Goal: Task Accomplishment & Management: Manage account settings

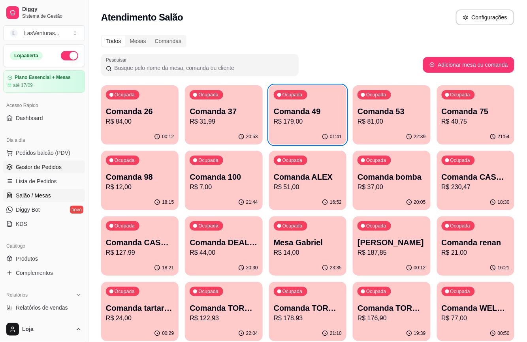
click at [30, 168] on span "Gestor de Pedidos" at bounding box center [39, 167] width 46 height 8
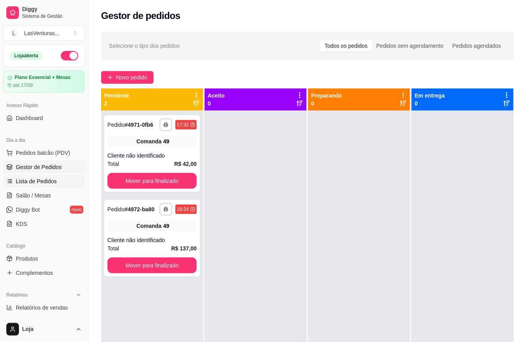
click at [24, 181] on span "Lista de Pedidos" at bounding box center [36, 181] width 41 height 8
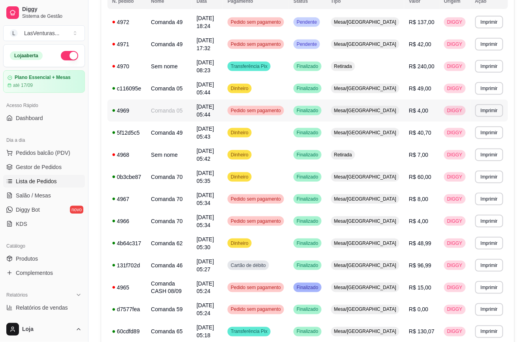
scroll to position [105, 0]
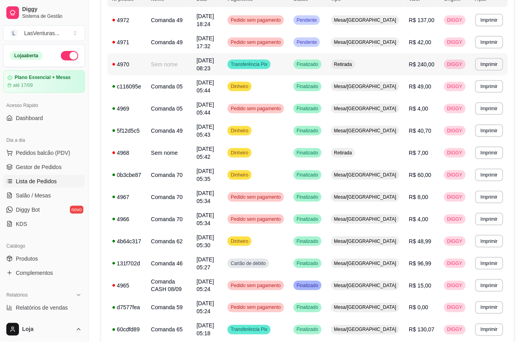
click at [269, 64] on span "Transferência Pix" at bounding box center [249, 64] width 40 height 6
click at [40, 194] on span "Salão / Mesas" at bounding box center [33, 196] width 35 height 8
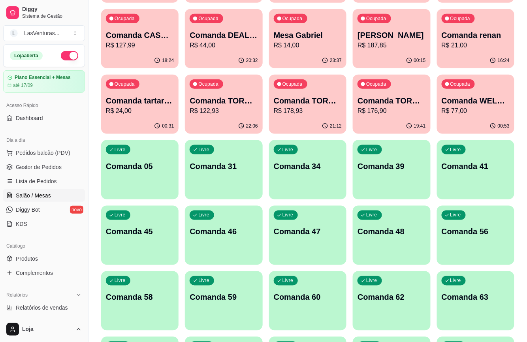
scroll to position [211, 0]
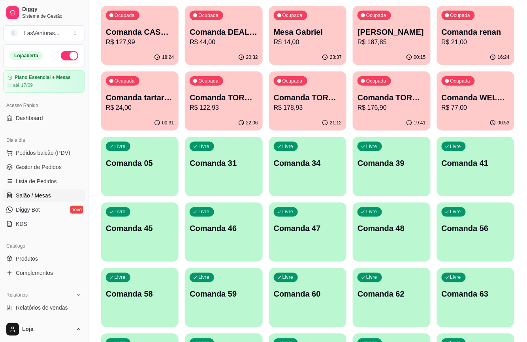
click at [136, 168] on p "Comanda 05" at bounding box center [140, 163] width 68 height 11
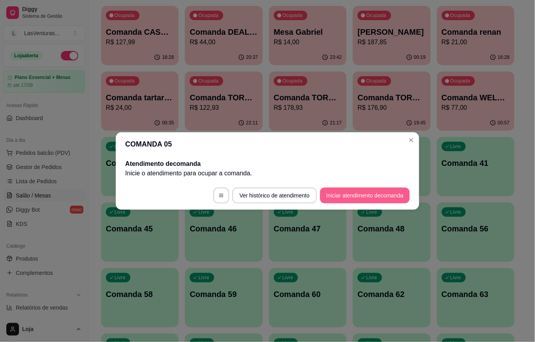
click at [343, 196] on button "Iniciar atendimento de comanda" at bounding box center [365, 196] width 90 height 16
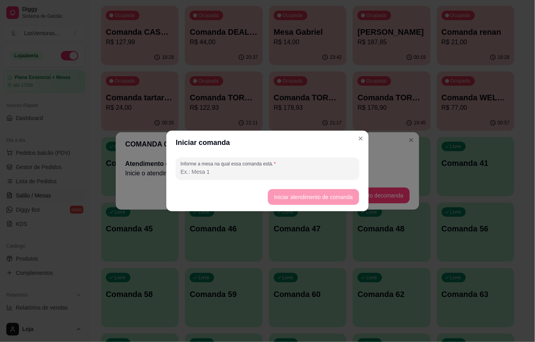
click at [209, 173] on input "Informe a mesa na qual essa comanda está." at bounding box center [268, 172] width 174 height 8
type input "AMIGOS"
click at [279, 196] on button "Iniciar atendimento de comanda" at bounding box center [313, 197] width 91 height 16
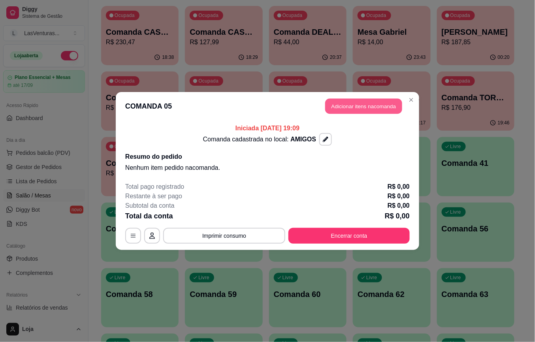
click at [348, 109] on button "Adicionar itens na comanda" at bounding box center [363, 106] width 77 height 15
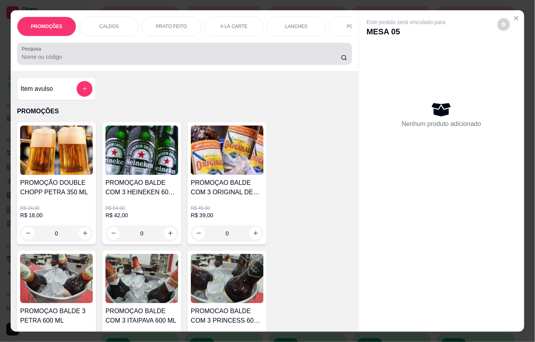
click at [122, 60] on input "Pesquisa" at bounding box center [181, 57] width 319 height 8
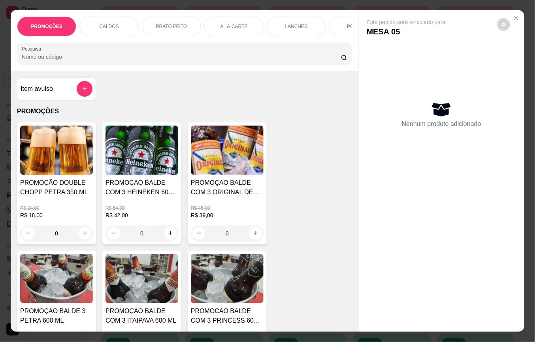
click at [46, 61] on input "Pesquisa" at bounding box center [181, 57] width 319 height 8
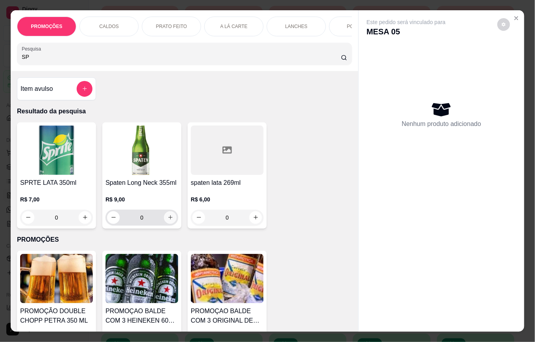
type input "SP"
click at [168, 221] on icon "increase-product-quantity" at bounding box center [171, 218] width 6 height 6
type input "1"
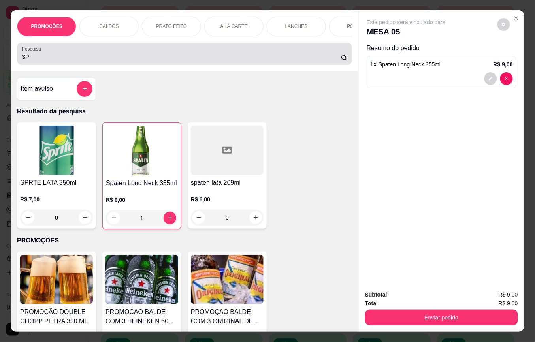
click at [54, 68] on div "PROMOÇÕES CALDOS PRATO FEITO A LÁ CARTE LANCHES PORÇÕES DRINKS DRINK SEM ÁLCOOL…" at bounding box center [185, 40] width 348 height 61
click at [59, 59] on input "SP" at bounding box center [181, 57] width 319 height 8
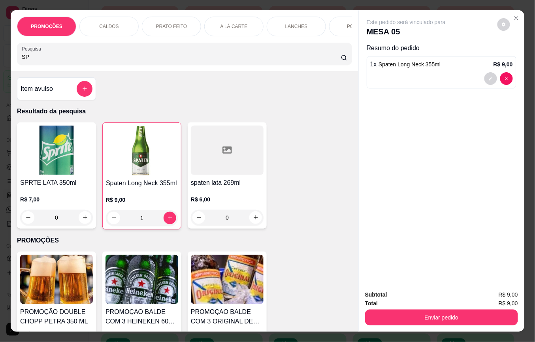
type input "S"
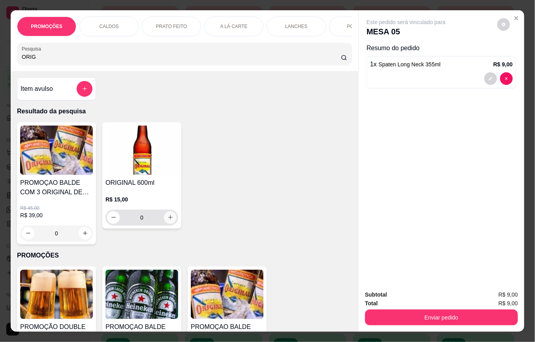
type input "ORIG"
click at [168, 221] on icon "increase-product-quantity" at bounding box center [171, 218] width 6 height 6
type input "1"
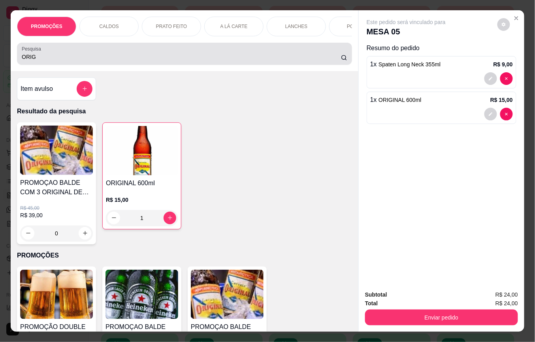
click at [65, 61] on input "ORIG" at bounding box center [181, 57] width 319 height 8
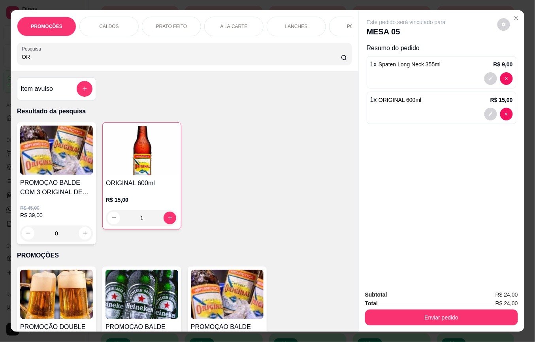
type input "O"
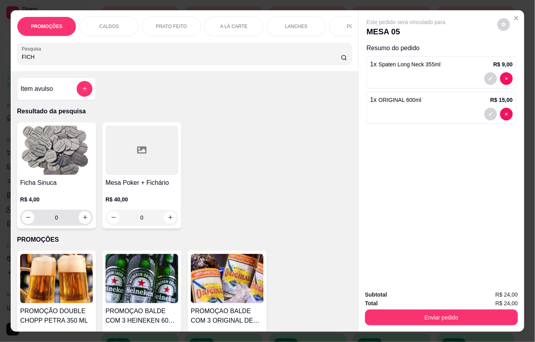
type input "FICH"
click at [59, 220] on input "0" at bounding box center [56, 218] width 44 height 16
type input "5"
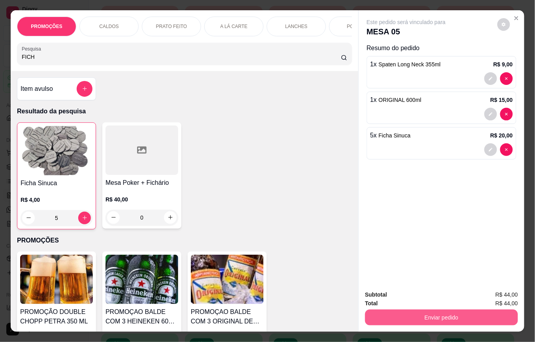
type input "5"
click at [385, 310] on button "Enviar pedido" at bounding box center [441, 318] width 153 height 16
click at [391, 299] on button "Não registrar e enviar pedido" at bounding box center [415, 294] width 82 height 15
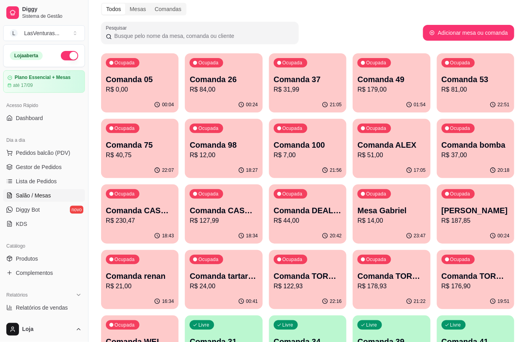
scroll to position [0, 0]
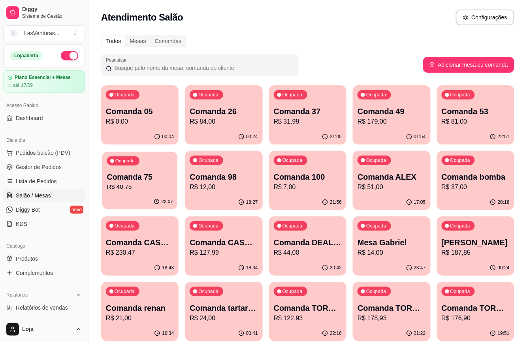
click at [130, 198] on div "22:07" at bounding box center [139, 201] width 75 height 15
click at [381, 121] on p "R$ 179,00" at bounding box center [392, 121] width 66 height 9
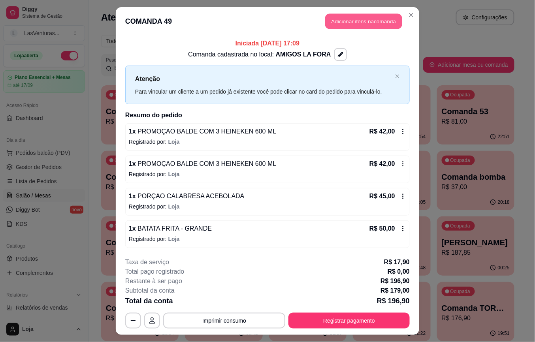
click at [366, 24] on button "Adicionar itens na comanda" at bounding box center [363, 21] width 77 height 15
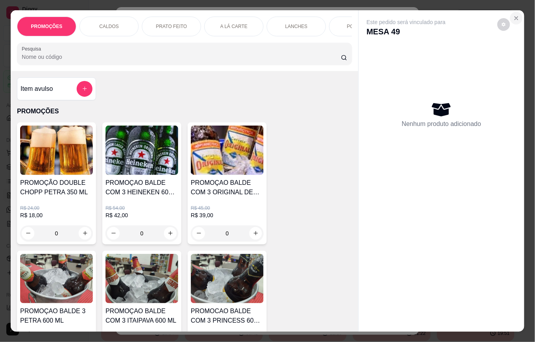
click at [514, 15] on icon "Close" at bounding box center [516, 18] width 6 height 6
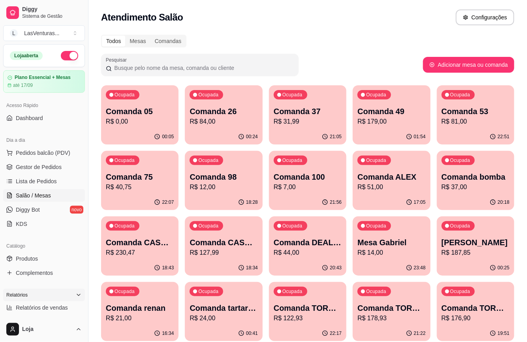
scroll to position [211, 0]
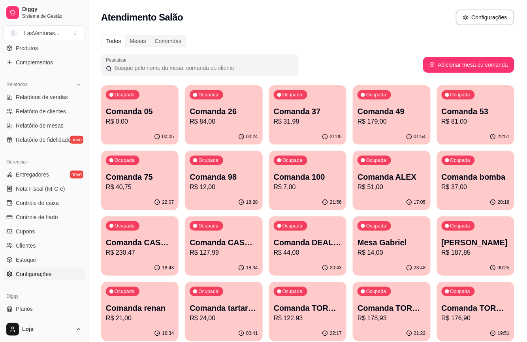
click at [30, 272] on span "Configurações" at bounding box center [34, 274] width 36 height 8
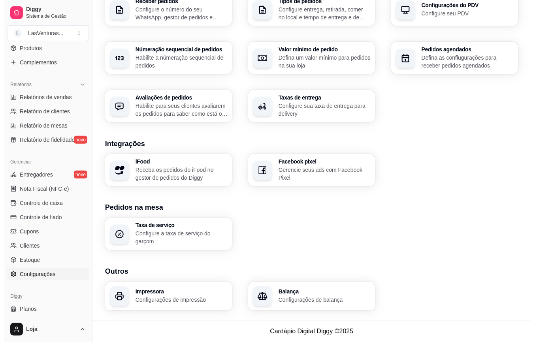
scroll to position [215, 0]
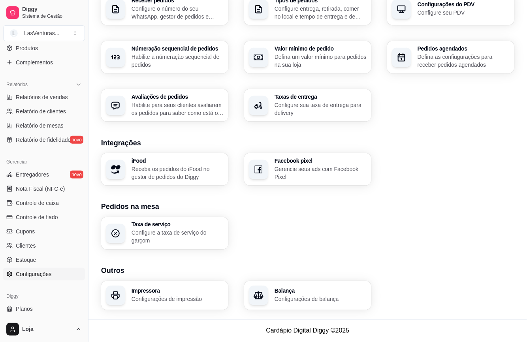
click at [167, 292] on h3 "Impressora" at bounding box center [178, 292] width 92 height 6
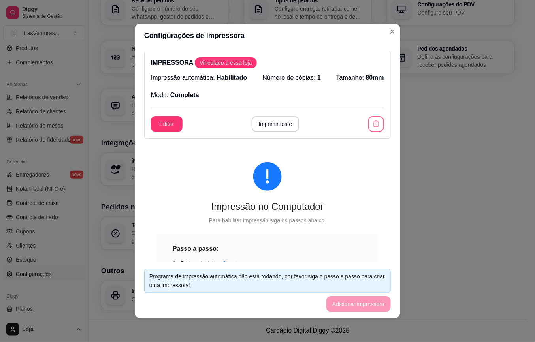
click at [372, 123] on icon "button" at bounding box center [376, 124] width 8 height 8
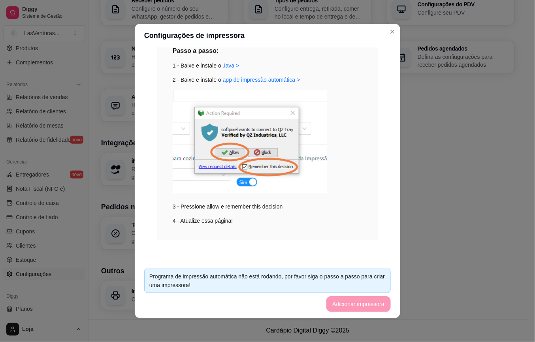
scroll to position [2, 0]
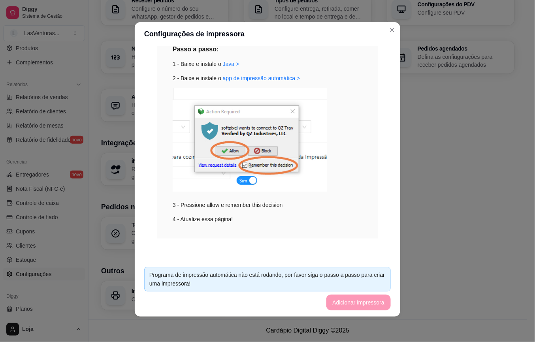
click at [339, 306] on footer "Programa de impressão automática não está rodando, por favor siga o passo a pas…" at bounding box center [268, 289] width 266 height 56
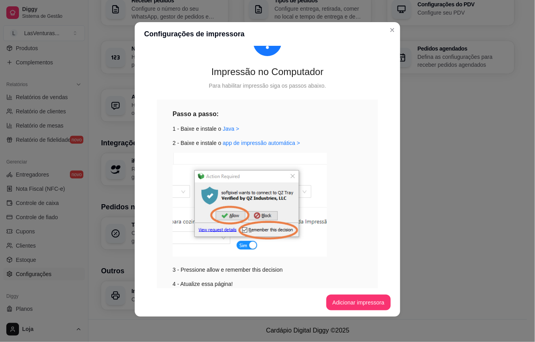
scroll to position [77, 0]
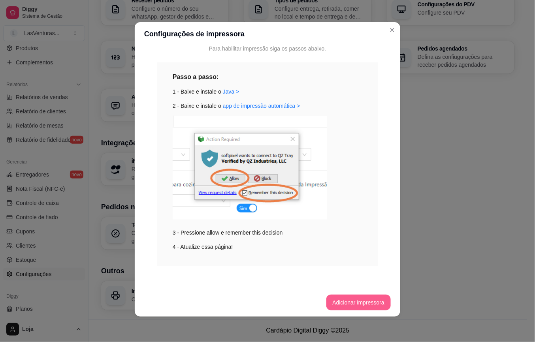
click at [356, 299] on button "Adicionar impressora" at bounding box center [358, 303] width 65 height 16
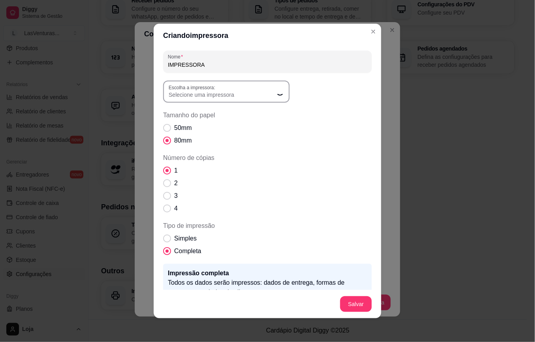
click at [208, 94] on span "Selecione uma impressora" at bounding box center [222, 95] width 106 height 8
click at [215, 94] on span "Selecione uma impressora" at bounding box center [222, 95] width 106 height 8
click at [201, 151] on span "POS58" at bounding box center [219, 153] width 102 height 8
type input "POS58"
select select "POS58"
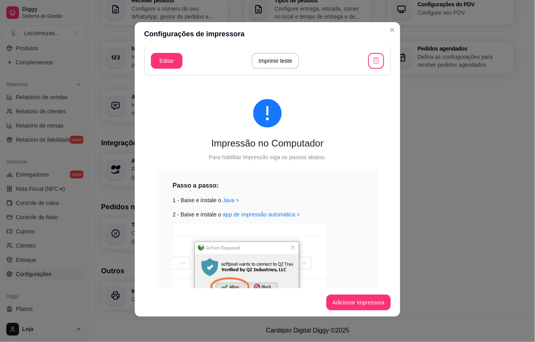
scroll to position [0, 0]
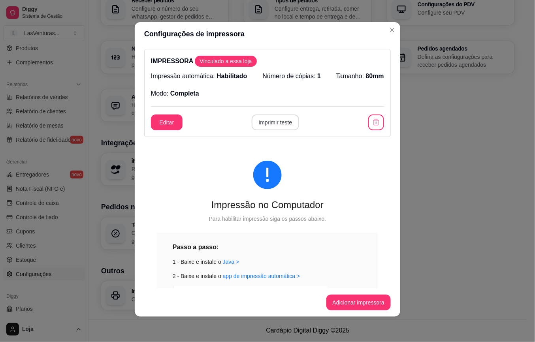
click at [276, 119] on button "Imprimir teste" at bounding box center [276, 123] width 48 height 16
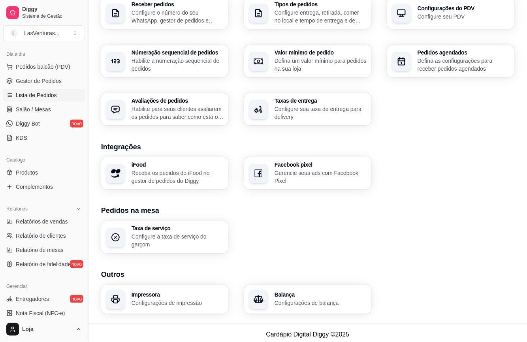
scroll to position [53, 0]
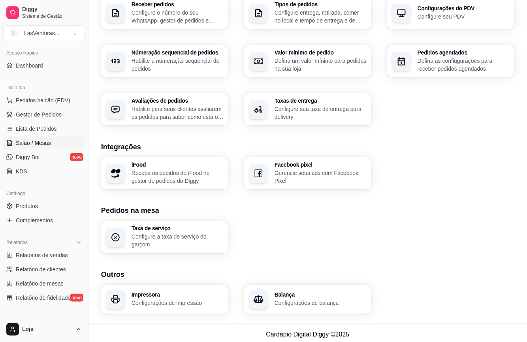
click at [38, 140] on span "Salão / Mesas" at bounding box center [33, 143] width 35 height 8
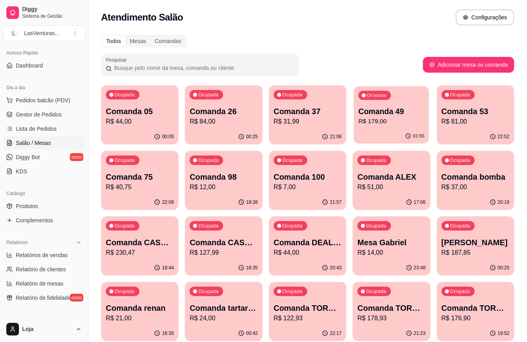
click at [402, 124] on p "R$ 179,00" at bounding box center [392, 121] width 66 height 9
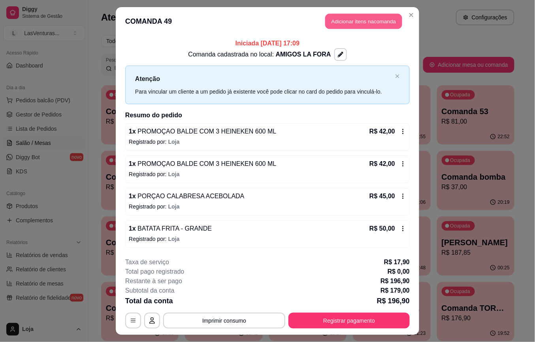
click at [369, 24] on button "Adicionar itens na comanda" at bounding box center [363, 21] width 77 height 15
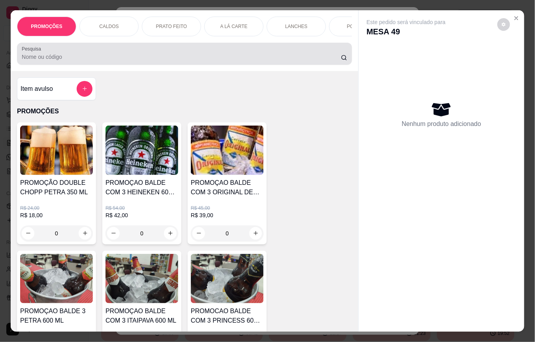
click at [273, 58] on input "Pesquisa" at bounding box center [181, 57] width 319 height 8
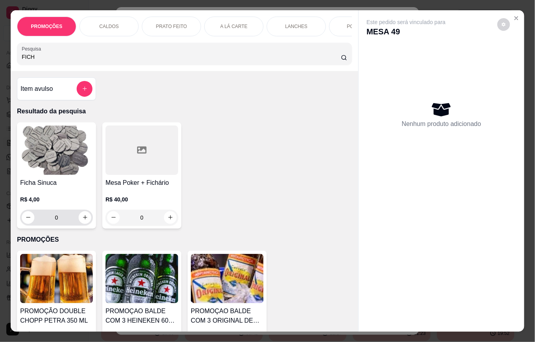
type input "FICH"
click at [57, 222] on input "0" at bounding box center [56, 218] width 44 height 16
type input "5"
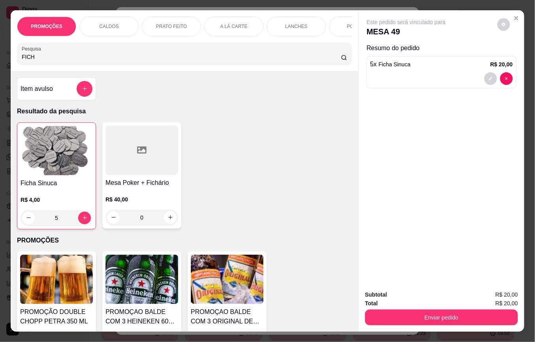
type input "5"
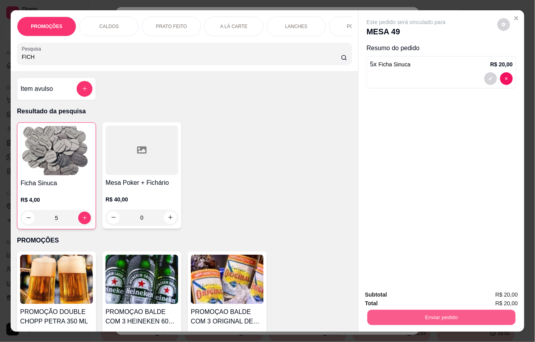
click at [392, 321] on button "Enviar pedido" at bounding box center [442, 317] width 148 height 15
click at [401, 293] on button "Não registrar e enviar pedido" at bounding box center [415, 294] width 82 height 15
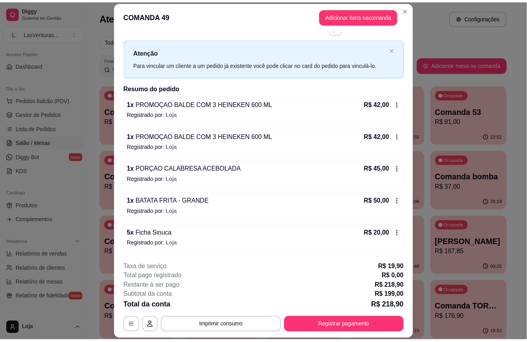
scroll to position [24, 0]
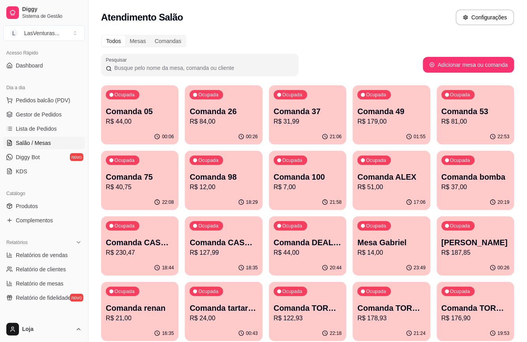
click at [159, 132] on div "00:06" at bounding box center [139, 136] width 77 height 15
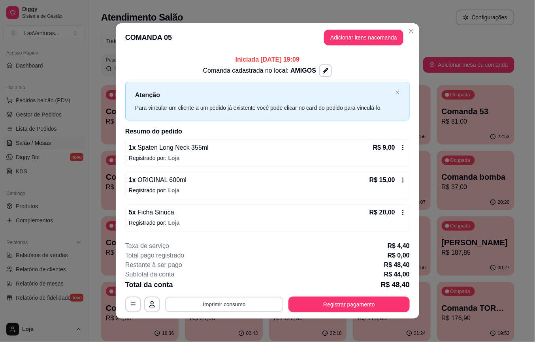
click at [221, 304] on button "Imprimir consumo" at bounding box center [224, 304] width 119 height 15
click at [215, 289] on button "IMPRESSORA" at bounding box center [222, 287] width 57 height 13
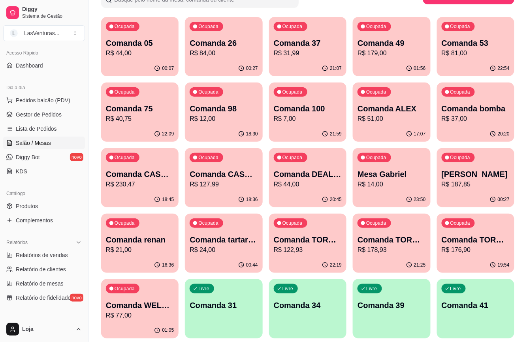
scroll to position [53, 0]
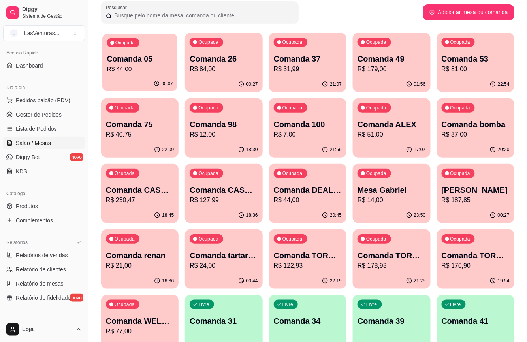
click at [151, 67] on p "R$ 44,00" at bounding box center [140, 68] width 66 height 9
click at [241, 73] on p "R$ 84,00" at bounding box center [224, 68] width 68 height 9
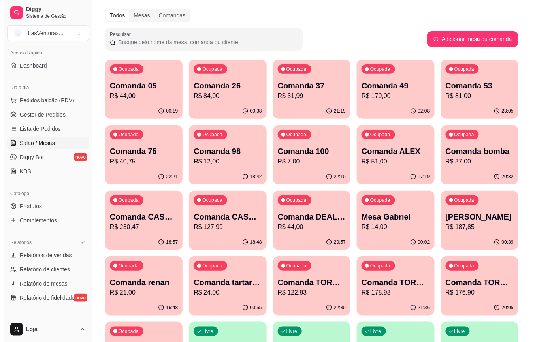
scroll to position [0, 0]
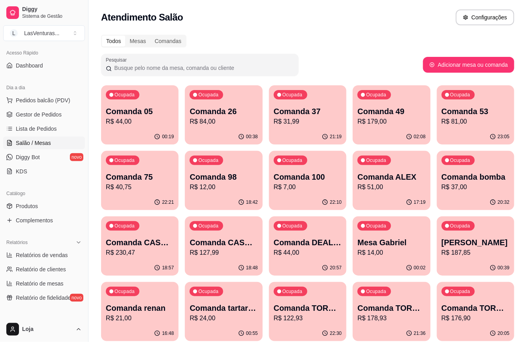
click at [219, 119] on p "R$ 84,00" at bounding box center [224, 121] width 68 height 9
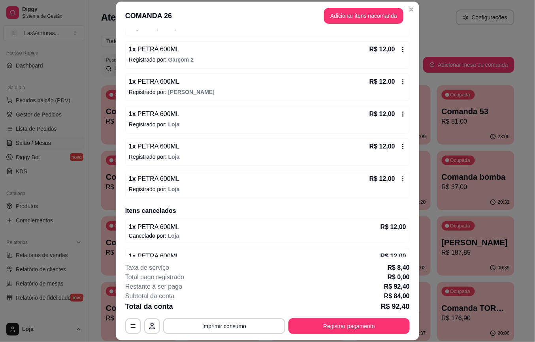
scroll to position [158, 0]
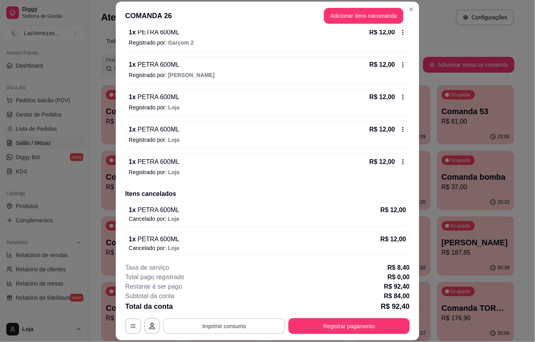
click at [205, 324] on button "Imprimir consumo" at bounding box center [224, 327] width 122 height 16
click at [228, 312] on button "IMPRESSORA" at bounding box center [222, 308] width 57 height 13
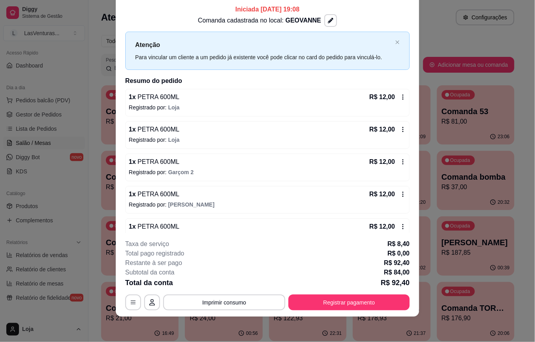
scroll to position [0, 0]
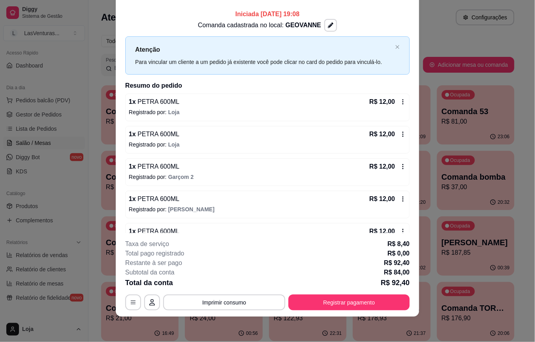
click at [400, 102] on icon at bounding box center [403, 102] width 6 height 6
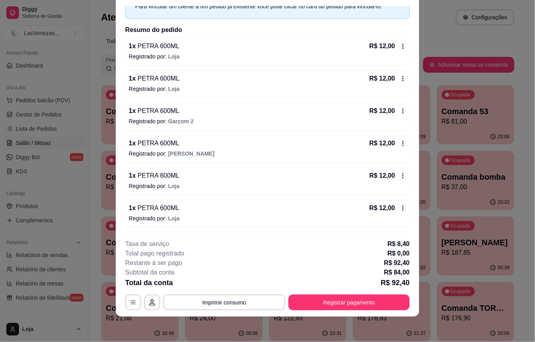
scroll to position [192, 0]
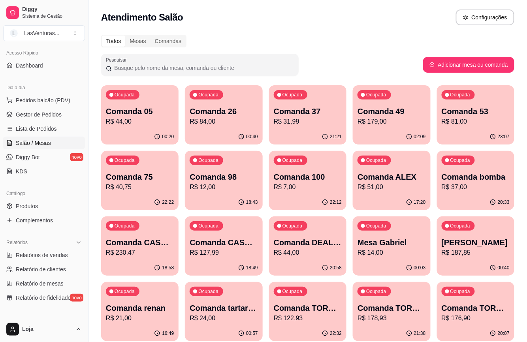
click at [232, 124] on p "R$ 84,00" at bounding box center [224, 121] width 68 height 9
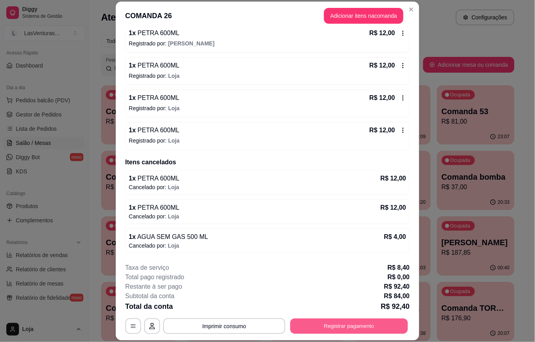
click at [338, 326] on button "Registrar pagamento" at bounding box center [350, 326] width 118 height 15
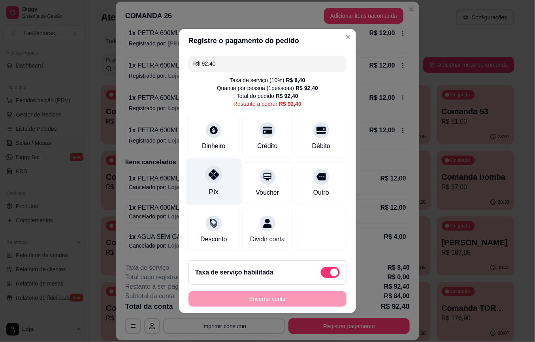
click at [209, 173] on icon at bounding box center [214, 175] width 10 height 10
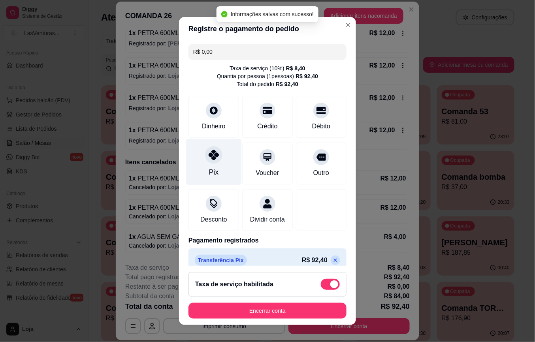
type input "R$ 0,00"
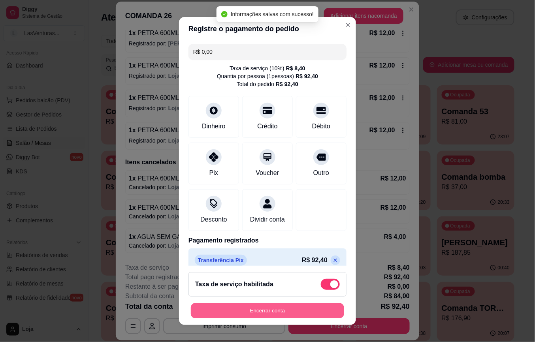
click at [274, 313] on button "Encerrar conta" at bounding box center [267, 310] width 153 height 15
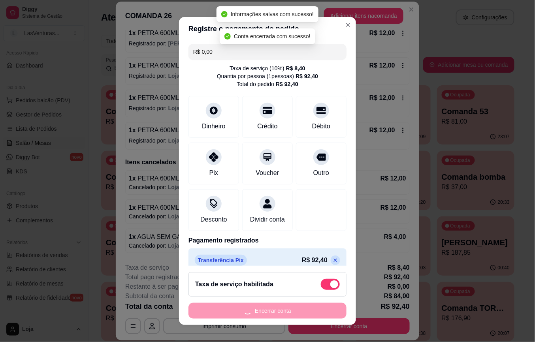
scroll to position [0, 0]
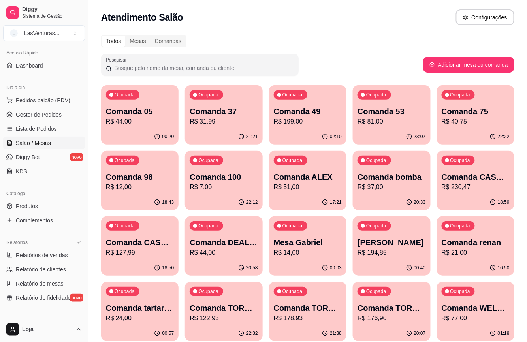
click at [237, 123] on p "R$ 31,99" at bounding box center [224, 121] width 68 height 9
click at [228, 128] on div "Ocupada Comanda 37 R$ 31,99" at bounding box center [223, 107] width 75 height 43
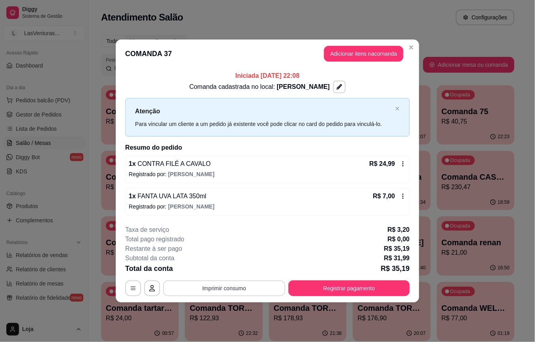
click at [252, 290] on button "Imprimir consumo" at bounding box center [224, 289] width 122 height 16
click at [236, 274] on button "IMPRESSORA" at bounding box center [226, 270] width 57 height 13
click at [317, 285] on button "Registrar pagamento" at bounding box center [349, 289] width 121 height 16
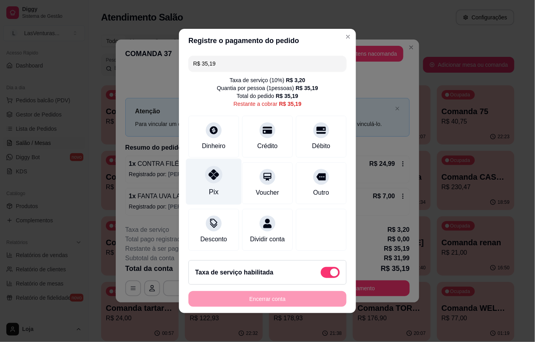
click at [209, 174] on icon at bounding box center [214, 175] width 10 height 10
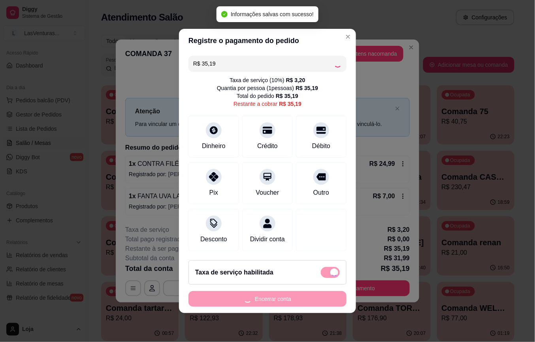
type input "R$ 0,00"
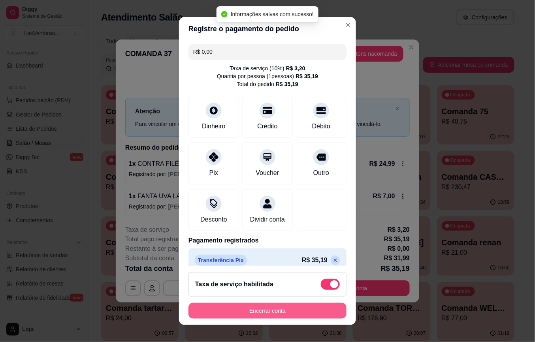
click at [249, 307] on button "Encerrar conta" at bounding box center [268, 311] width 158 height 16
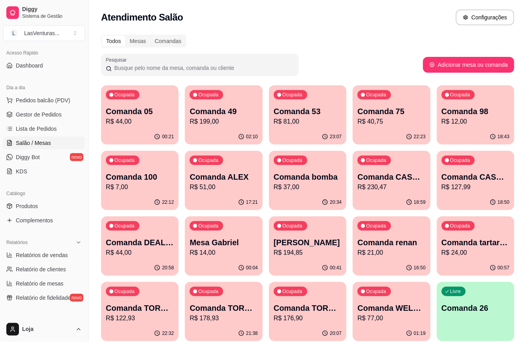
click at [317, 120] on p "R$ 81,00" at bounding box center [308, 121] width 68 height 9
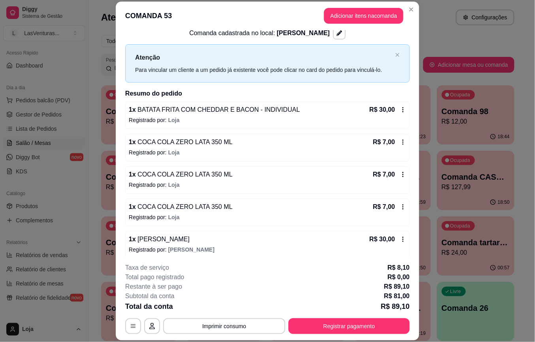
scroll to position [22, 0]
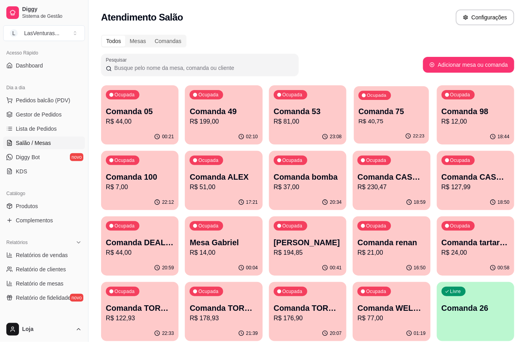
click at [389, 130] on div "22:23" at bounding box center [391, 136] width 75 height 15
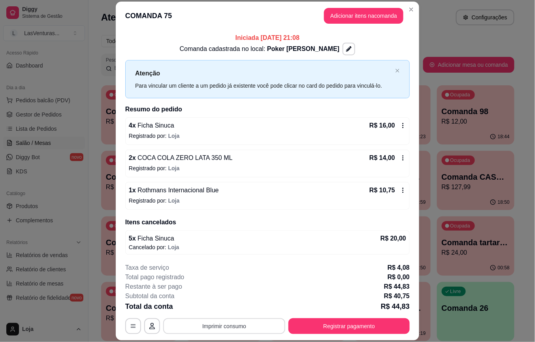
click at [220, 326] on button "Imprimir consumo" at bounding box center [224, 327] width 122 height 16
click at [225, 310] on button "IMPRESSORA" at bounding box center [222, 308] width 57 height 13
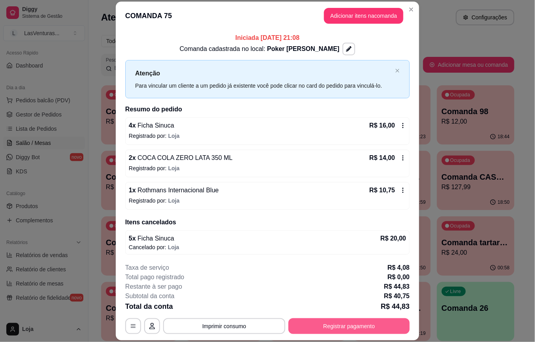
click at [332, 327] on button "Registrar pagamento" at bounding box center [349, 327] width 121 height 16
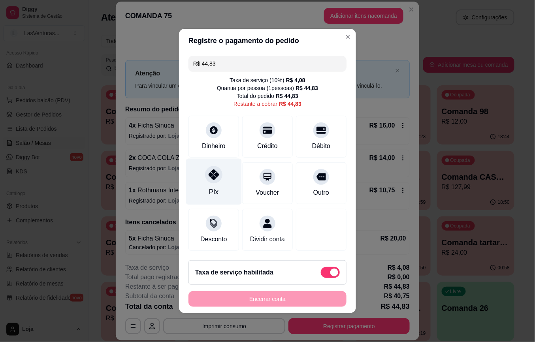
click at [210, 176] on div at bounding box center [213, 174] width 17 height 17
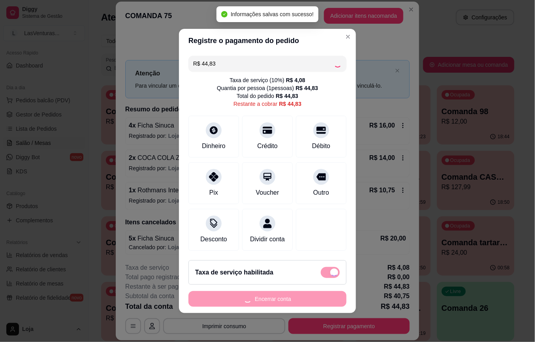
type input "R$ 0,00"
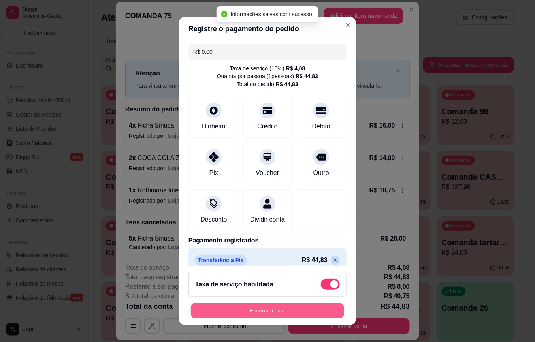
click at [263, 311] on button "Encerrar conta" at bounding box center [267, 310] width 153 height 15
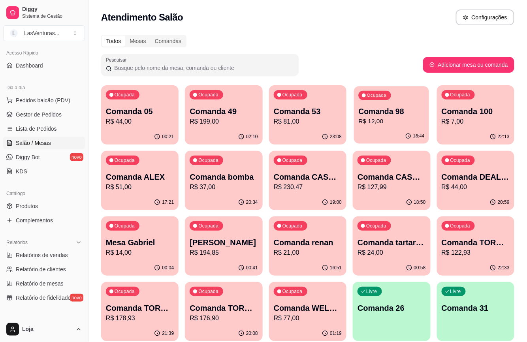
click at [395, 121] on p "R$ 12,00" at bounding box center [392, 121] width 66 height 9
click at [410, 138] on icon "button" at bounding box center [409, 136] width 6 height 6
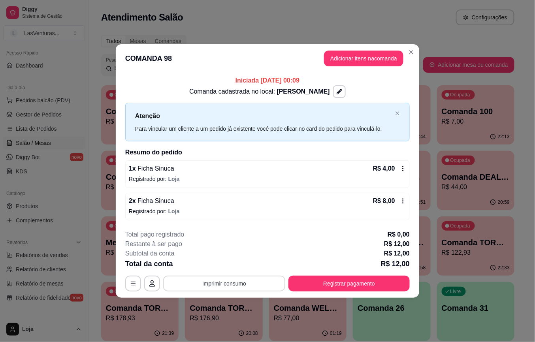
click at [233, 287] on button "Imprimir consumo" at bounding box center [224, 284] width 122 height 16
click at [232, 265] on button "IMPRESSORA" at bounding box center [226, 266] width 57 height 13
click at [329, 282] on button "Registrar pagamento" at bounding box center [349, 284] width 121 height 16
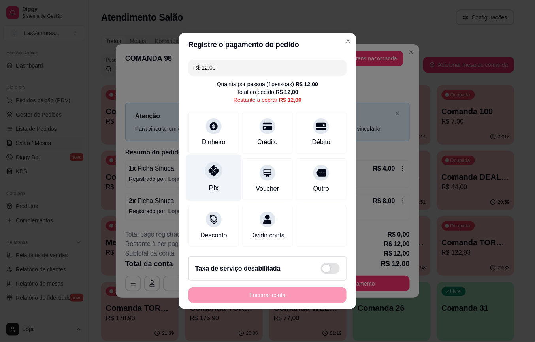
click at [214, 174] on div at bounding box center [213, 170] width 17 height 17
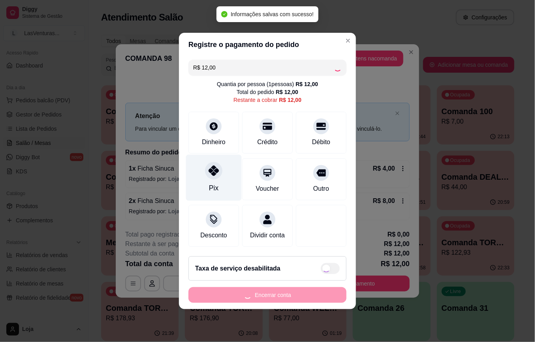
type input "R$ 0,00"
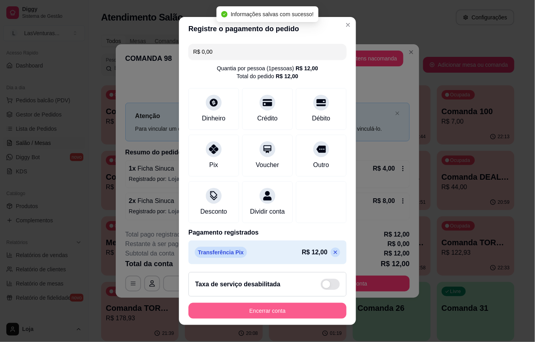
click at [271, 310] on button "Encerrar conta" at bounding box center [268, 311] width 158 height 16
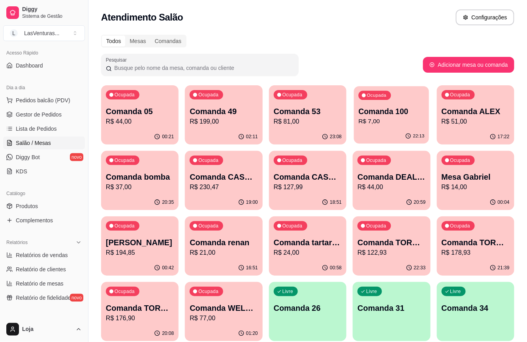
click at [380, 131] on div "22:13" at bounding box center [391, 136] width 75 height 15
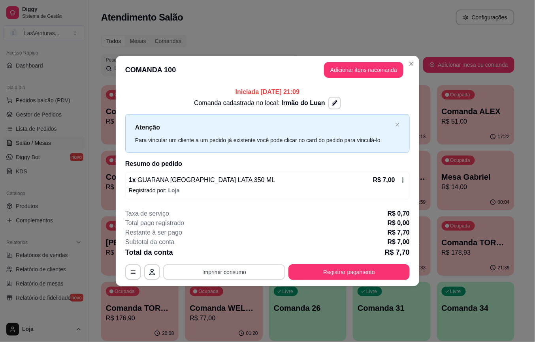
click at [248, 272] on button "Imprimir consumo" at bounding box center [224, 272] width 122 height 16
click at [238, 258] on button "IMPRESSORA" at bounding box center [226, 254] width 55 height 12
click at [317, 269] on button "Registrar pagamento" at bounding box center [349, 272] width 121 height 16
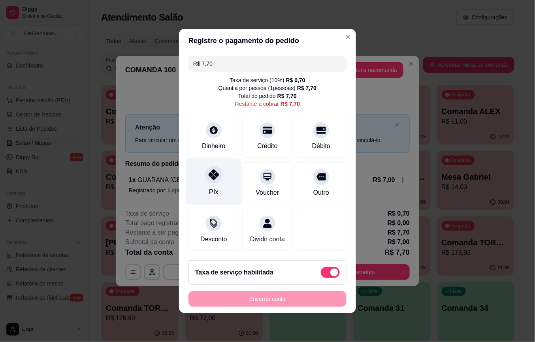
click at [209, 174] on icon at bounding box center [214, 175] width 10 height 10
type input "R$ 0,00"
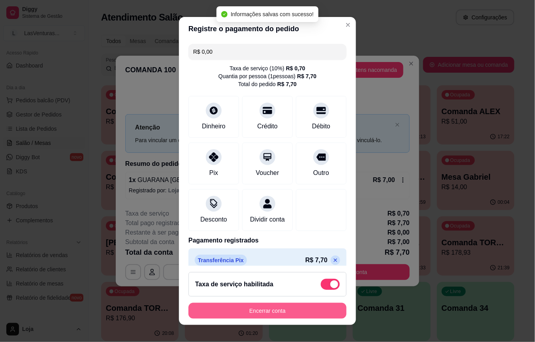
click at [264, 308] on button "Encerrar conta" at bounding box center [268, 311] width 158 height 16
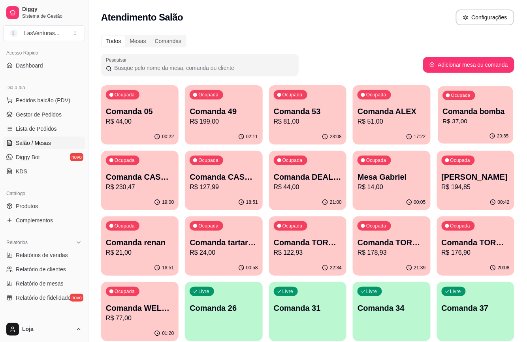
click at [468, 123] on p "R$ 37,00" at bounding box center [476, 121] width 66 height 9
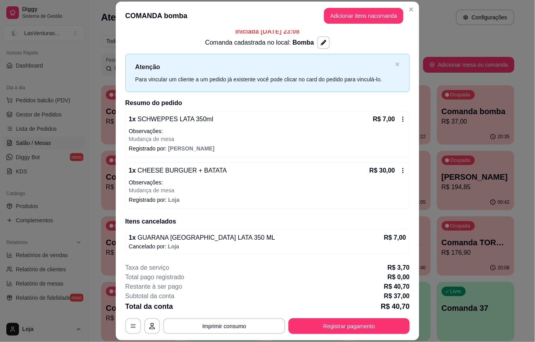
scroll to position [7, 0]
click at [238, 325] on button "Imprimir consumo" at bounding box center [224, 327] width 122 height 16
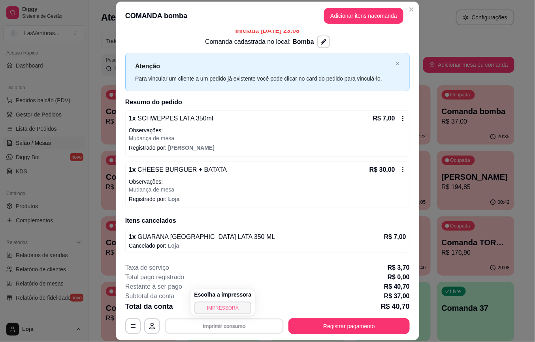
click at [226, 309] on button "IMPRESSORA" at bounding box center [222, 308] width 57 height 13
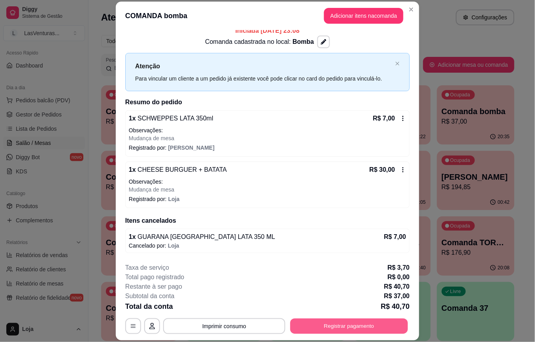
click at [313, 329] on button "Registrar pagamento" at bounding box center [350, 326] width 118 height 15
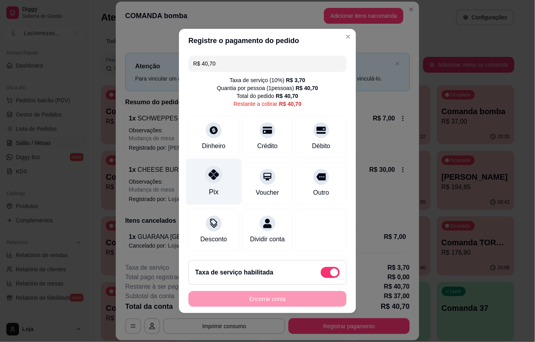
click at [209, 174] on icon at bounding box center [214, 175] width 10 height 10
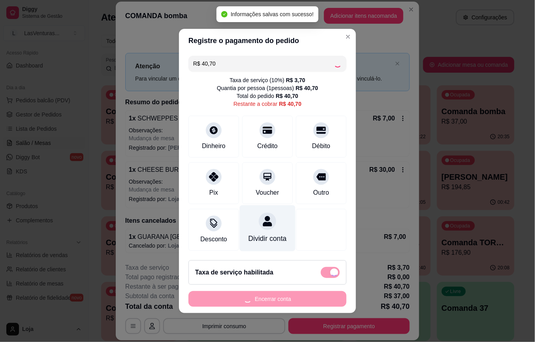
type input "R$ 0,00"
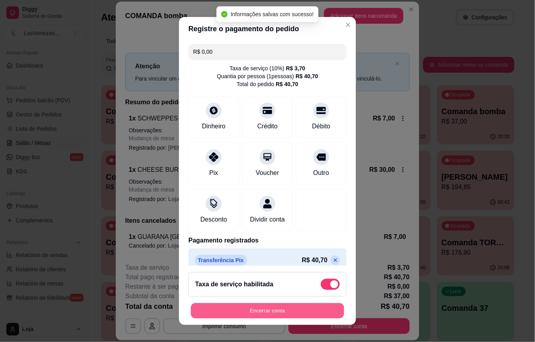
click at [263, 309] on button "Encerrar conta" at bounding box center [267, 310] width 153 height 15
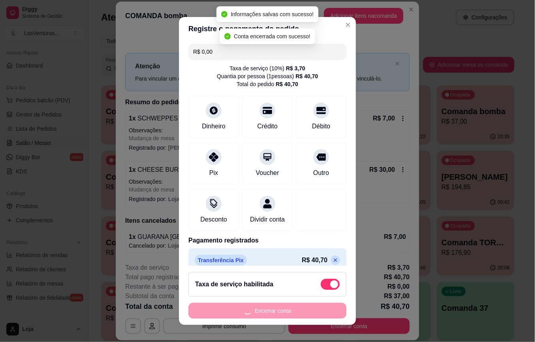
scroll to position [0, 0]
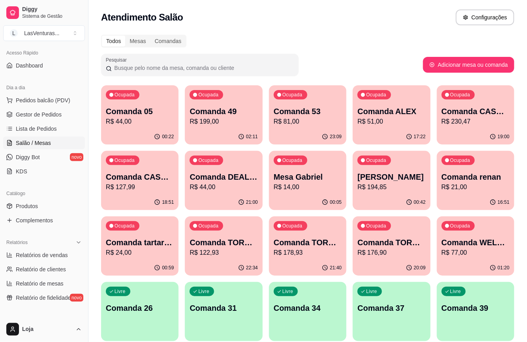
click at [219, 189] on p "R$ 44,00" at bounding box center [224, 187] width 68 height 9
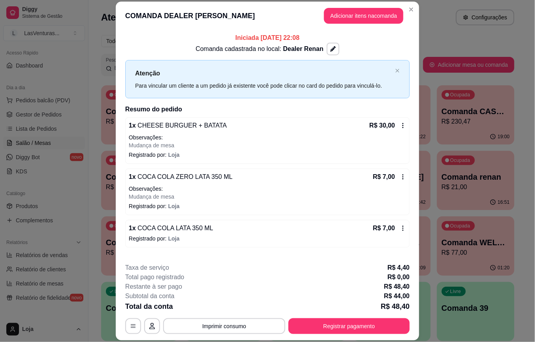
scroll to position [105, 0]
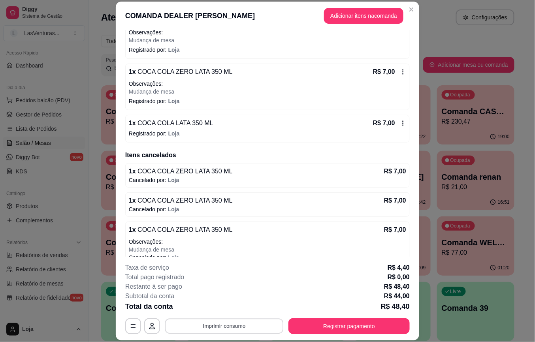
click at [232, 326] on button "Imprimir consumo" at bounding box center [224, 326] width 119 height 15
click at [231, 308] on button "IMPRESSORA" at bounding box center [222, 308] width 55 height 12
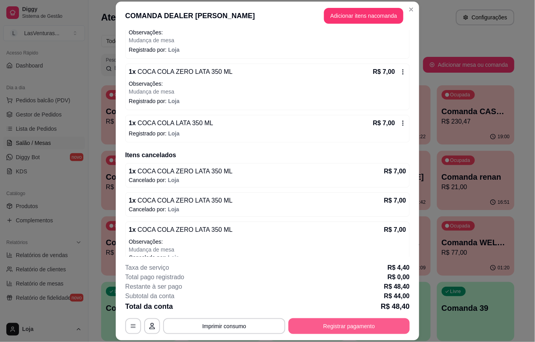
click at [318, 329] on button "Registrar pagamento" at bounding box center [349, 327] width 121 height 16
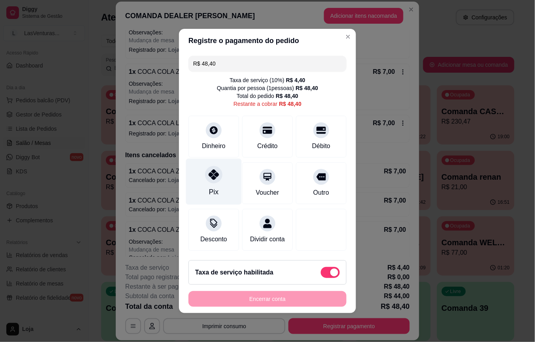
click at [209, 178] on div at bounding box center [213, 174] width 17 height 17
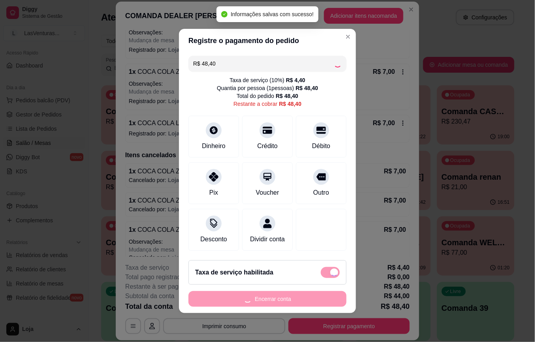
type input "R$ 0,00"
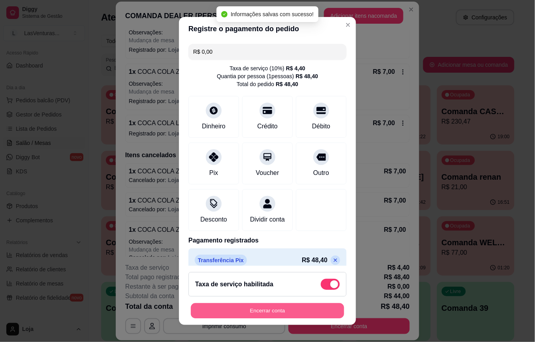
click at [261, 308] on button "Encerrar conta" at bounding box center [267, 310] width 153 height 15
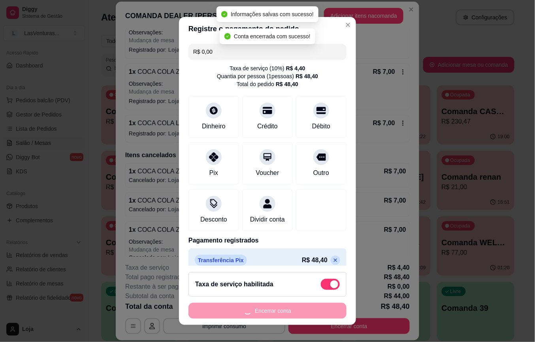
scroll to position [0, 0]
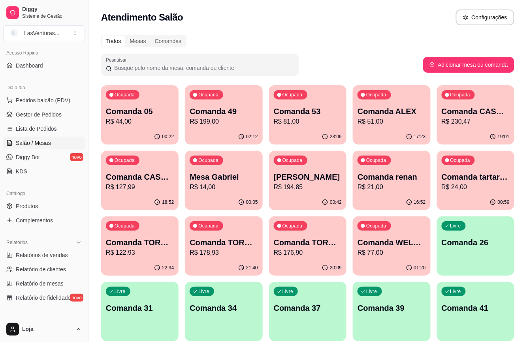
click at [219, 191] on p "R$ 14,00" at bounding box center [224, 187] width 68 height 9
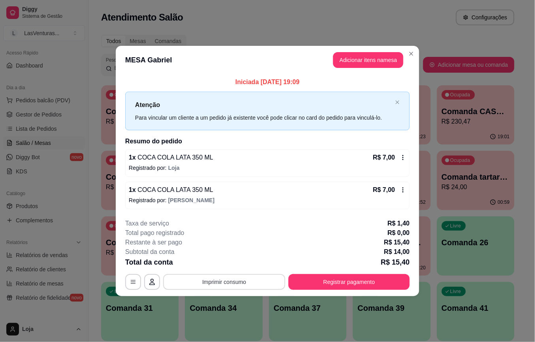
click at [231, 281] on button "Imprimir consumo" at bounding box center [224, 282] width 122 height 16
click at [234, 269] on button "IMPRESSORA" at bounding box center [226, 264] width 55 height 12
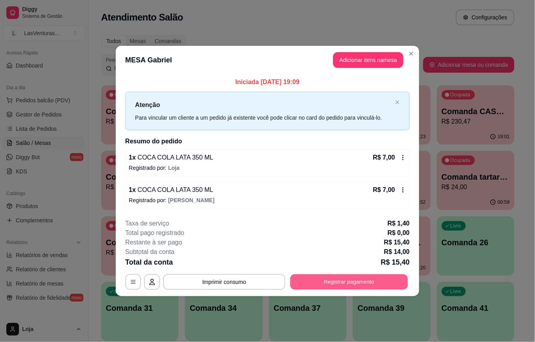
click at [313, 283] on button "Registrar pagamento" at bounding box center [350, 281] width 118 height 15
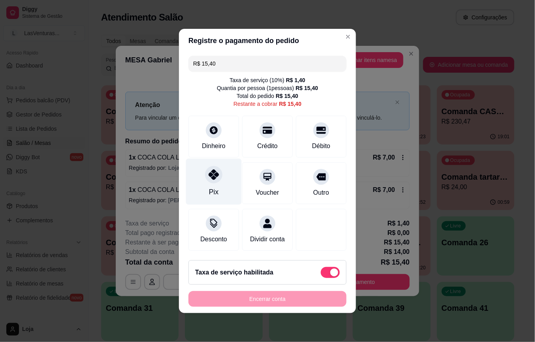
click at [209, 176] on div at bounding box center [213, 174] width 17 height 17
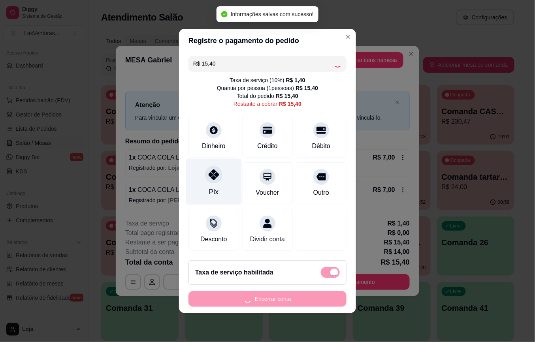
type input "R$ 0,00"
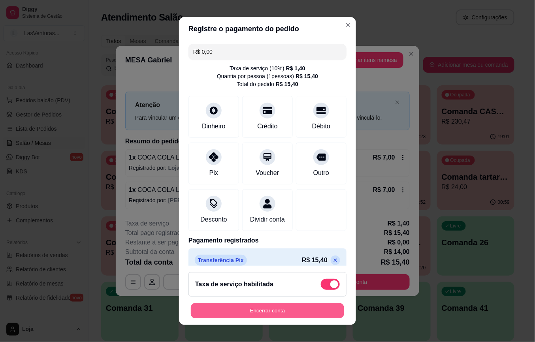
click at [263, 308] on button "Encerrar conta" at bounding box center [267, 310] width 153 height 15
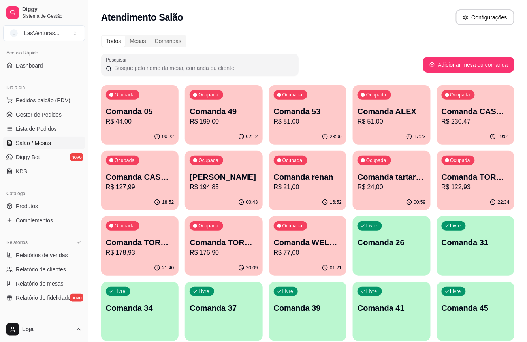
click at [321, 185] on p "R$ 21,00" at bounding box center [308, 187] width 68 height 9
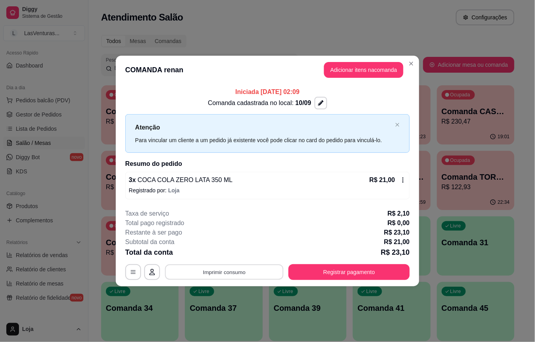
click at [252, 273] on button "Imprimir consumo" at bounding box center [224, 271] width 119 height 15
click at [239, 253] on button "IMPRESSORA" at bounding box center [226, 254] width 57 height 13
click at [308, 277] on button "Registrar pagamento" at bounding box center [349, 272] width 121 height 16
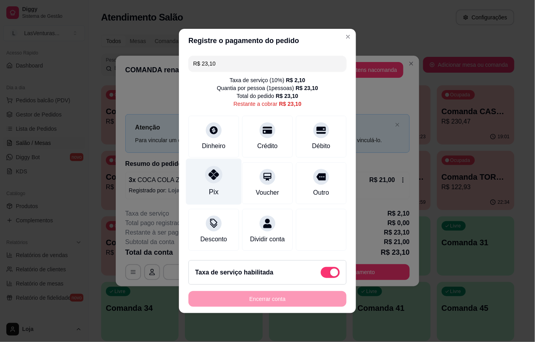
click at [206, 177] on div at bounding box center [213, 174] width 17 height 17
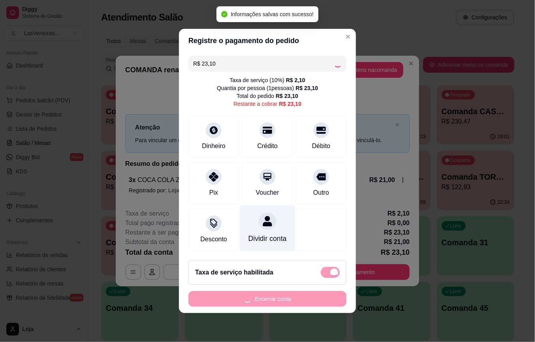
type input "R$ 0,00"
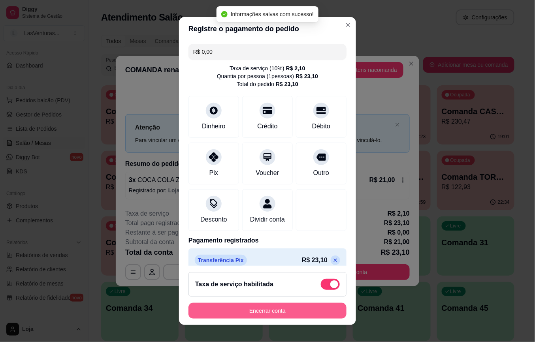
click at [249, 309] on button "Encerrar conta" at bounding box center [268, 311] width 158 height 16
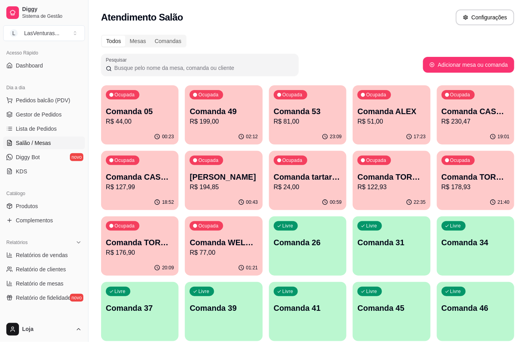
click at [311, 182] on p "Comanda tartaruga" at bounding box center [308, 177] width 68 height 11
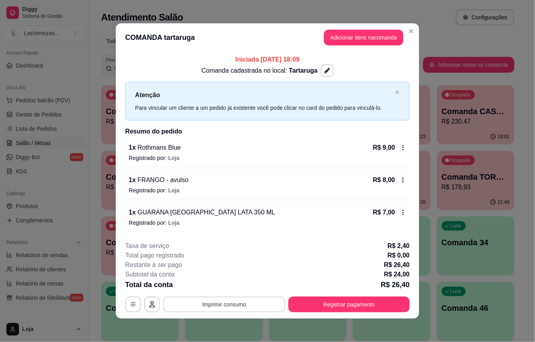
click at [227, 304] on button "Imprimir consumo" at bounding box center [224, 305] width 122 height 16
click at [224, 287] on button "IMPRESSORA" at bounding box center [222, 287] width 57 height 13
click at [311, 302] on button "Registrar pagamento" at bounding box center [349, 305] width 121 height 16
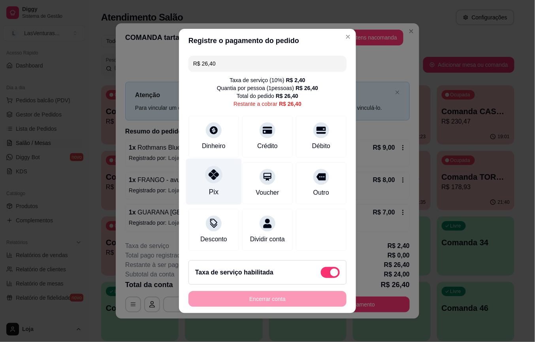
click at [208, 180] on div "Pix" at bounding box center [214, 182] width 56 height 46
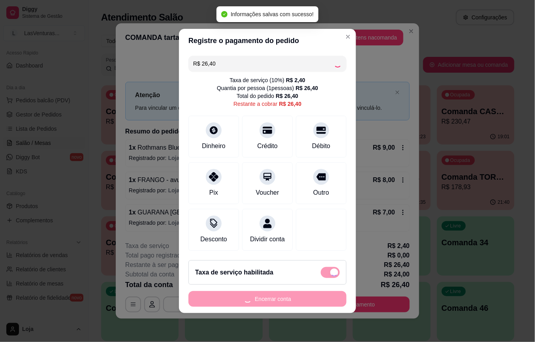
type input "R$ 0,00"
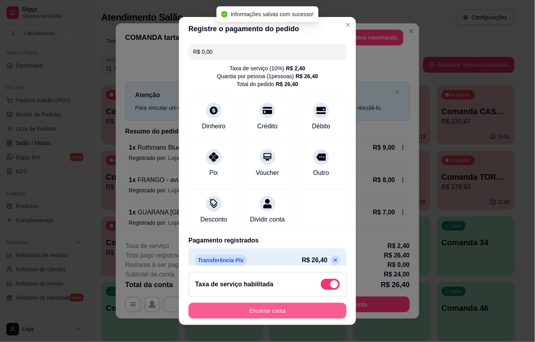
click at [247, 310] on button "Encerrar conta" at bounding box center [268, 311] width 158 height 16
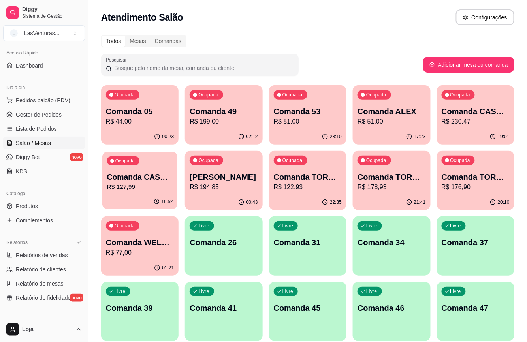
click at [147, 170] on div "Ocupada Comanda CASH 26/08 R$ 127,99" at bounding box center [139, 173] width 75 height 43
click at [473, 119] on p "R$ 230,47" at bounding box center [476, 121] width 66 height 9
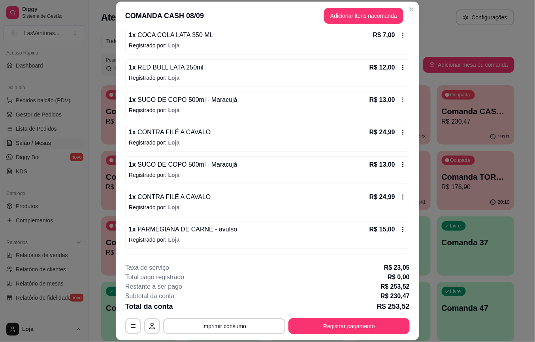
scroll to position [158, 0]
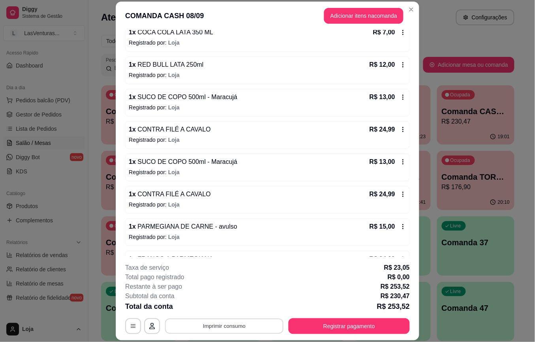
click at [220, 328] on button "Imprimir consumo" at bounding box center [224, 326] width 119 height 15
click at [217, 306] on button "IMPRESSORA" at bounding box center [222, 308] width 57 height 13
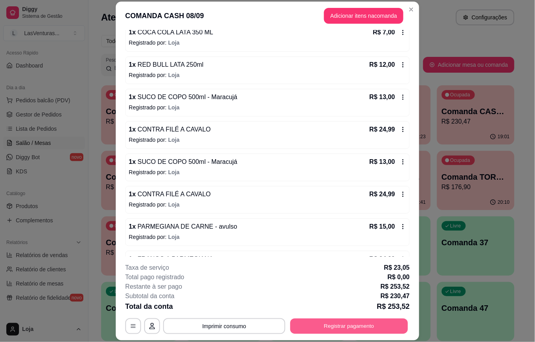
click at [329, 328] on button "Registrar pagamento" at bounding box center [350, 326] width 118 height 15
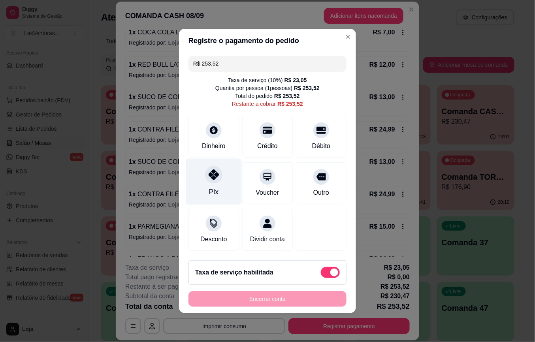
click at [209, 177] on div at bounding box center [213, 174] width 17 height 17
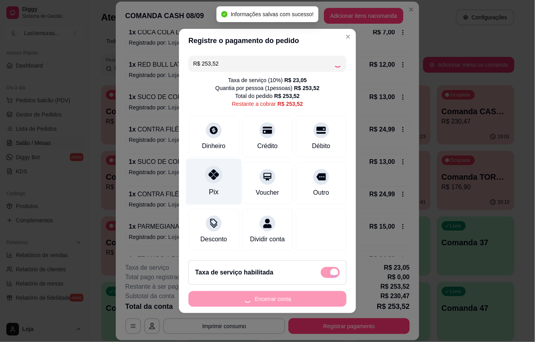
type input "R$ 0,00"
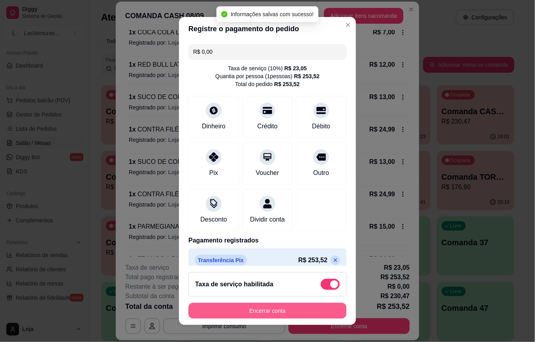
click at [213, 316] on button "Encerrar conta" at bounding box center [268, 311] width 158 height 16
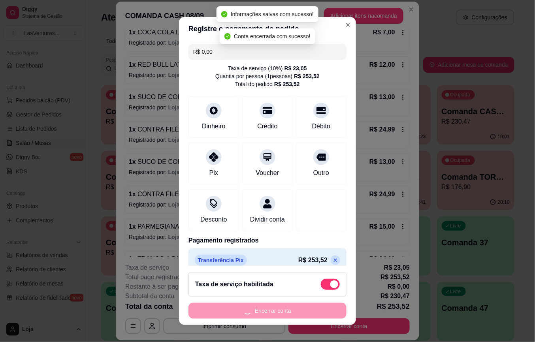
scroll to position [0, 0]
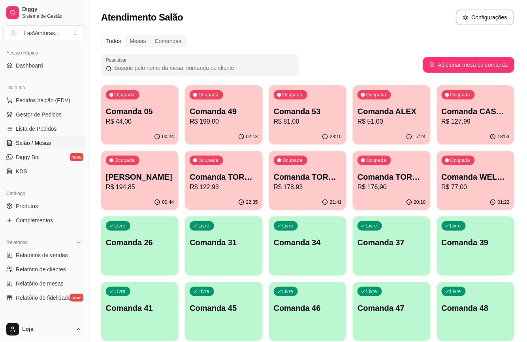
click at [220, 200] on div "22:35" at bounding box center [223, 202] width 77 height 15
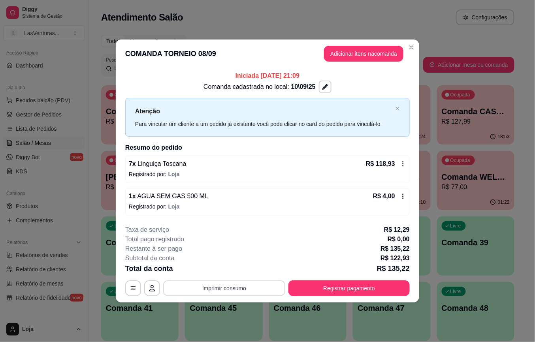
click at [223, 289] on button "Imprimir consumo" at bounding box center [224, 289] width 122 height 16
click at [222, 268] on button "IMPRESSORA" at bounding box center [226, 270] width 57 height 13
click at [321, 290] on button "Registrar pagamento" at bounding box center [350, 288] width 118 height 15
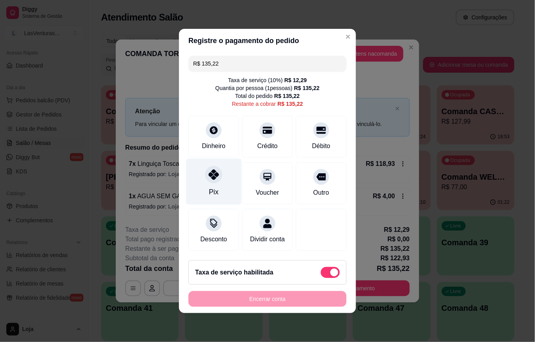
click at [211, 175] on div at bounding box center [213, 174] width 17 height 17
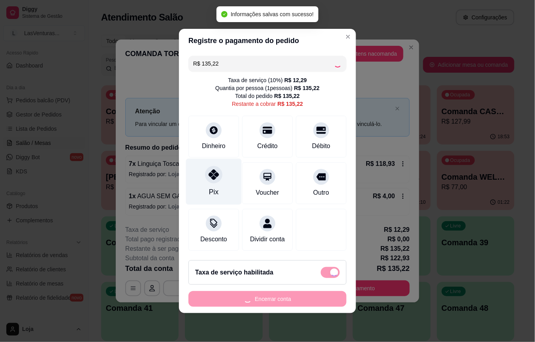
type input "R$ 0,00"
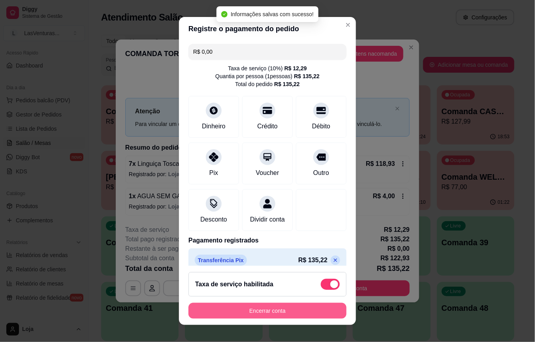
click at [291, 311] on button "Encerrar conta" at bounding box center [268, 311] width 158 height 16
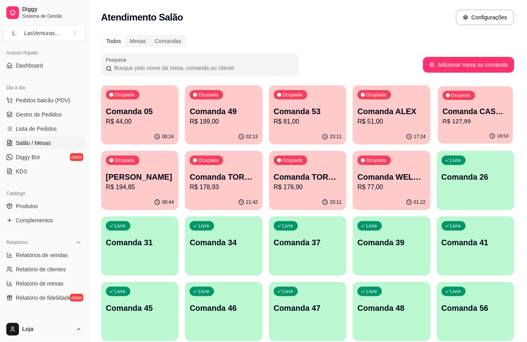
click at [469, 122] on p "R$ 127,99" at bounding box center [476, 121] width 66 height 9
click at [399, 14] on div "Atendimento Salão Configurações" at bounding box center [307, 17] width 413 height 16
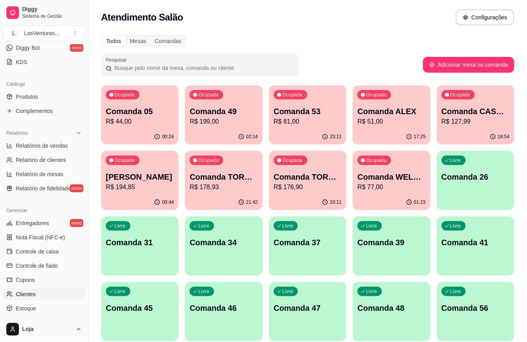
scroll to position [211, 0]
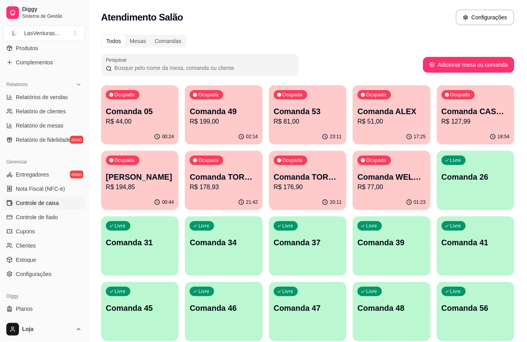
click at [46, 206] on span "Controle de caixa" at bounding box center [37, 203] width 43 height 8
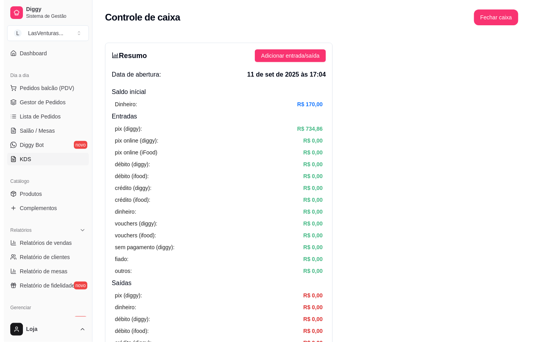
scroll to position [53, 0]
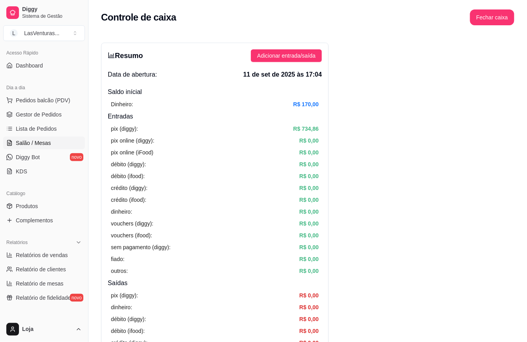
click at [26, 141] on span "Salão / Mesas" at bounding box center [33, 143] width 35 height 8
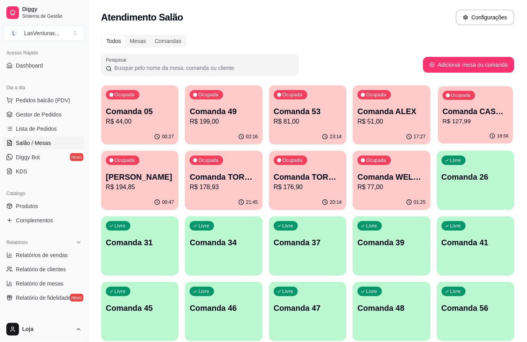
click at [459, 125] on p "R$ 127,99" at bounding box center [476, 121] width 66 height 9
click at [279, 183] on p "R$ 176,90" at bounding box center [308, 187] width 66 height 9
click at [230, 190] on p "R$ 178,93" at bounding box center [224, 187] width 66 height 9
click at [306, 127] on div "Ocupada Comanda 53 R$ 81,00" at bounding box center [307, 107] width 77 height 44
click at [144, 193] on div "Ocupada Comanda LUAN R$ 194,85" at bounding box center [139, 173] width 75 height 43
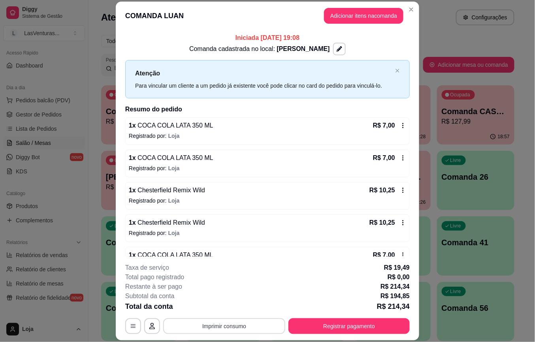
click at [247, 326] on button "Imprimir consumo" at bounding box center [224, 327] width 122 height 16
click at [219, 308] on button "IMPRESSORA" at bounding box center [222, 308] width 55 height 12
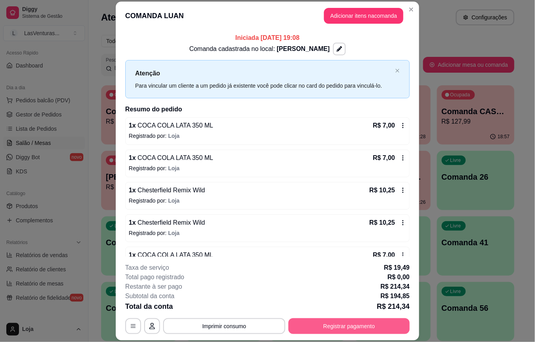
click at [352, 323] on button "Registrar pagamento" at bounding box center [349, 327] width 121 height 16
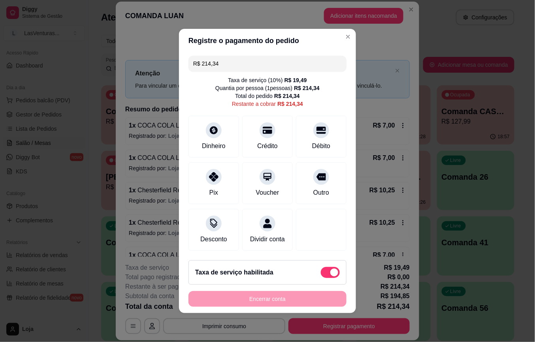
click at [330, 277] on span at bounding box center [334, 273] width 8 height 8
click at [321, 279] on input "checkbox" at bounding box center [323, 276] width 5 height 5
checkbox input "true"
type input "R$ 194,85"
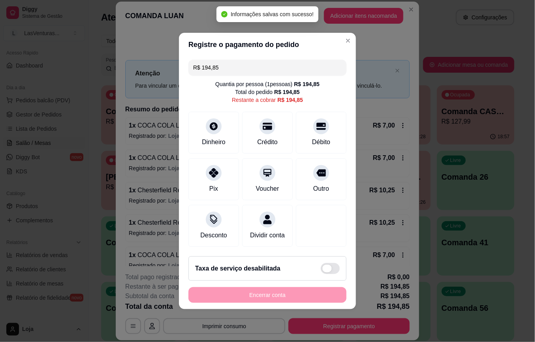
click at [329, 274] on span at bounding box center [330, 268] width 19 height 11
click at [326, 274] on input "checkbox" at bounding box center [323, 272] width 5 height 5
checkbox input "false"
type input "R$ 214,34"
checkbox input "true"
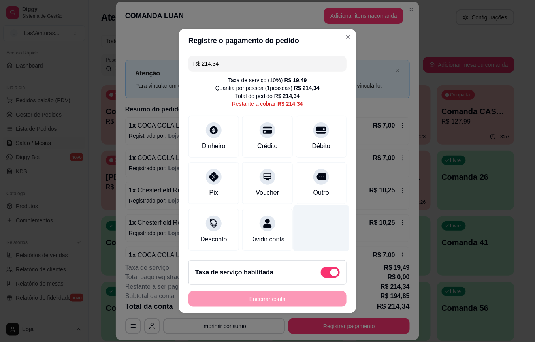
scroll to position [2, 0]
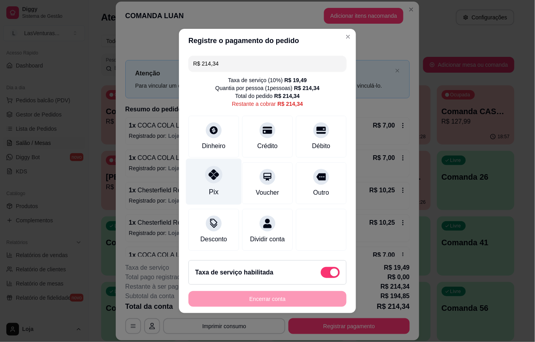
click at [209, 171] on icon at bounding box center [214, 175] width 10 height 10
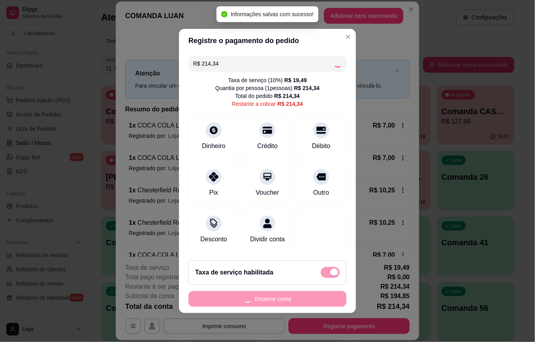
type input "R$ 0,00"
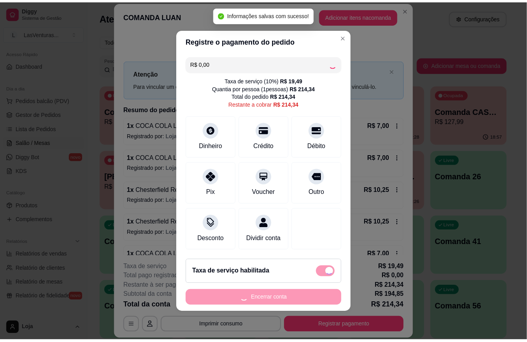
scroll to position [0, 0]
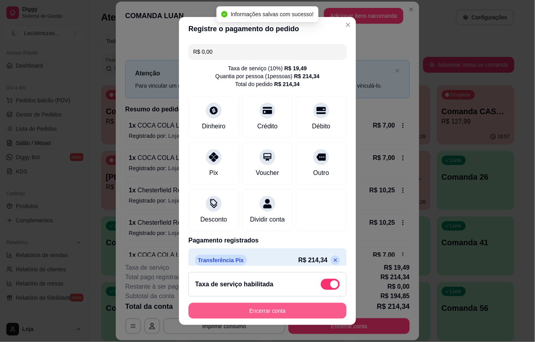
click at [264, 313] on button "Encerrar conta" at bounding box center [268, 311] width 158 height 16
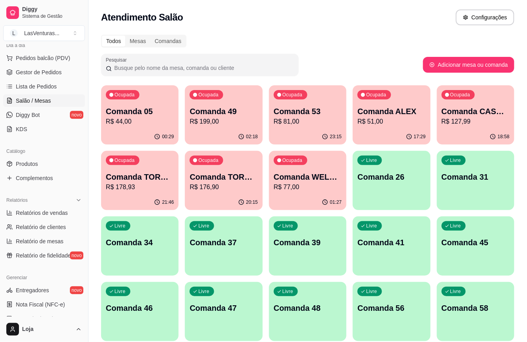
scroll to position [158, 0]
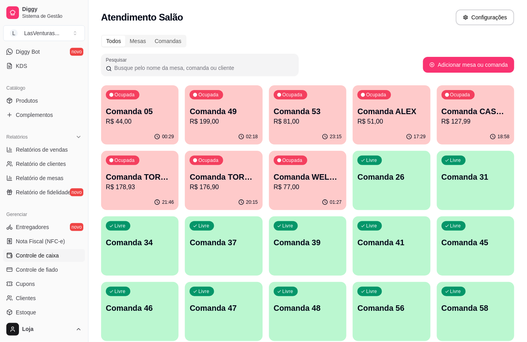
click at [40, 254] on span "Controle de caixa" at bounding box center [37, 256] width 43 height 8
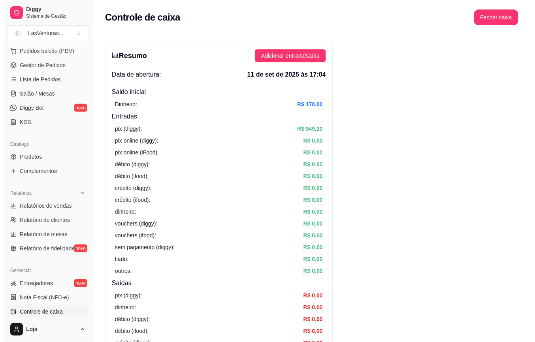
scroll to position [53, 0]
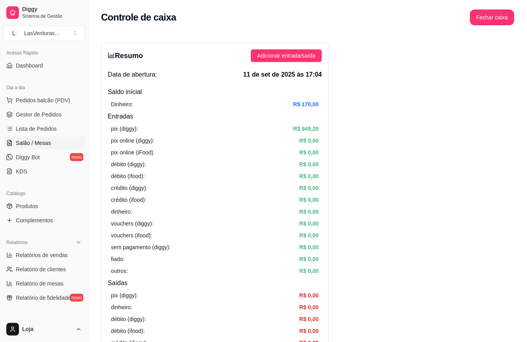
click at [15, 143] on link "Salão / Mesas" at bounding box center [44, 143] width 82 height 13
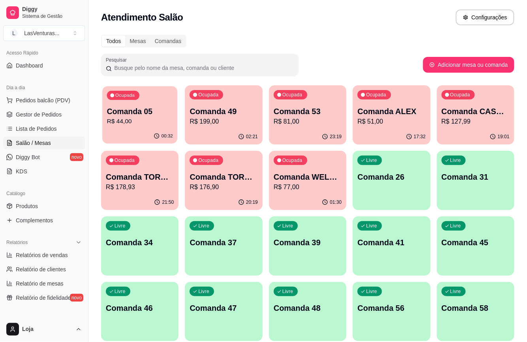
click at [138, 114] on p "Comanda 05" at bounding box center [140, 111] width 66 height 11
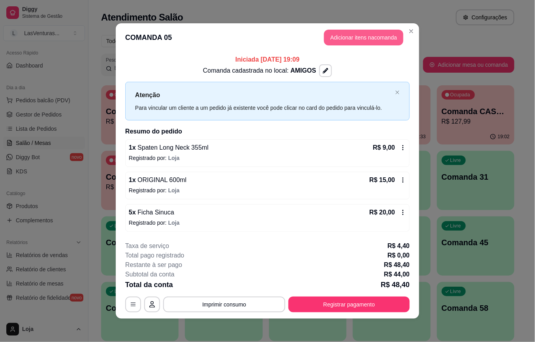
click at [348, 40] on button "Adicionar itens na comanda" at bounding box center [363, 38] width 79 height 16
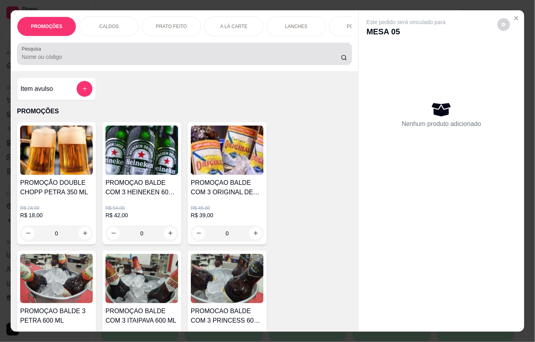
click at [188, 61] on input "Pesquisa" at bounding box center [181, 57] width 319 height 8
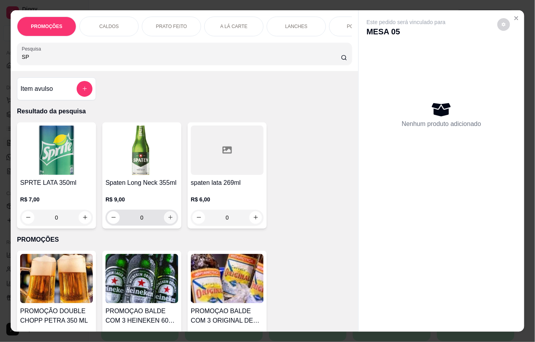
type input "SP"
click at [168, 221] on icon "increase-product-quantity" at bounding box center [171, 218] width 6 height 6
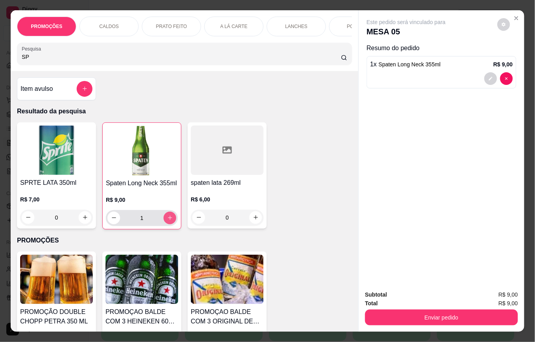
type input "1"
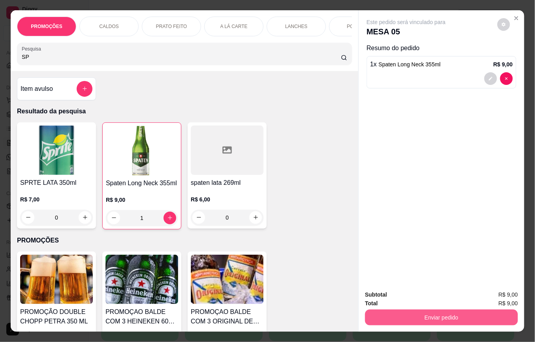
click at [430, 312] on button "Enviar pedido" at bounding box center [441, 318] width 153 height 16
click at [424, 298] on button "Não registrar e enviar pedido" at bounding box center [415, 294] width 80 height 15
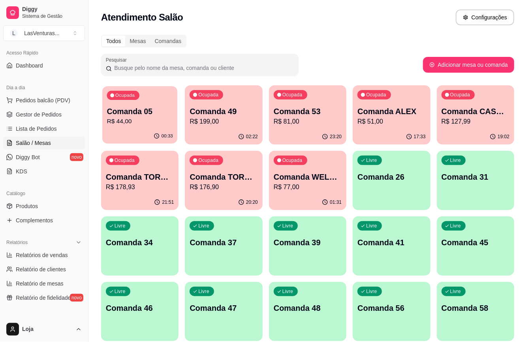
click at [127, 121] on p "R$ 44,00" at bounding box center [140, 121] width 66 height 9
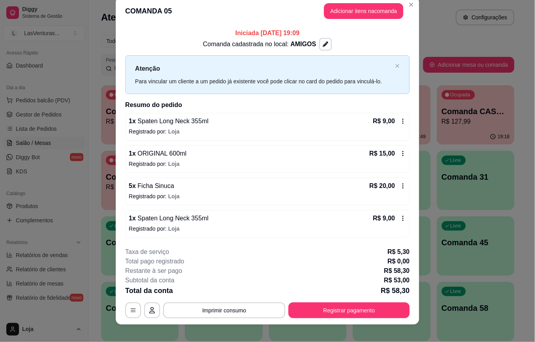
scroll to position [18, 0]
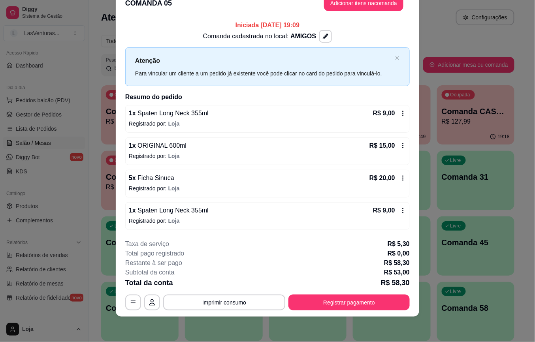
click at [400, 185] on p "Registrado por: Loja" at bounding box center [267, 189] width 277 height 8
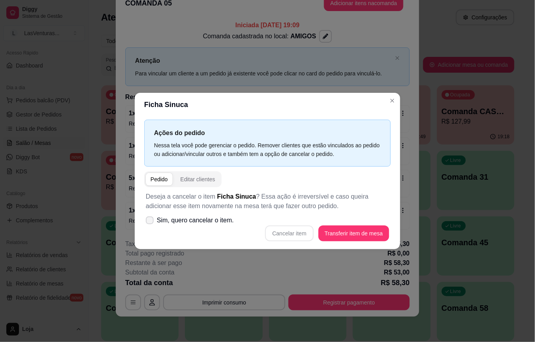
click at [222, 219] on span "Sim, quero cancelar o item." at bounding box center [195, 220] width 77 height 9
click at [151, 222] on input "Sim, quero cancelar o item." at bounding box center [147, 224] width 5 height 5
checkbox input "true"
click at [288, 229] on button "Cancelar item" at bounding box center [289, 233] width 47 height 15
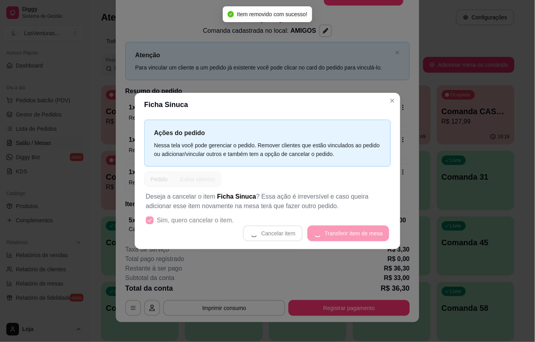
scroll to position [13, 0]
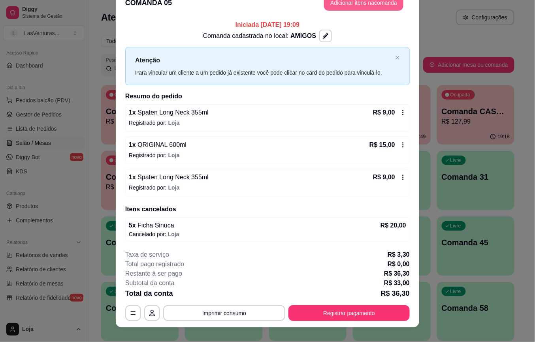
click at [342, 4] on button "Adicionar itens na comanda" at bounding box center [363, 3] width 79 height 16
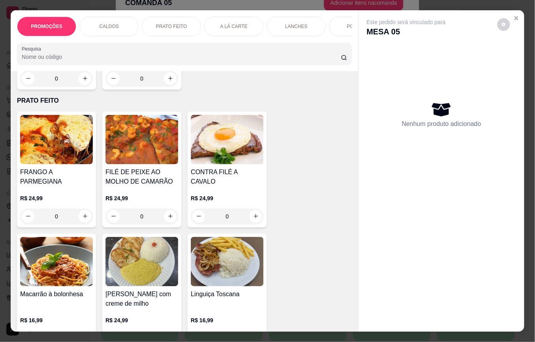
scroll to position [843, 0]
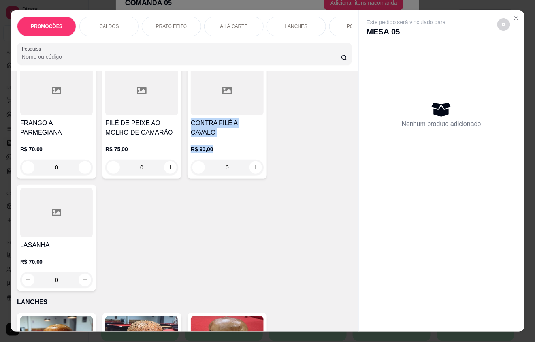
drag, startPoint x: 345, startPoint y: 109, endPoint x: 353, endPoint y: 133, distance: 24.8
click at [351, 136] on div "Item avulso PROMOÇÕES PROMOÇÃO DOUBLE CHOPP PETRA 350 ML R$ 24,00 R$ 18,00 0 PR…" at bounding box center [185, 201] width 348 height 261
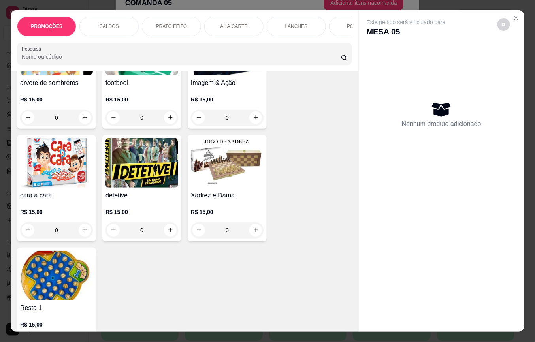
scroll to position [9616, 0]
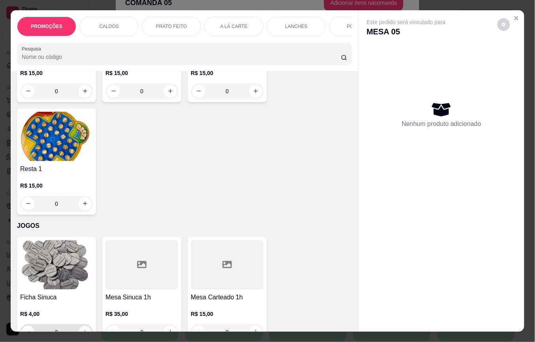
click at [79, 326] on button "increase-product-quantity" at bounding box center [85, 332] width 12 height 12
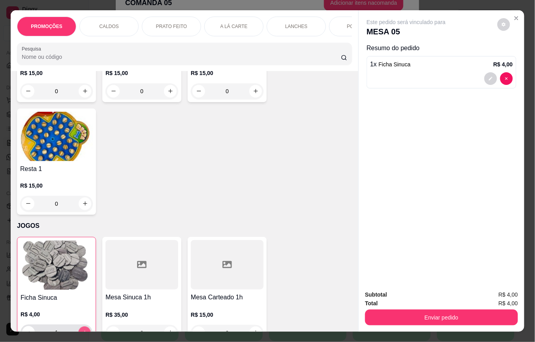
click at [82, 330] on icon "increase-product-quantity" at bounding box center [85, 333] width 6 height 6
drag, startPoint x: 75, startPoint y: 268, endPoint x: 79, endPoint y: 263, distance: 6.4
click at [77, 325] on div "2" at bounding box center [56, 333] width 69 height 16
click at [82, 330] on icon "increase-product-quantity" at bounding box center [85, 333] width 6 height 6
type input "3"
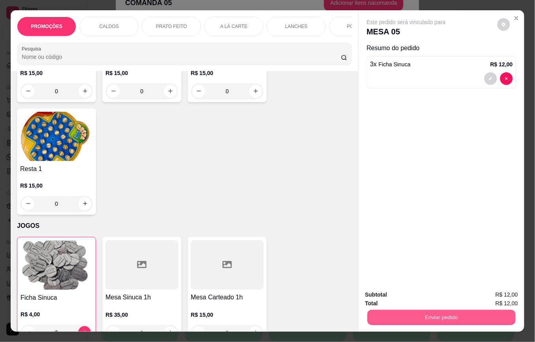
click at [408, 314] on button "Enviar pedido" at bounding box center [442, 317] width 148 height 15
click at [403, 300] on button "Não registrar e enviar pedido" at bounding box center [415, 294] width 82 height 15
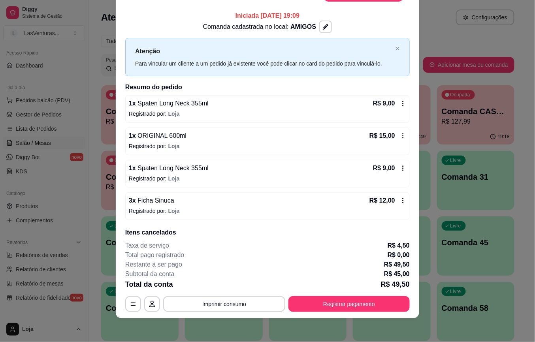
scroll to position [24, 0]
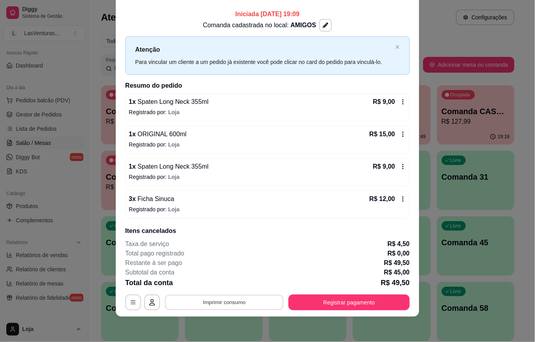
click at [238, 301] on button "Imprimir consumo" at bounding box center [224, 302] width 119 height 15
click at [220, 284] on button "IMPRESSORA" at bounding box center [222, 284] width 55 height 12
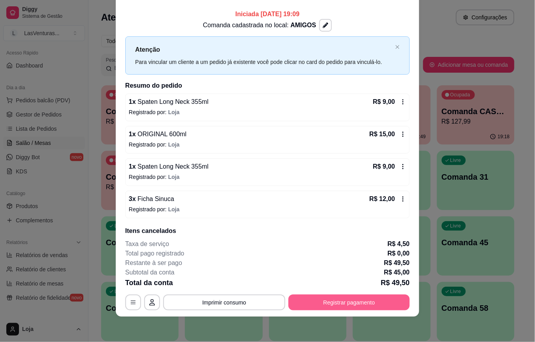
click at [296, 304] on button "Registrar pagamento" at bounding box center [349, 303] width 121 height 16
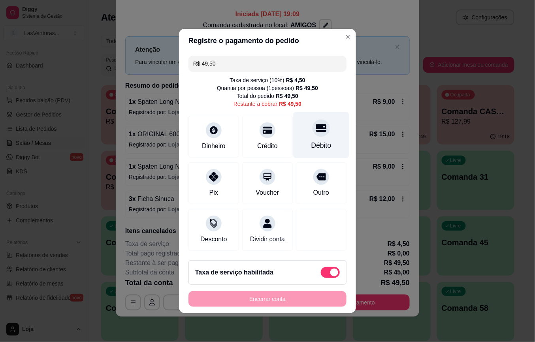
click at [305, 133] on div "Débito" at bounding box center [322, 135] width 56 height 46
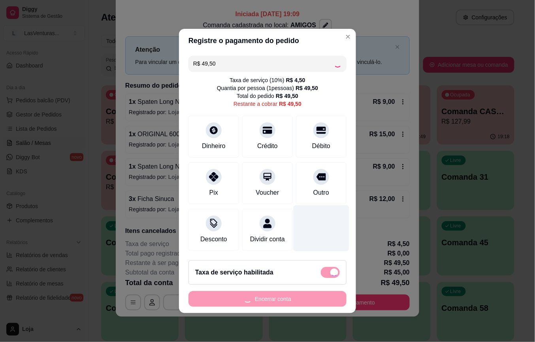
type input "R$ 0,00"
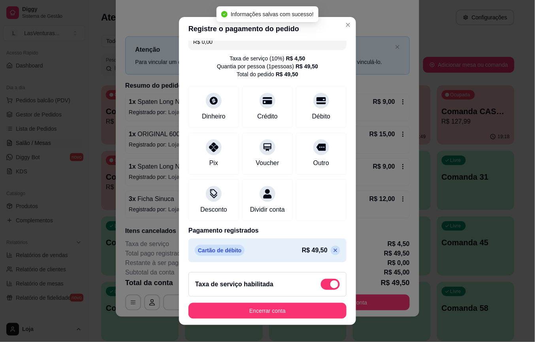
scroll to position [20, 0]
click at [296, 305] on button "Encerrar conta" at bounding box center [268, 311] width 158 height 16
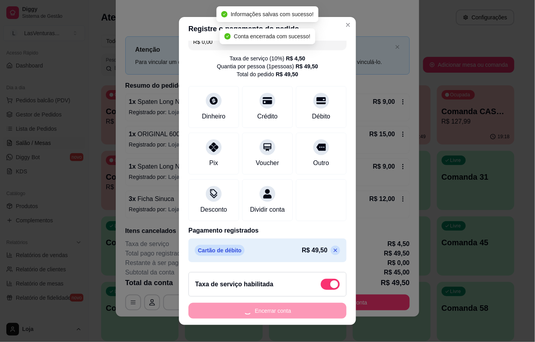
scroll to position [0, 0]
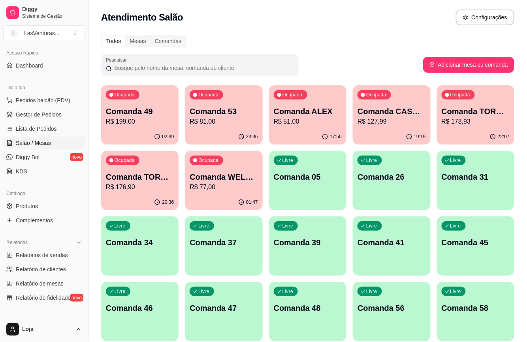
click at [156, 117] on p "R$ 199,00" at bounding box center [140, 121] width 68 height 9
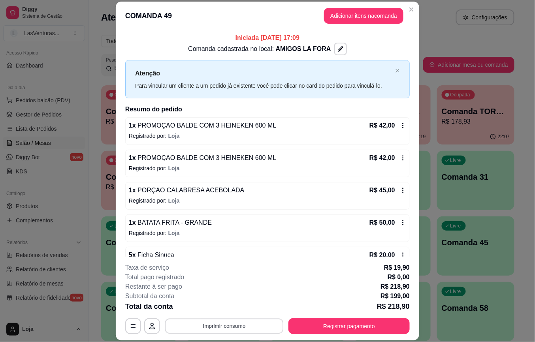
click at [202, 331] on button "Imprimir consumo" at bounding box center [224, 326] width 119 height 15
click at [210, 309] on button "IMPRESSORA" at bounding box center [222, 308] width 55 height 12
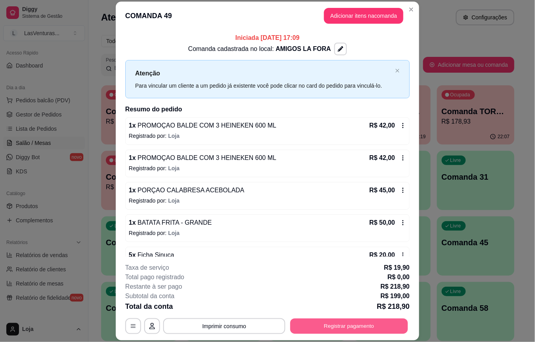
click at [352, 329] on button "Registrar pagamento" at bounding box center [350, 326] width 118 height 15
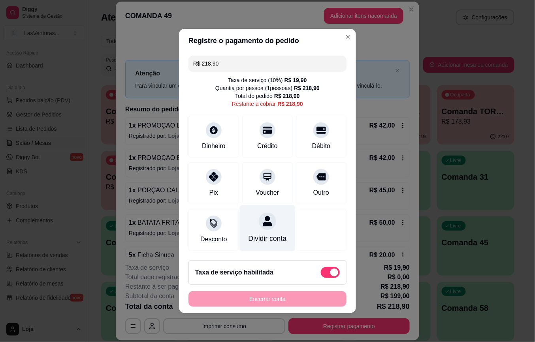
click at [265, 220] on div at bounding box center [267, 221] width 17 height 17
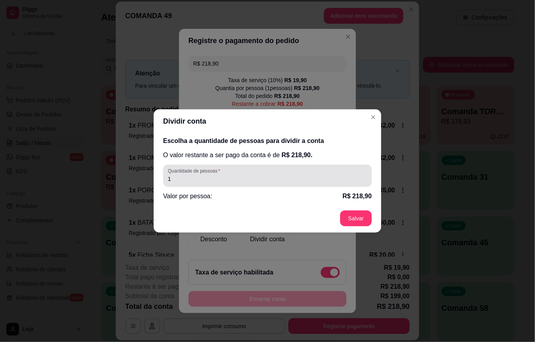
click at [261, 179] on input "1" at bounding box center [267, 179] width 199 height 8
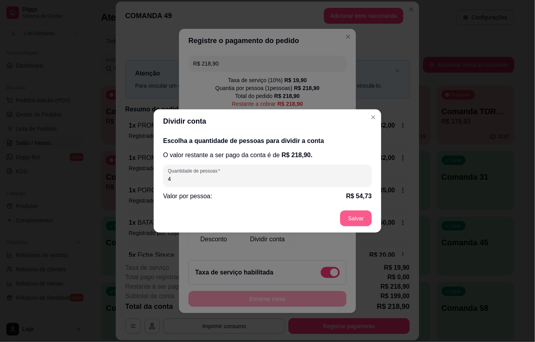
type input "4"
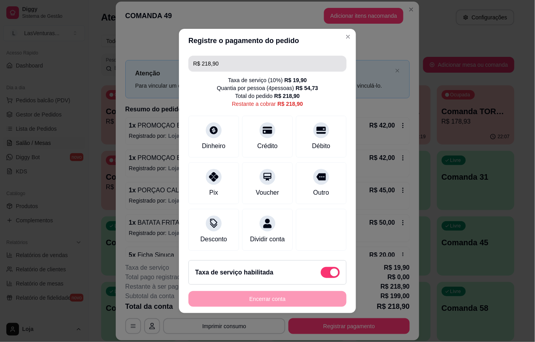
click at [275, 48] on section "Registre o pagamento do pedido R$ 218,90 Taxa de serviço ( 10 %) R$ 19,90 Quant…" at bounding box center [267, 171] width 177 height 285
click at [281, 57] on input "R$ 218,90" at bounding box center [267, 64] width 149 height 16
click at [244, 64] on input "R$ 218,90" at bounding box center [267, 64] width 149 height 16
click at [242, 64] on input "R$ 218,90" at bounding box center [267, 64] width 149 height 16
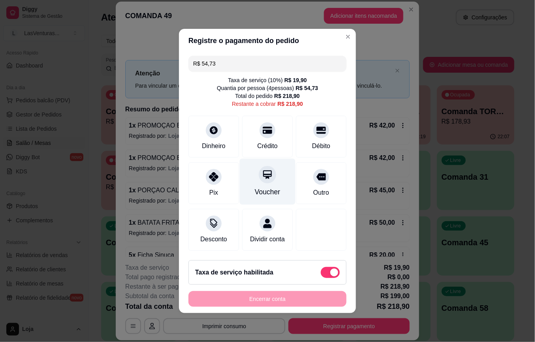
click at [263, 173] on icon at bounding box center [267, 174] width 9 height 9
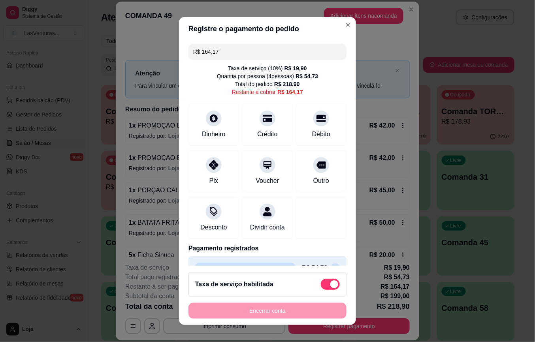
click at [255, 60] on div "R$ 164,17 Taxa de serviço ( 10 %) R$ 19,90 Quantia por pessoa ( 4 pessoas) R$ 5…" at bounding box center [267, 153] width 177 height 225
click at [252, 53] on input "R$ 164,17" at bounding box center [267, 52] width 149 height 16
click at [264, 116] on div at bounding box center [267, 116] width 17 height 17
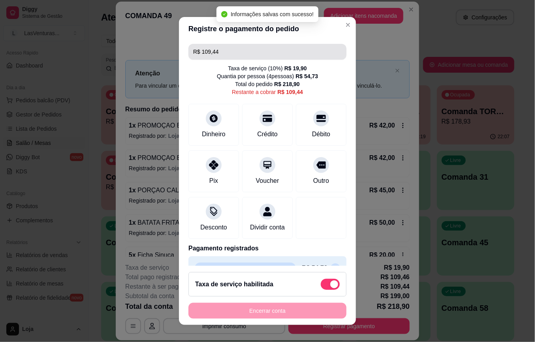
click at [259, 57] on input "R$ 109,44" at bounding box center [267, 52] width 149 height 16
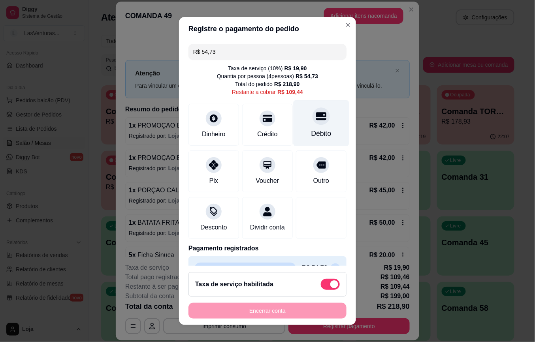
click at [311, 128] on div "Débito" at bounding box center [322, 123] width 56 height 46
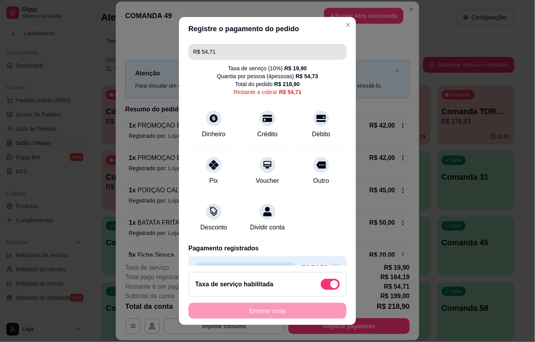
click at [232, 54] on input "R$ 54,71" at bounding box center [267, 52] width 149 height 16
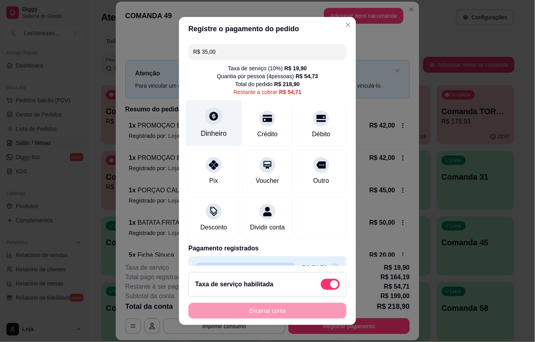
click at [205, 122] on div at bounding box center [213, 116] width 17 height 17
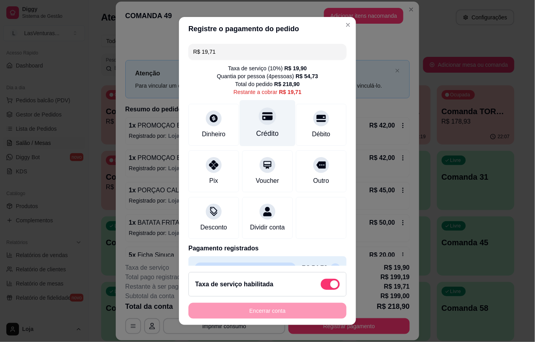
click at [262, 121] on icon at bounding box center [267, 117] width 10 height 8
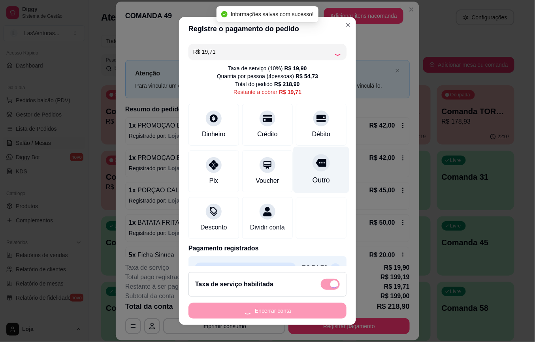
type input "R$ 0,00"
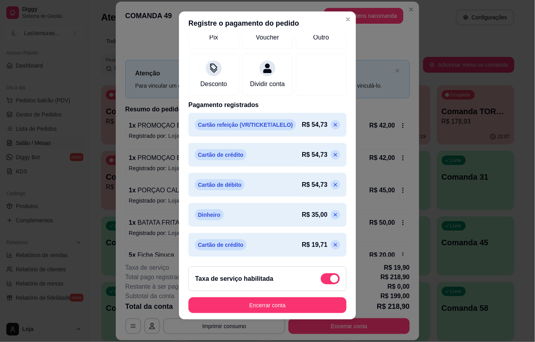
scroll to position [8, 0]
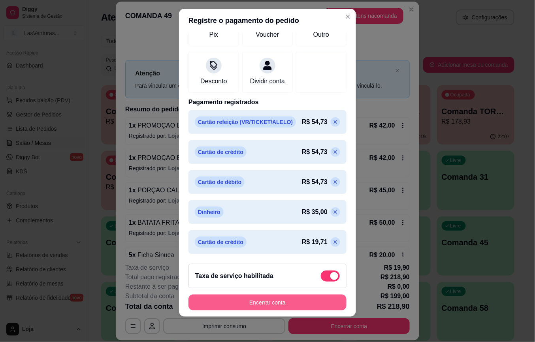
click at [292, 299] on button "Encerrar conta" at bounding box center [268, 303] width 158 height 16
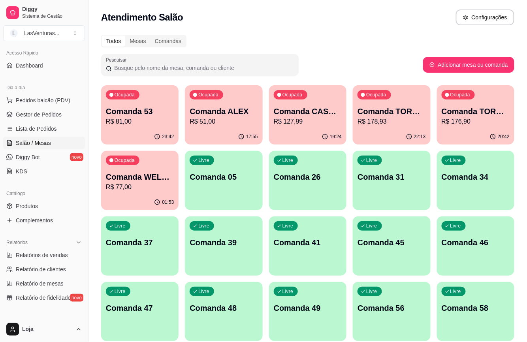
click at [136, 119] on p "R$ 81,00" at bounding box center [140, 121] width 68 height 9
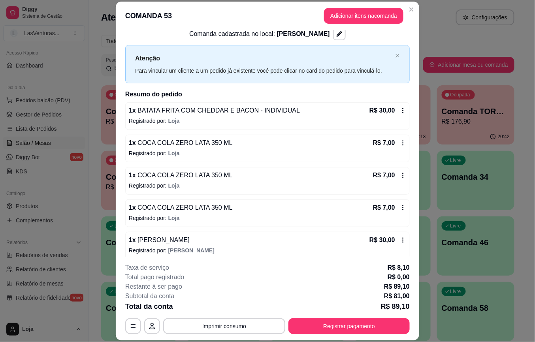
scroll to position [22, 0]
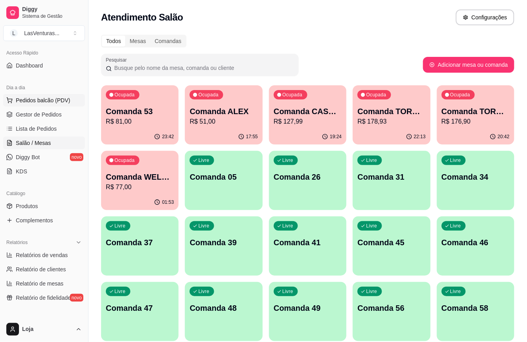
click at [54, 100] on span "Pedidos balcão (PDV)" at bounding box center [43, 100] width 55 height 8
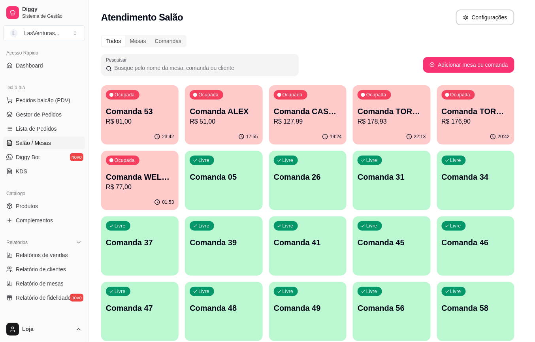
click at [196, 60] on input "Pesquisa" at bounding box center [181, 57] width 319 height 8
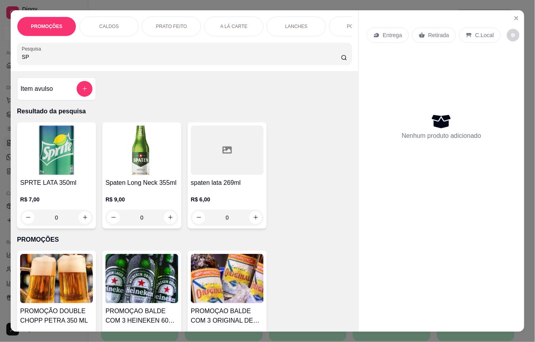
type input "SP"
click at [136, 193] on div "R$ 9,00 0" at bounding box center [142, 207] width 73 height 38
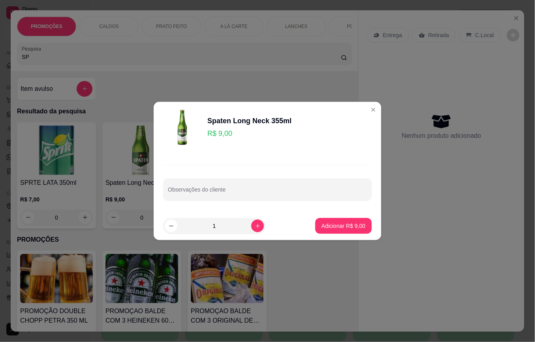
click at [315, 225] on button "Adicionar R$ 9,00" at bounding box center [343, 226] width 57 height 16
type input "1"
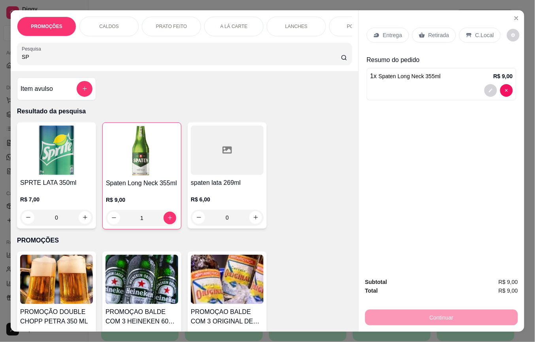
drag, startPoint x: 427, startPoint y: 44, endPoint x: 430, endPoint y: 35, distance: 9.6
click at [428, 43] on div "Entrega Retirada C.Local" at bounding box center [442, 35] width 150 height 28
click at [430, 34] on p "Retirada" at bounding box center [438, 35] width 21 height 8
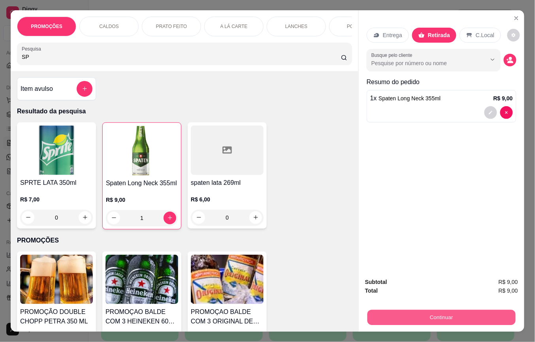
click at [437, 310] on button "Continuar" at bounding box center [442, 317] width 148 height 15
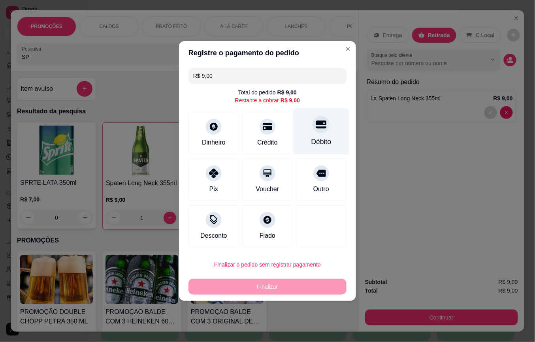
click at [316, 130] on icon at bounding box center [321, 124] width 10 height 10
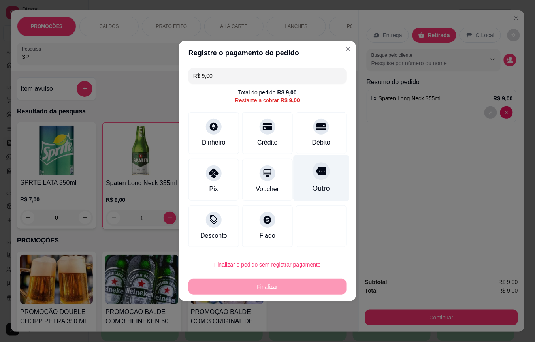
type input "R$ 0,00"
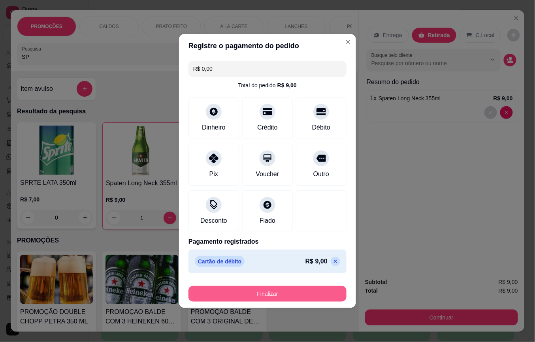
click at [299, 293] on button "Finalizar" at bounding box center [268, 294] width 158 height 16
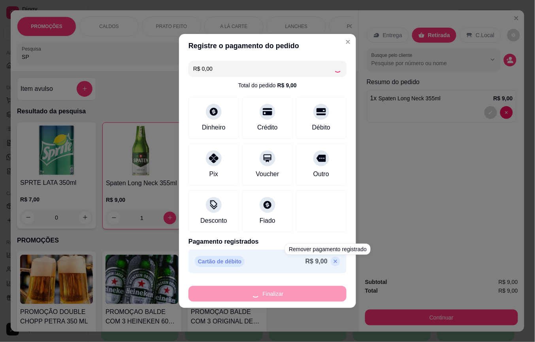
type input "0"
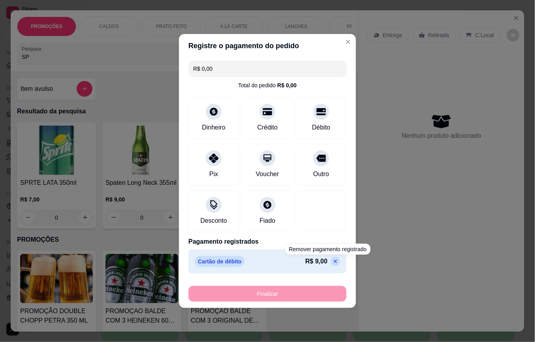
type input "-R$ 9,00"
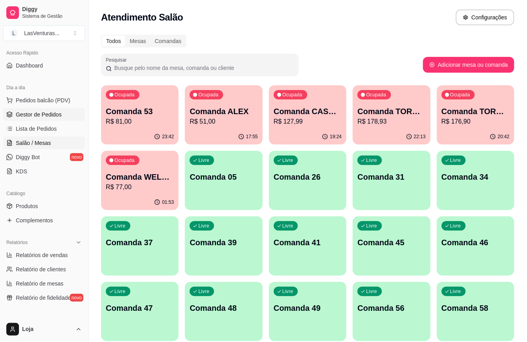
click at [47, 115] on span "Gestor de Pedidos" at bounding box center [39, 115] width 46 height 8
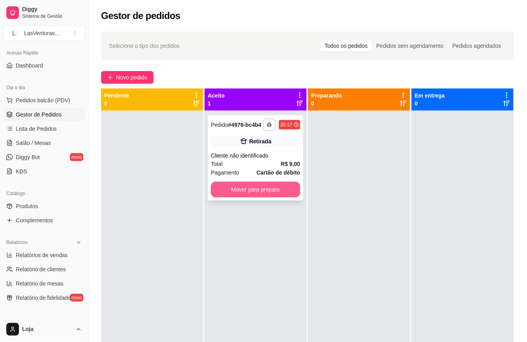
click at [249, 198] on button "Mover para preparo" at bounding box center [255, 190] width 89 height 16
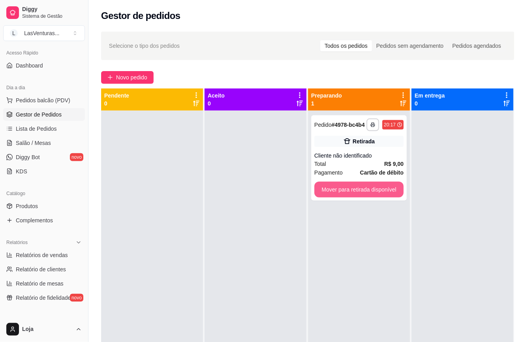
click at [342, 198] on button "Mover para retirada disponível" at bounding box center [359, 190] width 89 height 16
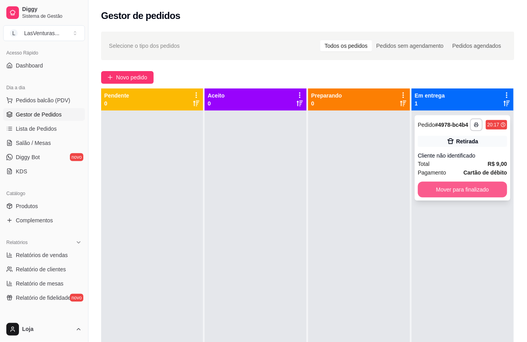
click at [430, 195] on button "Mover para finalizado" at bounding box center [462, 190] width 89 height 16
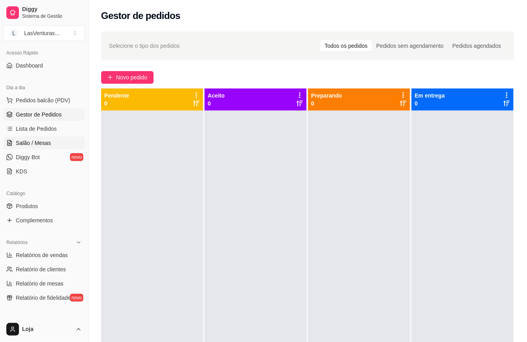
click at [21, 141] on span "Salão / Mesas" at bounding box center [33, 143] width 35 height 8
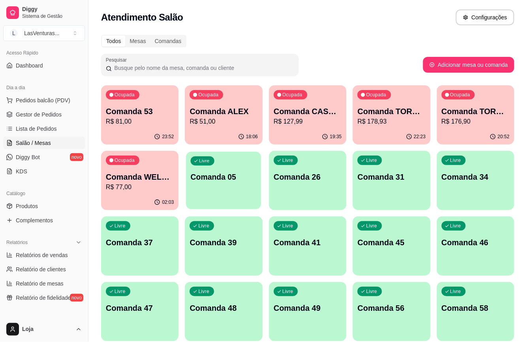
click at [255, 177] on p "Comanda 05" at bounding box center [224, 177] width 66 height 11
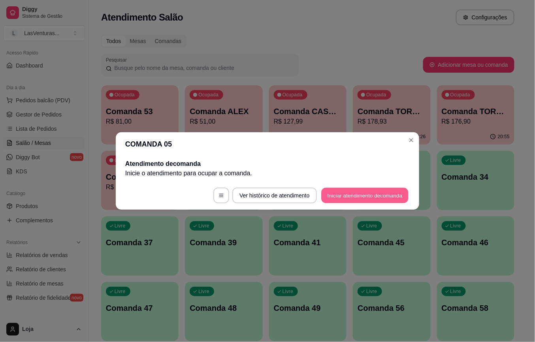
click at [387, 198] on button "Iniciar atendimento de comanda" at bounding box center [364, 195] width 87 height 15
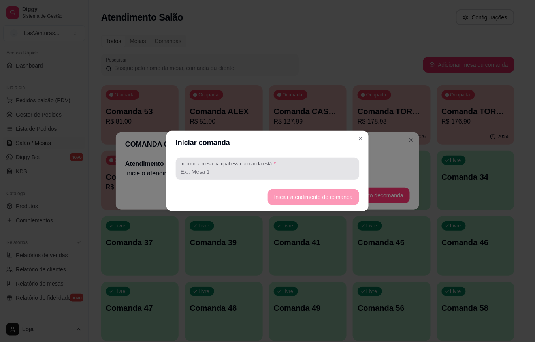
click at [217, 172] on input "Informe a mesa na qual essa comanda está." at bounding box center [268, 172] width 174 height 8
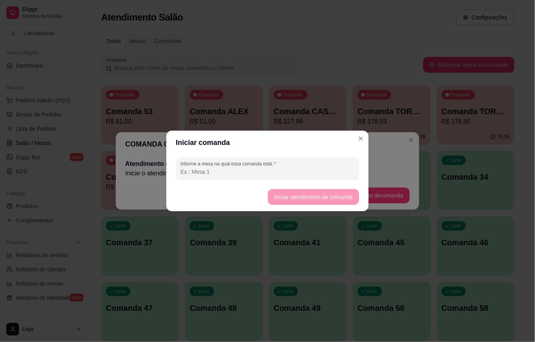
type input "F"
type input "Casal"
click at [315, 190] on button "Iniciar atendimento de comanda" at bounding box center [313, 197] width 89 height 15
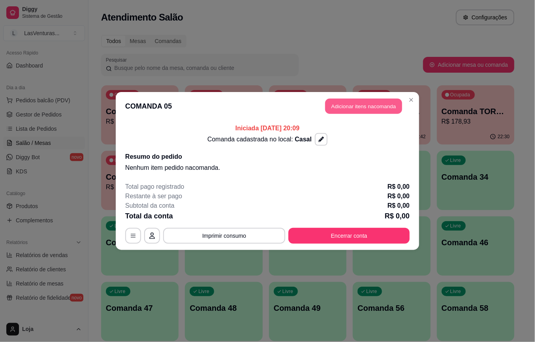
click at [353, 104] on button "Adicionar itens na comanda" at bounding box center [363, 106] width 77 height 15
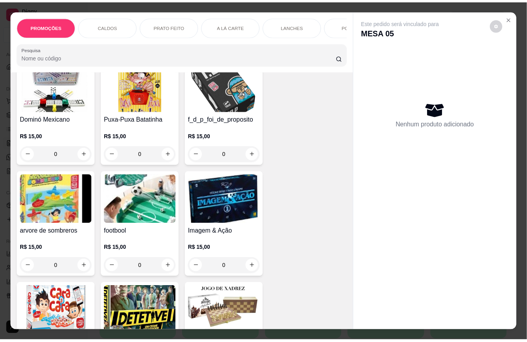
scroll to position [9591, 0]
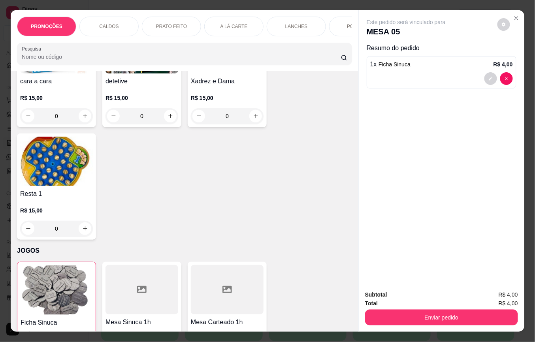
type input "3"
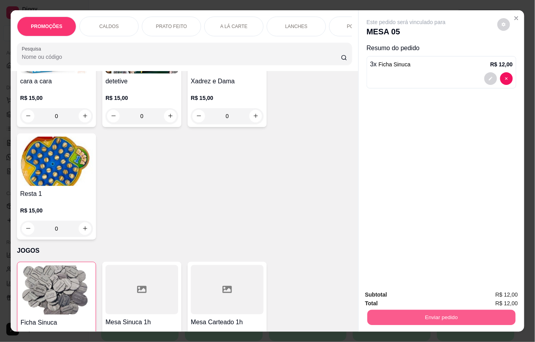
click at [492, 310] on button "Enviar pedido" at bounding box center [442, 317] width 148 height 15
click at [431, 295] on button "Não registrar e enviar pedido" at bounding box center [415, 294] width 80 height 15
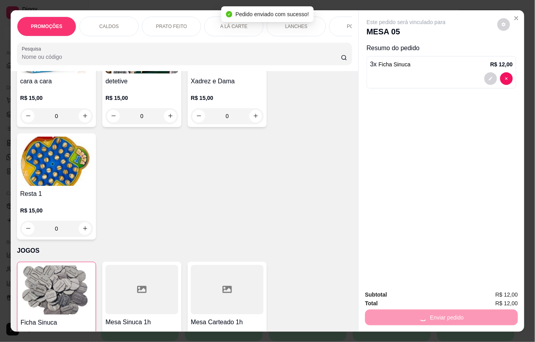
click at [425, 286] on div "Subtotal R$ 12,00 Total R$ 12,00 Enviar pedido" at bounding box center [442, 308] width 166 height 48
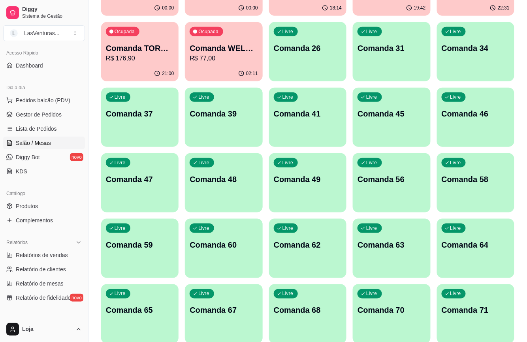
scroll to position [0, 0]
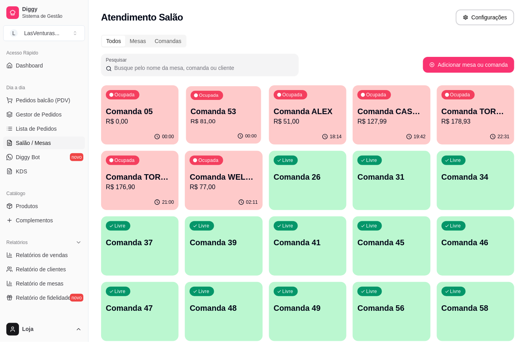
click at [239, 123] on p "R$ 81,00" at bounding box center [224, 121] width 66 height 9
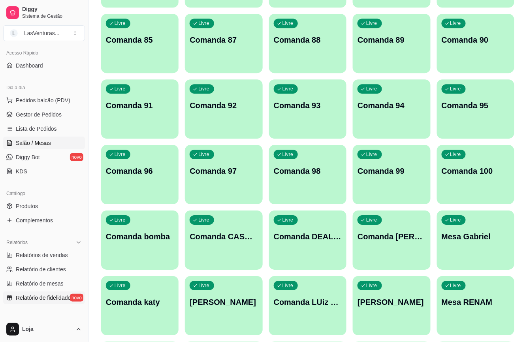
scroll to position [687, 0]
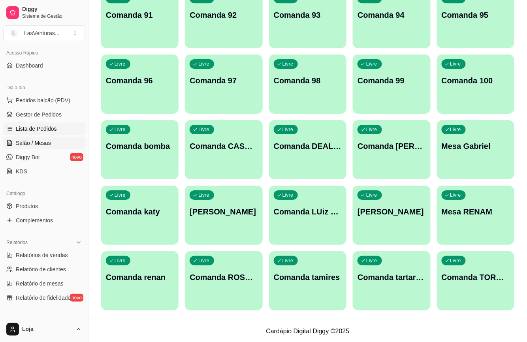
click at [37, 125] on span "Lista de Pedidos" at bounding box center [36, 129] width 41 height 8
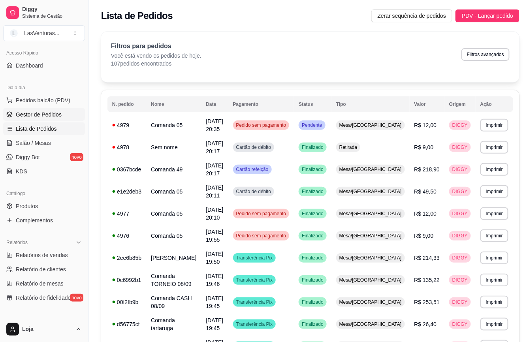
click at [36, 113] on span "Gestor de Pedidos" at bounding box center [39, 115] width 46 height 8
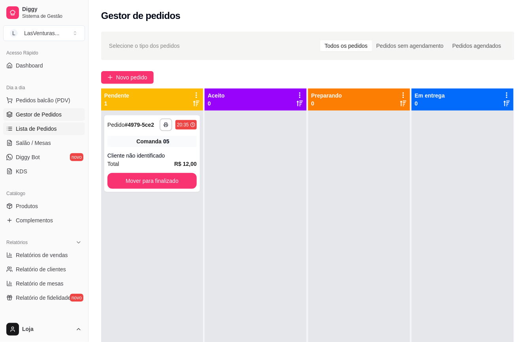
click at [17, 133] on link "Lista de Pedidos" at bounding box center [44, 129] width 82 height 13
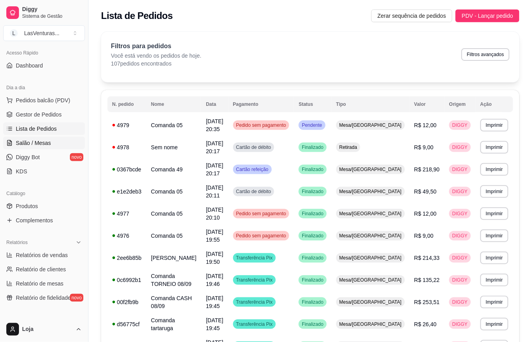
click at [22, 140] on link "Salão / Mesas" at bounding box center [44, 143] width 82 height 13
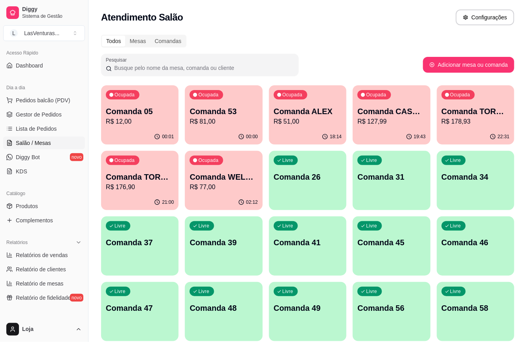
click at [159, 141] on div "00:01" at bounding box center [139, 136] width 77 height 15
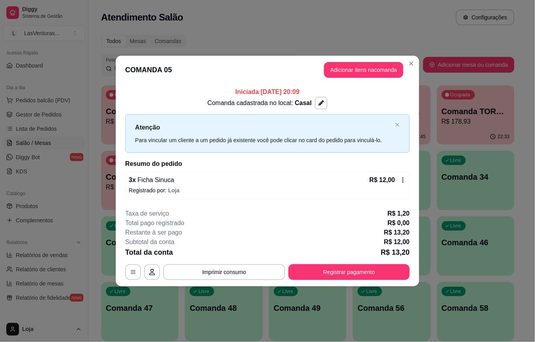
click at [339, 78] on header "COMANDA 05 Adicionar itens na comanda" at bounding box center [268, 70] width 304 height 28
click at [331, 71] on button "Adicionar itens na comanda" at bounding box center [363, 69] width 77 height 15
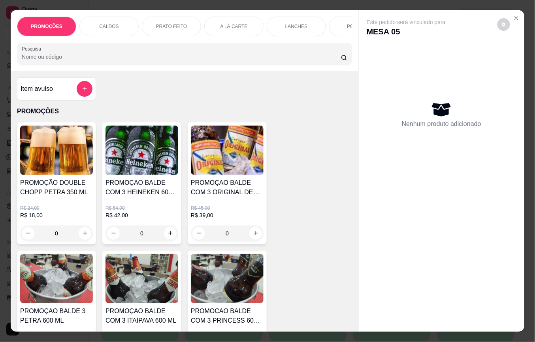
click at [65, 297] on img at bounding box center [56, 278] width 73 height 49
click at [334, 235] on div "PROMOÇÃO DOUBLE CHOPP PETRA 350 ML R$ 24,00 R$ 18,00 0 PROMOÇAO BALDE COM 3 HEI…" at bounding box center [184, 248] width 335 height 251
click at [54, 262] on img at bounding box center [56, 278] width 73 height 49
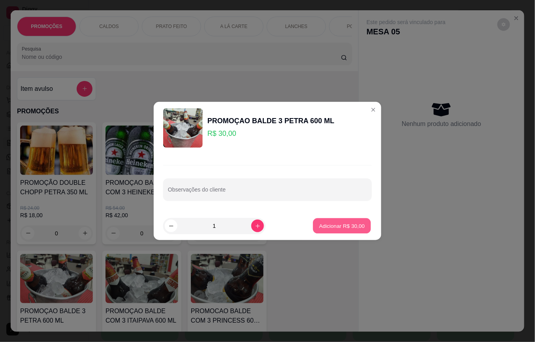
click at [344, 225] on p "Adicionar R$ 30,00" at bounding box center [342, 226] width 46 height 8
type input "1"
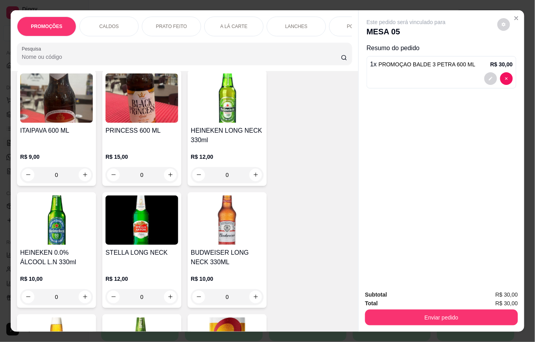
scroll to position [4585, 0]
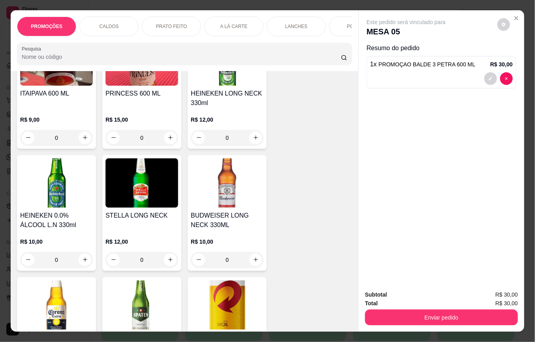
click at [34, 211] on h4 "HEINEKEN 0.0% ÁLCOOL L.N 330ml" at bounding box center [56, 220] width 73 height 19
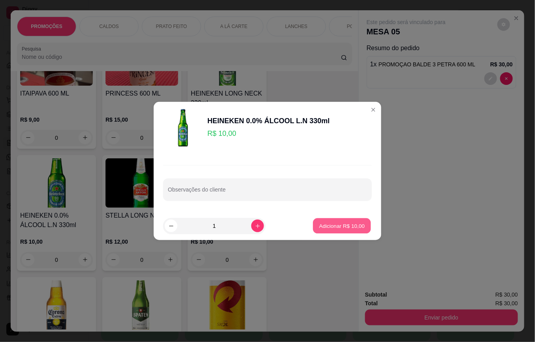
click at [330, 224] on p "Adicionar R$ 10,00" at bounding box center [342, 226] width 46 height 8
type input "1"
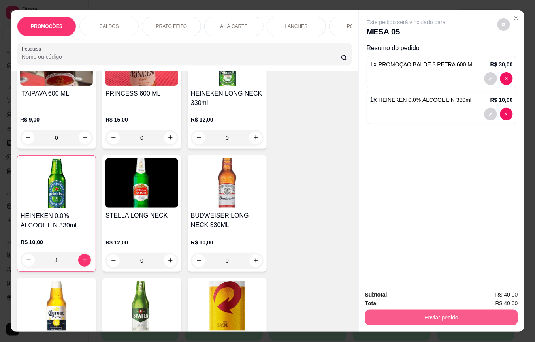
click at [388, 311] on button "Enviar pedido" at bounding box center [441, 318] width 153 height 16
click at [394, 292] on button "Não registrar e enviar pedido" at bounding box center [415, 294] width 80 height 15
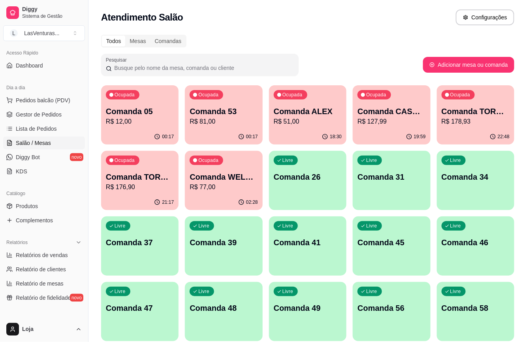
click at [288, 292] on p "Livre" at bounding box center [288, 292] width 11 height 6
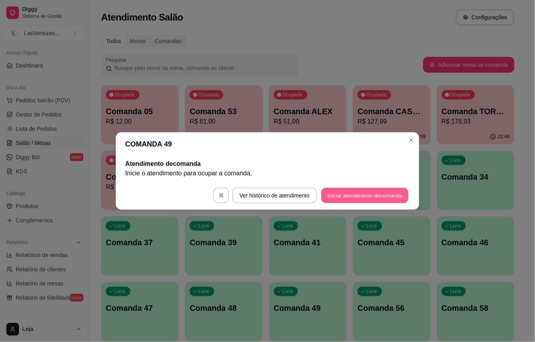
click at [331, 197] on button "Iniciar atendimento de comanda" at bounding box center [364, 195] width 87 height 15
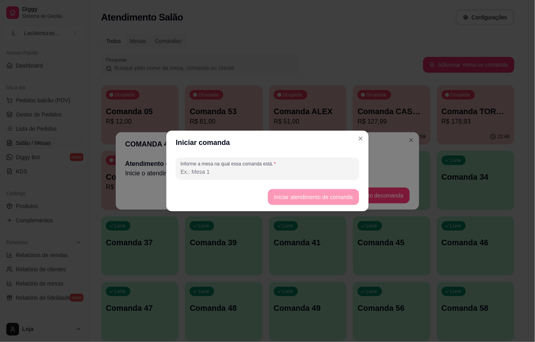
click at [320, 170] on input "Informe a mesa na qual essa comanda está." at bounding box center [268, 172] width 174 height 8
type input "Amigos"
click at [346, 203] on button "Iniciar atendimento de comanda" at bounding box center [313, 197] width 91 height 16
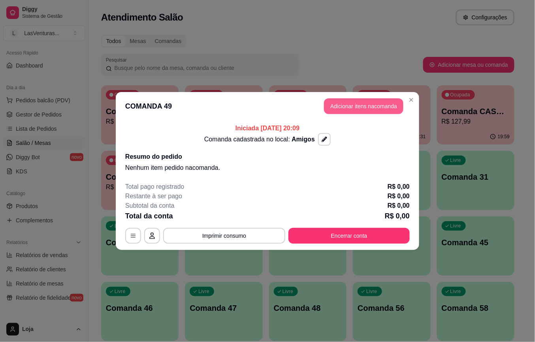
click at [386, 103] on button "Adicionar itens na comanda" at bounding box center [363, 106] width 79 height 16
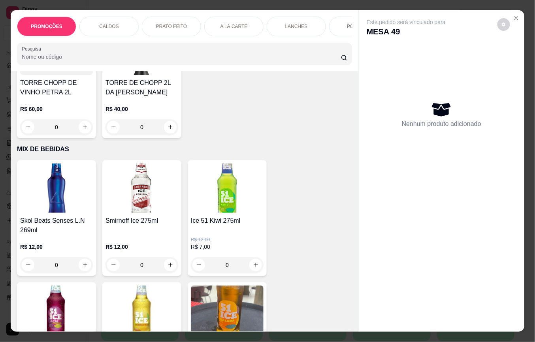
scroll to position [5481, 0]
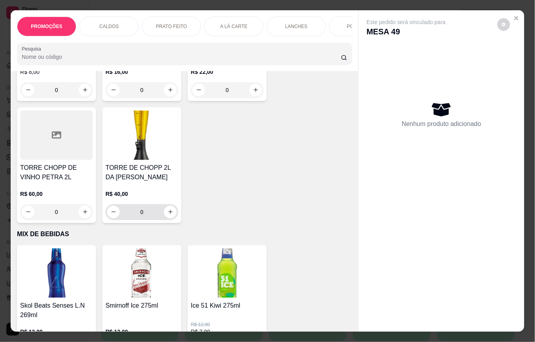
click at [157, 190] on p "R$ 40,00" at bounding box center [142, 194] width 73 height 8
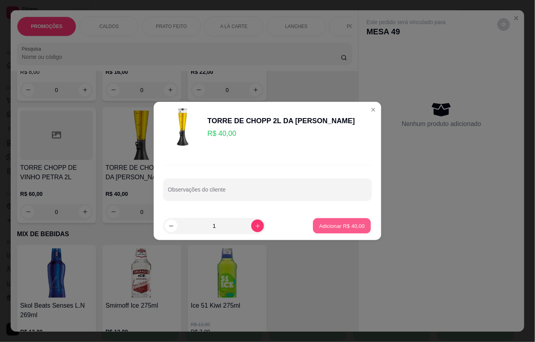
click at [320, 222] on button "Adicionar R$ 40,00" at bounding box center [342, 226] width 58 height 15
type input "1"
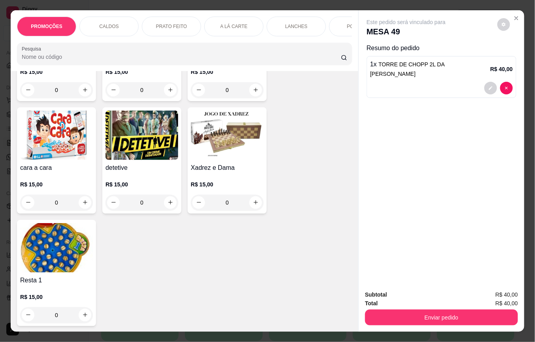
scroll to position [9644, 0]
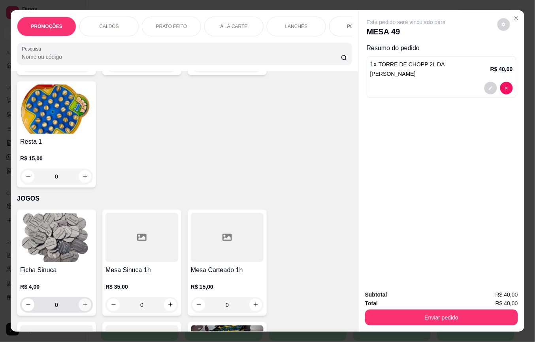
click at [82, 302] on icon "increase-product-quantity" at bounding box center [85, 305] width 6 height 6
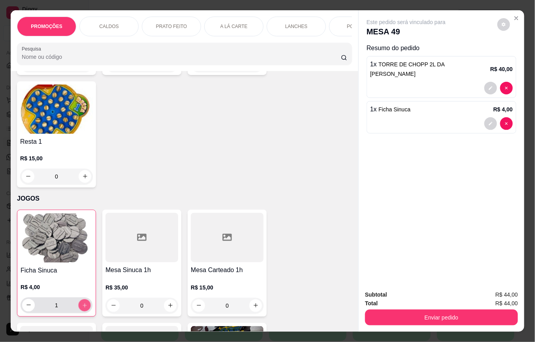
click at [83, 304] on icon "increase-product-quantity" at bounding box center [85, 306] width 4 height 4
type input "2"
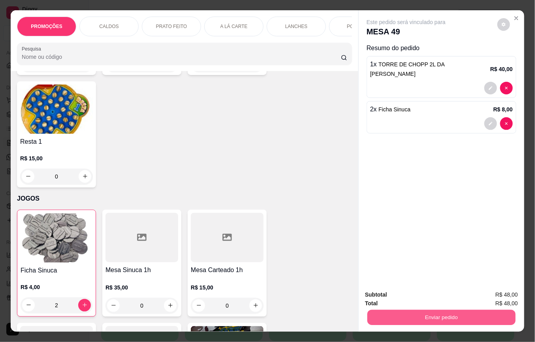
click at [388, 310] on button "Enviar pedido" at bounding box center [442, 317] width 148 height 15
click at [386, 297] on button "Não registrar e enviar pedido" at bounding box center [415, 294] width 80 height 15
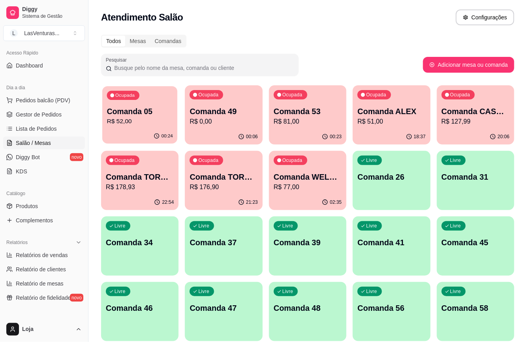
click at [141, 117] on div "Comanda 05 R$ 52,00" at bounding box center [140, 116] width 66 height 20
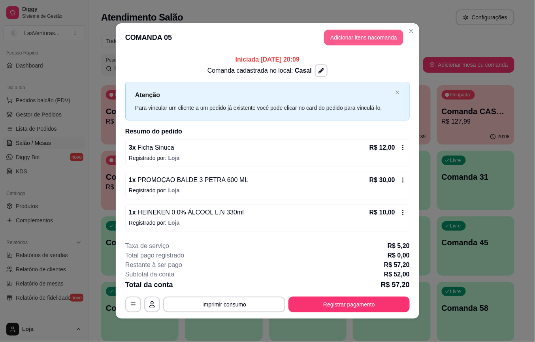
click at [349, 42] on button "Adicionar itens na comanda" at bounding box center [363, 38] width 79 height 16
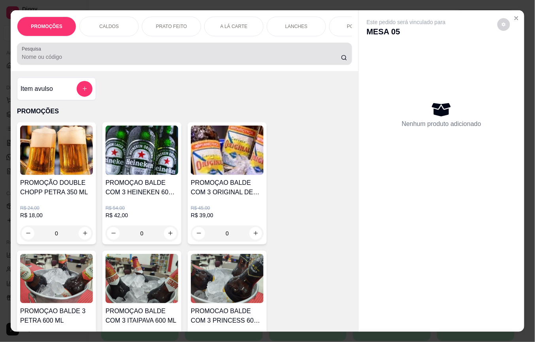
click at [124, 58] on input "Pesquisa" at bounding box center [181, 57] width 319 height 8
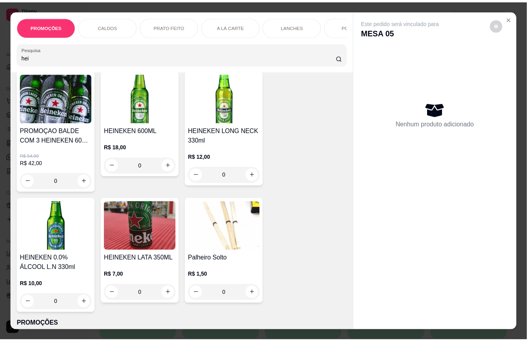
scroll to position [53, 0]
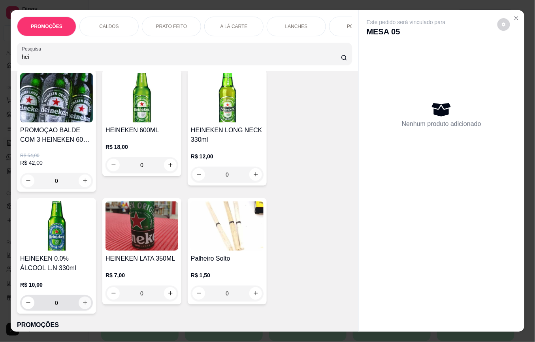
type input "hei"
click at [82, 306] on icon "increase-product-quantity" at bounding box center [85, 303] width 6 height 6
type input "1"
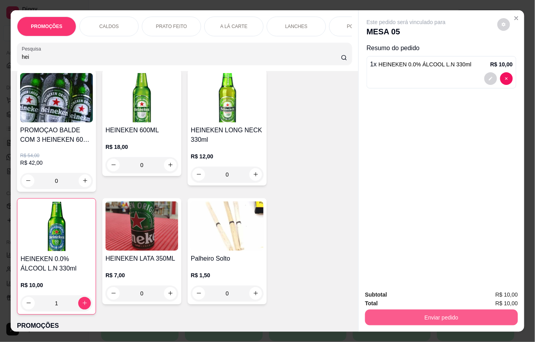
click at [417, 310] on button "Enviar pedido" at bounding box center [441, 318] width 153 height 16
click at [413, 298] on button "Não registrar e enviar pedido" at bounding box center [415, 294] width 82 height 15
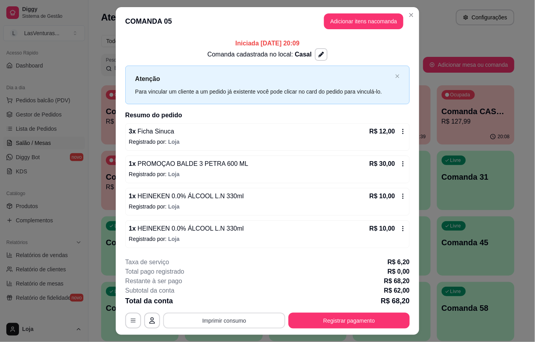
click at [214, 319] on button "Imprimir consumo" at bounding box center [224, 321] width 122 height 16
click at [215, 303] on button "IMPRESSORA" at bounding box center [222, 303] width 57 height 13
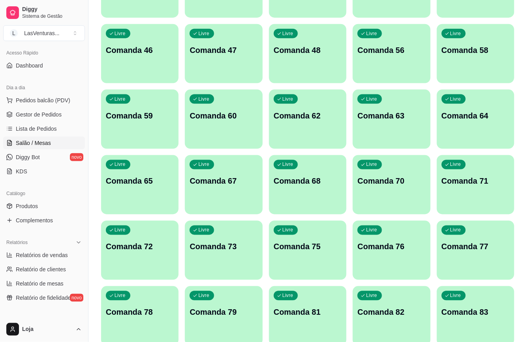
scroll to position [263, 0]
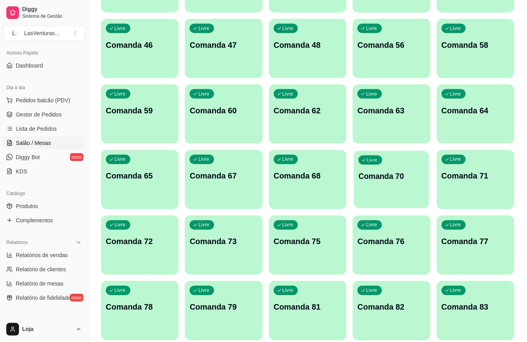
click at [382, 188] on div "Livre Comanda 70" at bounding box center [391, 175] width 75 height 48
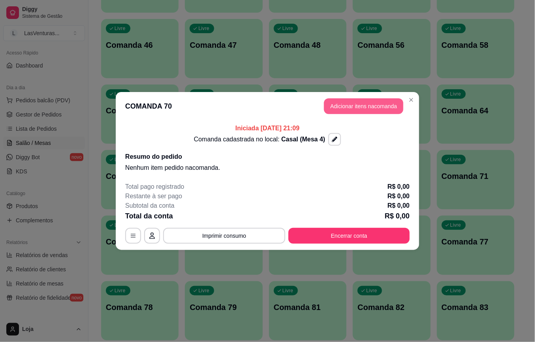
click at [363, 103] on button "Adicionar itens na comanda" at bounding box center [363, 106] width 79 height 16
drag, startPoint x: 275, startPoint y: 134, endPoint x: 296, endPoint y: 164, distance: 37.3
click at [282, 146] on div "Item avulso PROMOÇÕES PROMOÇÃO DOUBLE CHOPP PETRA 350 ML R$ 24,00 R$ 18,00 0 PR…" at bounding box center [185, 201] width 348 height 261
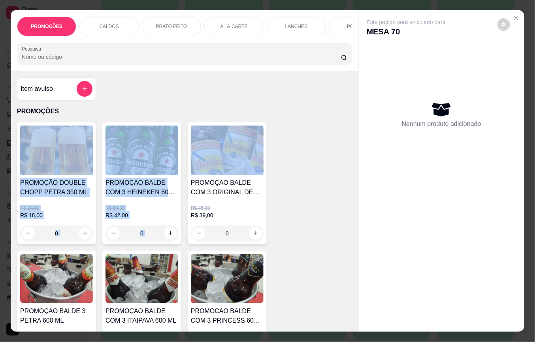
click at [90, 61] on input "Pesquisa" at bounding box center [181, 57] width 319 height 8
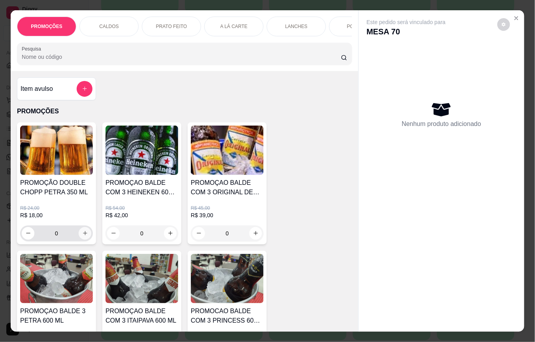
click at [83, 236] on icon "increase-product-quantity" at bounding box center [85, 233] width 6 height 6
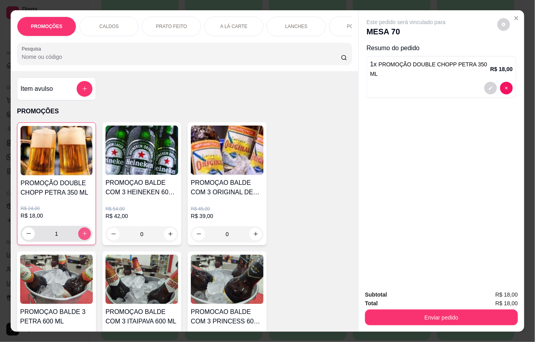
type input "1"
click at [251, 58] on input "Pesquisa" at bounding box center [181, 57] width 319 height 8
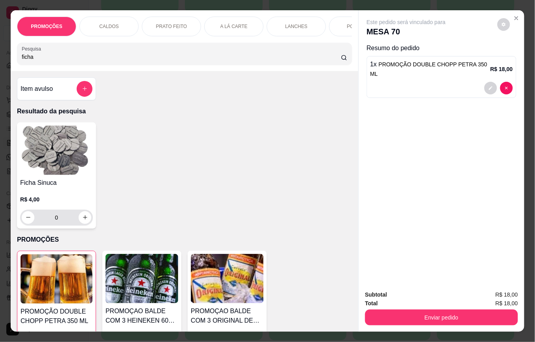
type input "ficha"
click at [82, 219] on button "increase-product-quantity" at bounding box center [85, 217] width 12 height 12
type input "1"
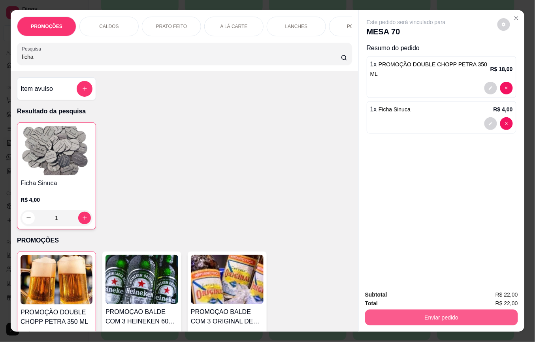
click at [445, 310] on button "Enviar pedido" at bounding box center [441, 318] width 153 height 16
click at [421, 287] on button "Não registrar e enviar pedido" at bounding box center [415, 294] width 82 height 15
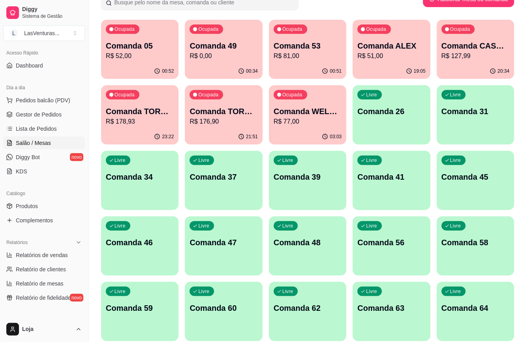
scroll to position [0, 0]
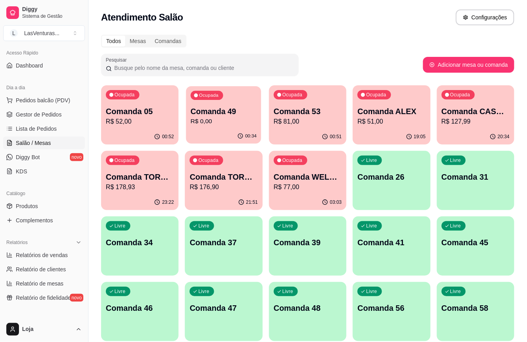
click at [224, 133] on div "00:34" at bounding box center [223, 136] width 75 height 15
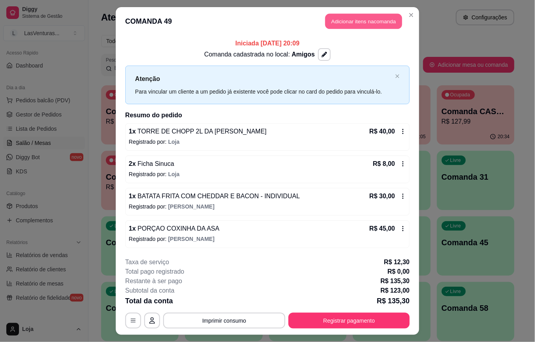
click at [345, 17] on button "Adicionar itens na comanda" at bounding box center [363, 21] width 77 height 15
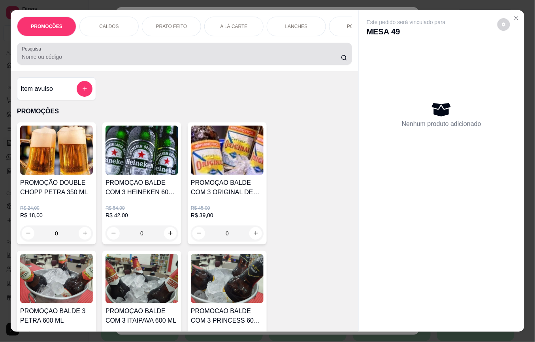
click at [218, 61] on input "Pesquisa" at bounding box center [181, 57] width 319 height 8
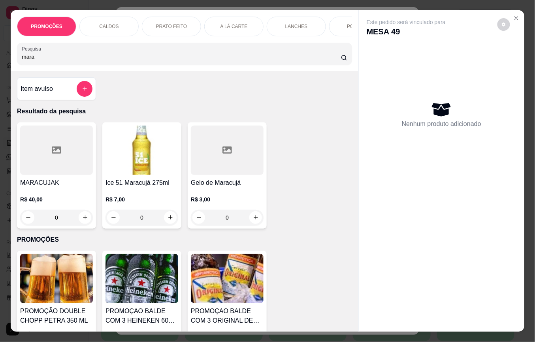
type input "mara"
click at [53, 168] on div at bounding box center [56, 150] width 73 height 49
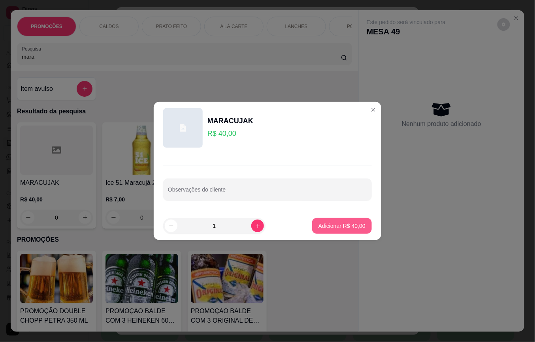
click at [337, 226] on p "Adicionar R$ 40,00" at bounding box center [342, 226] width 47 height 8
type input "1"
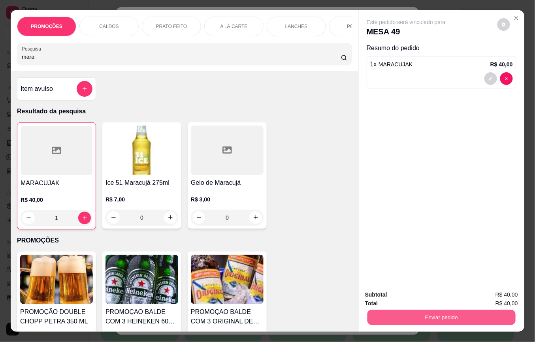
click at [395, 317] on button "Enviar pedido" at bounding box center [442, 317] width 148 height 15
click at [397, 294] on button "Não registrar e enviar pedido" at bounding box center [415, 294] width 80 height 15
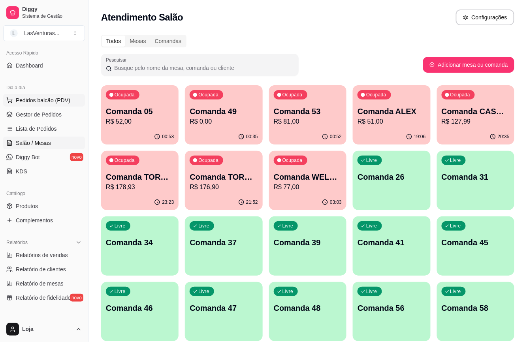
click at [50, 100] on span "Pedidos balcão (PDV)" at bounding box center [43, 100] width 55 height 8
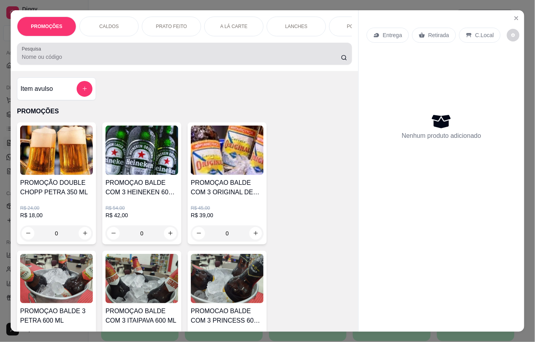
click at [65, 61] on input "Pesquisa" at bounding box center [181, 57] width 319 height 8
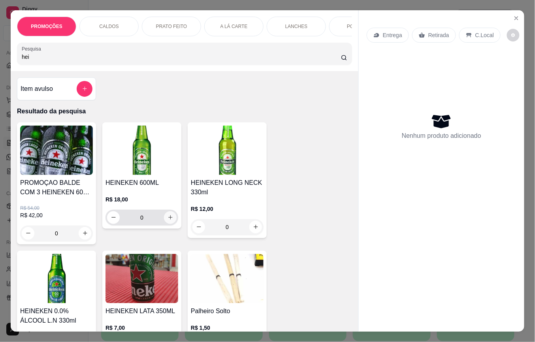
type input "hei"
click at [168, 221] on icon "increase-product-quantity" at bounding box center [171, 218] width 6 height 6
type input "1"
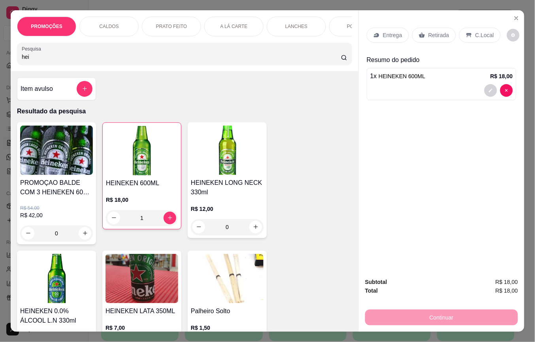
click at [430, 31] on p "Retirada" at bounding box center [438, 35] width 21 height 8
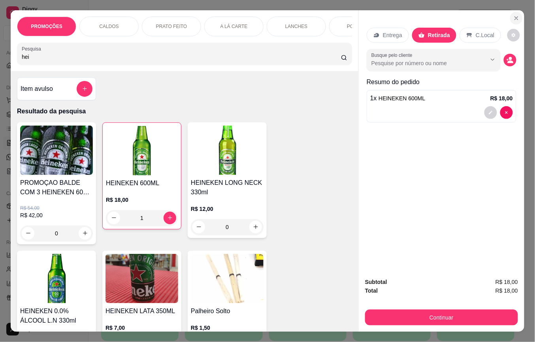
click at [513, 16] on icon "Close" at bounding box center [516, 18] width 6 height 6
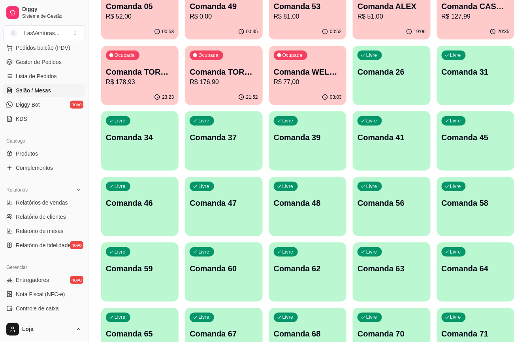
scroll to position [158, 0]
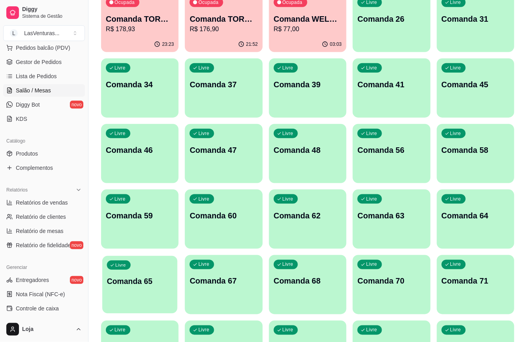
click at [164, 307] on div "button" at bounding box center [139, 308] width 75 height 9
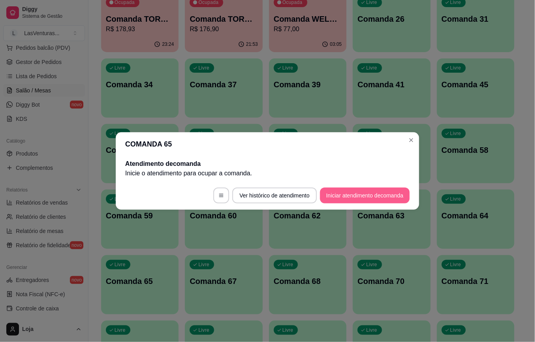
click at [337, 198] on button "Iniciar atendimento de comanda" at bounding box center [365, 196] width 90 height 16
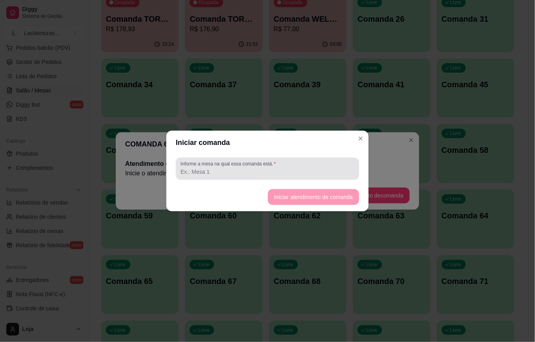
click at [302, 179] on div "Informe a mesa na qual essa comanda está." at bounding box center [267, 169] width 183 height 22
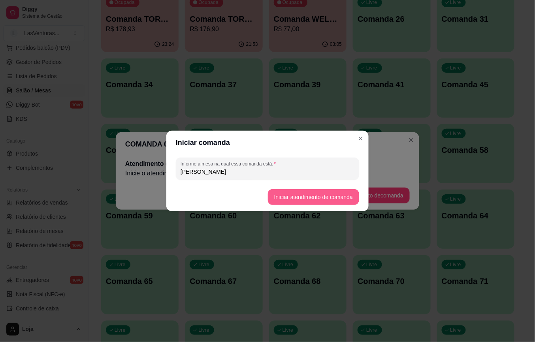
type input "[PERSON_NAME]"
click at [296, 198] on button "Iniciar atendimento de comanda" at bounding box center [313, 197] width 89 height 15
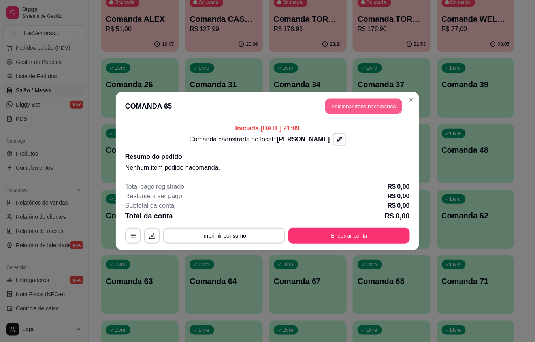
click at [377, 106] on button "Adicionar itens na comanda" at bounding box center [363, 106] width 77 height 15
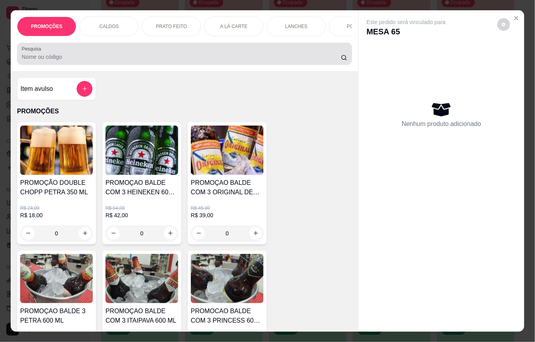
click at [211, 59] on input "Pesquisa" at bounding box center [181, 57] width 319 height 8
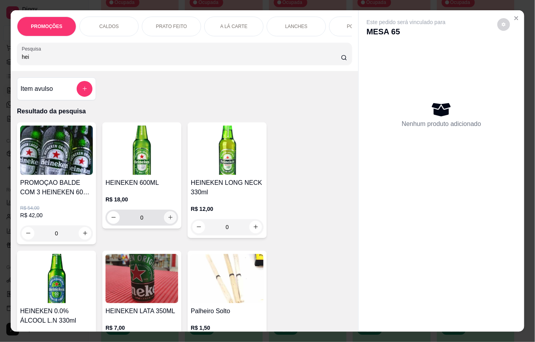
type input "hei"
click at [168, 221] on icon "increase-product-quantity" at bounding box center [171, 218] width 6 height 6
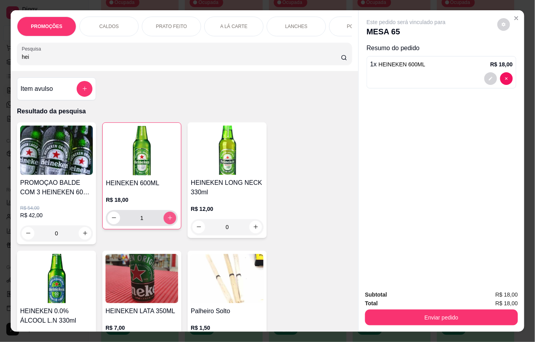
type input "1"
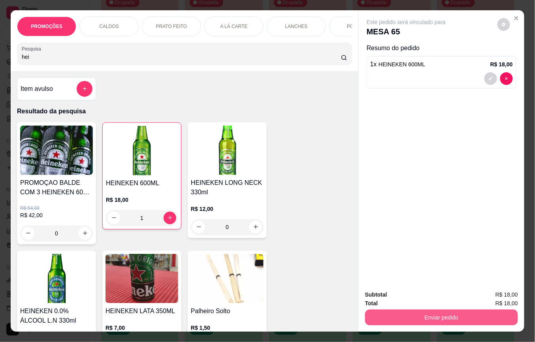
click at [386, 312] on button "Enviar pedido" at bounding box center [441, 318] width 153 height 16
click at [390, 294] on button "Não registrar e enviar pedido" at bounding box center [415, 294] width 82 height 15
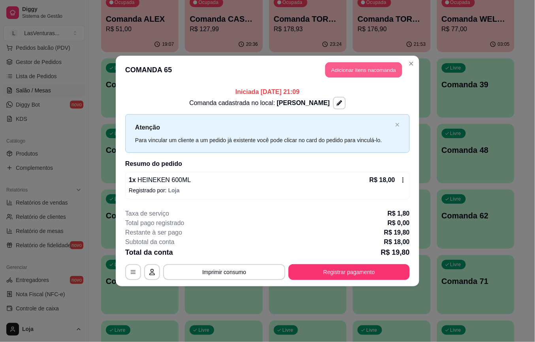
click at [367, 75] on button "Adicionar itens na comanda" at bounding box center [363, 69] width 77 height 15
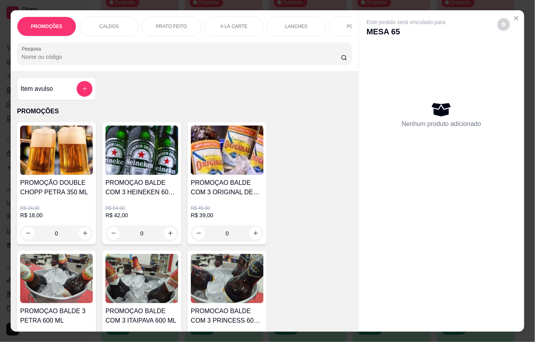
click at [213, 61] on input "Pesquisa" at bounding box center [181, 57] width 319 height 8
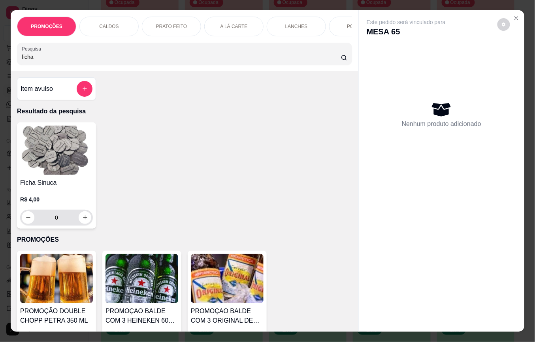
type input "ficha"
click at [60, 219] on input "0" at bounding box center [56, 218] width 44 height 16
type input "3"
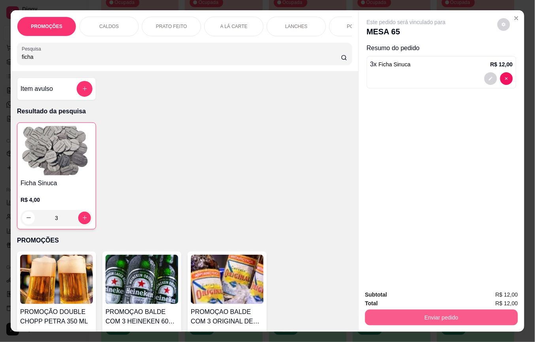
type input "3"
click at [390, 317] on button "Enviar pedido" at bounding box center [441, 318] width 153 height 16
click at [389, 298] on button "Não registrar e enviar pedido" at bounding box center [415, 294] width 82 height 15
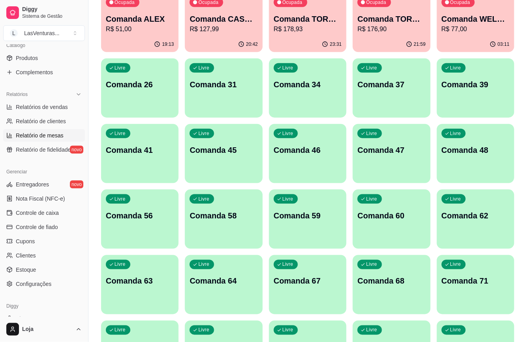
scroll to position [211, 0]
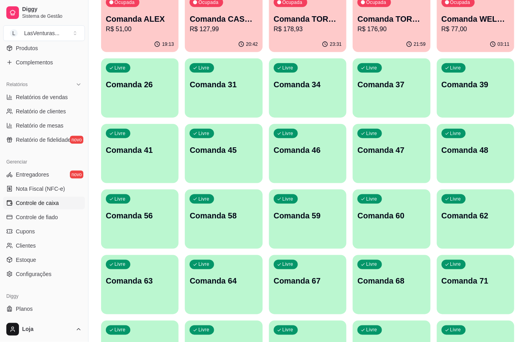
click at [37, 204] on span "Controle de caixa" at bounding box center [37, 203] width 43 height 8
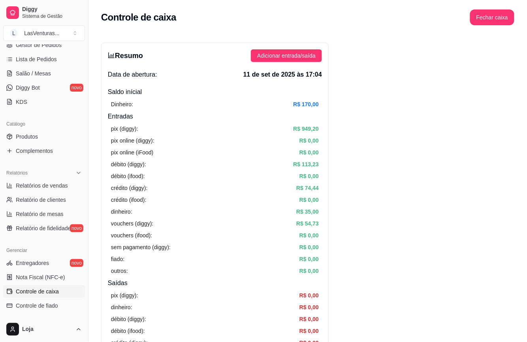
scroll to position [105, 0]
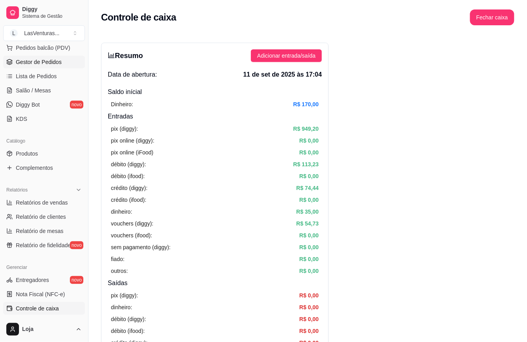
click at [46, 61] on span "Gestor de Pedidos" at bounding box center [39, 62] width 46 height 8
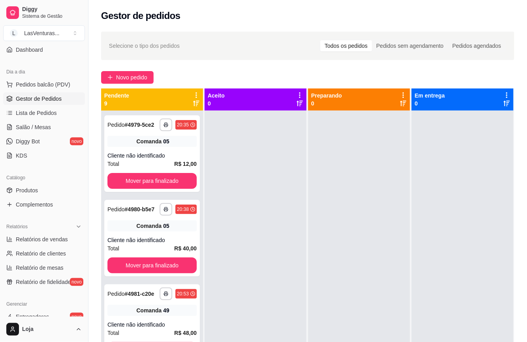
scroll to position [53, 0]
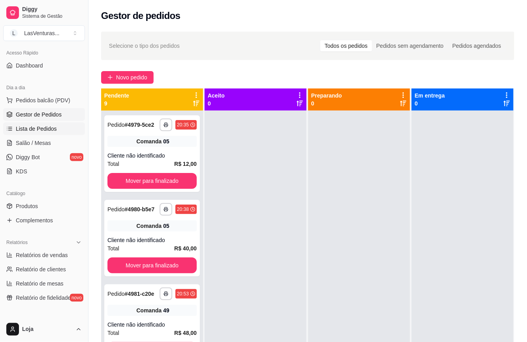
click at [29, 128] on span "Lista de Pedidos" at bounding box center [36, 129] width 41 height 8
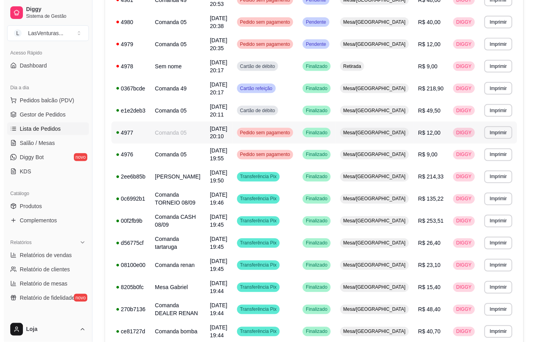
scroll to position [263, 0]
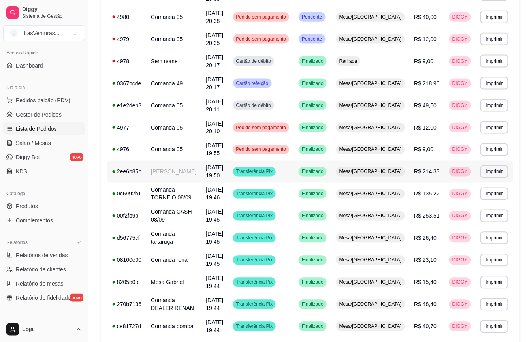
click at [294, 176] on td "Transferência Pix" at bounding box center [261, 172] width 66 height 22
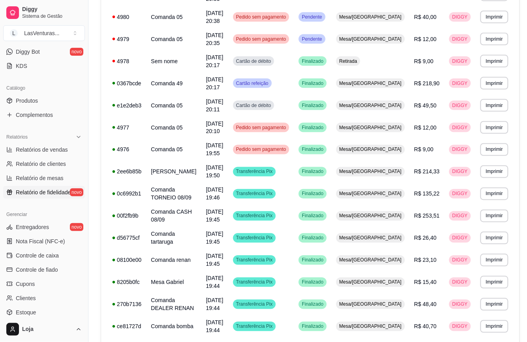
scroll to position [211, 0]
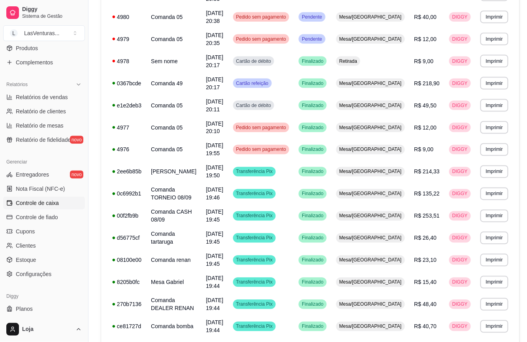
click at [45, 203] on span "Controle de caixa" at bounding box center [37, 203] width 43 height 8
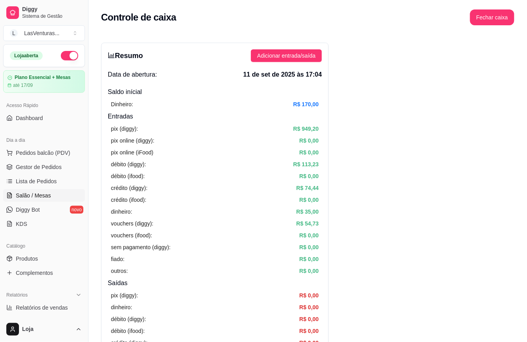
click at [62, 191] on ul "Pedidos balcão (PDV) Gestor de Pedidos Lista de Pedidos Salão / Mesas Diggy Bot…" at bounding box center [44, 189] width 82 height 84
click at [62, 194] on link "Salão / Mesas" at bounding box center [44, 195] width 82 height 13
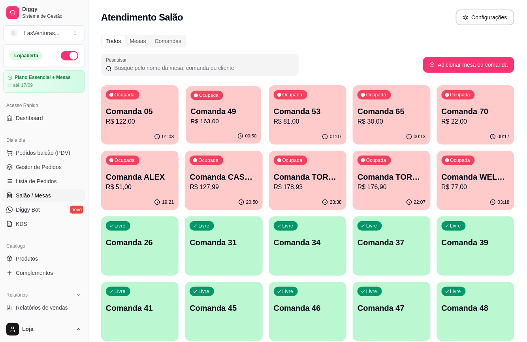
click at [203, 117] on div "Comanda 49 R$ 163,00" at bounding box center [224, 116] width 66 height 20
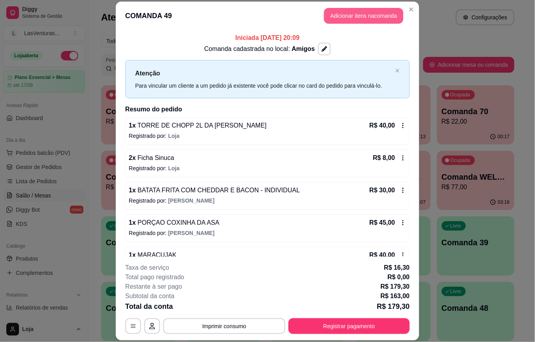
click at [364, 15] on button "Adicionar itens na comanda" at bounding box center [363, 16] width 79 height 16
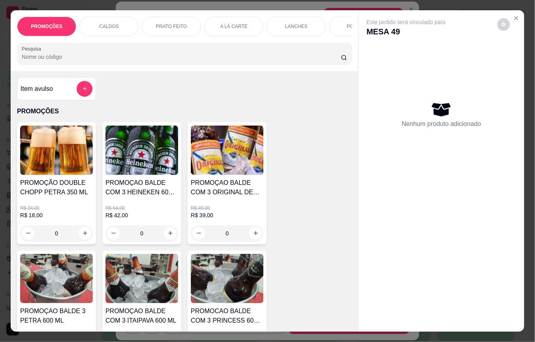
click at [84, 89] on button "add-separate-item" at bounding box center [85, 89] width 16 height 16
click at [204, 130] on div "Nome do produto" at bounding box center [268, 140] width 158 height 22
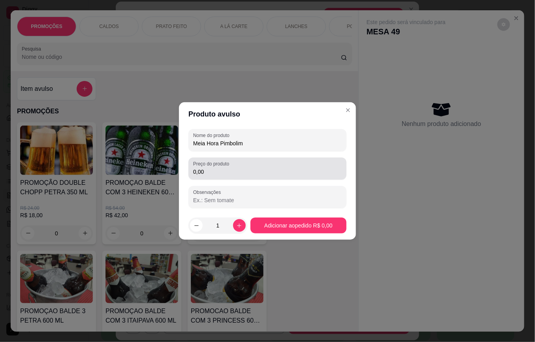
type input "Meia Hora Pimbolim"
click at [222, 168] on div "Preço do produto 0,00" at bounding box center [268, 169] width 158 height 22
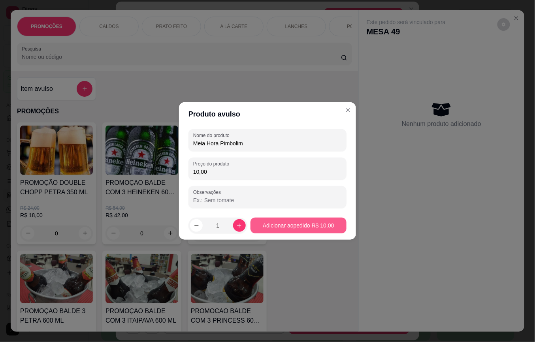
type input "10,00"
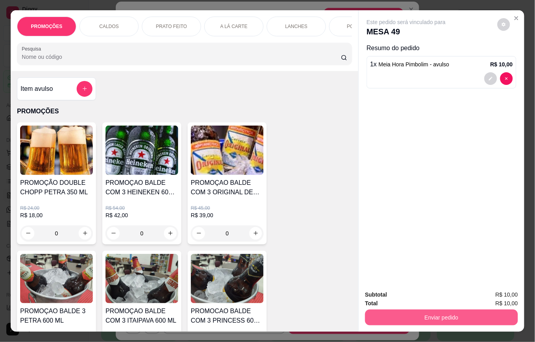
click at [389, 317] on button "Enviar pedido" at bounding box center [441, 318] width 153 height 16
click at [393, 296] on button "Não registrar e enviar pedido" at bounding box center [415, 294] width 82 height 15
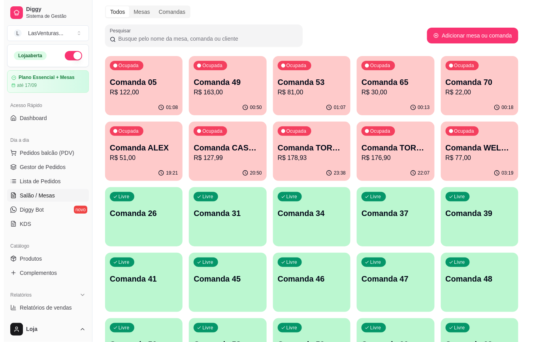
scroll to position [53, 0]
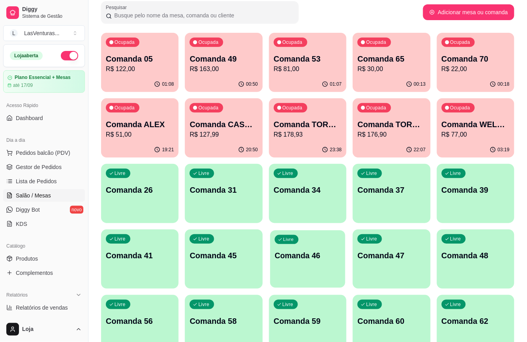
click at [297, 261] on div "Livre Comanda 46" at bounding box center [307, 254] width 75 height 48
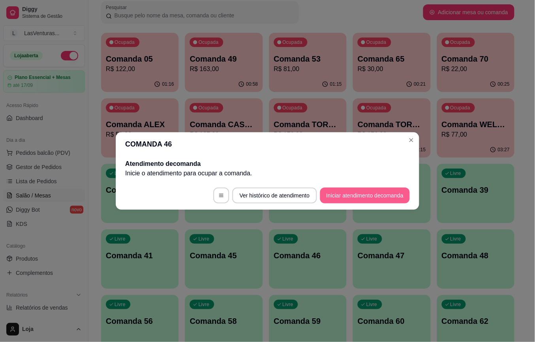
click at [342, 199] on button "Iniciar atendimento de comanda" at bounding box center [365, 196] width 90 height 16
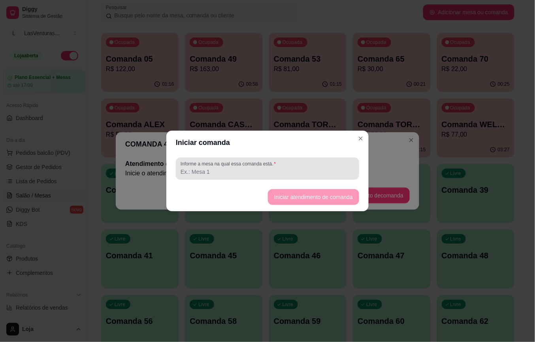
drag, startPoint x: 285, startPoint y: 174, endPoint x: 281, endPoint y: 176, distance: 5.0
click at [284, 174] on input "Informe a mesa na qual essa comanda está." at bounding box center [268, 172] width 174 height 8
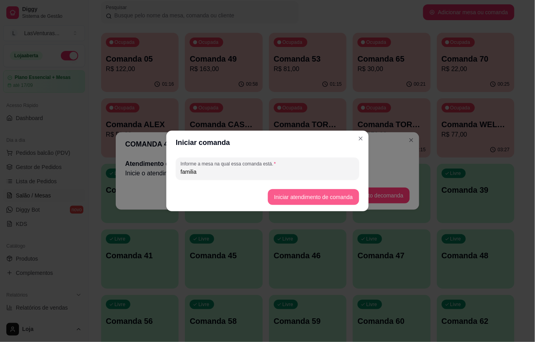
type input "familia"
click at [306, 198] on button "Iniciar atendimento de comanda" at bounding box center [313, 197] width 89 height 15
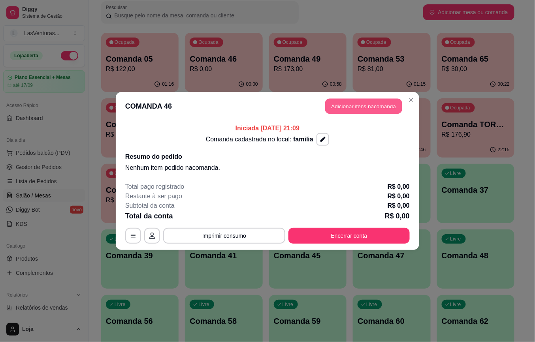
click at [345, 106] on button "Adicionar itens na comanda" at bounding box center [363, 106] width 77 height 15
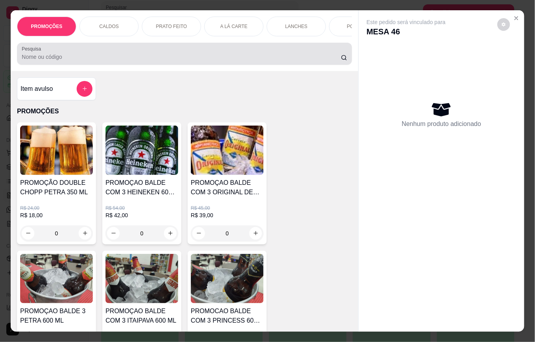
click at [73, 54] on div at bounding box center [185, 54] width 326 height 16
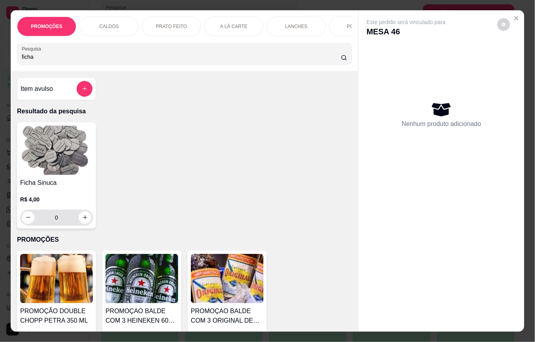
type input "ficha"
click at [62, 220] on input "0" at bounding box center [56, 218] width 44 height 16
type input "3"
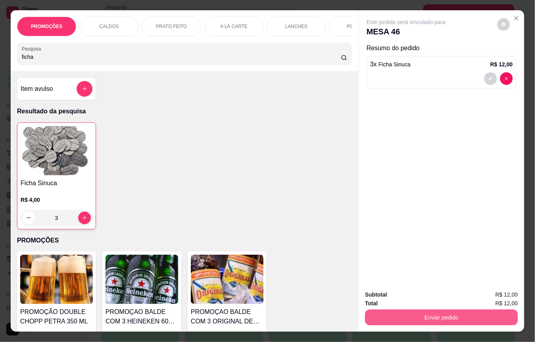
type input "3"
click at [394, 315] on button "Enviar pedido" at bounding box center [442, 317] width 148 height 15
click at [396, 300] on button "Não registrar e enviar pedido" at bounding box center [415, 294] width 80 height 15
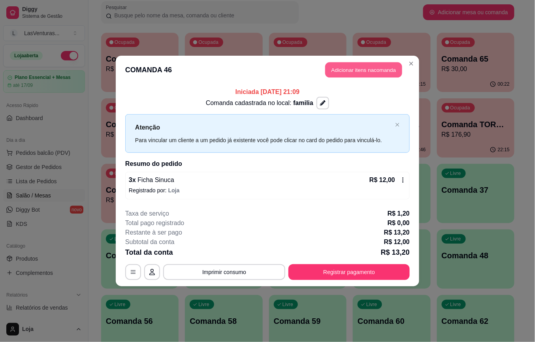
click at [372, 71] on button "Adicionar itens na comanda" at bounding box center [363, 69] width 77 height 15
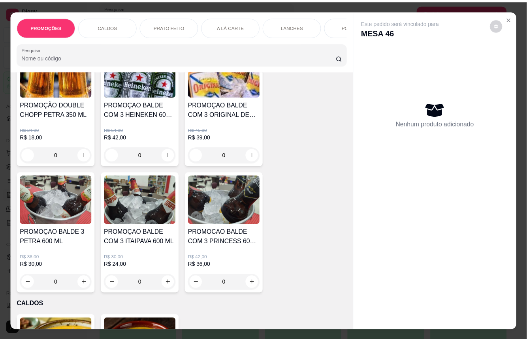
scroll to position [0, 0]
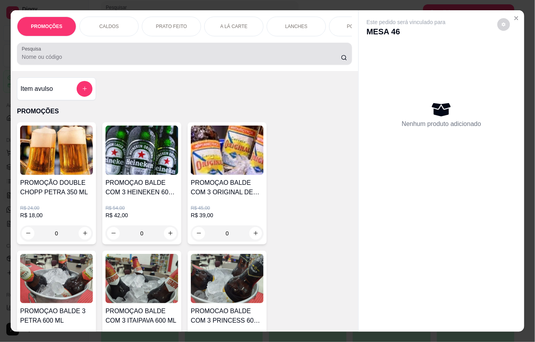
click at [54, 60] on input "Pesquisa" at bounding box center [181, 57] width 319 height 8
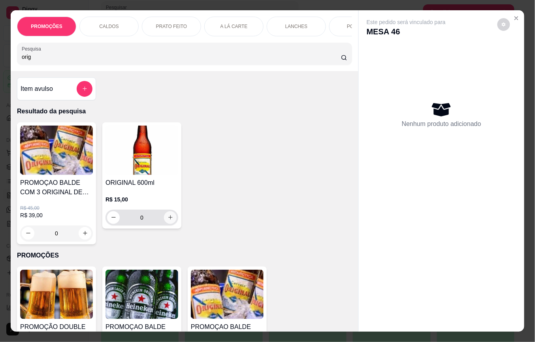
type input "orig"
click at [168, 221] on icon "increase-product-quantity" at bounding box center [171, 218] width 6 height 6
type input "1"
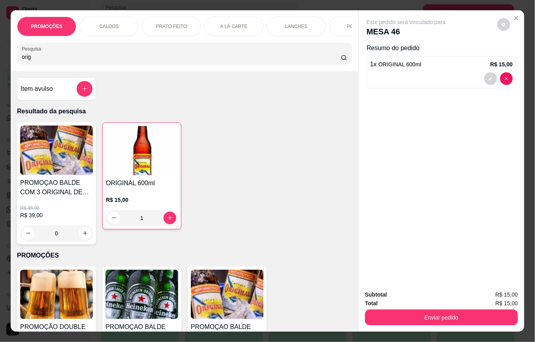
click at [73, 61] on input "orig" at bounding box center [181, 57] width 319 height 8
type input "o"
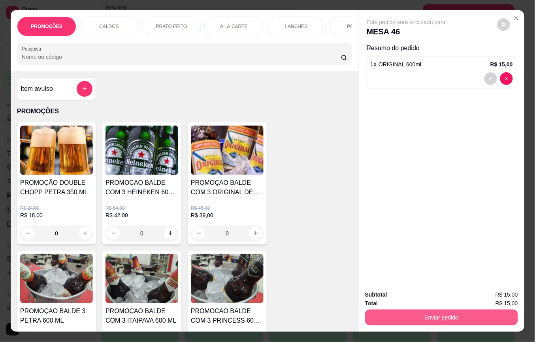
click at [425, 321] on button "Enviar pedido" at bounding box center [441, 318] width 153 height 16
click at [405, 301] on button "Não registrar e enviar pedido" at bounding box center [415, 294] width 82 height 15
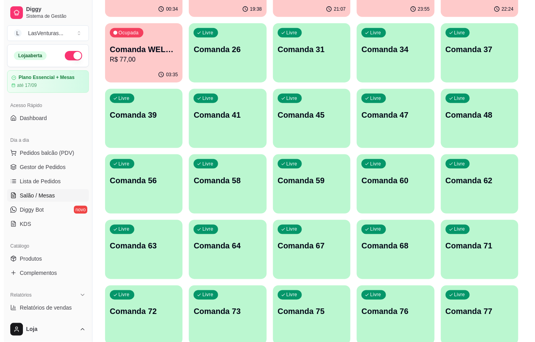
scroll to position [211, 0]
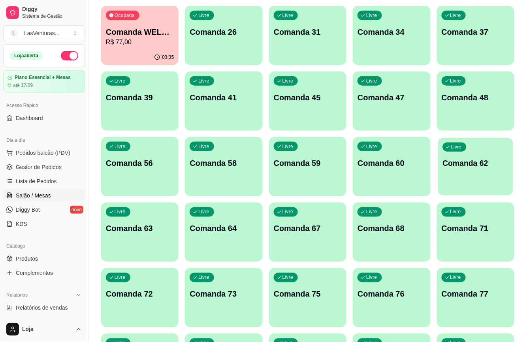
click at [470, 162] on p "Comanda 62" at bounding box center [476, 163] width 66 height 11
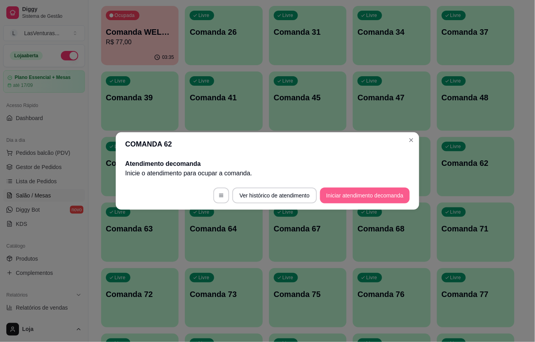
click at [370, 200] on button "Iniciar atendimento de comanda" at bounding box center [365, 196] width 90 height 16
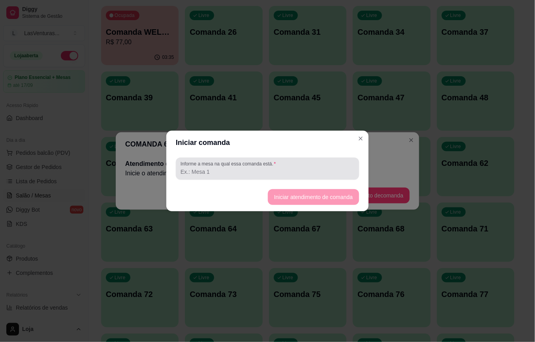
click at [252, 173] on input "Informe a mesa na qual essa comanda está." at bounding box center [268, 172] width 174 height 8
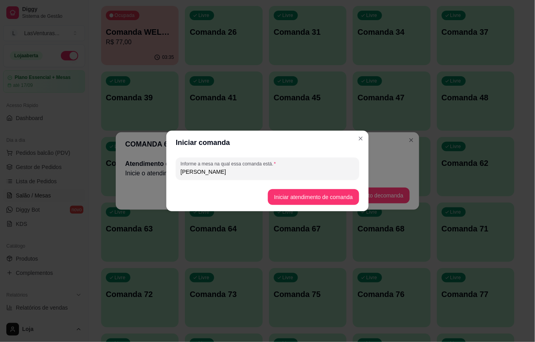
type input "[PERSON_NAME]"
click at [288, 196] on button "Iniciar atendimento de comanda" at bounding box center [313, 197] width 91 height 16
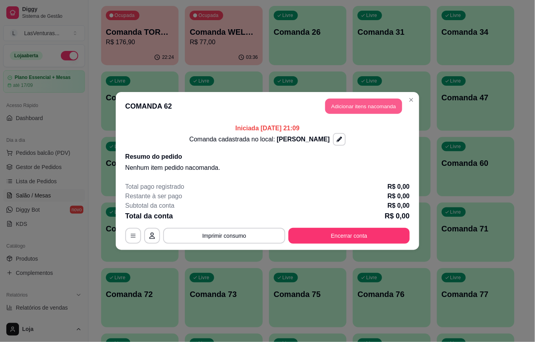
click at [358, 106] on button "Adicionar itens na comanda" at bounding box center [363, 106] width 77 height 15
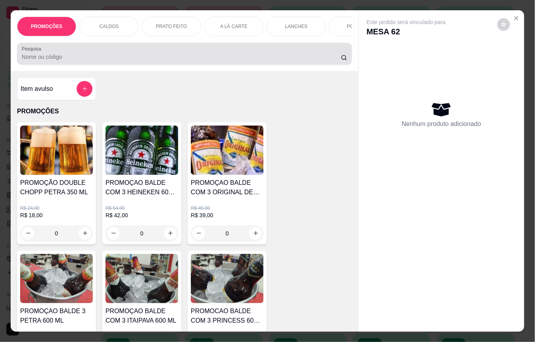
click at [51, 61] on input "Pesquisa" at bounding box center [181, 57] width 319 height 8
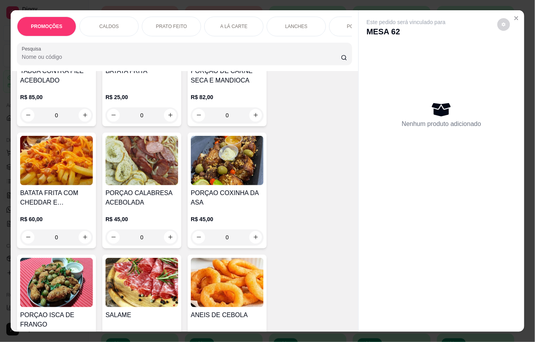
scroll to position [1581, 0]
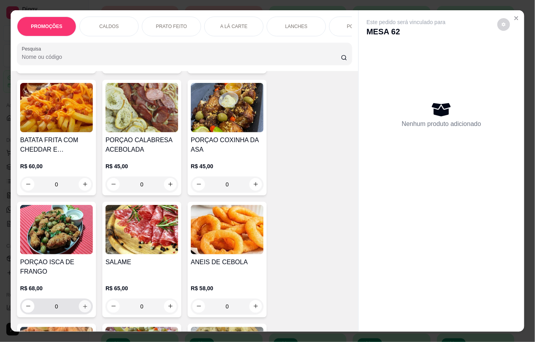
click at [82, 304] on icon "increase-product-quantity" at bounding box center [85, 307] width 6 height 6
type input "1"
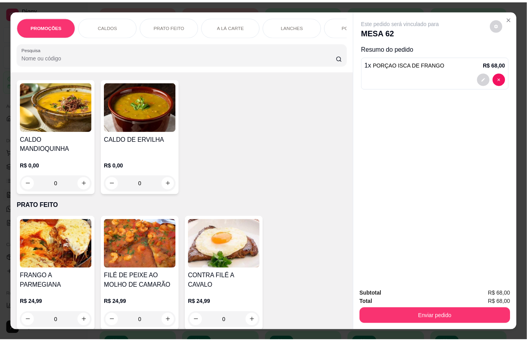
scroll to position [0, 0]
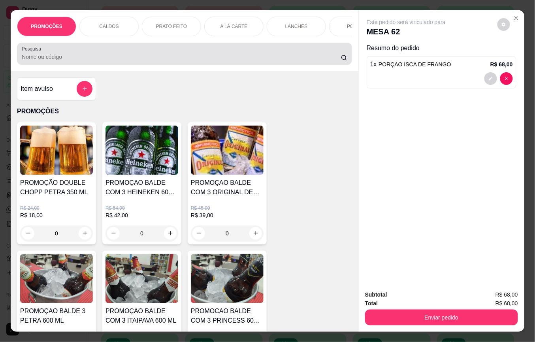
click at [85, 65] on div "Pesquisa" at bounding box center [184, 54] width 335 height 22
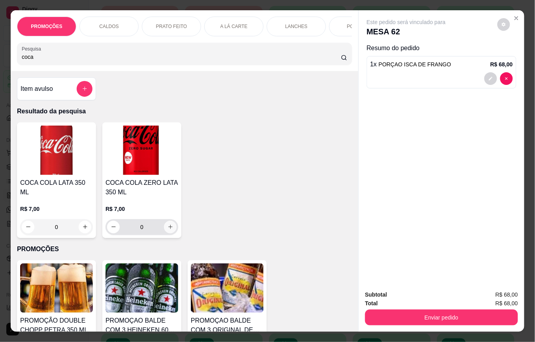
type input "coca"
click at [168, 229] on icon "increase-product-quantity" at bounding box center [170, 227] width 4 height 4
type input "1"
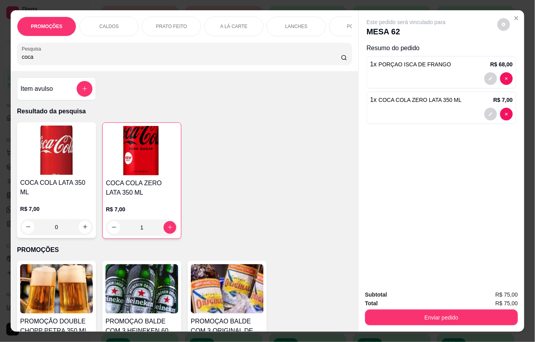
click at [76, 61] on input "coca" at bounding box center [181, 57] width 319 height 8
type input "c"
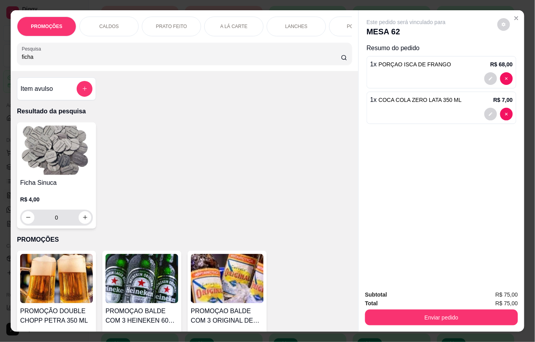
type input "ficha"
click at [58, 225] on input "0" at bounding box center [56, 218] width 44 height 16
type input "3"
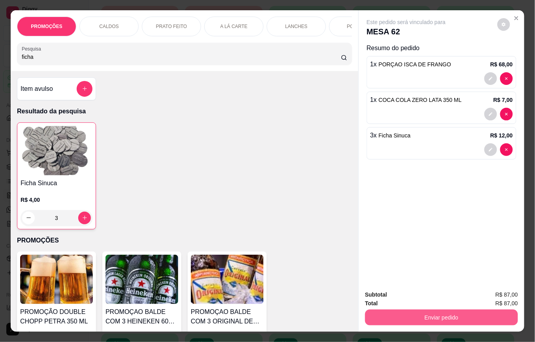
type input "3"
click at [380, 313] on button "Enviar pedido" at bounding box center [441, 318] width 153 height 16
click at [397, 291] on button "Não registrar e enviar pedido" at bounding box center [415, 294] width 82 height 15
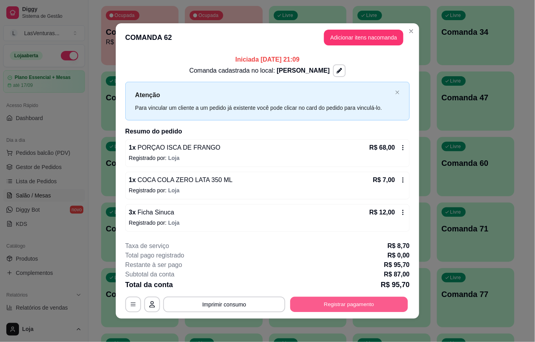
click at [313, 304] on button "Registrar pagamento" at bounding box center [350, 304] width 118 height 15
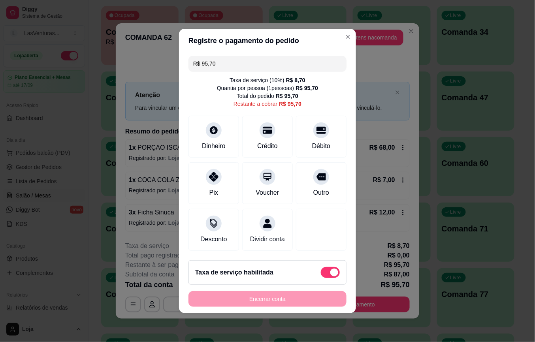
click at [330, 275] on span at bounding box center [334, 273] width 8 height 8
click at [322, 275] on input "checkbox" at bounding box center [323, 276] width 5 height 5
checkbox input "true"
type input "R$ 87,00"
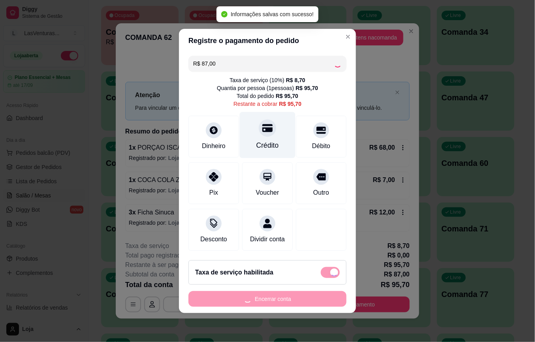
checkbox input "false"
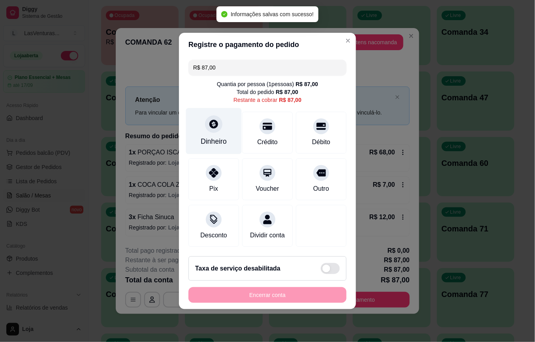
click at [211, 124] on icon at bounding box center [214, 124] width 10 height 10
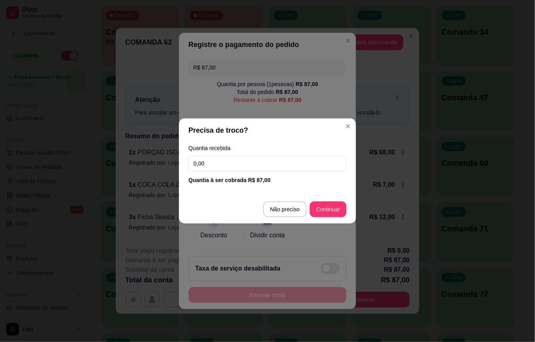
click at [223, 157] on input "0,00" at bounding box center [268, 164] width 158 height 16
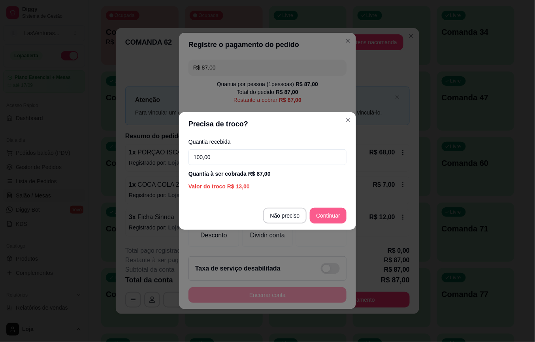
type input "100,00"
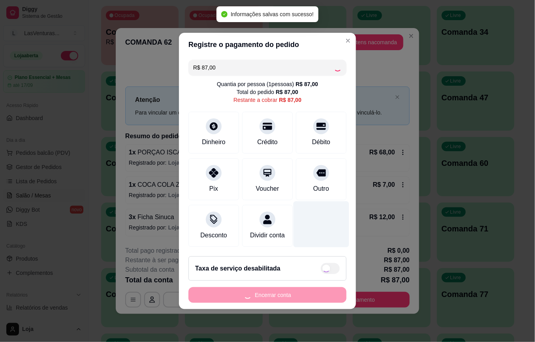
type input "R$ 0,00"
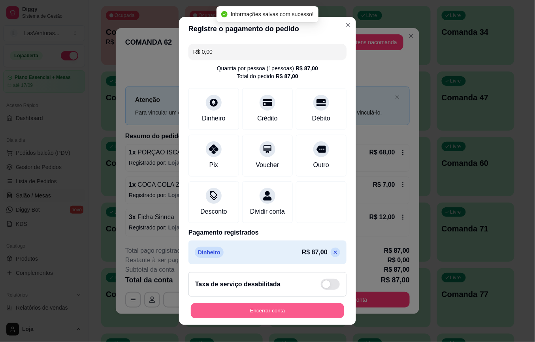
click at [275, 309] on button "Encerrar conta" at bounding box center [267, 310] width 153 height 15
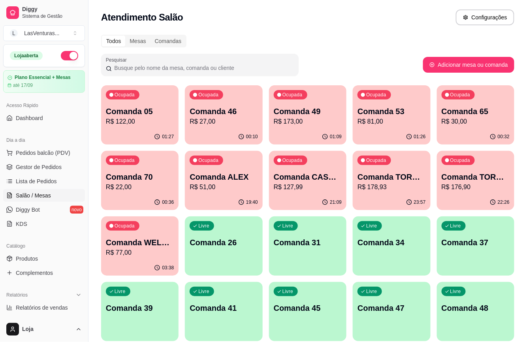
click at [462, 121] on p "R$ 30,00" at bounding box center [476, 121] width 68 height 9
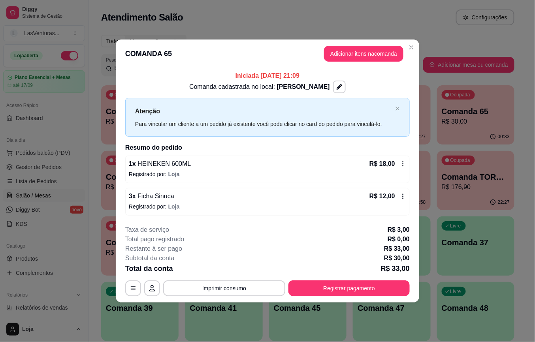
click at [369, 56] on button "Adicionar itens na comanda" at bounding box center [363, 54] width 79 height 16
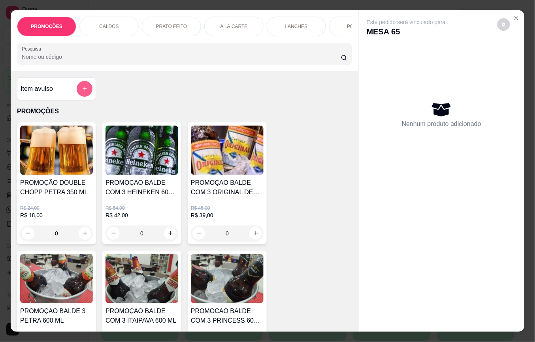
click at [77, 87] on button "add-separate-item" at bounding box center [85, 89] width 16 height 16
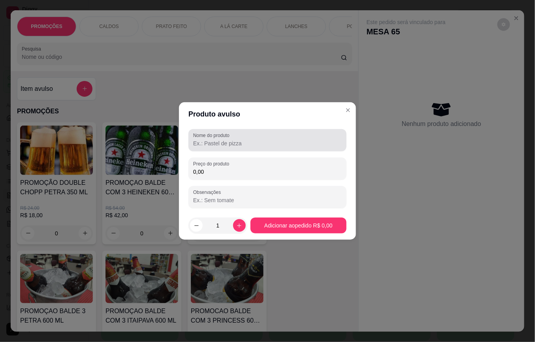
click at [282, 137] on div at bounding box center [267, 140] width 149 height 16
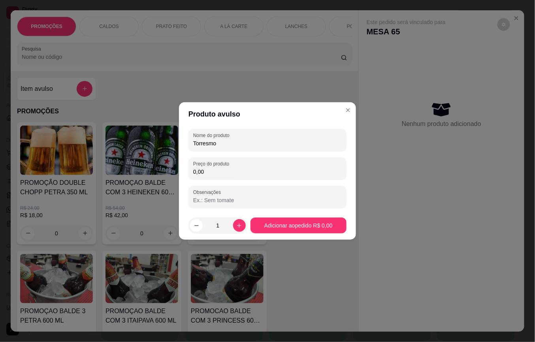
type input "Torresmo"
click at [309, 177] on div "Preço do produto 0,00" at bounding box center [268, 169] width 158 height 22
type input "40,00"
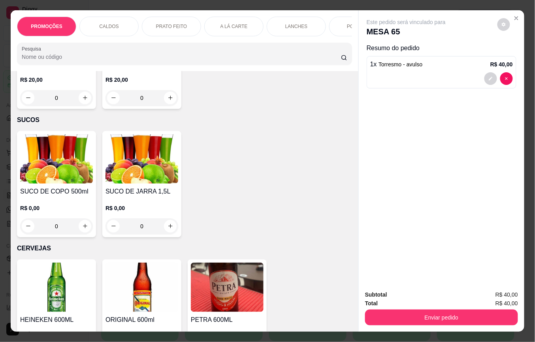
scroll to position [4374, 0]
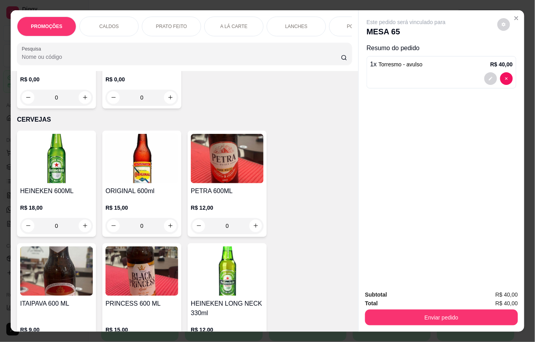
click at [136, 187] on h4 "ORIGINAL 600ml" at bounding box center [142, 191] width 73 height 9
click at [366, 227] on footer "1 Adicionar R$ 15,00" at bounding box center [268, 226] width 228 height 28
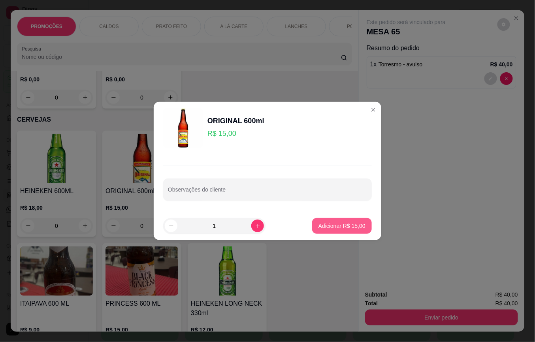
click at [348, 224] on p "Adicionar R$ 15,00" at bounding box center [342, 226] width 47 height 8
type input "1"
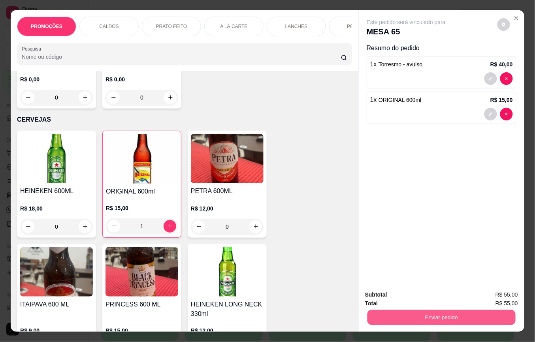
click at [386, 310] on button "Enviar pedido" at bounding box center [442, 317] width 148 height 15
click at [391, 300] on button "Não registrar e enviar pedido" at bounding box center [415, 294] width 82 height 15
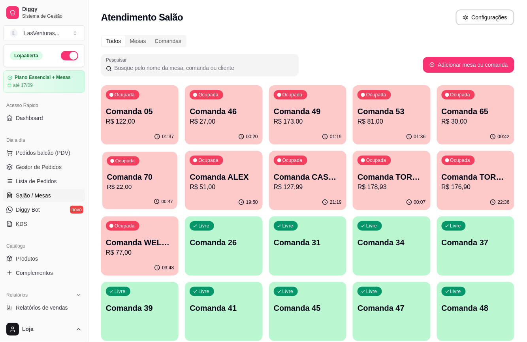
click at [130, 177] on p "Comanda 70" at bounding box center [140, 177] width 66 height 11
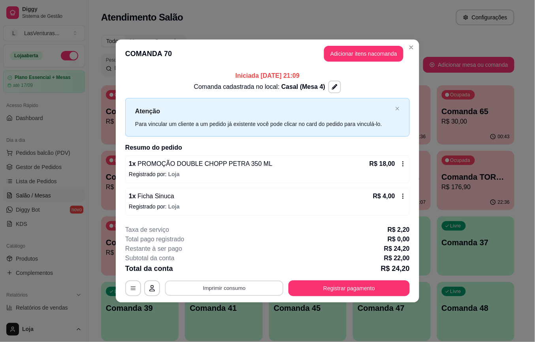
click at [217, 287] on button "Imprimir consumo" at bounding box center [224, 288] width 119 height 15
click at [225, 268] on button "IMPRESSORA" at bounding box center [226, 270] width 57 height 13
click at [315, 285] on button "Registrar pagamento" at bounding box center [349, 289] width 121 height 16
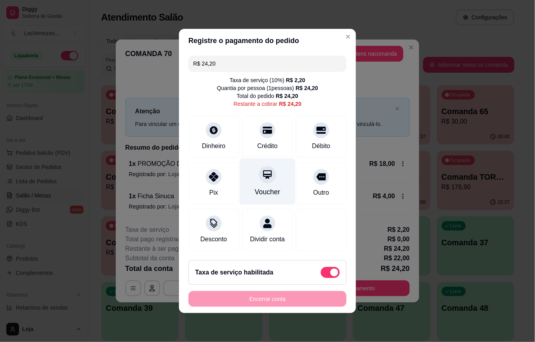
click at [262, 170] on icon at bounding box center [267, 175] width 10 height 10
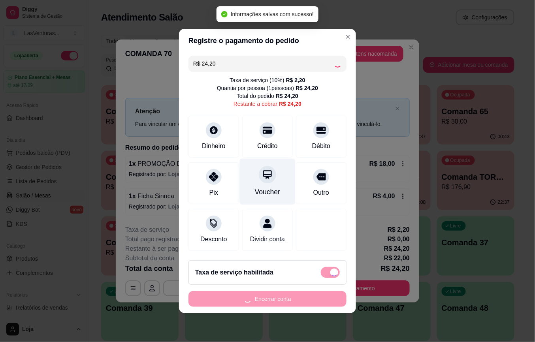
type input "R$ 0,00"
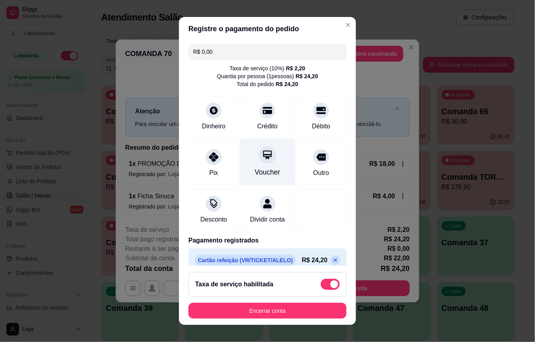
click at [263, 155] on icon at bounding box center [267, 155] width 9 height 9
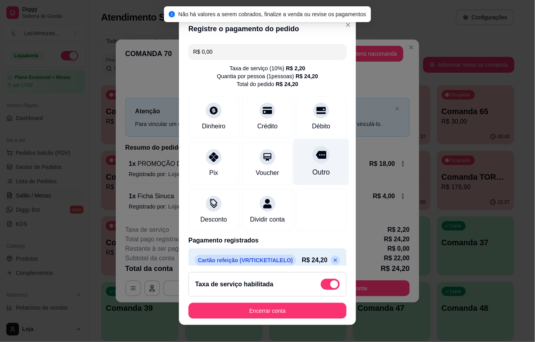
click at [316, 158] on icon at bounding box center [321, 155] width 10 height 8
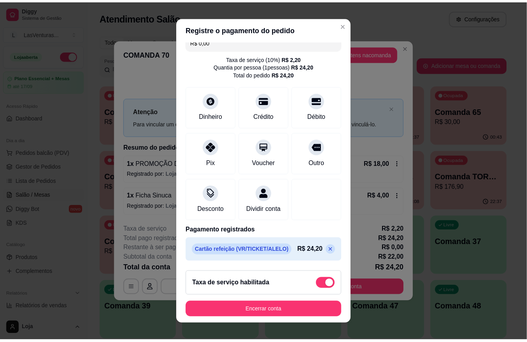
scroll to position [8, 0]
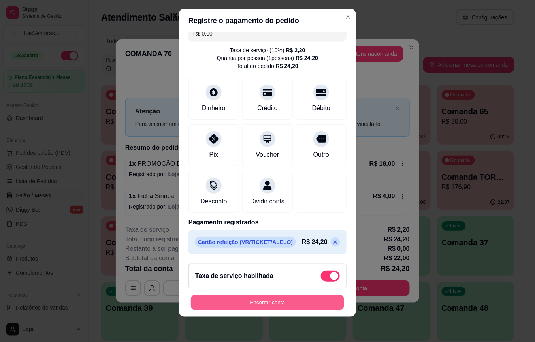
click at [296, 300] on button "Encerrar conta" at bounding box center [267, 302] width 153 height 15
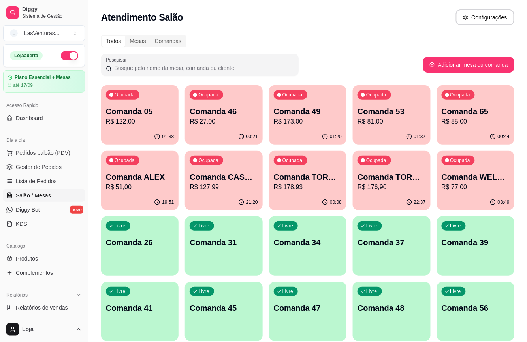
click at [34, 146] on div "Dia a dia" at bounding box center [44, 140] width 82 height 13
click at [35, 146] on div "Dia a dia" at bounding box center [44, 140] width 82 height 13
click at [33, 155] on span "Pedidos balcão (PDV)" at bounding box center [43, 153] width 55 height 8
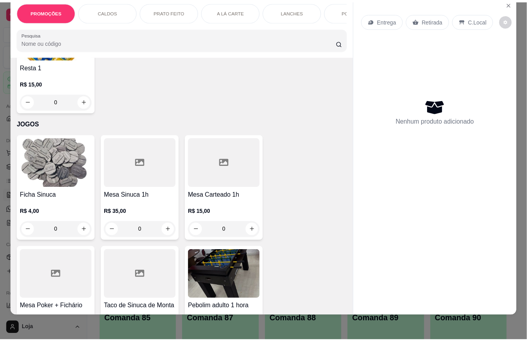
scroll to position [9644, 0]
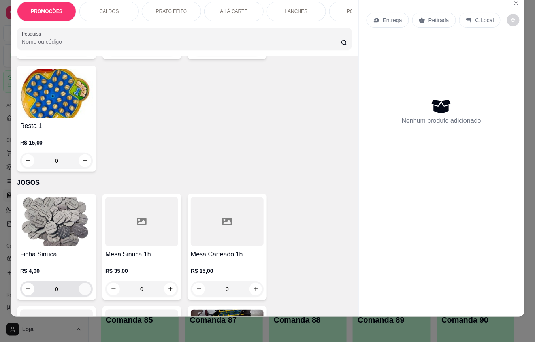
click at [82, 287] on icon "increase-product-quantity" at bounding box center [85, 290] width 6 height 6
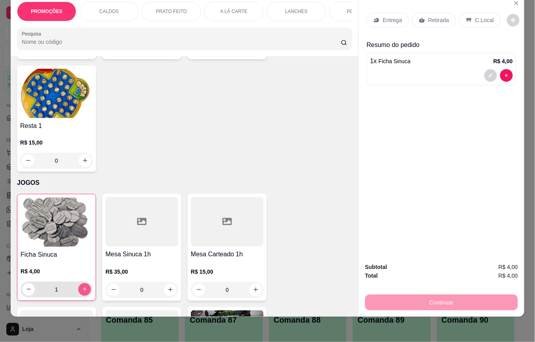
click at [82, 287] on icon "increase-product-quantity" at bounding box center [85, 290] width 6 height 6
type input "2"
drag, startPoint x: 438, startPoint y: 10, endPoint x: 424, endPoint y: 74, distance: 66.0
click at [439, 16] on p "Retirada" at bounding box center [438, 20] width 21 height 8
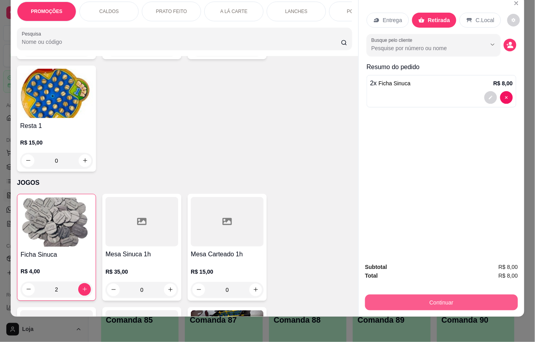
click at [432, 296] on button "Continuar" at bounding box center [441, 303] width 153 height 16
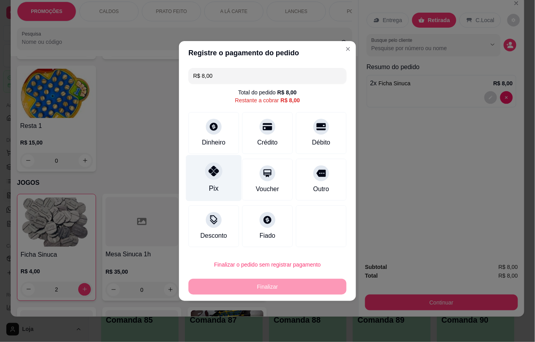
click at [207, 179] on div "Pix" at bounding box center [214, 178] width 56 height 46
type input "R$ 0,00"
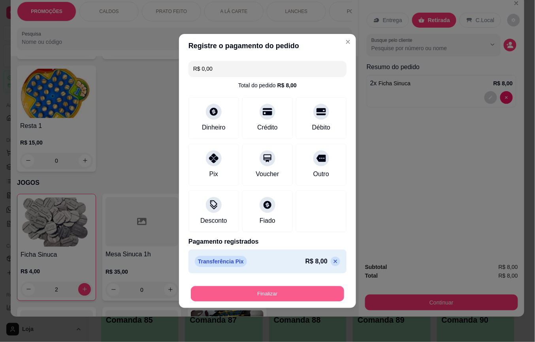
click at [279, 288] on button "Finalizar" at bounding box center [267, 294] width 153 height 15
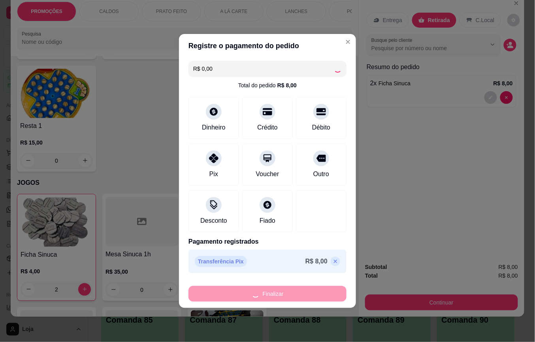
type input "0"
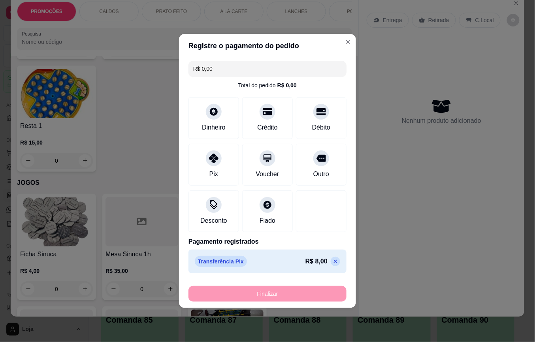
type input "-R$ 8,00"
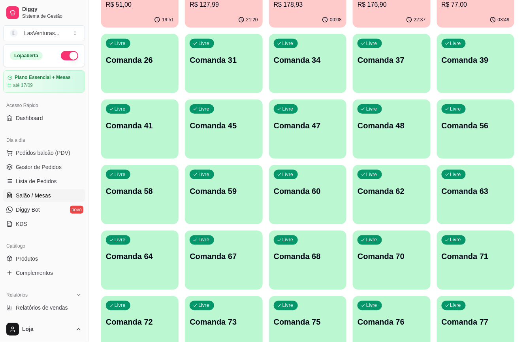
scroll to position [105, 0]
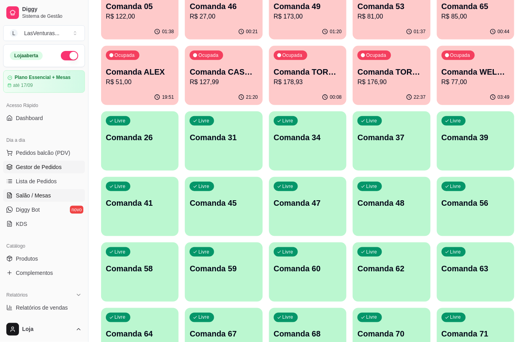
click at [29, 164] on span "Gestor de Pedidos" at bounding box center [39, 167] width 46 height 8
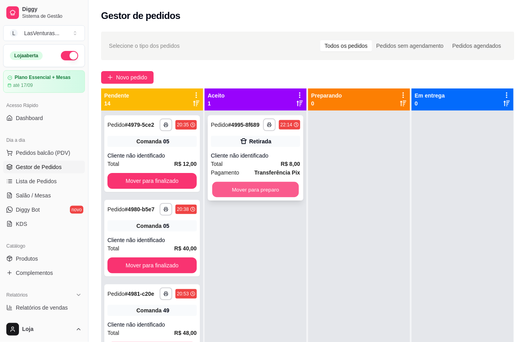
click at [229, 182] on button "Mover para preparo" at bounding box center [255, 189] width 87 height 15
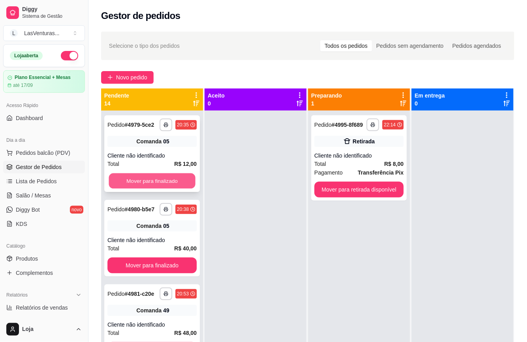
click at [177, 184] on button "Mover para finalizado" at bounding box center [152, 181] width 87 height 15
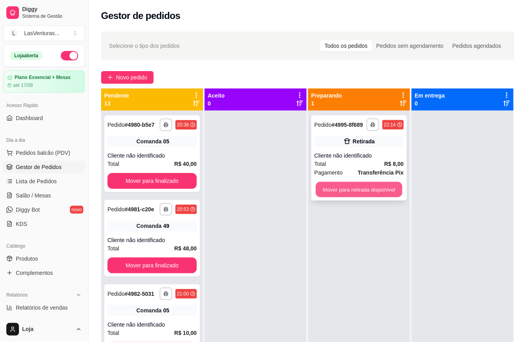
click at [374, 192] on button "Mover para retirada disponível" at bounding box center [359, 189] width 87 height 15
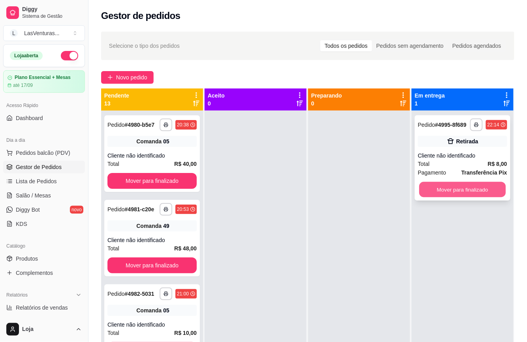
click at [423, 194] on button "Mover para finalizado" at bounding box center [462, 189] width 87 height 15
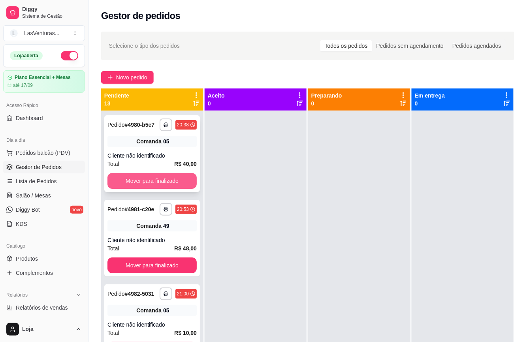
click at [173, 189] on button "Mover para finalizado" at bounding box center [152, 181] width 89 height 16
click at [171, 189] on button "Mover para finalizado" at bounding box center [152, 181] width 87 height 15
click at [170, 189] on button "Mover para finalizado" at bounding box center [152, 181] width 89 height 16
click at [170, 188] on button "Mover para finalizado" at bounding box center [152, 181] width 87 height 15
click at [136, 189] on button "Mover para finalizado" at bounding box center [152, 181] width 87 height 15
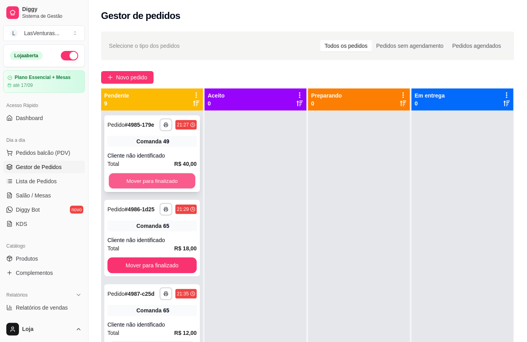
click at [136, 189] on div "Mover para finalizado" at bounding box center [152, 181] width 89 height 16
click at [176, 187] on button "Mover para finalizado" at bounding box center [152, 181] width 89 height 16
click at [176, 187] on button "Mover para finalizado" at bounding box center [152, 181] width 87 height 15
click at [177, 186] on button "Mover para finalizado" at bounding box center [152, 181] width 87 height 15
click at [177, 186] on button "Mover para finalizado" at bounding box center [152, 181] width 89 height 16
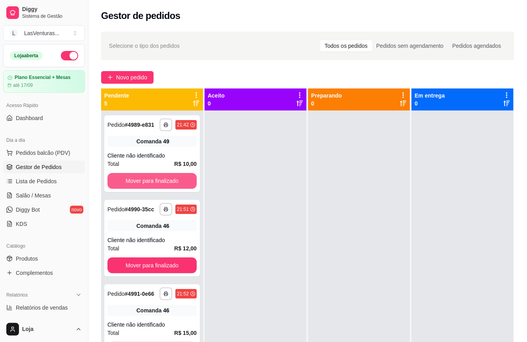
click at [177, 186] on button "Mover para finalizado" at bounding box center [152, 181] width 89 height 16
click at [177, 186] on button "Mover para finalizado" at bounding box center [152, 181] width 87 height 15
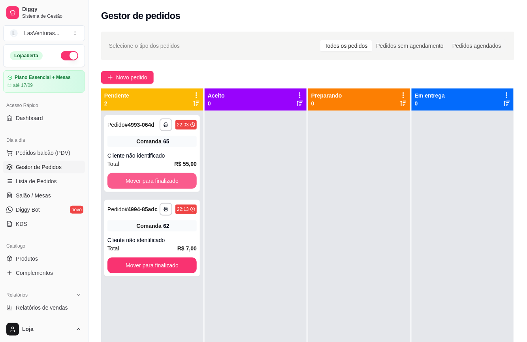
click at [178, 185] on button "Mover para finalizado" at bounding box center [152, 181] width 89 height 16
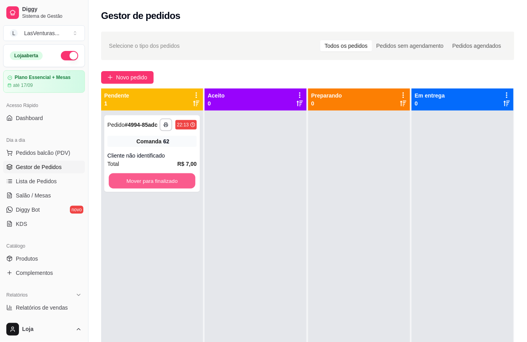
click at [178, 185] on button "Mover para finalizado" at bounding box center [152, 181] width 87 height 15
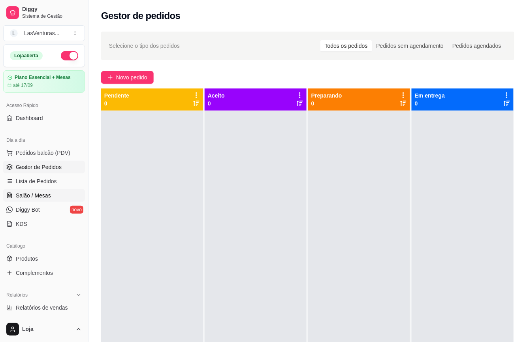
click at [38, 201] on link "Salão / Mesas" at bounding box center [44, 195] width 82 height 13
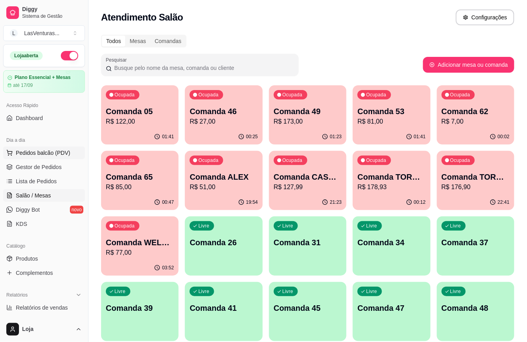
click at [38, 152] on span "Pedidos balcão (PDV)" at bounding box center [43, 153] width 55 height 8
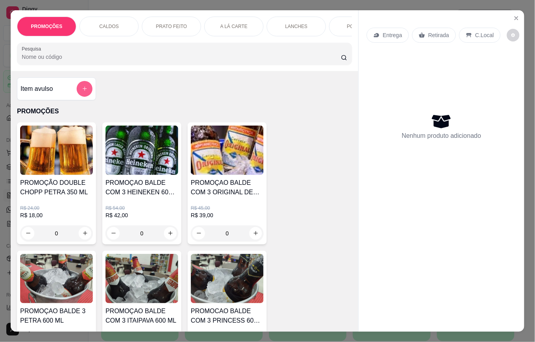
click at [79, 96] on button "add-separate-item" at bounding box center [85, 89] width 16 height 16
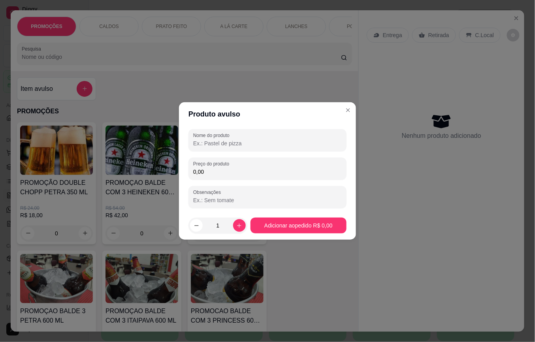
click at [209, 146] on input "Nome do produto" at bounding box center [267, 144] width 149 height 8
click at [230, 145] on input "isqeuro" at bounding box center [267, 144] width 149 height 8
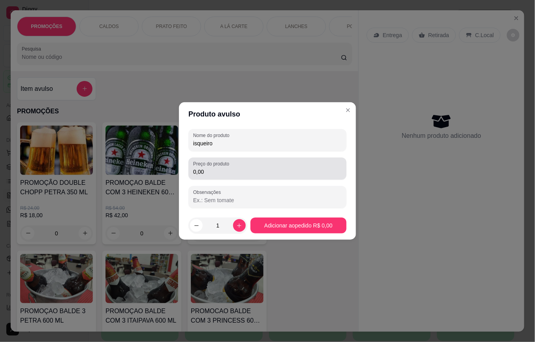
type input "isqueiro"
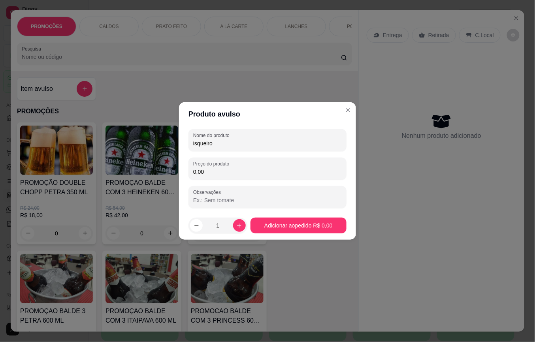
click at [230, 171] on input "0,00" at bounding box center [267, 172] width 149 height 8
type input "10,00"
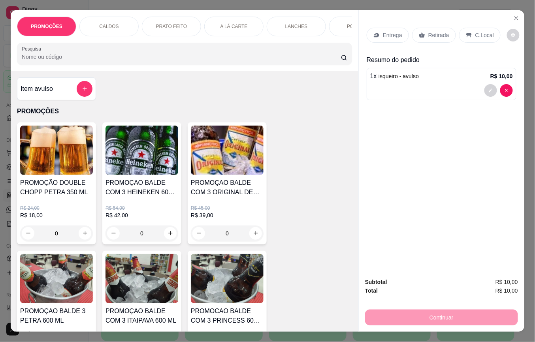
click at [435, 31] on p "Retirada" at bounding box center [438, 35] width 21 height 8
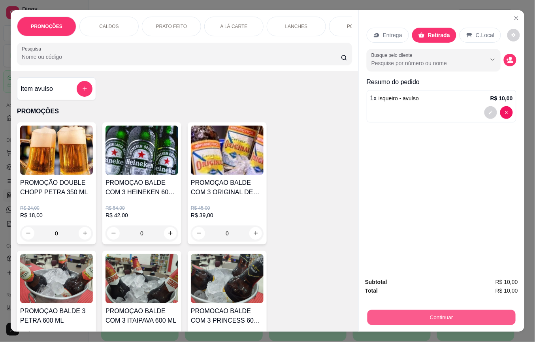
click at [401, 318] on button "Continuar" at bounding box center [442, 317] width 148 height 15
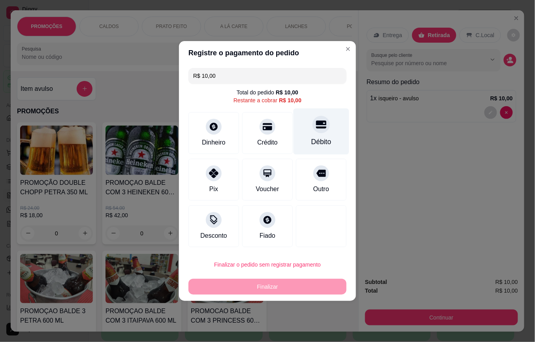
click at [316, 129] on icon at bounding box center [321, 124] width 10 height 10
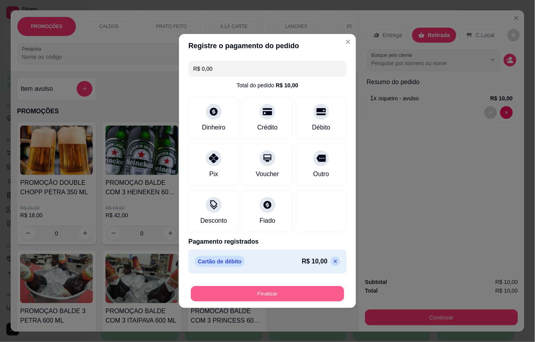
click at [262, 294] on button "Finalizar" at bounding box center [267, 294] width 153 height 15
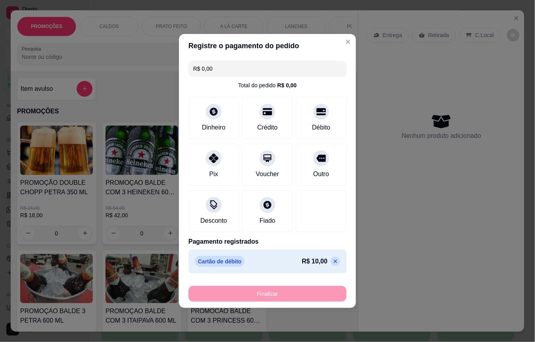
type input "-R$ 10,00"
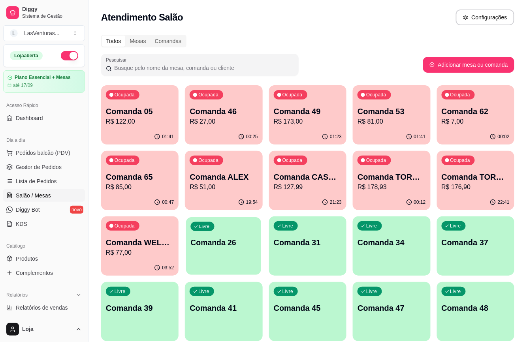
click at [215, 250] on div "Livre Comanda 26" at bounding box center [223, 241] width 75 height 48
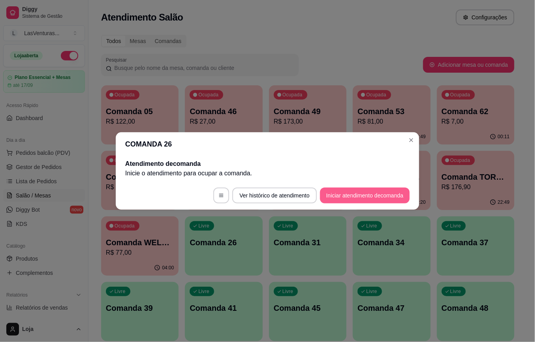
click at [359, 196] on button "Iniciar atendimento de comanda" at bounding box center [365, 196] width 90 height 16
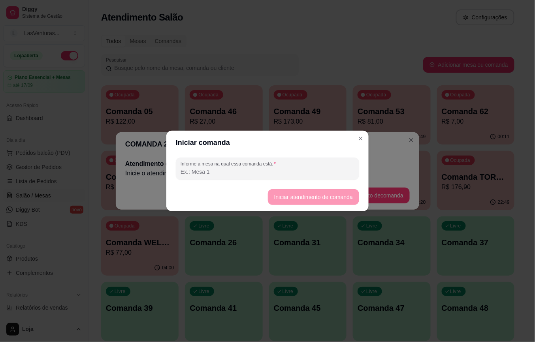
click at [209, 172] on input "Informe a mesa na qual essa comanda está." at bounding box center [268, 172] width 174 height 8
type input "a"
type input "amigos jogo baralh"
click at [299, 200] on button "Iniciar atendimento de comanda" at bounding box center [313, 197] width 91 height 16
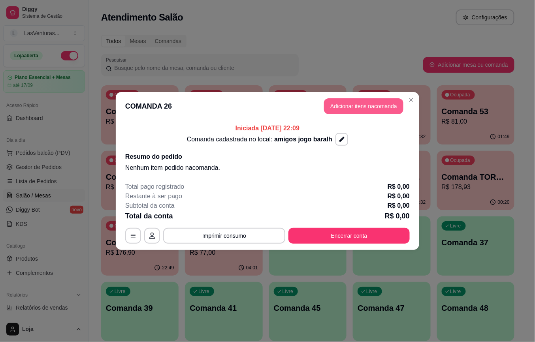
click at [383, 112] on button "Adicionar itens na comanda" at bounding box center [363, 106] width 79 height 16
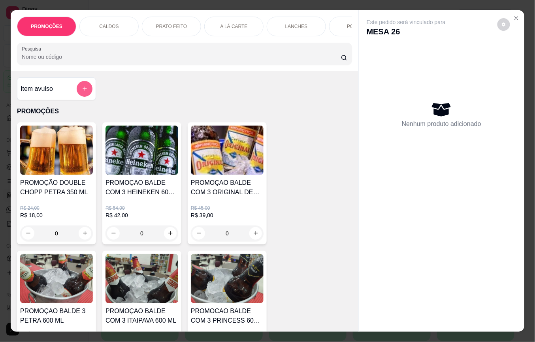
click at [82, 92] on icon "add-separate-item" at bounding box center [85, 89] width 6 height 6
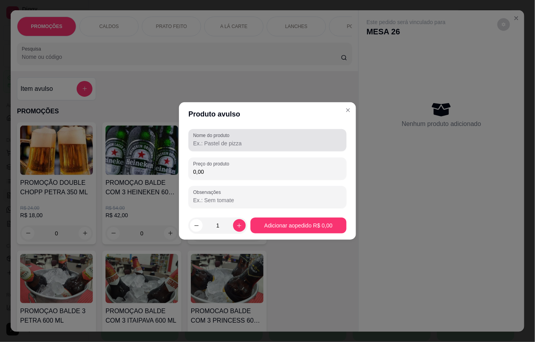
click at [228, 144] on input "Nome do produto" at bounding box center [267, 144] width 149 height 8
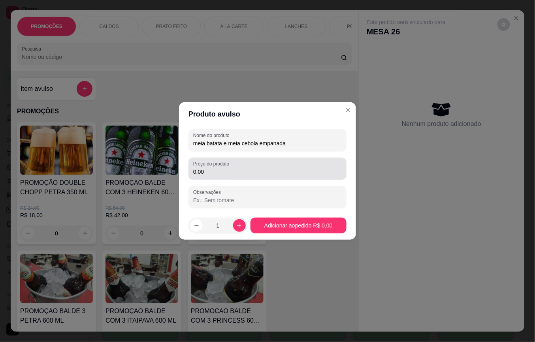
type input "meia batata e meia cebola empanada"
click at [206, 173] on input "0,00" at bounding box center [267, 172] width 149 height 8
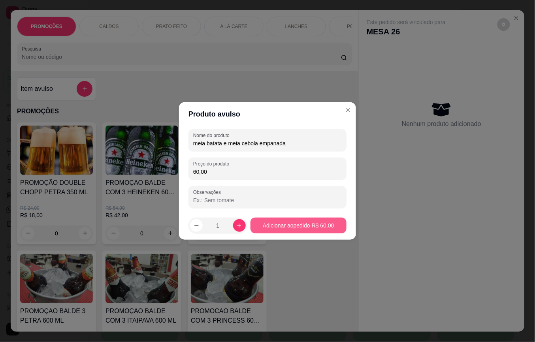
type input "60,00"
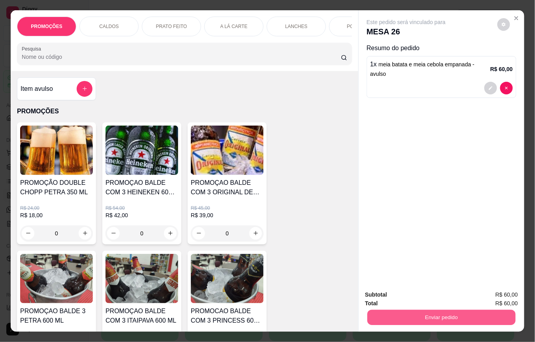
click at [397, 314] on button "Enviar pedido" at bounding box center [442, 317] width 148 height 15
click at [404, 296] on button "Não registrar e enviar pedido" at bounding box center [415, 294] width 82 height 15
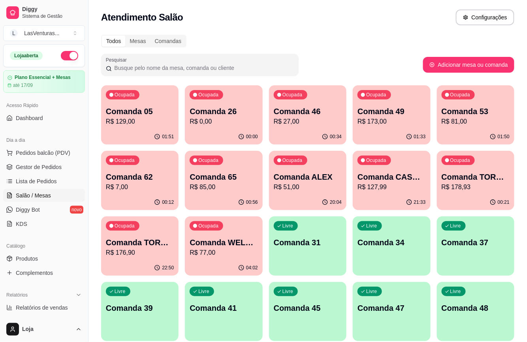
click at [4, 320] on div "Diggy Sistema de Gestão L LasVenturas ... Loja aberta Plano Essencial + Mesas a…" at bounding box center [44, 171] width 88 height 342
click at [27, 151] on span "Pedidos balcão (PDV)" at bounding box center [43, 153] width 55 height 8
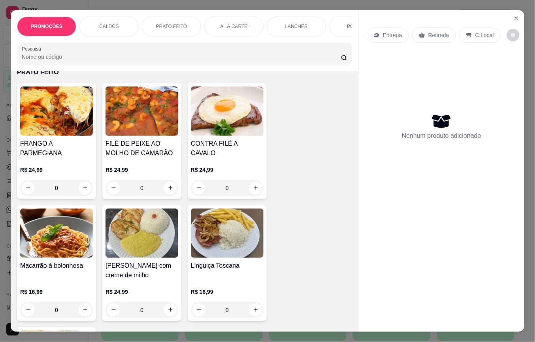
scroll to position [421, 0]
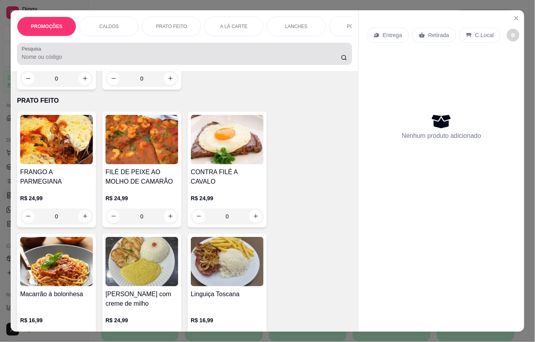
click at [40, 60] on input "Pesquisa" at bounding box center [181, 57] width 319 height 8
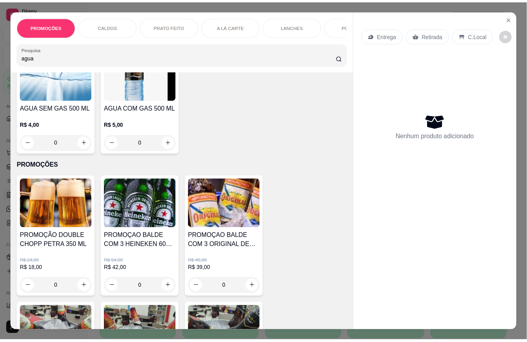
scroll to position [23, 0]
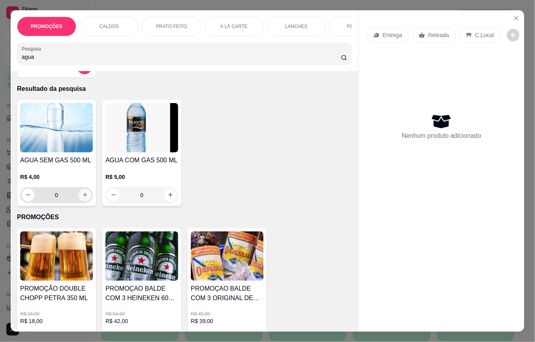
type input "agua"
click at [82, 198] on icon "increase-product-quantity" at bounding box center [85, 195] width 6 height 6
type input "1"
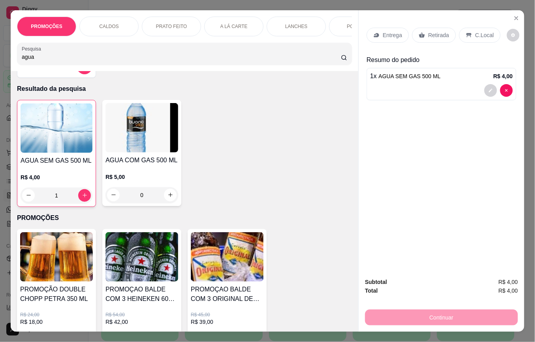
click at [428, 31] on p "Retirada" at bounding box center [438, 35] width 21 height 8
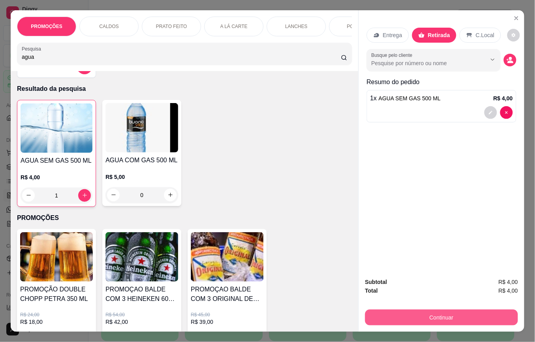
click at [393, 312] on button "Continuar" at bounding box center [441, 318] width 153 height 16
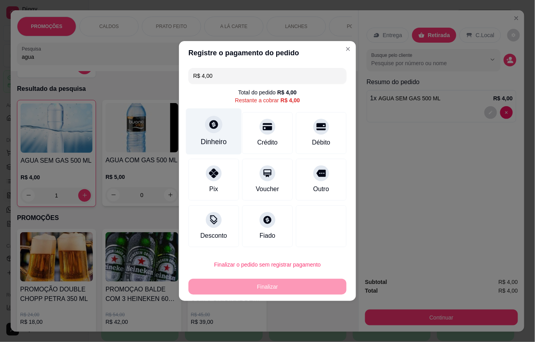
click at [215, 123] on icon at bounding box center [213, 124] width 9 height 9
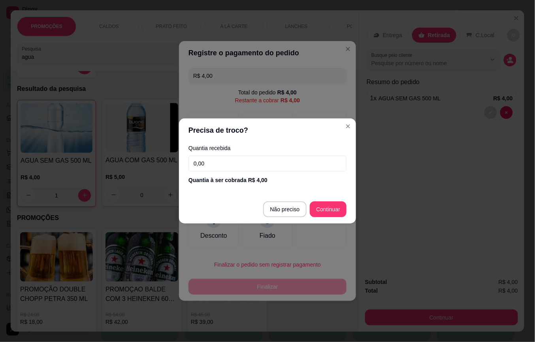
click at [320, 217] on footer "Não preciso Continuar" at bounding box center [267, 209] width 177 height 28
type input "R$ 0,00"
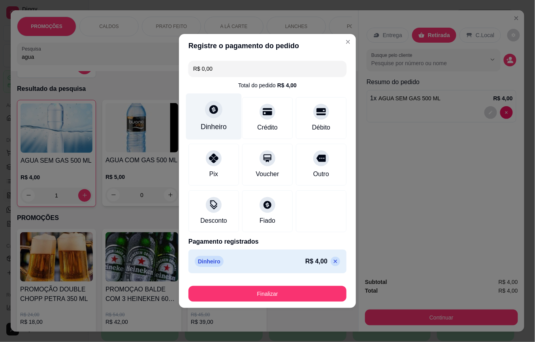
click at [213, 114] on div at bounding box center [213, 109] width 17 height 17
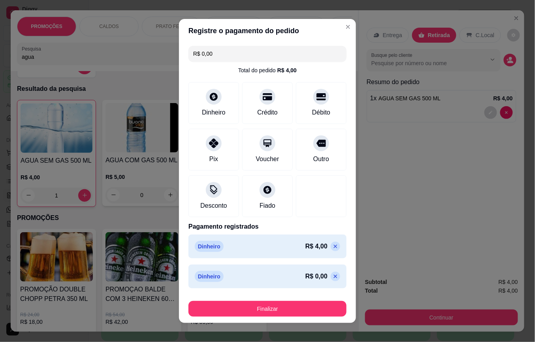
click at [332, 275] on icon at bounding box center [335, 277] width 6 height 6
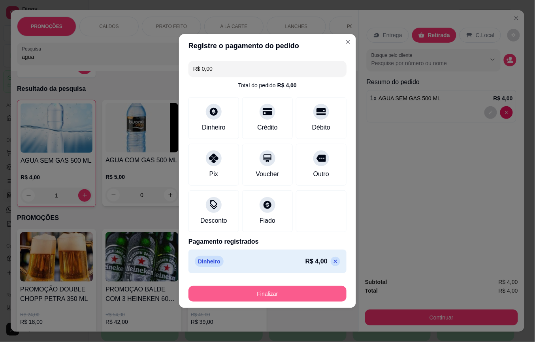
click at [289, 296] on button "Finalizar" at bounding box center [268, 294] width 158 height 16
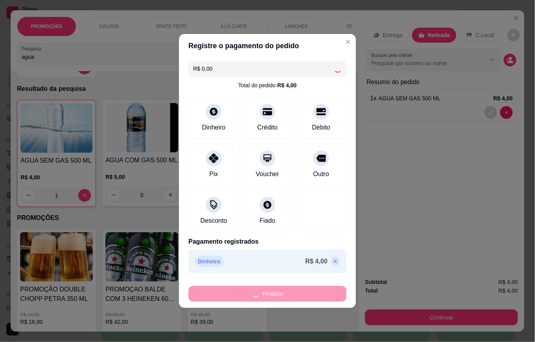
type input "0"
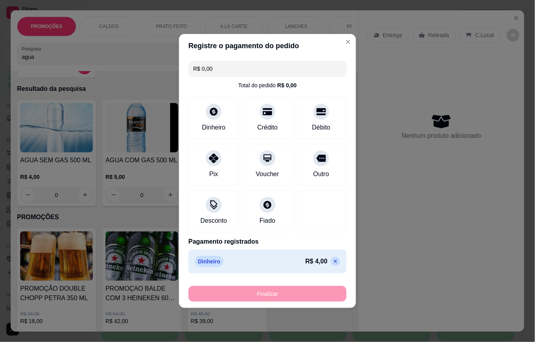
type input "-R$ 4,00"
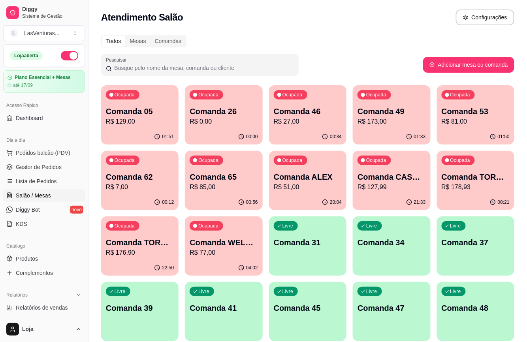
click at [320, 122] on p "R$ 27,00" at bounding box center [308, 121] width 68 height 9
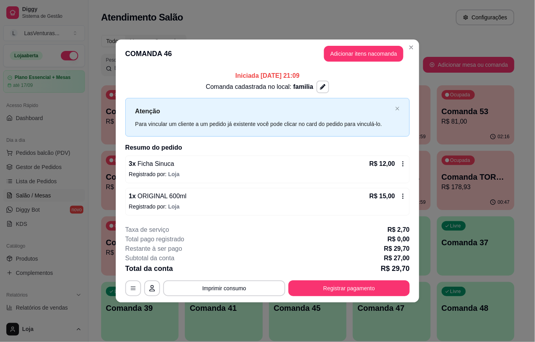
click at [400, 164] on icon at bounding box center [403, 164] width 6 height 6
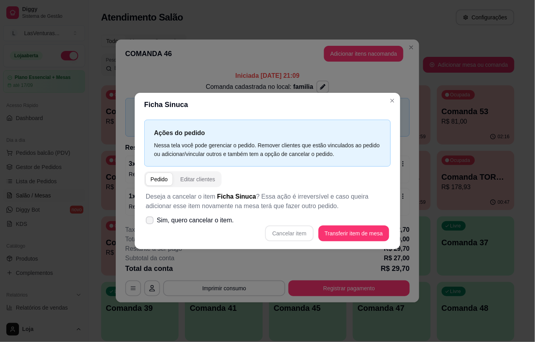
click at [151, 222] on icon at bounding box center [150, 220] width 6 height 5
click at [151, 222] on input "Sim, quero cancelar o item." at bounding box center [147, 224] width 5 height 5
checkbox input "true"
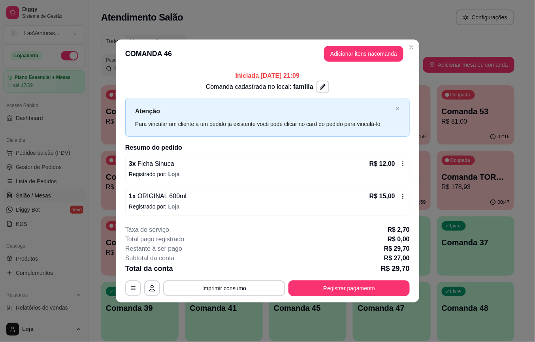
click at [403, 164] on icon at bounding box center [403, 163] width 1 height 5
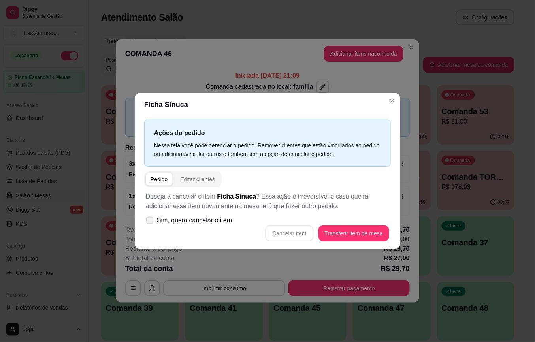
click at [151, 223] on icon at bounding box center [150, 220] width 6 height 4
click at [151, 223] on input "Sim, quero cancelar o item." at bounding box center [147, 224] width 5 height 5
checkbox input "true"
click at [289, 236] on button "Cancelar item" at bounding box center [289, 234] width 48 height 16
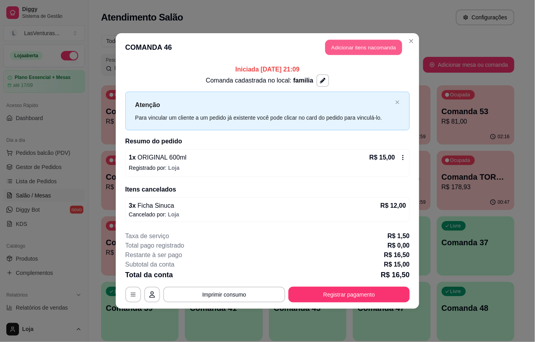
click at [364, 46] on button "Adicionar itens na comanda" at bounding box center [363, 47] width 77 height 15
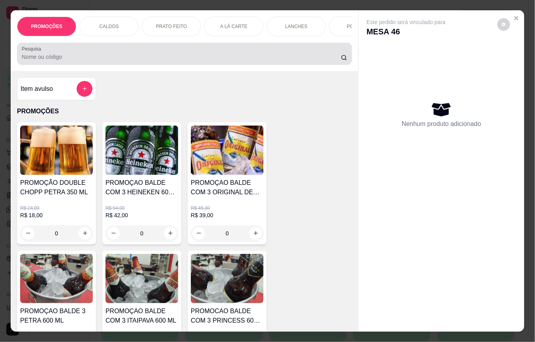
click at [153, 65] on div "Pesquisa" at bounding box center [184, 54] width 335 height 22
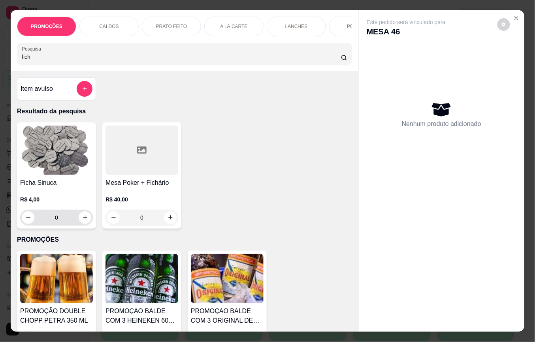
type input "fich"
click at [57, 222] on input "0" at bounding box center [56, 218] width 44 height 16
type input "1"
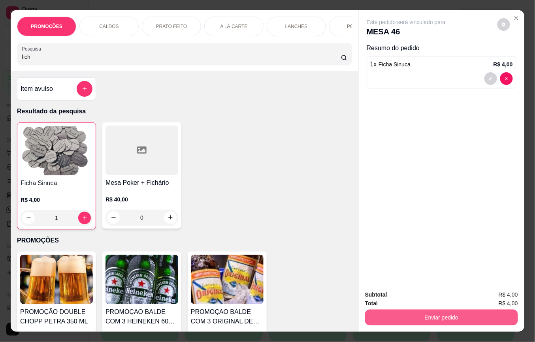
type input "1"
click at [396, 315] on button "Enviar pedido" at bounding box center [442, 317] width 148 height 15
click at [391, 286] on div "Deseja registrar o cliente que fez esse pedido? Essa é uma forma de identificar…" at bounding box center [437, 285] width 135 height 34
click at [392, 293] on button "Não registrar e enviar pedido" at bounding box center [415, 294] width 82 height 15
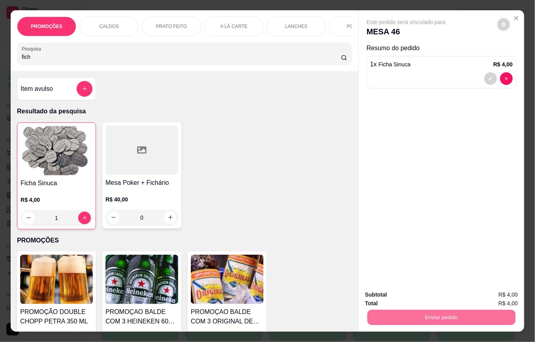
click at [392, 293] on button "Não registrar e enviar pedido" at bounding box center [415, 294] width 82 height 15
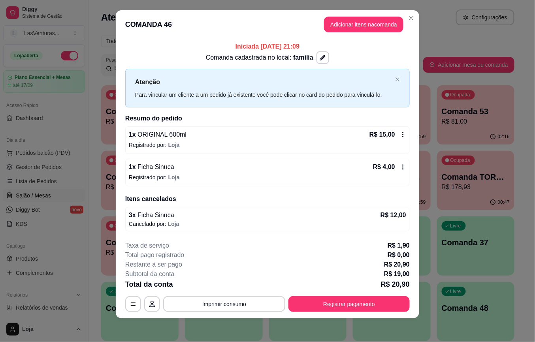
scroll to position [8, 0]
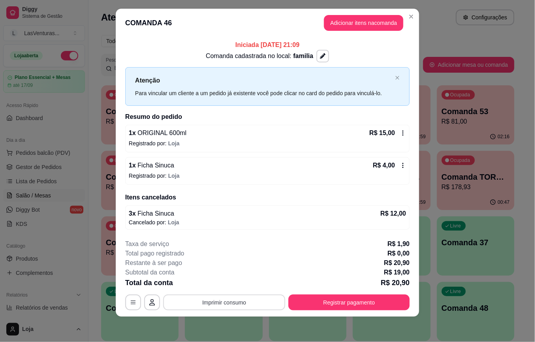
click at [226, 302] on button "Imprimir consumo" at bounding box center [224, 303] width 122 height 16
click at [221, 287] on button "IMPRESSORA" at bounding box center [222, 285] width 55 height 12
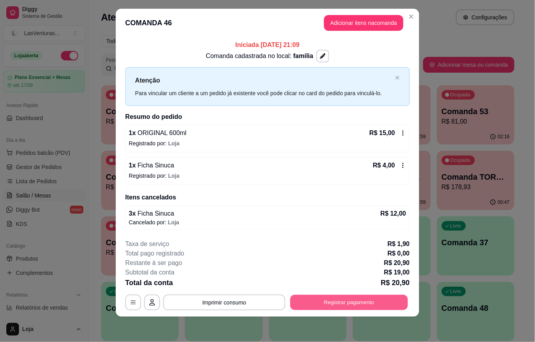
click at [328, 298] on button "Registrar pagamento" at bounding box center [350, 302] width 118 height 15
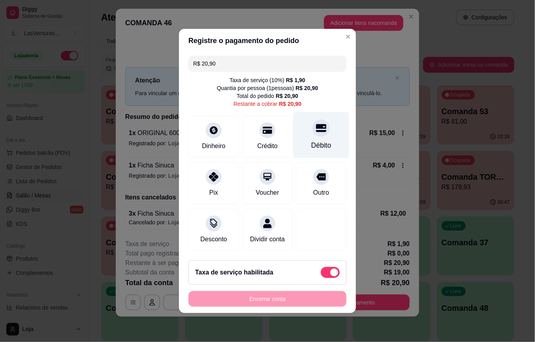
click at [313, 130] on div at bounding box center [321, 127] width 17 height 17
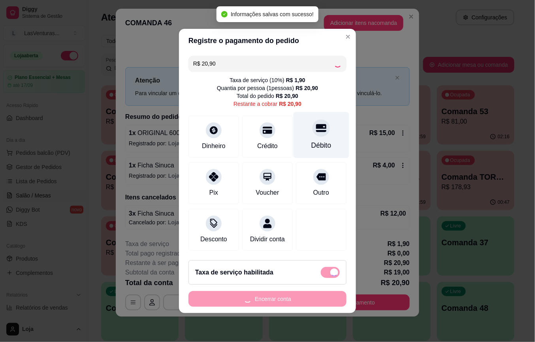
type input "R$ 0,00"
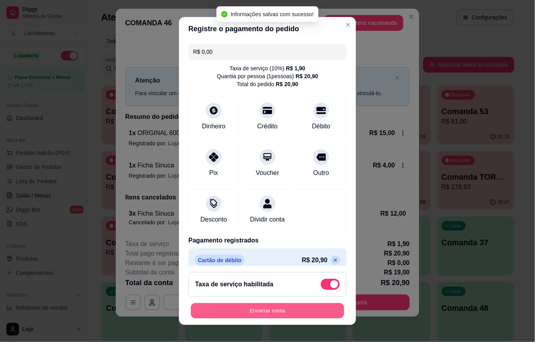
click at [258, 313] on button "Encerrar conta" at bounding box center [267, 310] width 153 height 15
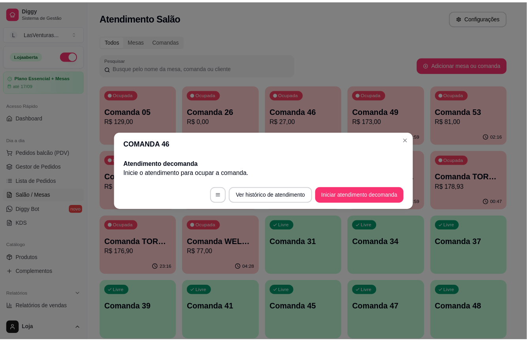
scroll to position [0, 0]
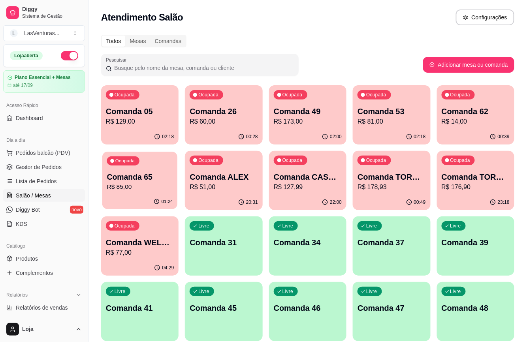
click at [145, 179] on p "Comanda 65" at bounding box center [140, 177] width 66 height 11
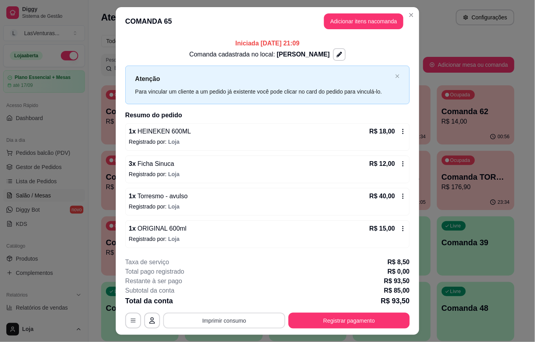
click at [225, 323] on button "Imprimir consumo" at bounding box center [224, 321] width 122 height 16
click at [221, 302] on button "IMPRESSORA" at bounding box center [223, 305] width 46 height 10
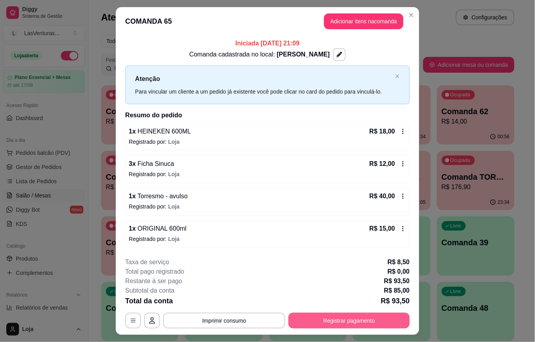
click at [339, 322] on button "Registrar pagamento" at bounding box center [349, 321] width 121 height 16
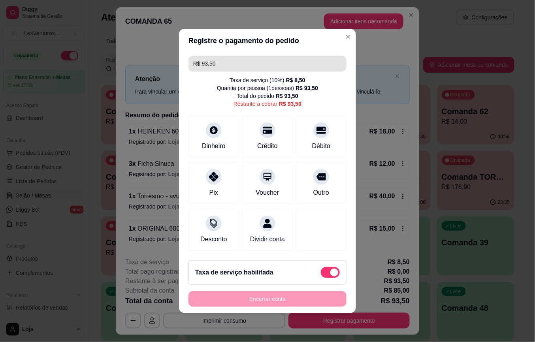
click at [233, 56] on input "R$ 93,50" at bounding box center [267, 64] width 149 height 16
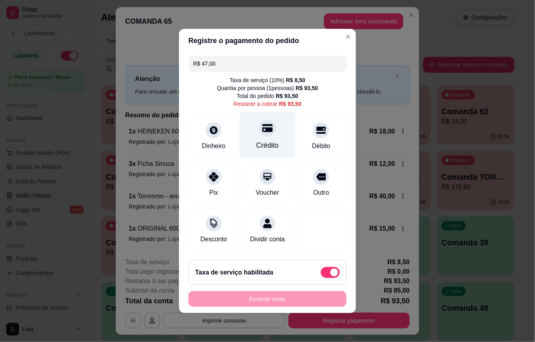
click at [262, 123] on icon at bounding box center [267, 128] width 10 height 10
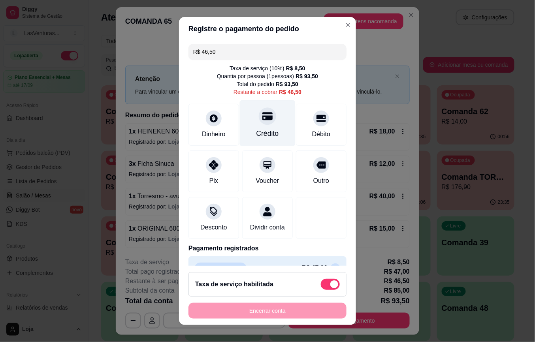
click at [262, 117] on icon at bounding box center [267, 117] width 10 height 8
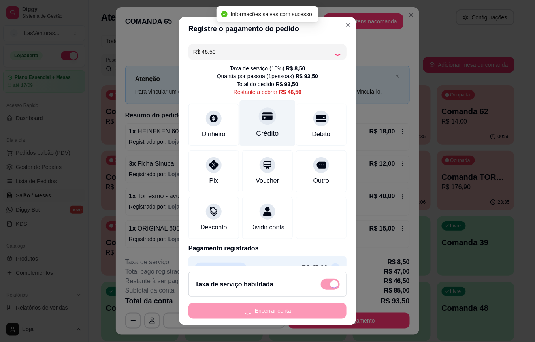
type input "R$ 0,00"
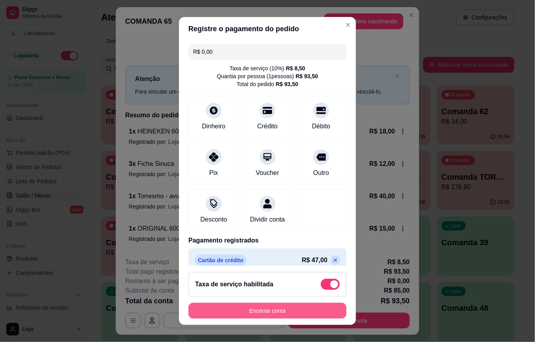
click at [237, 310] on button "Encerrar conta" at bounding box center [268, 311] width 158 height 16
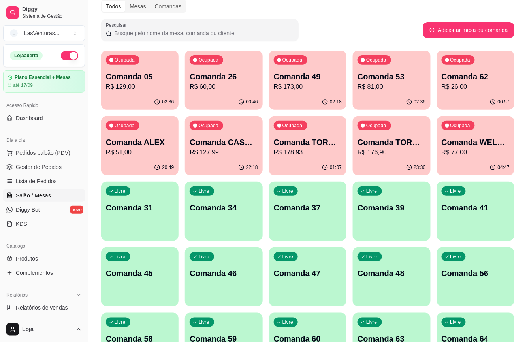
scroll to position [53, 0]
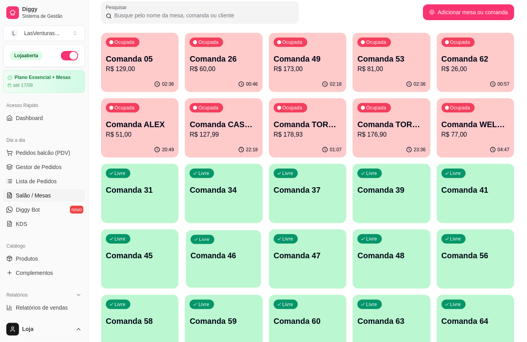
click at [215, 263] on div "Livre Comanda 46" at bounding box center [223, 254] width 75 height 48
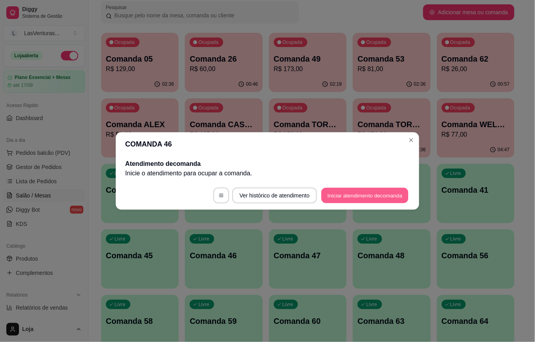
click at [334, 190] on button "Iniciar atendimento de comanda" at bounding box center [364, 195] width 87 height 15
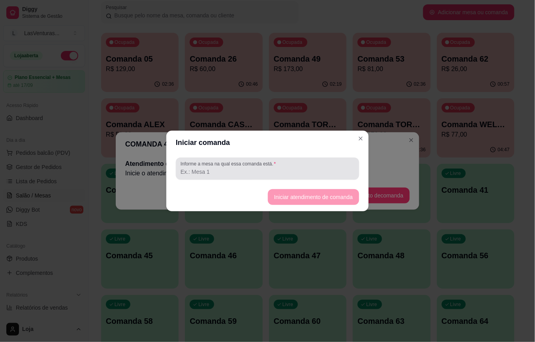
click at [270, 165] on label "Informe a mesa na qual essa comanda está." at bounding box center [230, 163] width 98 height 7
click at [270, 168] on input "Informe a mesa na qual essa comanda está." at bounding box center [268, 172] width 174 height 8
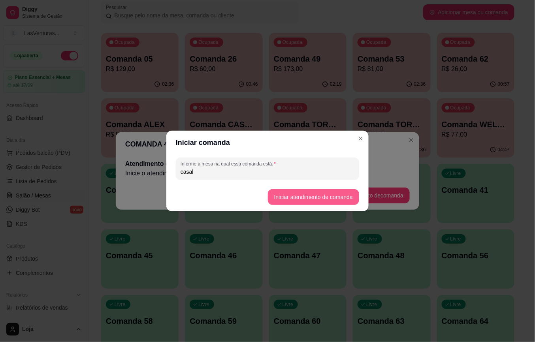
type input "casal"
click at [301, 194] on button "Iniciar atendimento de comanda" at bounding box center [313, 197] width 89 height 15
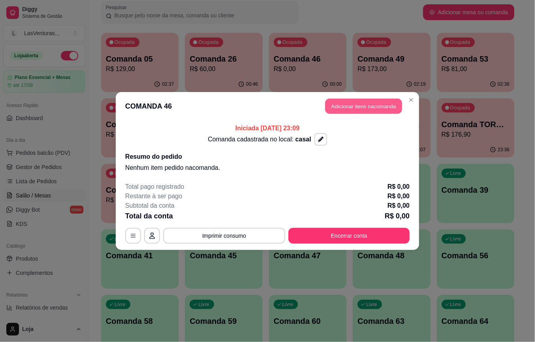
click at [345, 108] on button "Adicionar itens na comanda" at bounding box center [363, 106] width 77 height 15
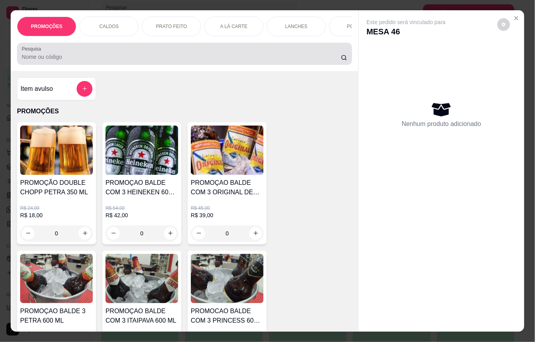
click at [163, 61] on input "Pesquisa" at bounding box center [181, 57] width 319 height 8
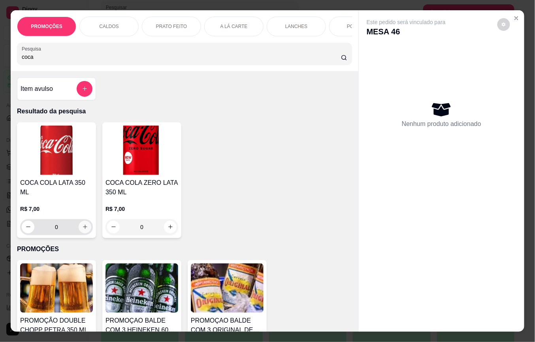
type input "coca"
click at [81, 225] on button "increase-product-quantity" at bounding box center [85, 227] width 12 height 12
type input "1"
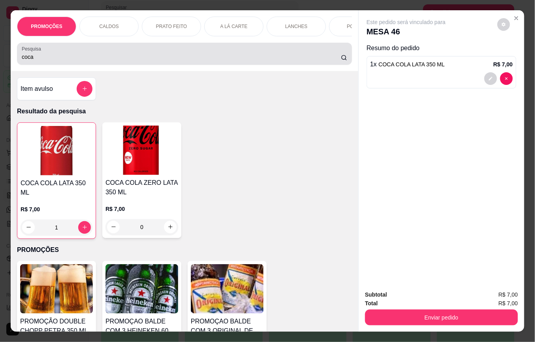
click at [43, 61] on input "coca" at bounding box center [181, 57] width 319 height 8
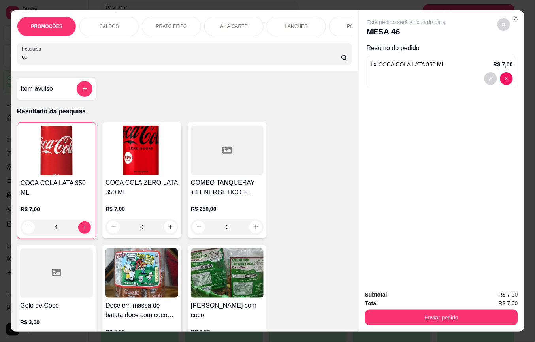
type input "c"
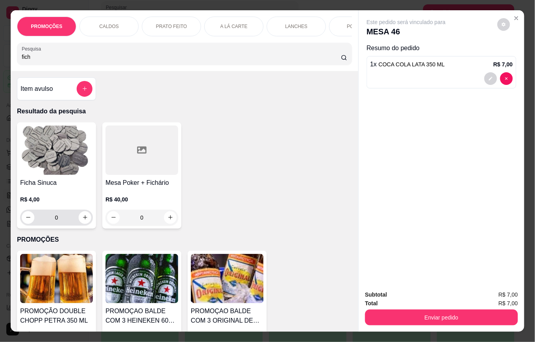
type input "fich"
click at [59, 217] on input "0" at bounding box center [56, 218] width 44 height 16
type input "3"
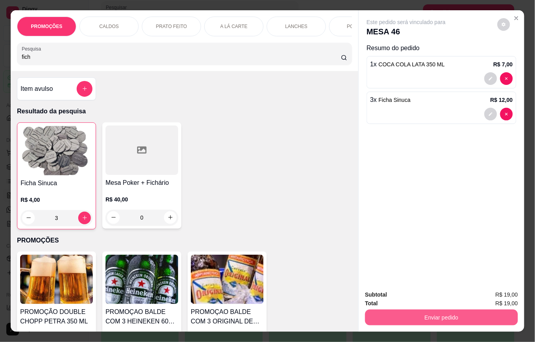
type input "3"
click at [425, 313] on button "Enviar pedido" at bounding box center [441, 318] width 153 height 16
click at [421, 298] on button "Não registrar e enviar pedido" at bounding box center [415, 294] width 82 height 15
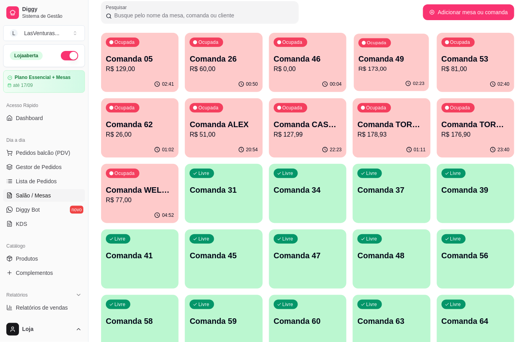
click at [387, 60] on p "Comanda 49" at bounding box center [392, 59] width 66 height 11
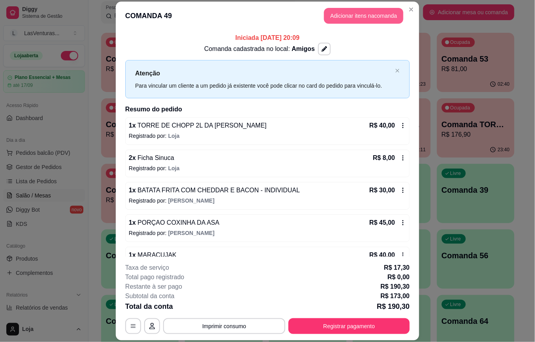
click at [348, 16] on button "Adicionar itens na comanda" at bounding box center [363, 16] width 79 height 16
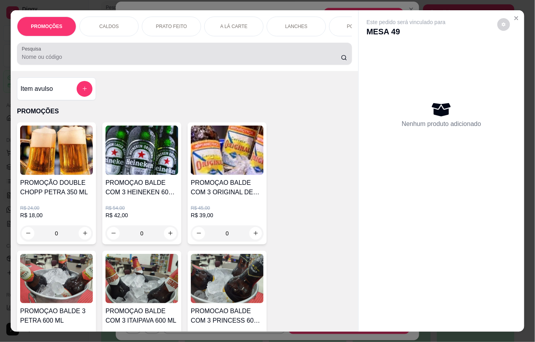
click at [203, 58] on input "Pesquisa" at bounding box center [181, 57] width 319 height 8
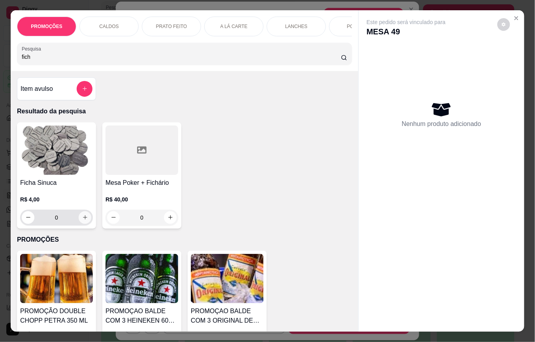
type input "fich"
click at [82, 220] on icon "increase-product-quantity" at bounding box center [85, 218] width 6 height 6
type input "1"
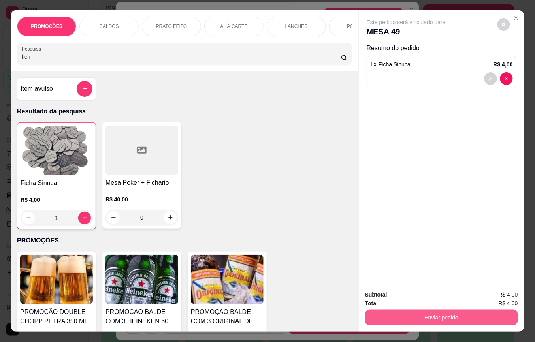
click at [447, 321] on button "Enviar pedido" at bounding box center [441, 318] width 153 height 16
click at [435, 296] on button "Não registrar e enviar pedido" at bounding box center [415, 294] width 80 height 15
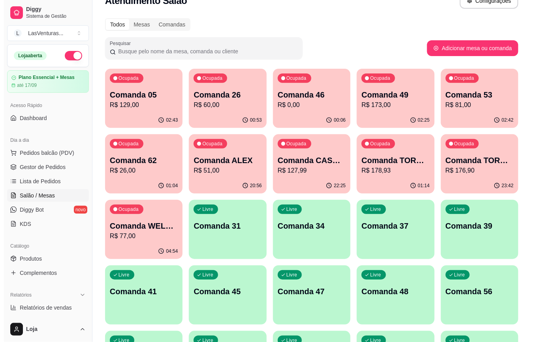
scroll to position [0, 0]
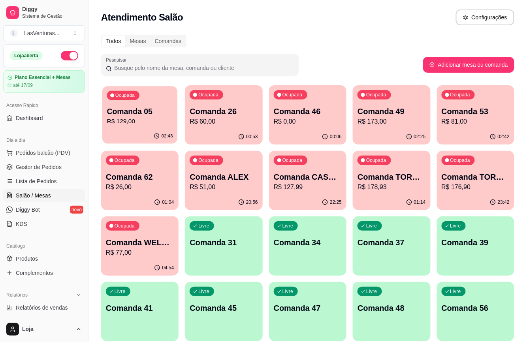
click at [151, 108] on p "Comanda 05" at bounding box center [140, 111] width 66 height 11
click at [225, 105] on div "Ocupada Comanda 26 R$ 60,00" at bounding box center [223, 107] width 77 height 44
click at [323, 121] on p "R$ 0,00" at bounding box center [308, 121] width 66 height 9
click at [395, 102] on div "Ocupada Comanda 49 R$ 173,00" at bounding box center [391, 107] width 75 height 43
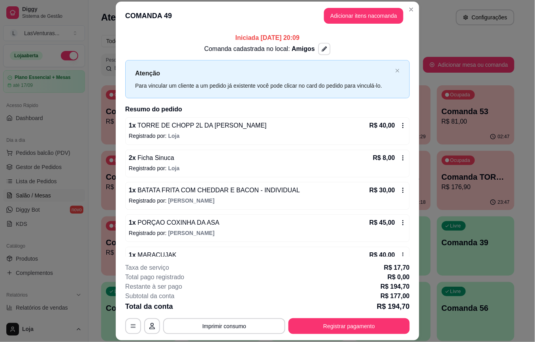
click at [322, 51] on icon "button" at bounding box center [325, 50] width 6 height 6
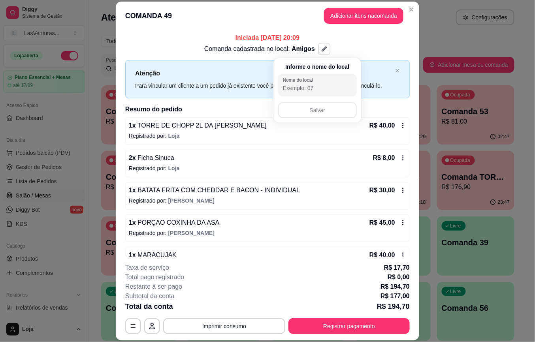
click at [313, 85] on input "Nome do local" at bounding box center [317, 88] width 69 height 8
type input "Amigos (Sinuca 8)"
click at [304, 112] on button "Salvar" at bounding box center [317, 110] width 79 height 16
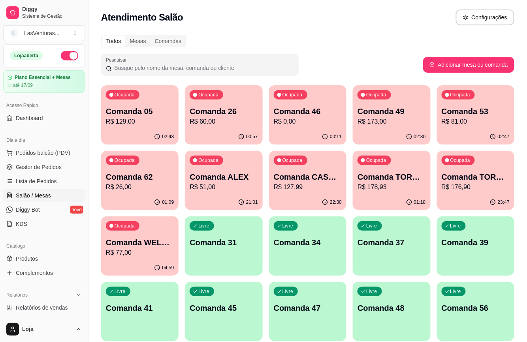
click at [128, 97] on p "Ocupada" at bounding box center [125, 95] width 20 height 6
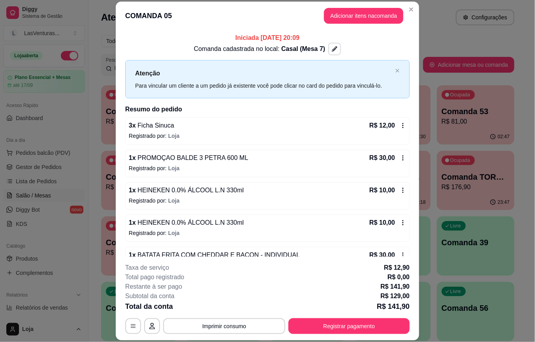
click at [328, 43] on button "button" at bounding box center [334, 49] width 13 height 13
click at [332, 48] on icon "button" at bounding box center [335, 50] width 6 height 6
click at [332, 50] on icon "button" at bounding box center [335, 50] width 6 height 6
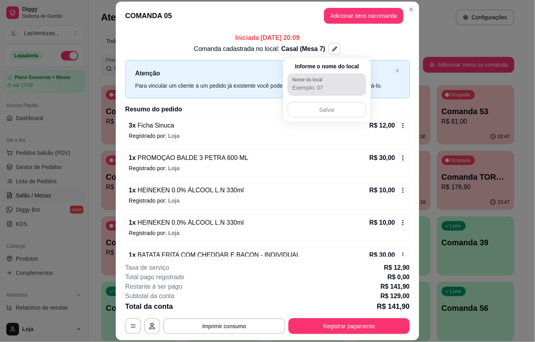
click at [319, 85] on input "Nome do local" at bounding box center [326, 88] width 69 height 8
type input "Casal (Sinuca 7)"
click at [308, 109] on button "Salvar" at bounding box center [327, 110] width 79 height 16
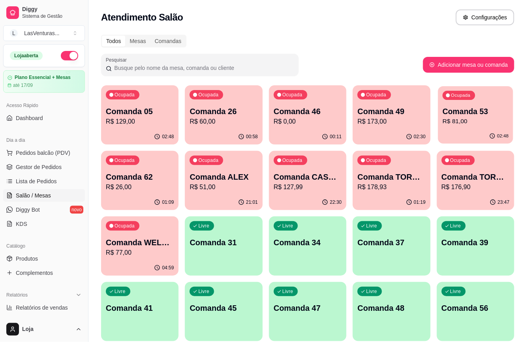
click at [443, 122] on div "Ocupada Comanda 53 R$ 81,00" at bounding box center [475, 107] width 75 height 43
click at [247, 116] on div "Comanda 26 R$ 60,00" at bounding box center [224, 116] width 66 height 20
click at [339, 113] on p "Comanda 46" at bounding box center [308, 111] width 68 height 11
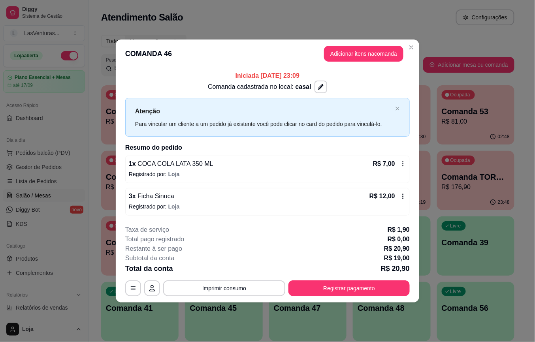
click at [317, 79] on p "Iniciada [DATE] 23:09" at bounding box center [267, 75] width 285 height 9
click at [320, 82] on button "button" at bounding box center [321, 87] width 13 height 13
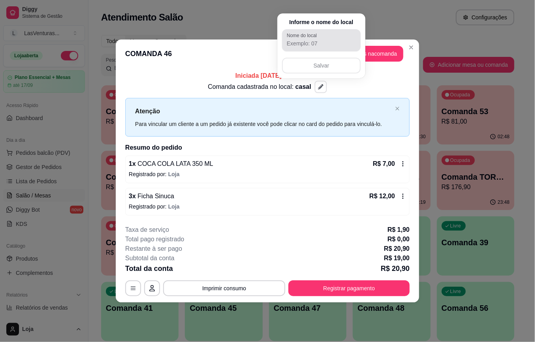
click at [322, 42] on input "Nome do local" at bounding box center [321, 44] width 69 height 8
type input "Casal (Sinuca 6)"
click at [330, 64] on button "Salvar" at bounding box center [321, 66] width 79 height 16
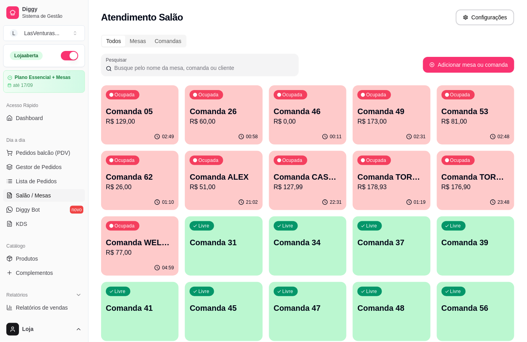
click at [340, 115] on p "Comanda 46" at bounding box center [308, 111] width 68 height 11
click at [406, 105] on div "Ocupada Comanda 49 R$ 173,00" at bounding box center [391, 107] width 77 height 44
click at [458, 105] on div "Ocupada Comanda 53 R$ 81,00" at bounding box center [475, 107] width 75 height 43
click at [161, 181] on p "Comanda 62" at bounding box center [140, 177] width 66 height 11
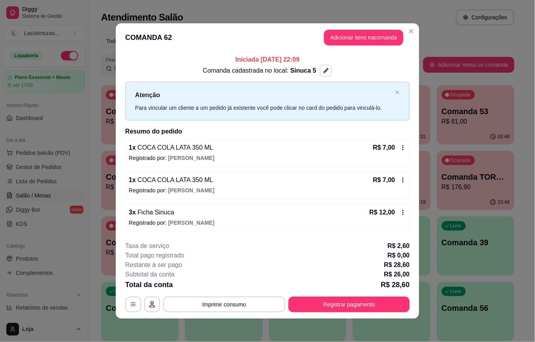
click at [321, 66] on button "button" at bounding box center [326, 71] width 12 height 12
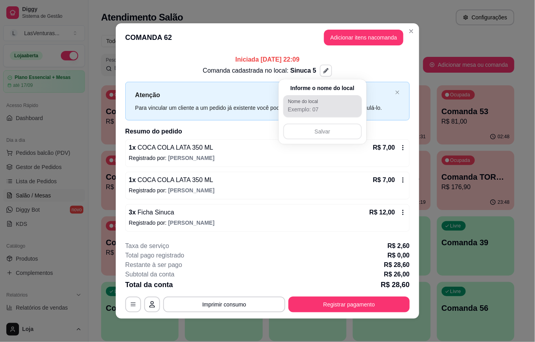
click at [326, 103] on div at bounding box center [322, 106] width 69 height 16
drag, startPoint x: 301, startPoint y: 104, endPoint x: 291, endPoint y: 106, distance: 9.8
click at [291, 106] on div "Nome do local Casal (Sinuca 5)" at bounding box center [322, 106] width 79 height 22
click at [295, 110] on input "Casal (Sinuca 5)" at bounding box center [322, 110] width 69 height 8
click at [301, 111] on input "Casal (Sinuca 5)" at bounding box center [322, 110] width 69 height 8
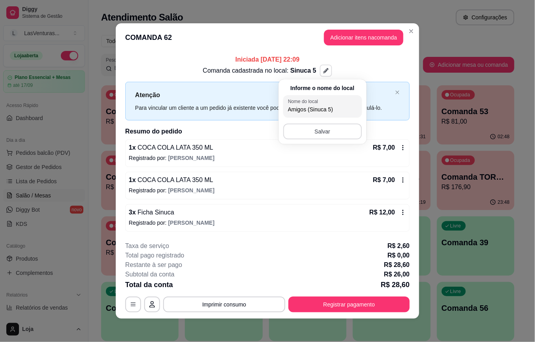
type input "Amigos (Sinuca 5)"
click at [328, 137] on button "Salvar" at bounding box center [322, 132] width 79 height 16
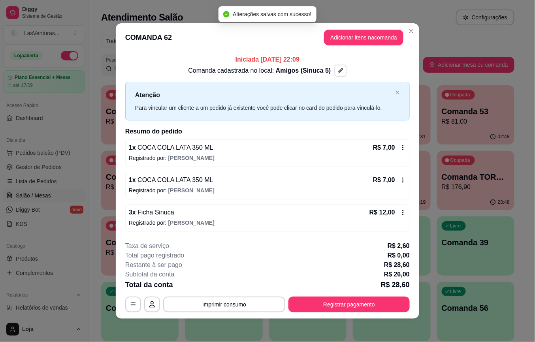
click at [435, 132] on div "**********" at bounding box center [267, 171] width 535 height 342
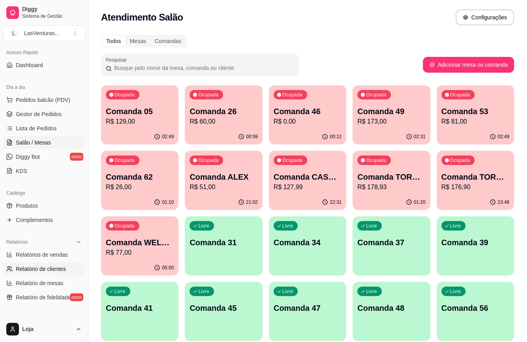
scroll to position [105, 0]
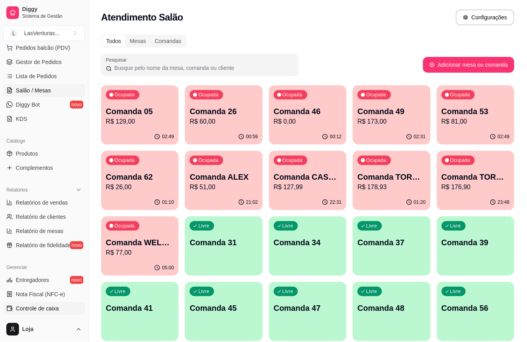
click at [29, 307] on span "Controle de caixa" at bounding box center [37, 309] width 43 height 8
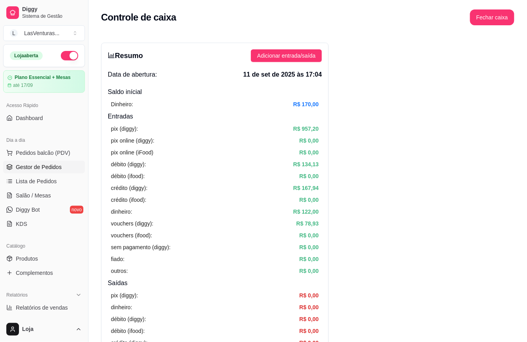
click at [48, 165] on span "Gestor de Pedidos" at bounding box center [39, 167] width 46 height 8
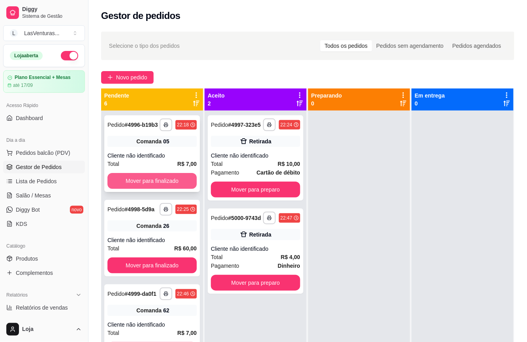
click at [143, 184] on button "Mover para finalizado" at bounding box center [152, 181] width 89 height 16
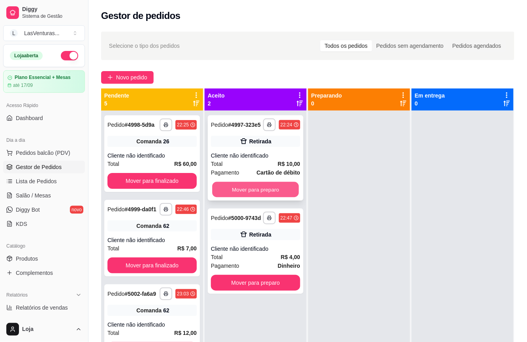
click at [213, 198] on button "Mover para preparo" at bounding box center [255, 189] width 87 height 15
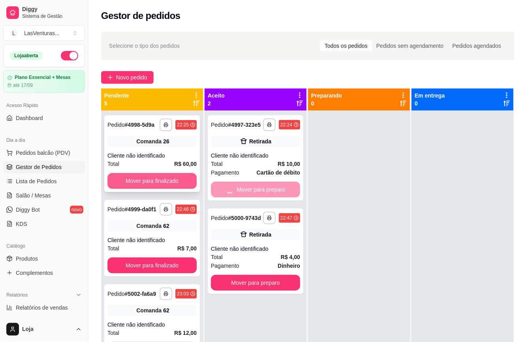
click at [183, 189] on button "Mover para finalizado" at bounding box center [152, 181] width 89 height 16
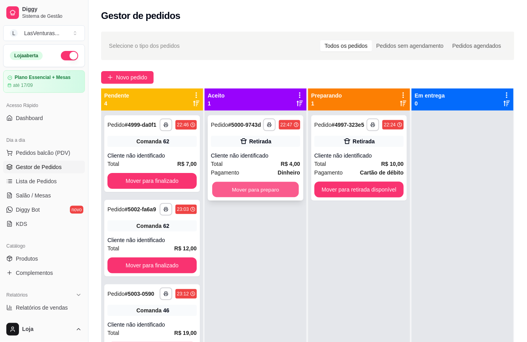
click at [233, 193] on button "Mover para preparo" at bounding box center [255, 189] width 87 height 15
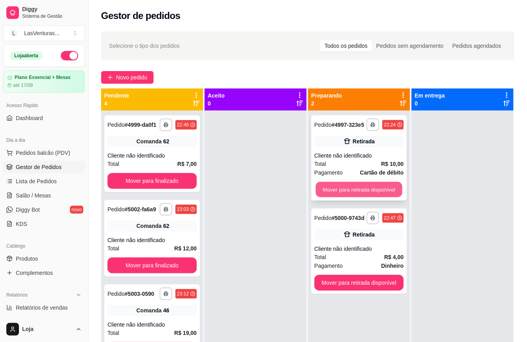
click at [336, 194] on button "Mover para retirada disponível" at bounding box center [359, 189] width 87 height 15
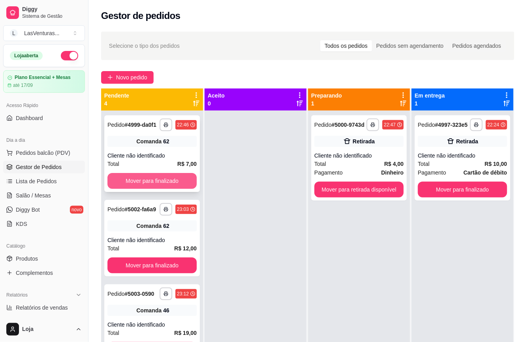
click at [181, 189] on button "Mover para finalizado" at bounding box center [152, 181] width 89 height 16
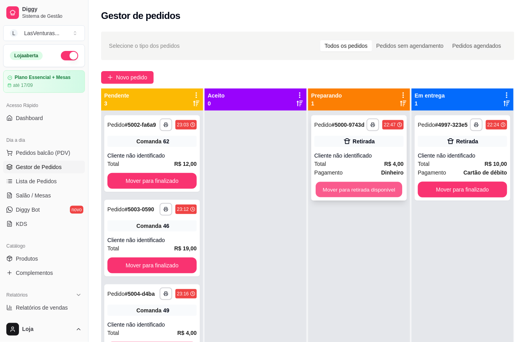
click at [329, 198] on button "Mover para retirada disponível" at bounding box center [359, 189] width 87 height 15
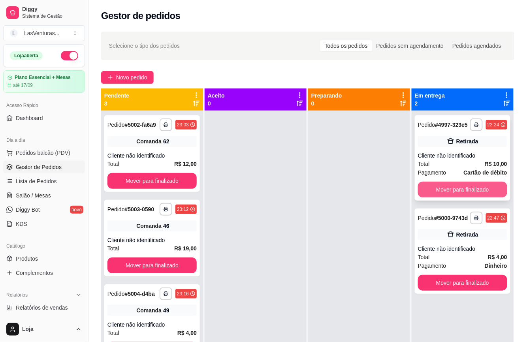
click at [432, 197] on button "Mover para finalizado" at bounding box center [462, 190] width 89 height 16
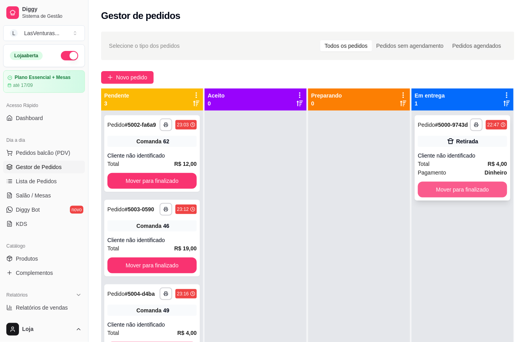
click at [435, 197] on button "Mover para finalizado" at bounding box center [462, 190] width 89 height 16
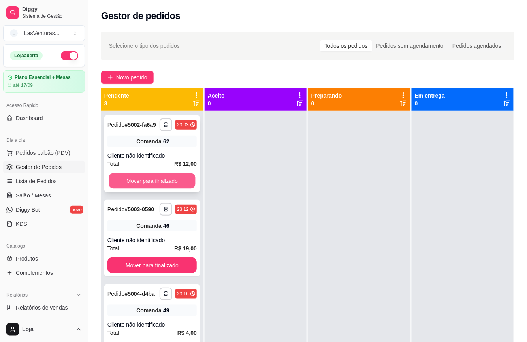
click at [184, 185] on button "Mover para finalizado" at bounding box center [152, 181] width 87 height 15
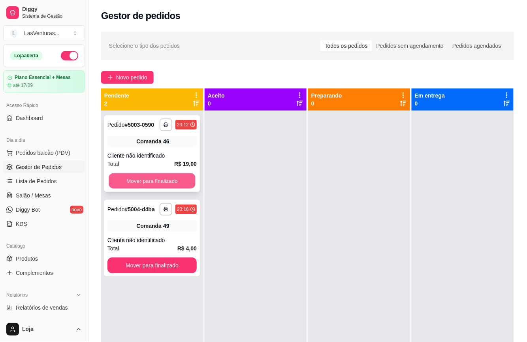
click at [190, 179] on button "Mover para finalizado" at bounding box center [152, 181] width 87 height 15
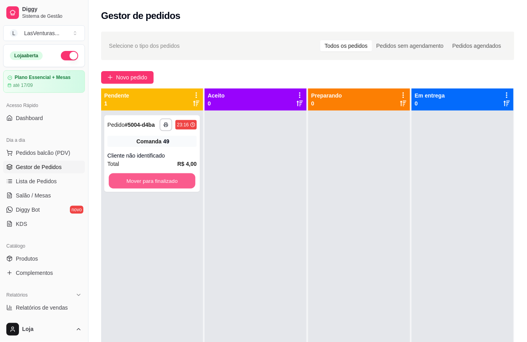
click at [190, 179] on button "Mover para finalizado" at bounding box center [152, 181] width 87 height 15
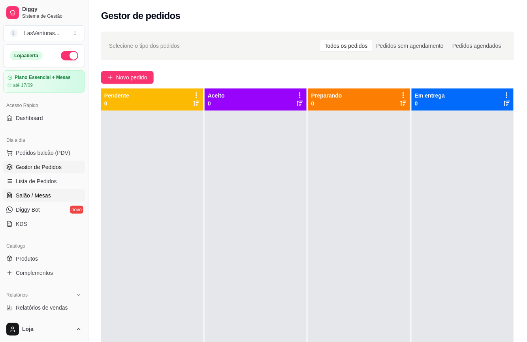
click at [48, 194] on span "Salão / Mesas" at bounding box center [33, 196] width 35 height 8
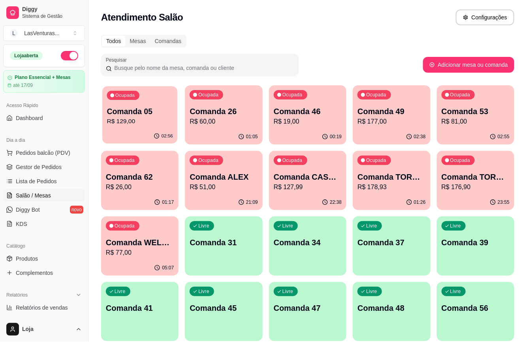
click at [128, 135] on div "02:56" at bounding box center [139, 136] width 75 height 15
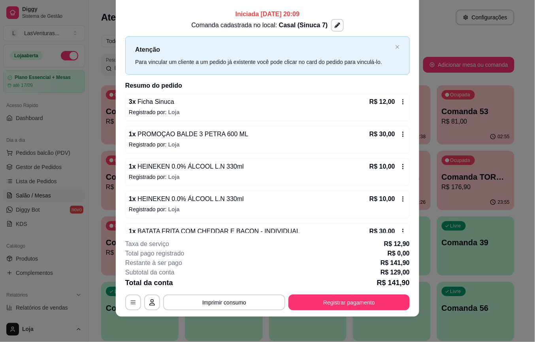
click at [400, 104] on icon at bounding box center [403, 102] width 6 height 6
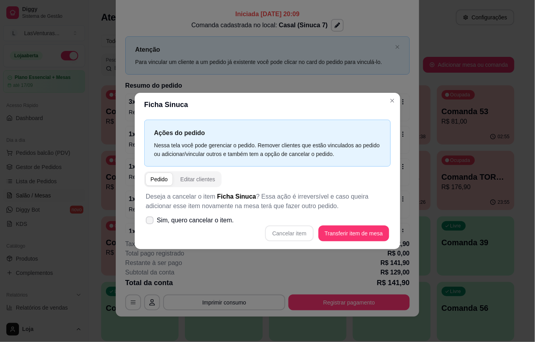
click at [155, 217] on label "Sim, quero cancelar o item." at bounding box center [190, 221] width 94 height 16
click at [151, 222] on input "Sim, quero cancelar o item." at bounding box center [147, 224] width 5 height 5
checkbox input "true"
click at [281, 238] on button "Cancelar item" at bounding box center [289, 233] width 47 height 15
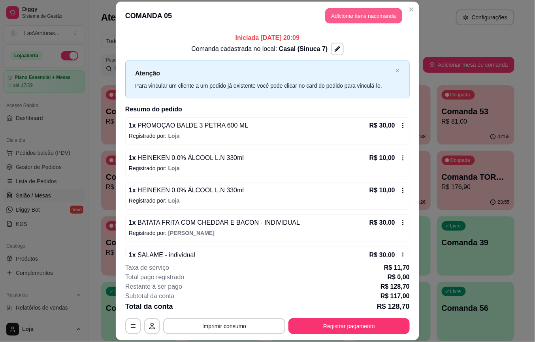
click at [361, 14] on button "Adicionar itens na comanda" at bounding box center [363, 15] width 77 height 15
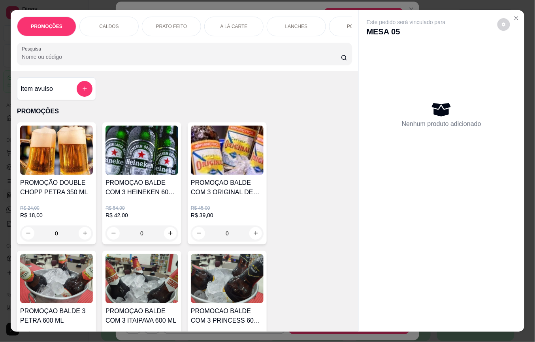
click at [157, 65] on div "Pesquisa" at bounding box center [184, 54] width 335 height 22
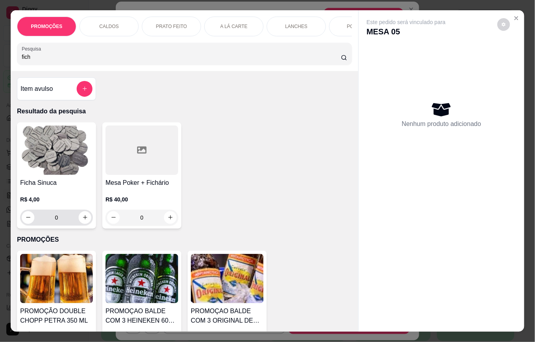
type input "fich"
click at [62, 222] on input "0" at bounding box center [56, 218] width 44 height 16
type input "2"
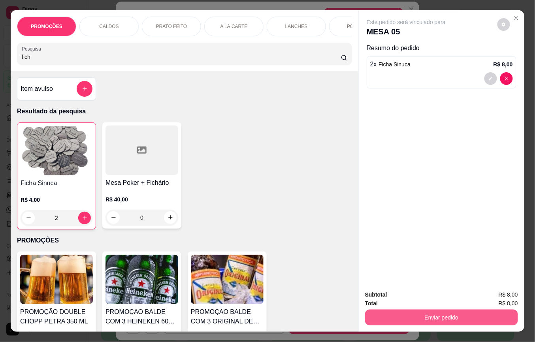
type input "2"
click at [384, 315] on button "Enviar pedido" at bounding box center [441, 318] width 153 height 16
click at [392, 300] on button "Não registrar e enviar pedido" at bounding box center [415, 294] width 82 height 15
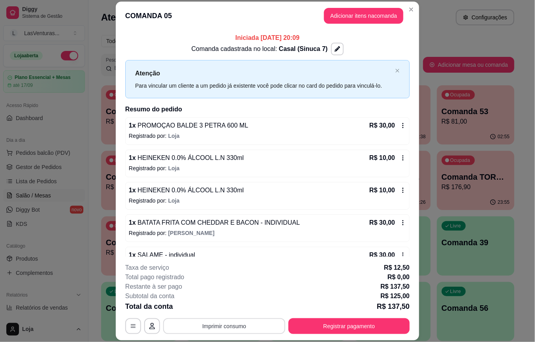
click at [238, 326] on button "Imprimir consumo" at bounding box center [224, 327] width 122 height 16
click at [235, 312] on button "IMPRESSORA" at bounding box center [222, 308] width 55 height 12
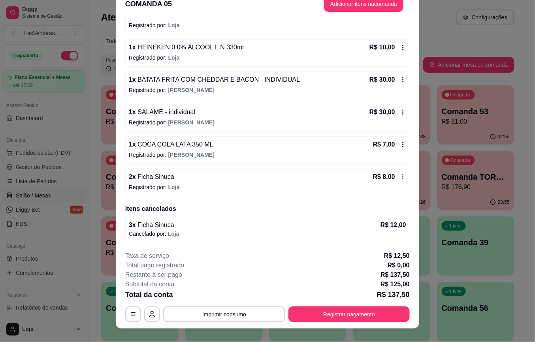
scroll to position [24, 0]
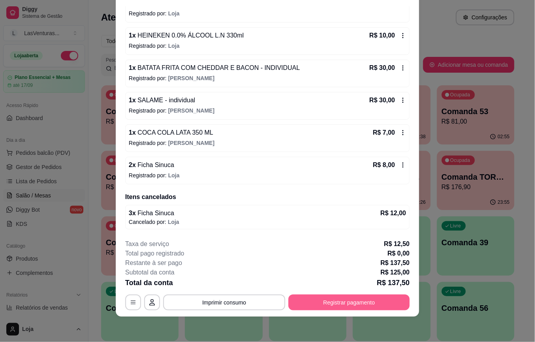
click at [348, 304] on button "Registrar pagamento" at bounding box center [349, 303] width 121 height 16
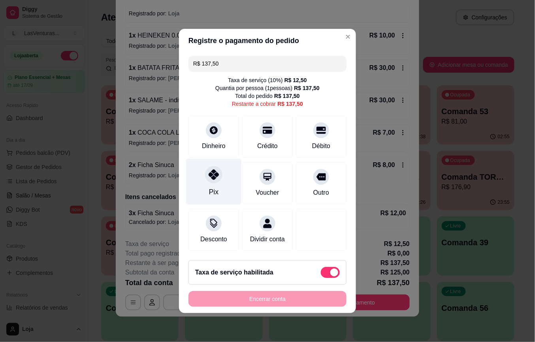
click at [213, 177] on div at bounding box center [213, 174] width 17 height 17
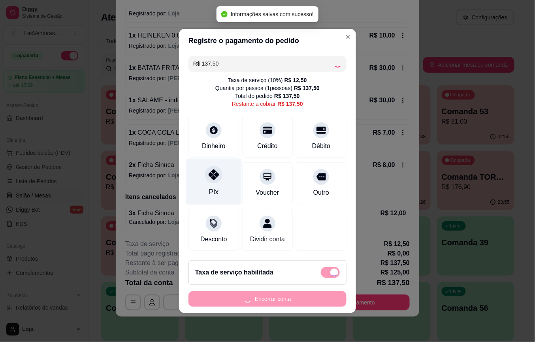
type input "R$ 0,00"
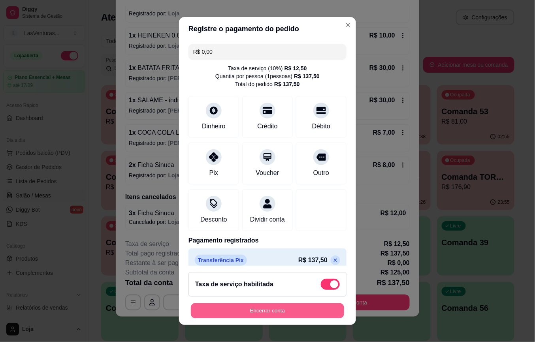
click at [255, 315] on button "Encerrar conta" at bounding box center [267, 310] width 153 height 15
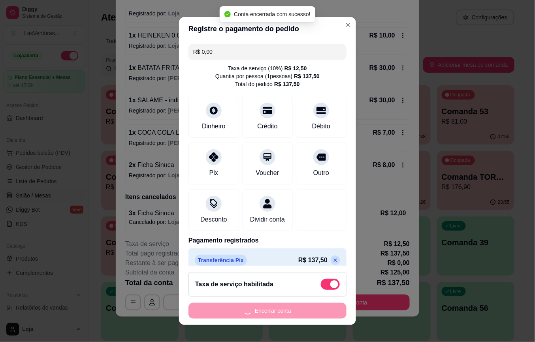
scroll to position [0, 0]
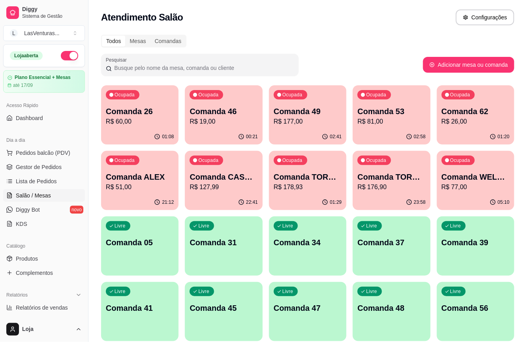
click at [142, 259] on div "Livre Comanda 05" at bounding box center [139, 242] width 77 height 50
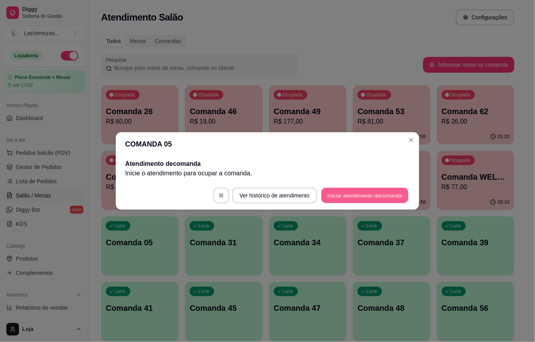
click at [342, 192] on button "Iniciar atendimento de comanda" at bounding box center [364, 195] width 87 height 15
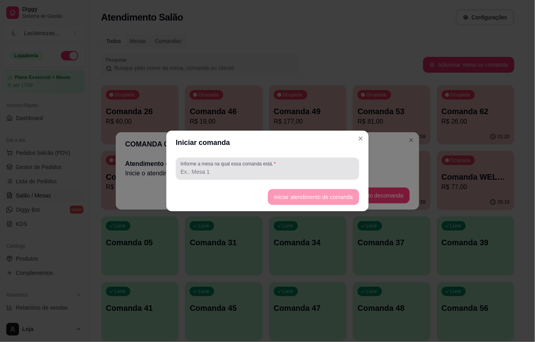
click at [266, 173] on input "Informe a mesa na qual essa comanda está." at bounding box center [268, 172] width 174 height 8
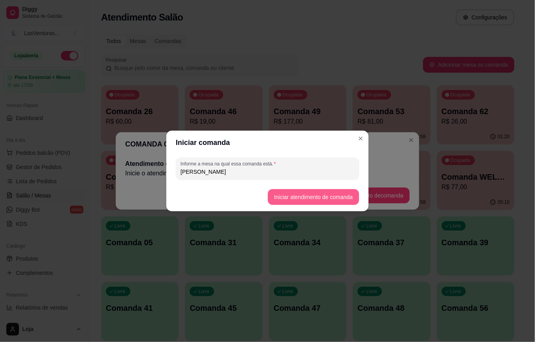
type input "[PERSON_NAME]"
click at [305, 203] on button "Iniciar atendimento de comanda" at bounding box center [313, 197] width 91 height 16
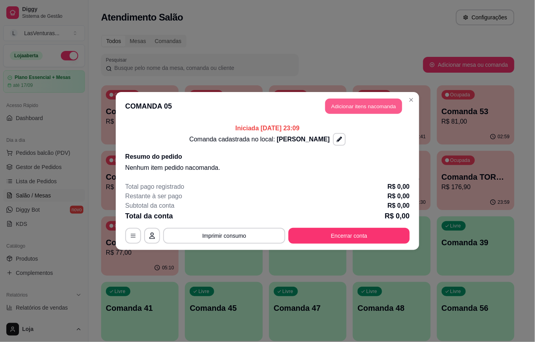
click at [369, 104] on button "Adicionar itens na comanda" at bounding box center [363, 106] width 77 height 15
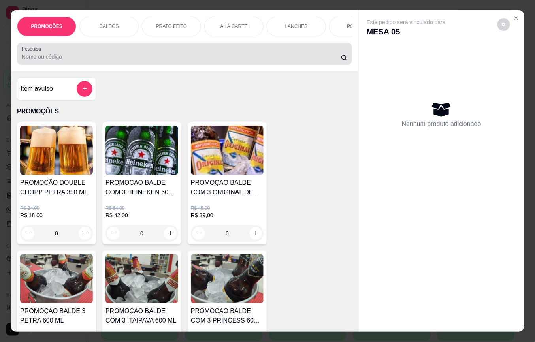
click at [91, 61] on input "Pesquisa" at bounding box center [181, 57] width 319 height 8
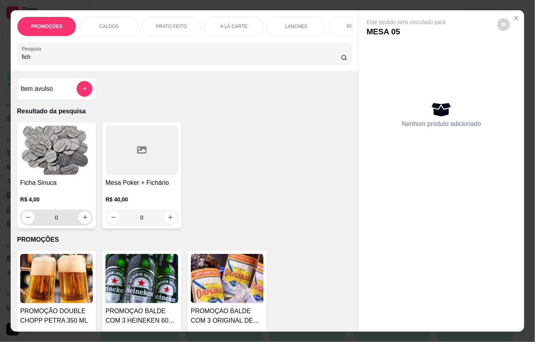
type input "fich"
click at [59, 220] on input "0" at bounding box center [56, 218] width 44 height 16
type input "3"
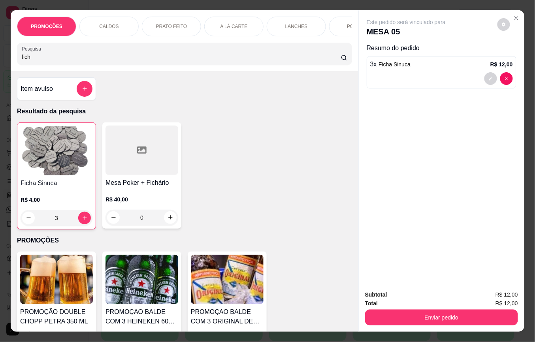
type input "3"
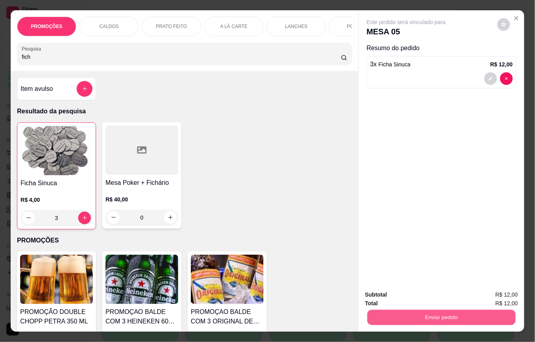
click at [381, 310] on button "Enviar pedido" at bounding box center [442, 317] width 148 height 15
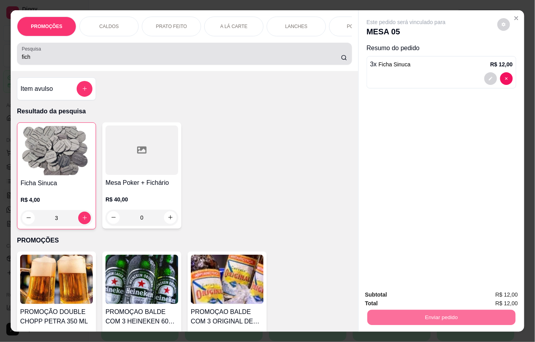
click at [107, 61] on input "fich" at bounding box center [181, 57] width 319 height 8
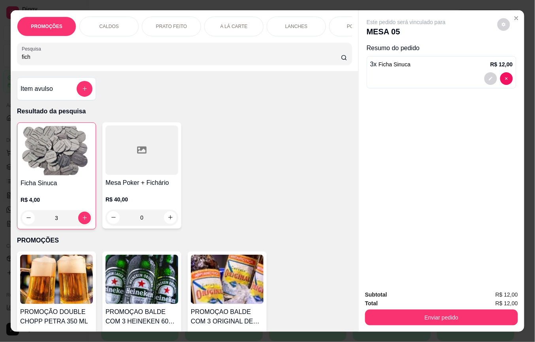
click at [106, 61] on input "fich" at bounding box center [181, 57] width 319 height 8
type input "f"
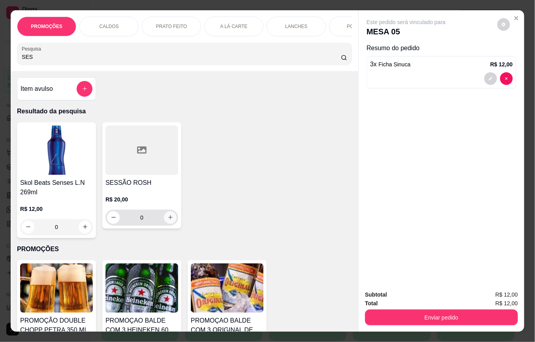
type input "SES"
click at [168, 220] on icon "increase-product-quantity" at bounding box center [171, 218] width 6 height 6
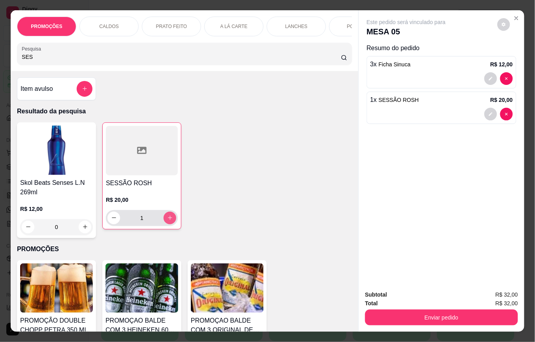
type input "1"
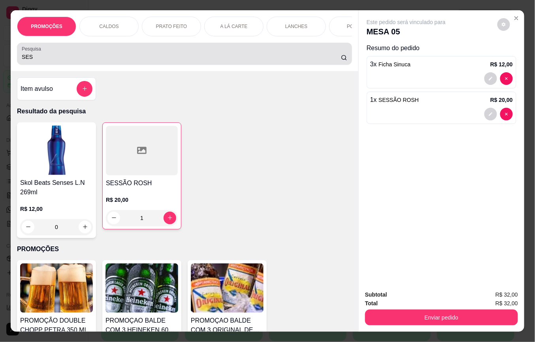
click at [90, 61] on input "SES" at bounding box center [181, 57] width 319 height 8
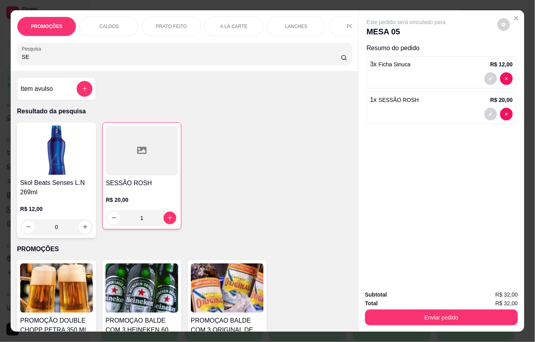
type input "S"
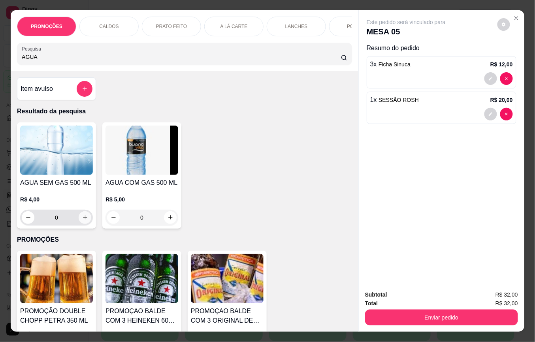
type input "AGUA"
click at [82, 221] on icon "increase-product-quantity" at bounding box center [85, 218] width 6 height 6
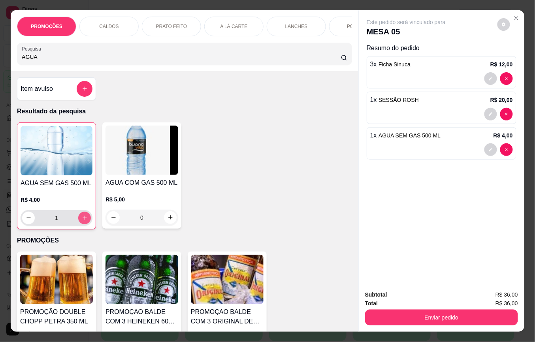
type input "1"
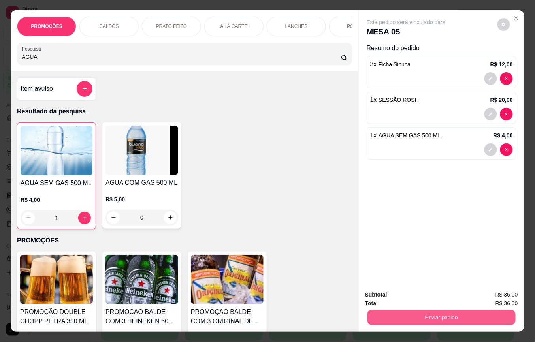
click at [379, 312] on button "Enviar pedido" at bounding box center [442, 317] width 148 height 15
click at [389, 298] on button "Não registrar e enviar pedido" at bounding box center [415, 294] width 80 height 15
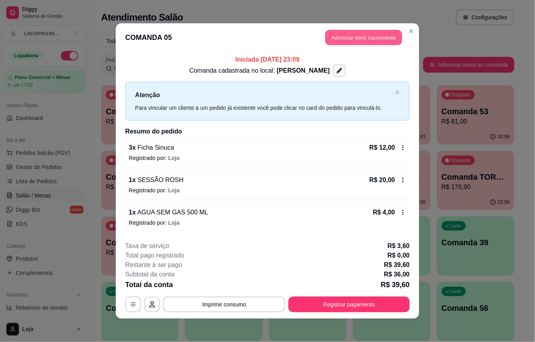
click at [352, 37] on button "Adicionar itens na comanda" at bounding box center [363, 37] width 77 height 15
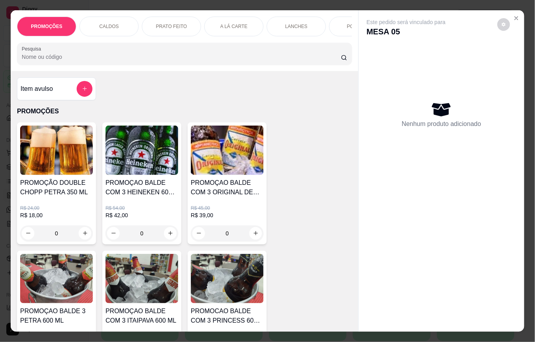
click at [109, 61] on input "Pesquisa" at bounding box center [181, 57] width 319 height 8
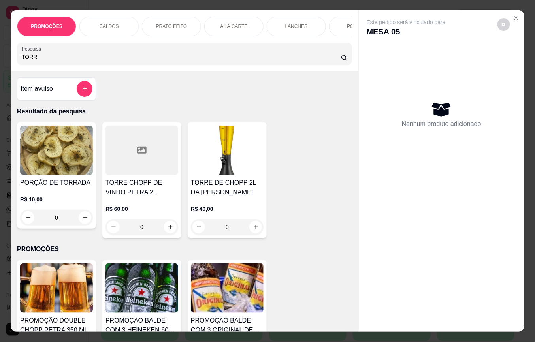
type input "TORR"
click at [253, 230] on icon "increase-product-quantity" at bounding box center [256, 228] width 6 height 6
type input "1"
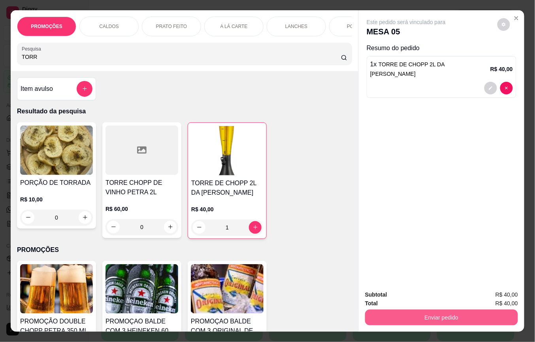
click at [423, 313] on button "Enviar pedido" at bounding box center [441, 318] width 153 height 16
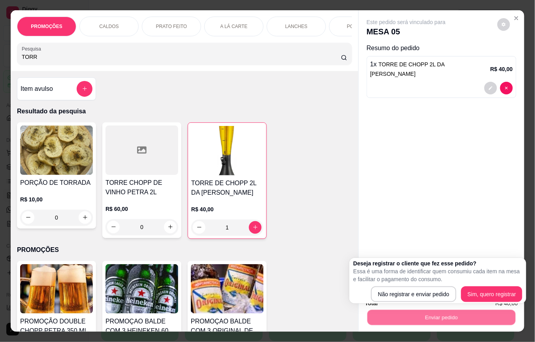
click at [410, 285] on div "Deseja registrar o cliente que fez esse pedido? Essa é uma forma de identificar…" at bounding box center [437, 281] width 169 height 43
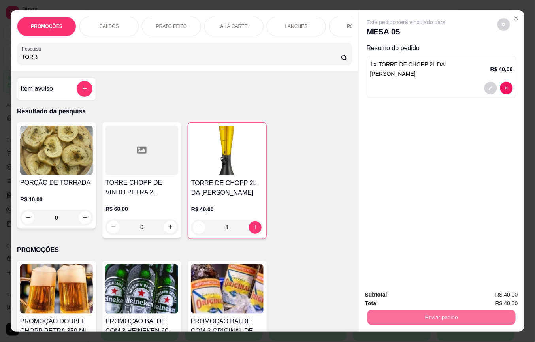
click at [410, 291] on button "Não registrar e enviar pedido" at bounding box center [415, 294] width 82 height 15
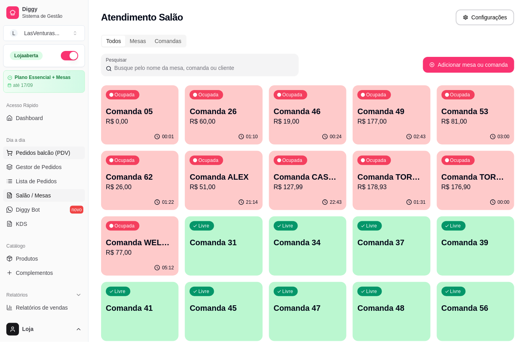
click at [28, 153] on span "Pedidos balcão (PDV)" at bounding box center [43, 153] width 55 height 8
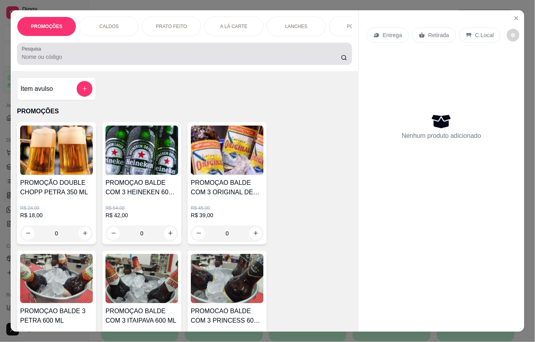
click at [79, 60] on input "Pesquisa" at bounding box center [181, 57] width 319 height 8
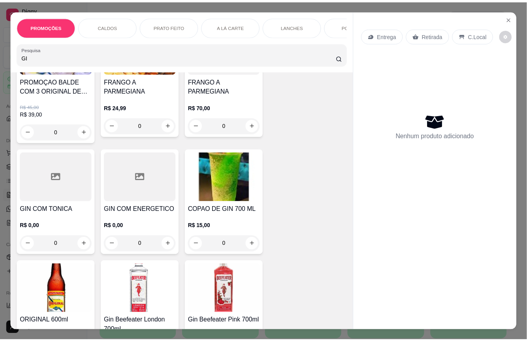
scroll to position [105, 0]
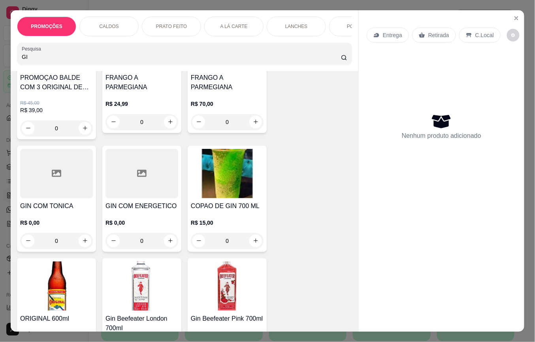
type input "GI"
click at [251, 244] on div "0" at bounding box center [227, 241] width 73 height 16
click at [513, 16] on icon "Close" at bounding box center [516, 18] width 6 height 6
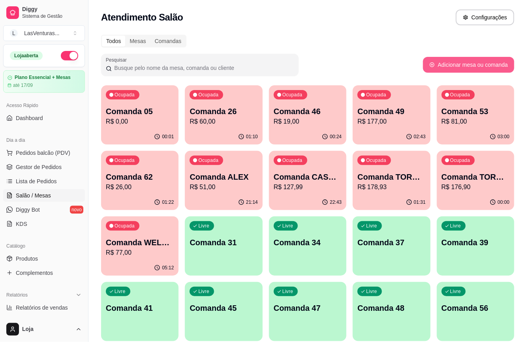
click at [443, 66] on button "Adicionar mesa ou comanda" at bounding box center [468, 65] width 91 height 16
select select "TABLE"
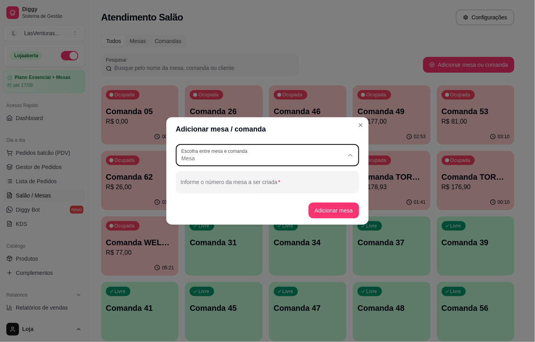
click at [318, 147] on button "Escolha entre mesa e comanda Mesa" at bounding box center [267, 155] width 183 height 22
click at [240, 187] on span "Comanda" at bounding box center [264, 191] width 157 height 8
type input "CARD"
select select "CARD"
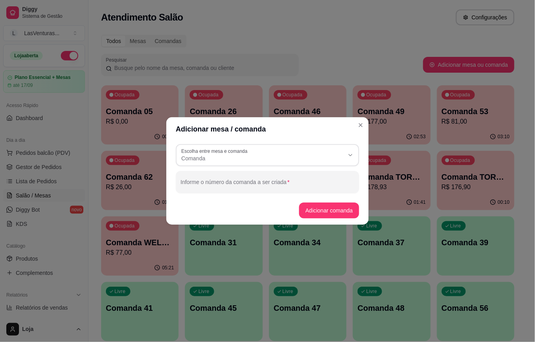
scroll to position [7, 0]
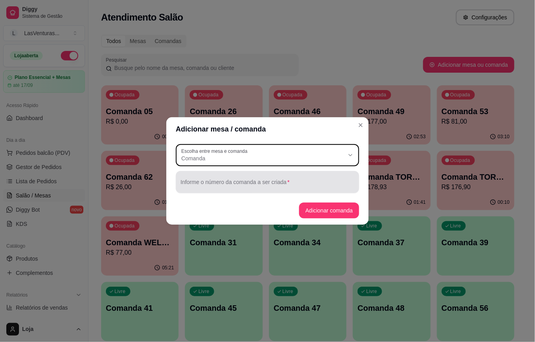
click at [220, 179] on div at bounding box center [268, 182] width 174 height 16
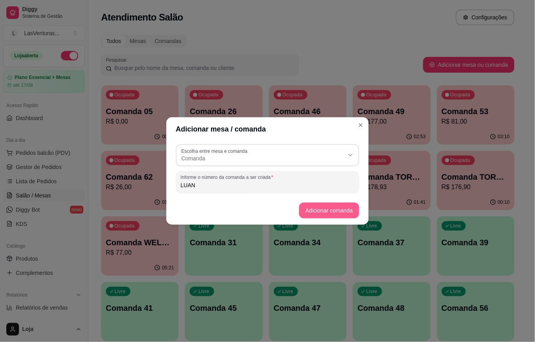
type input "LUAN"
click at [351, 217] on button "Adicionar comanda" at bounding box center [329, 210] width 58 height 15
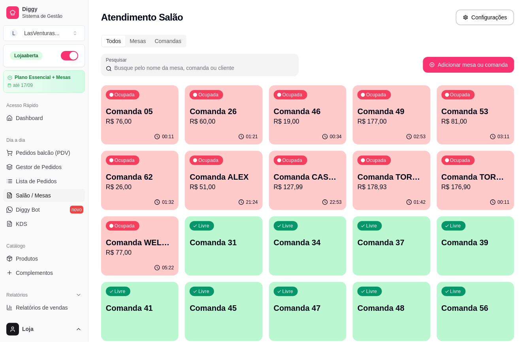
click at [403, 119] on p "R$ 177,00" at bounding box center [392, 121] width 68 height 9
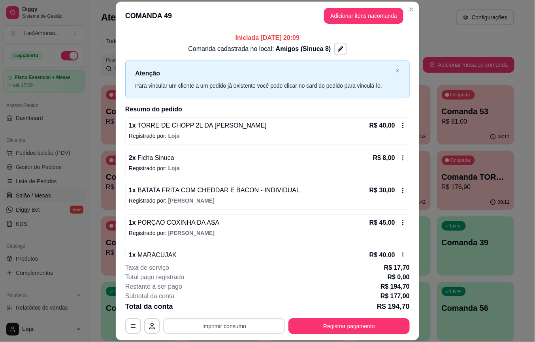
click at [221, 320] on button "Imprimir consumo" at bounding box center [224, 327] width 122 height 16
click at [220, 312] on button "IMPRESSORA" at bounding box center [223, 310] width 46 height 10
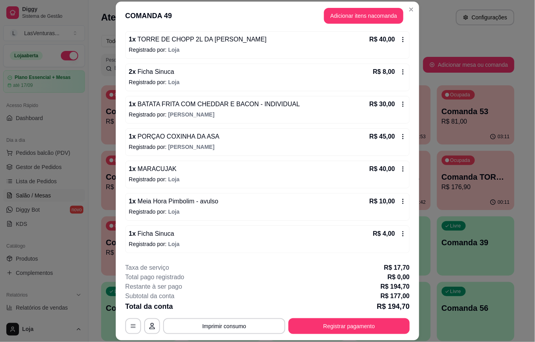
scroll to position [24, 0]
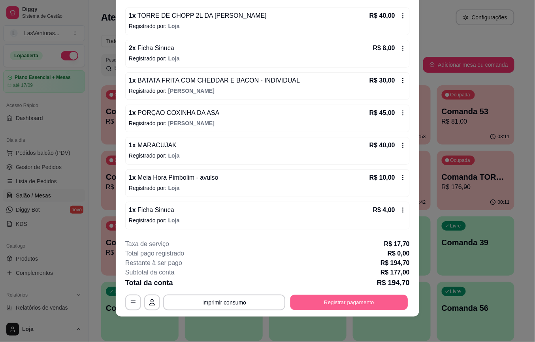
click at [313, 302] on button "Registrar pagamento" at bounding box center [350, 302] width 118 height 15
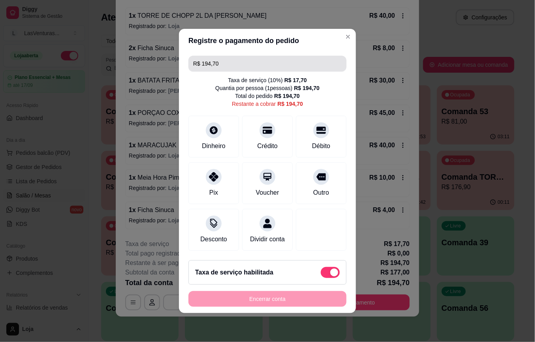
click at [225, 60] on input "R$ 194,70" at bounding box center [267, 64] width 149 height 16
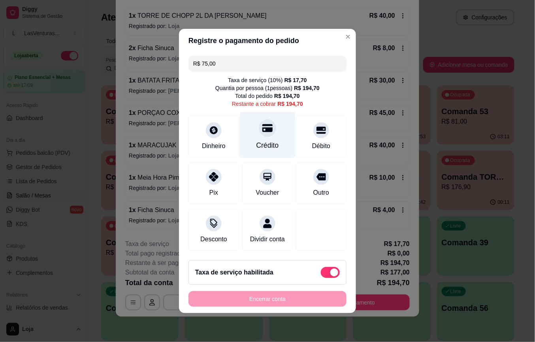
click at [261, 130] on div at bounding box center [267, 127] width 17 height 17
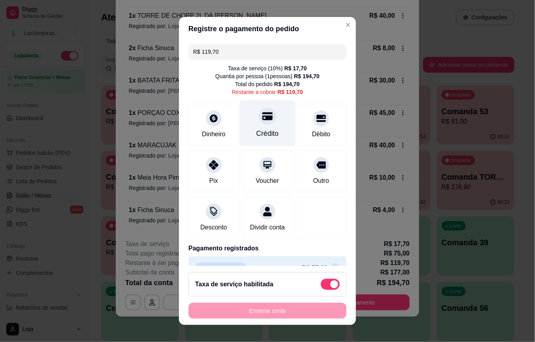
click at [259, 123] on div at bounding box center [267, 116] width 17 height 17
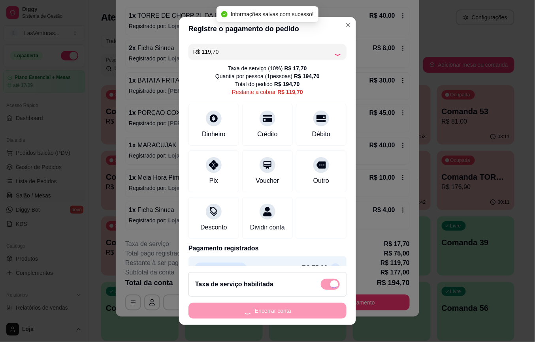
type input "R$ 0,00"
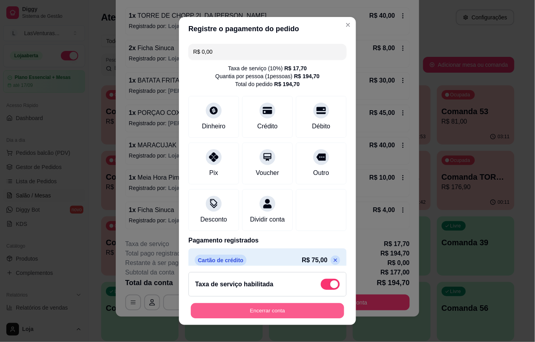
click at [249, 311] on button "Encerrar conta" at bounding box center [267, 310] width 153 height 15
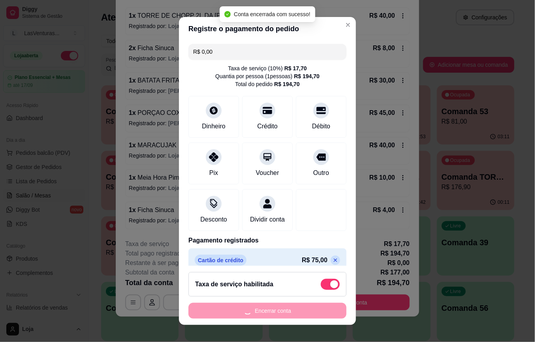
scroll to position [0, 0]
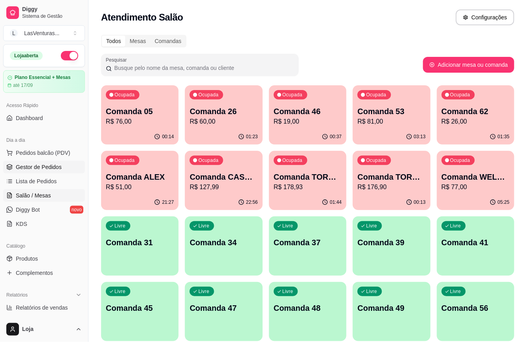
click at [18, 168] on span "Gestor de Pedidos" at bounding box center [39, 167] width 46 height 8
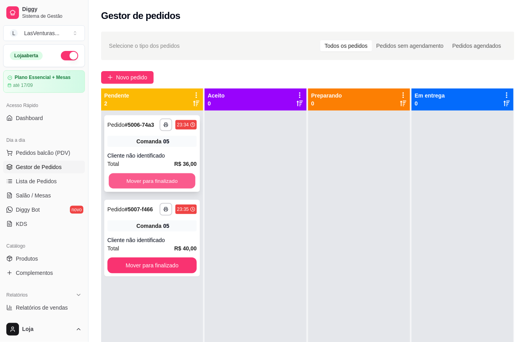
click at [139, 181] on button "Mover para finalizado" at bounding box center [152, 181] width 87 height 15
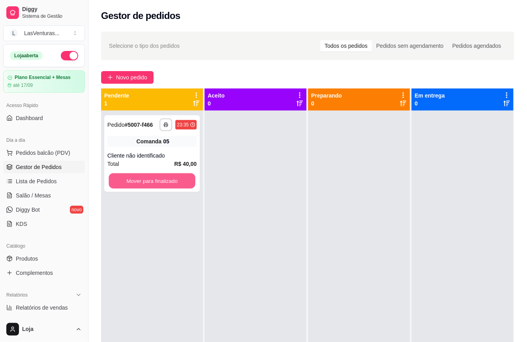
click at [139, 181] on button "Mover para finalizado" at bounding box center [152, 181] width 87 height 15
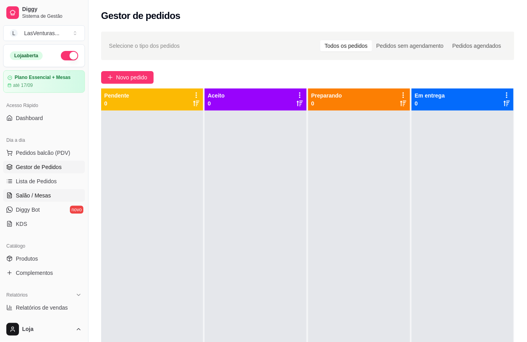
click at [39, 196] on span "Salão / Mesas" at bounding box center [33, 196] width 35 height 8
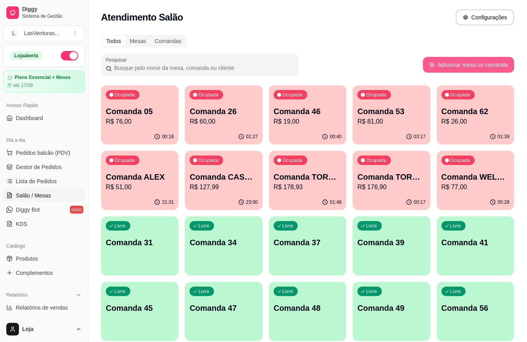
click at [462, 65] on button "Adicionar mesa ou comanda" at bounding box center [468, 65] width 91 height 16
select select "TABLE"
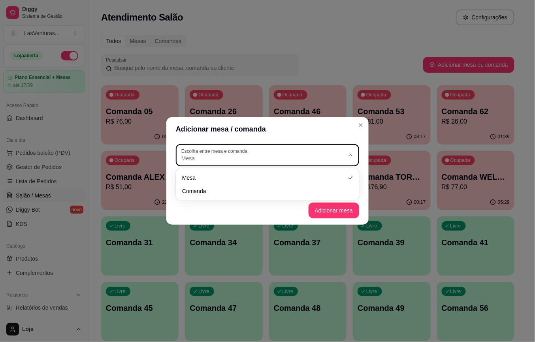
click at [297, 160] on span "Mesa" at bounding box center [262, 159] width 163 height 8
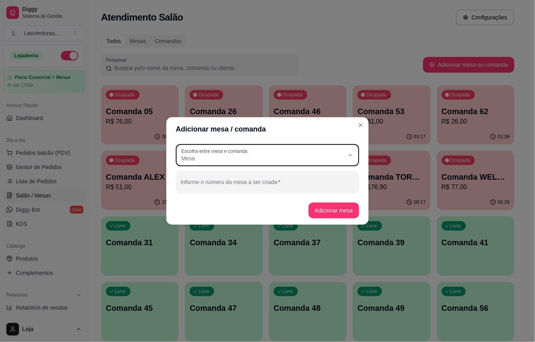
click at [272, 192] on span "Comanda" at bounding box center [264, 191] width 157 height 8
type input "CARD"
select select "CARD"
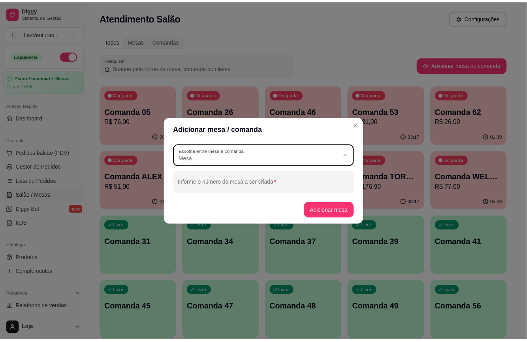
scroll to position [7, 0]
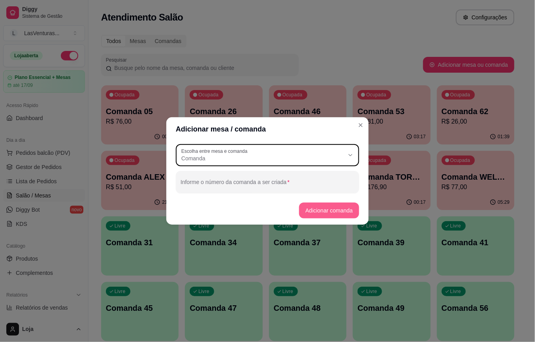
click at [312, 209] on button "Adicionar comanda" at bounding box center [329, 211] width 60 height 16
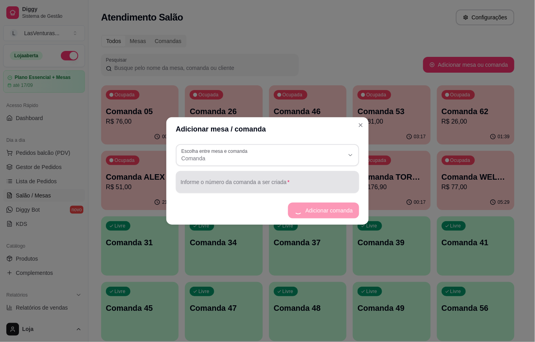
click at [290, 184] on input "Informe o número da comanda a ser criada" at bounding box center [268, 185] width 174 height 8
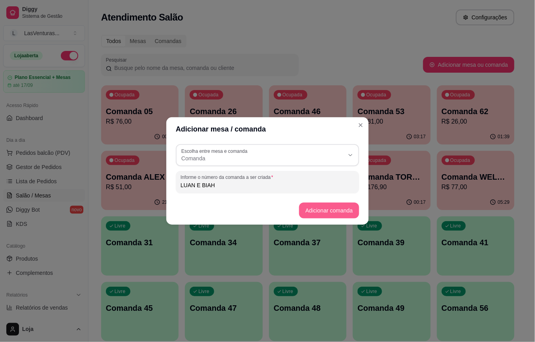
type input "LUAN E BIAH"
click at [337, 208] on button "Adicionar comanda" at bounding box center [329, 211] width 60 height 16
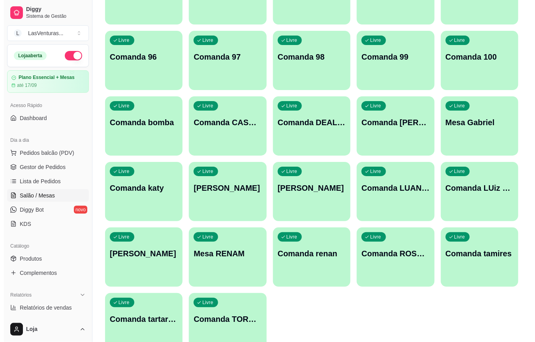
scroll to position [753, 0]
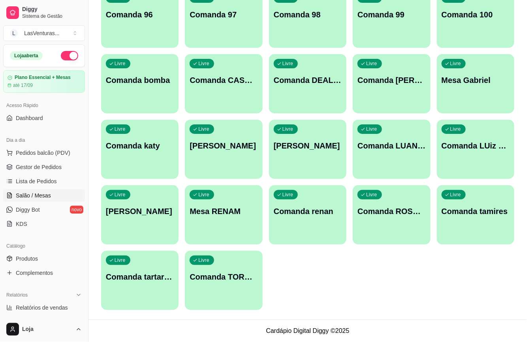
click at [321, 156] on div "Livre Comanda LUAN" at bounding box center [307, 145] width 77 height 50
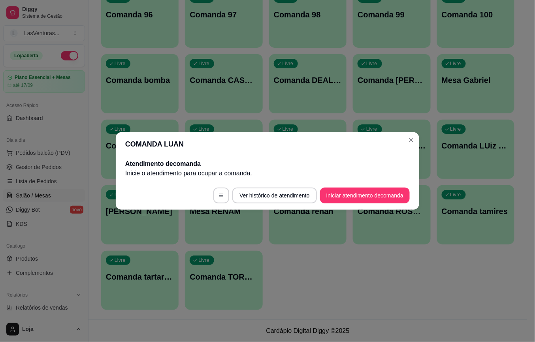
click at [213, 196] on button "button" at bounding box center [221, 196] width 16 height 16
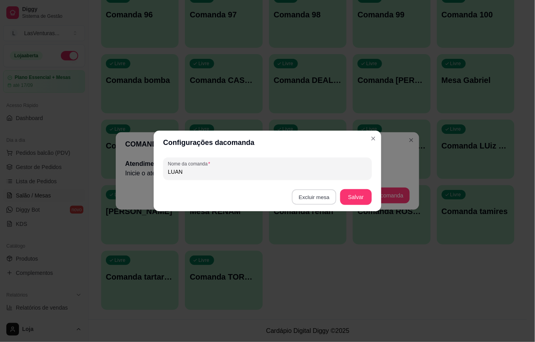
click at [320, 197] on button "Excluir mesa" at bounding box center [314, 197] width 45 height 15
click at [311, 243] on button "Confirmar" at bounding box center [316, 247] width 29 height 12
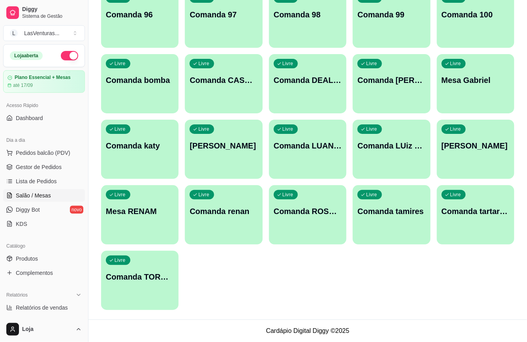
click at [319, 161] on div "Livre Comanda LUAN E BIAH" at bounding box center [307, 145] width 77 height 50
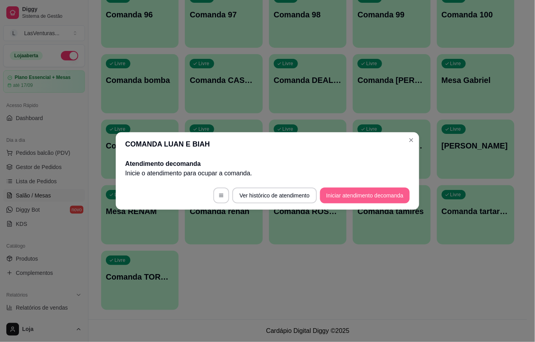
click at [376, 196] on button "Iniciar atendimento de comanda" at bounding box center [365, 196] width 90 height 16
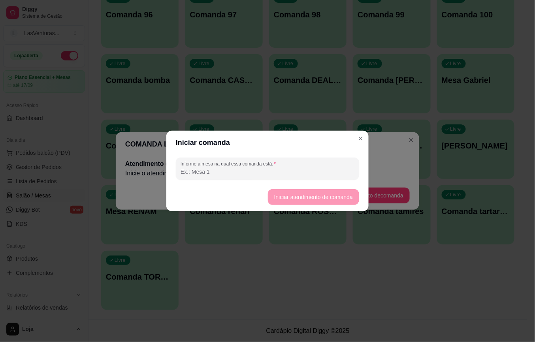
click at [321, 174] on input "Informe a mesa na qual essa comanda está." at bounding box center [268, 172] width 174 height 8
type input "LUAN E BIAH"
click at [313, 200] on button "Iniciar atendimento de comanda" at bounding box center [313, 197] width 89 height 15
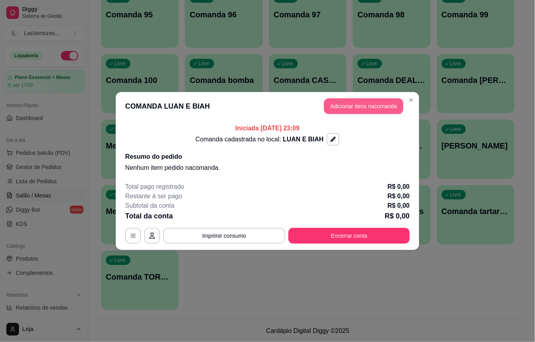
click at [364, 105] on button "Adicionar itens na comanda" at bounding box center [363, 106] width 79 height 16
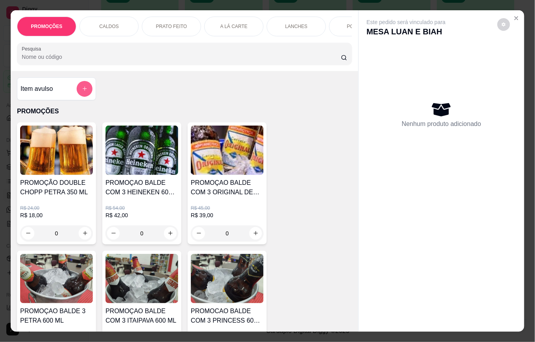
click at [83, 92] on icon "add-separate-item" at bounding box center [85, 89] width 6 height 6
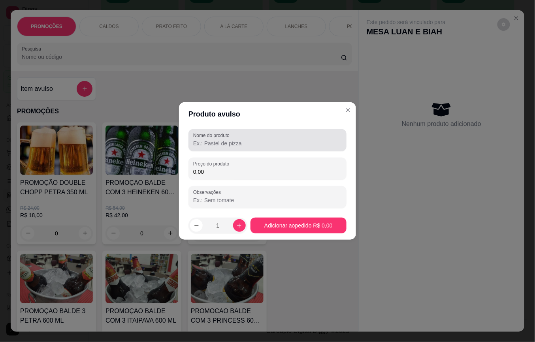
click at [203, 142] on input "Nome do produto" at bounding box center [267, 144] width 149 height 8
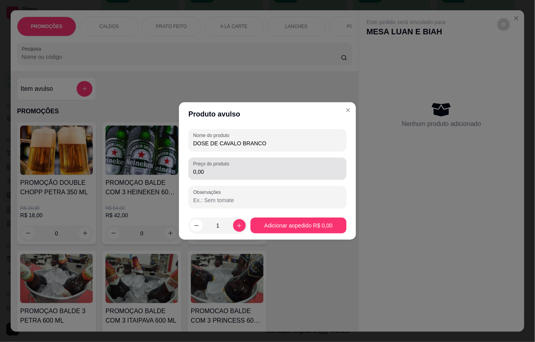
type input "DOSE DE CAVALO BRANCO"
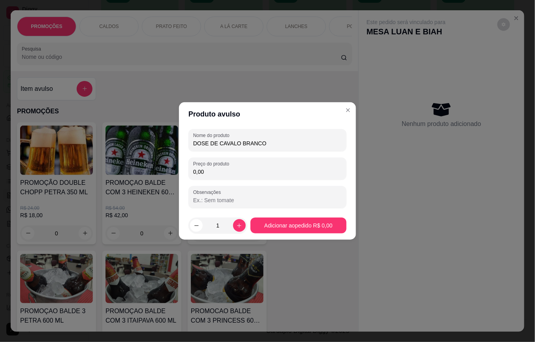
drag, startPoint x: 213, startPoint y: 171, endPoint x: 194, endPoint y: 179, distance: 19.8
click at [212, 172] on input "0,00" at bounding box center [267, 172] width 149 height 8
type input "25,00"
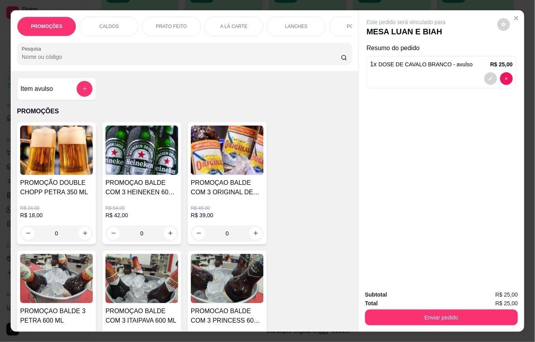
click at [154, 61] on input "Pesquisa" at bounding box center [181, 57] width 319 height 8
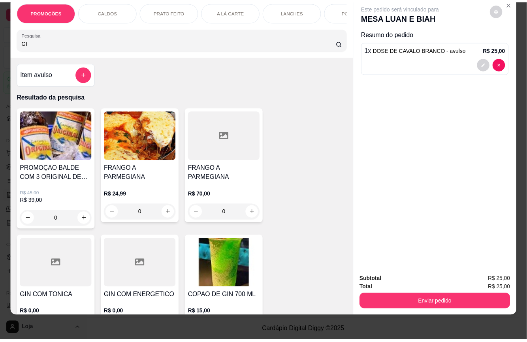
scroll to position [211, 0]
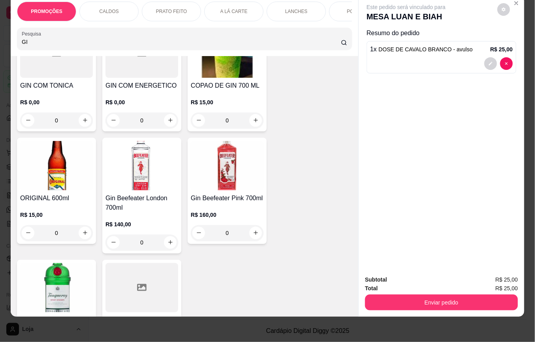
type input "GI"
click at [253, 121] on div "0" at bounding box center [227, 121] width 73 height 16
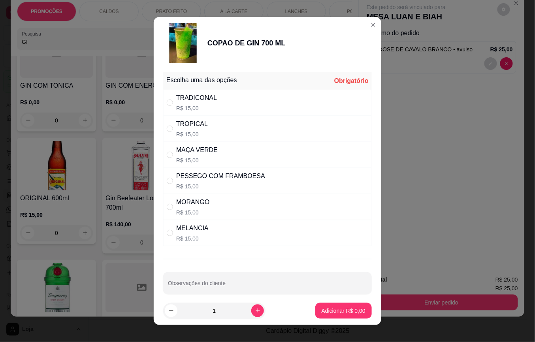
click at [203, 163] on p "R$ 15,00" at bounding box center [197, 161] width 42 height 8
radio input "true"
click at [323, 309] on p "Adicionar R$ 15,00" at bounding box center [342, 311] width 47 height 8
type input "1"
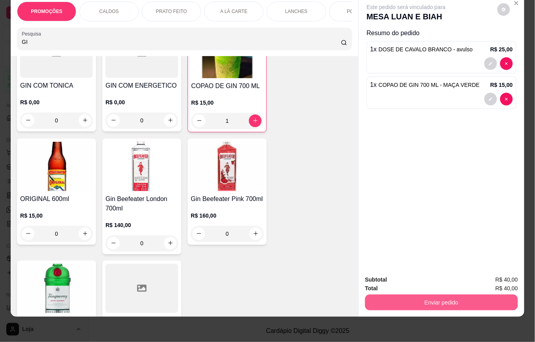
click at [405, 298] on button "Enviar pedido" at bounding box center [441, 303] width 153 height 16
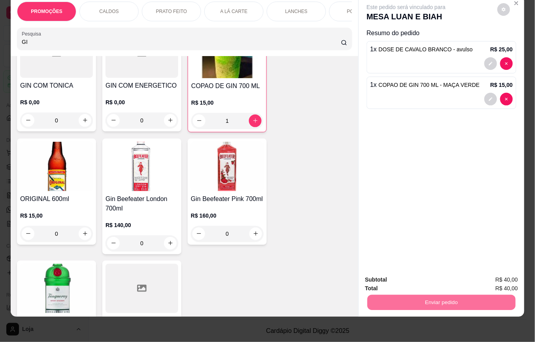
click at [404, 277] on button "Não registrar e enviar pedido" at bounding box center [415, 275] width 82 height 15
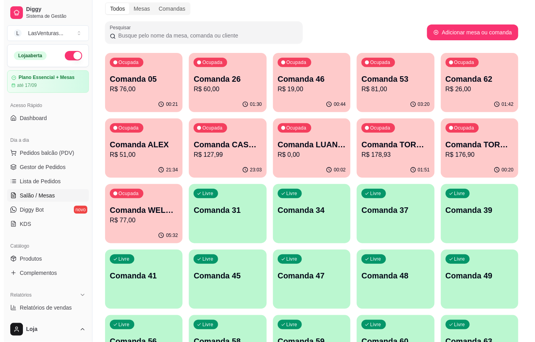
scroll to position [0, 0]
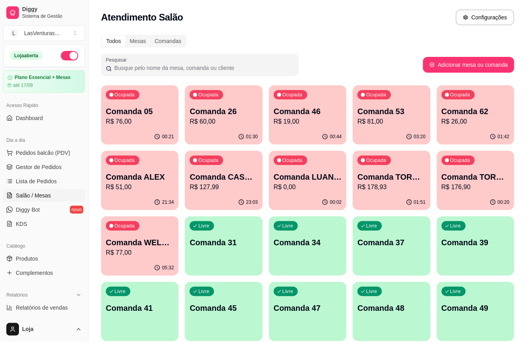
click at [145, 131] on div "00:21" at bounding box center [139, 136] width 77 height 15
click at [225, 127] on div "Ocupada Comanda 26 R$ 60,00" at bounding box center [223, 107] width 77 height 44
click at [301, 126] on p "R$ 19,00" at bounding box center [308, 121] width 68 height 9
click at [390, 137] on div "03:21" at bounding box center [391, 136] width 75 height 15
click at [449, 114] on p "Comanda 62" at bounding box center [476, 111] width 66 height 11
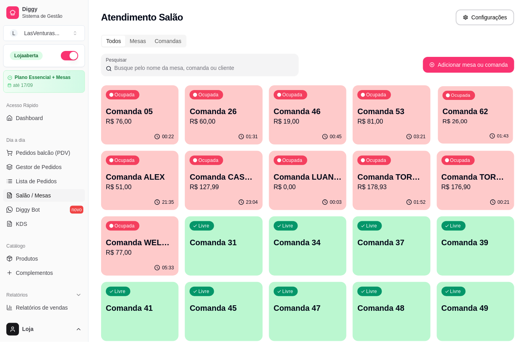
click at [460, 124] on p "R$ 26,00" at bounding box center [476, 121] width 66 height 9
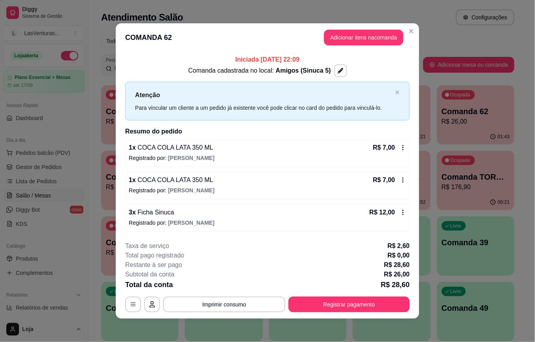
scroll to position [2, 0]
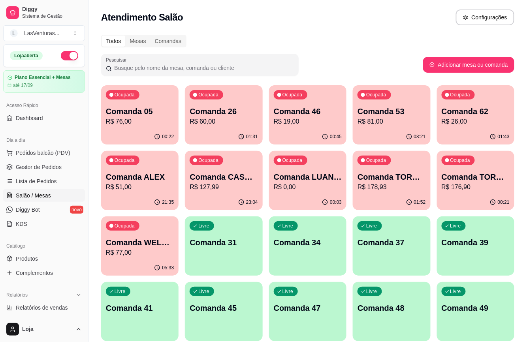
click at [392, 122] on p "R$ 81,00" at bounding box center [392, 121] width 68 height 9
click at [315, 183] on p "R$ 0,00" at bounding box center [308, 187] width 68 height 9
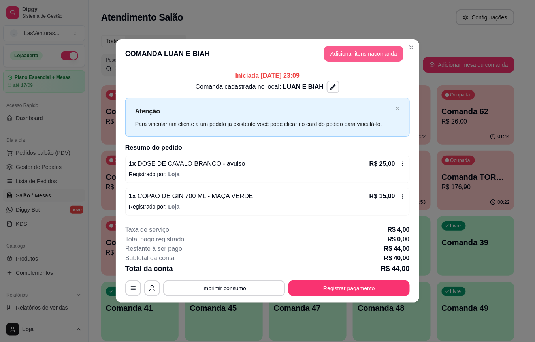
click at [361, 56] on button "Adicionar itens na comanda" at bounding box center [363, 54] width 79 height 16
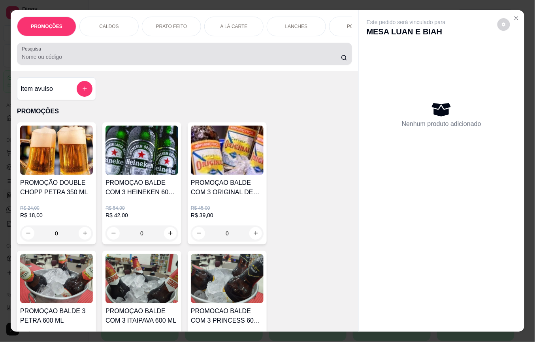
click at [236, 59] on input "Pesquisa" at bounding box center [181, 57] width 319 height 8
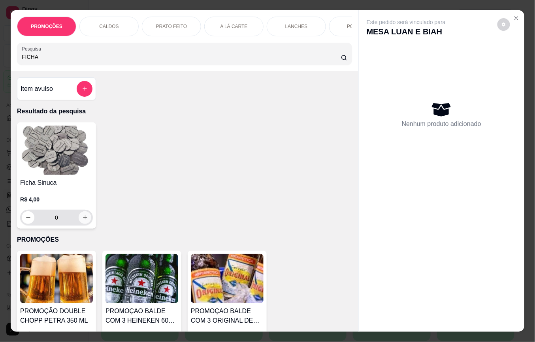
type input "FICHA"
click at [83, 226] on div "0" at bounding box center [57, 218] width 70 height 16
click at [83, 220] on icon "increase-product-quantity" at bounding box center [85, 218] width 4 height 4
type input "1"
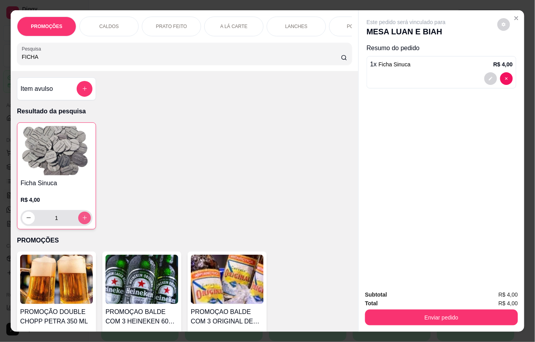
click at [84, 220] on button "increase-product-quantity" at bounding box center [84, 218] width 13 height 13
type input "2"
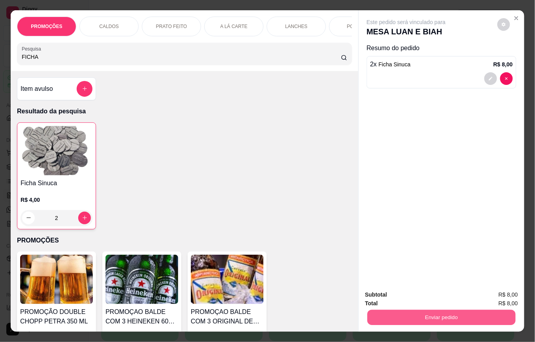
click at [399, 311] on button "Enviar pedido" at bounding box center [442, 317] width 148 height 15
click at [406, 296] on button "Não registrar e enviar pedido" at bounding box center [415, 294] width 80 height 15
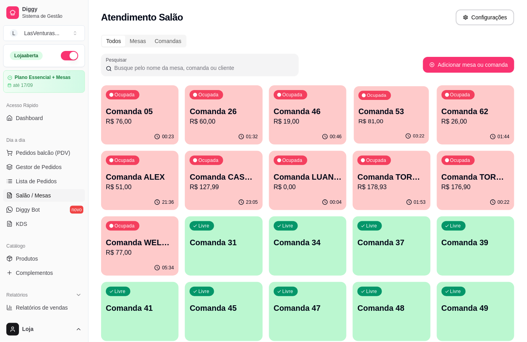
click at [410, 123] on p "R$ 81,00" at bounding box center [392, 121] width 66 height 9
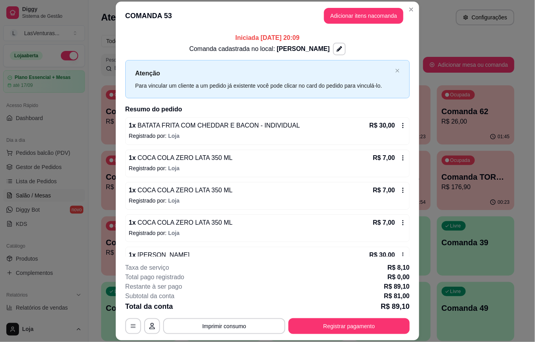
scroll to position [22, 0]
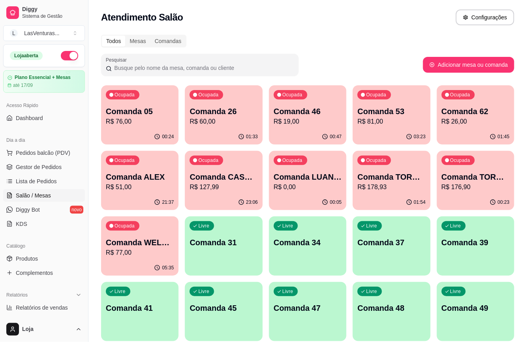
click at [337, 128] on div "Ocupada Comanda 46 R$ 19,00" at bounding box center [307, 107] width 77 height 44
click at [221, 121] on p "R$ 60,00" at bounding box center [224, 121] width 66 height 9
click at [299, 123] on p "R$ 19,00" at bounding box center [308, 121] width 68 height 9
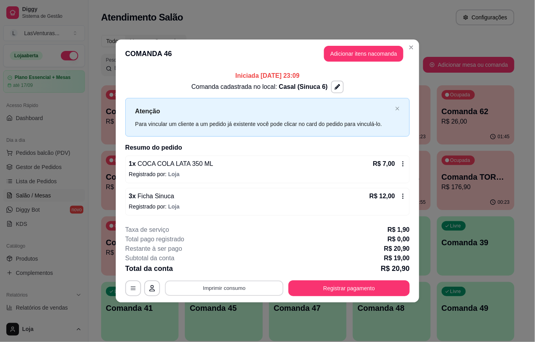
click at [242, 286] on button "Imprimir consumo" at bounding box center [224, 288] width 119 height 15
click at [234, 271] on button "IMPRESSORA" at bounding box center [227, 272] width 46 height 10
click at [332, 286] on button "Registrar pagamento" at bounding box center [349, 289] width 121 height 16
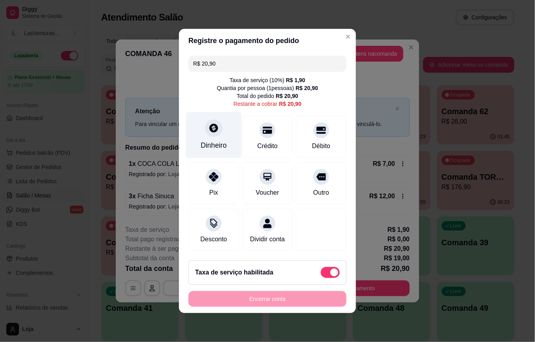
click at [209, 124] on icon at bounding box center [213, 128] width 9 height 9
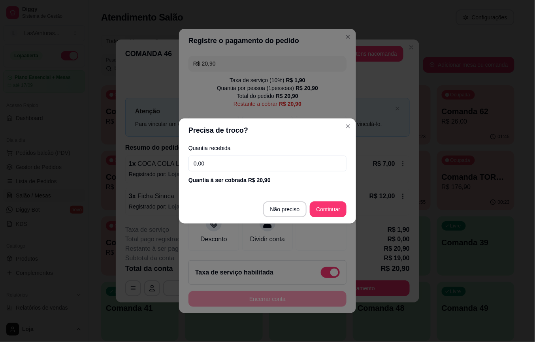
click at [213, 160] on input "0,00" at bounding box center [268, 164] width 158 height 16
type input "100,00"
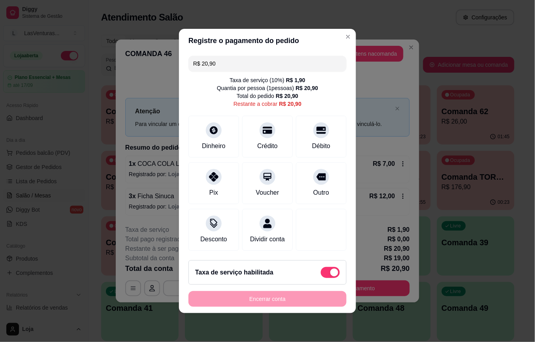
click at [321, 278] on span at bounding box center [330, 272] width 19 height 11
click at [321, 279] on input "checkbox" at bounding box center [323, 276] width 5 height 5
checkbox input "true"
type input "R$ 19,00"
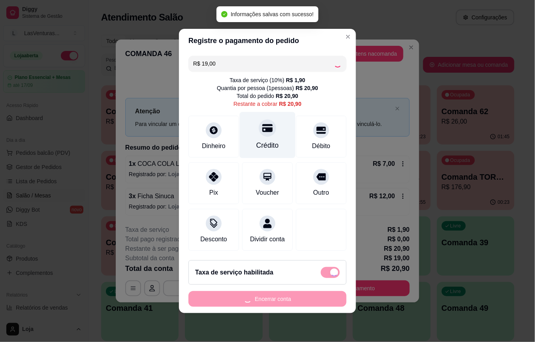
checkbox input "false"
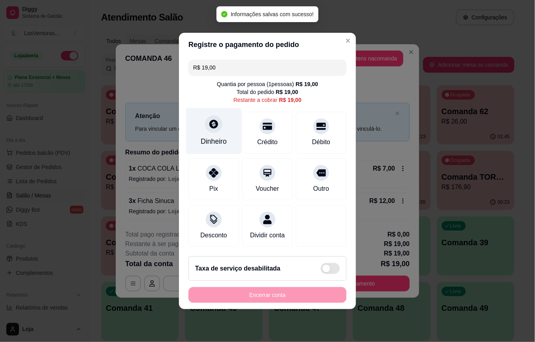
click at [209, 126] on div at bounding box center [213, 123] width 17 height 17
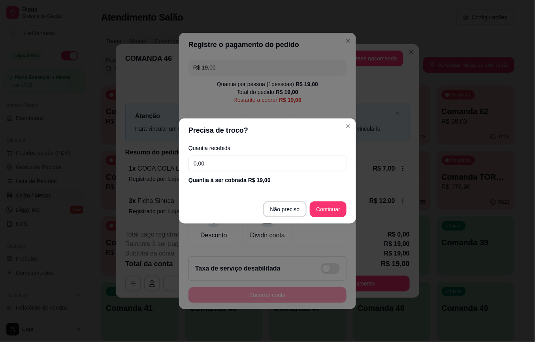
click at [236, 164] on input "0,00" at bounding box center [268, 164] width 158 height 16
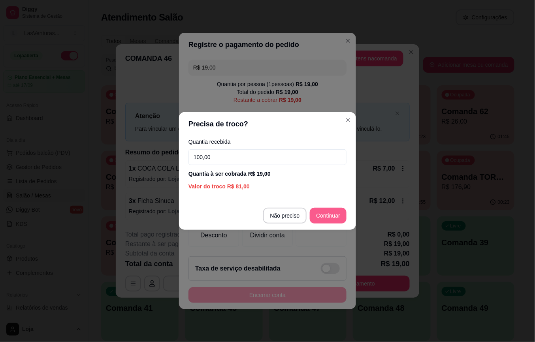
type input "100,00"
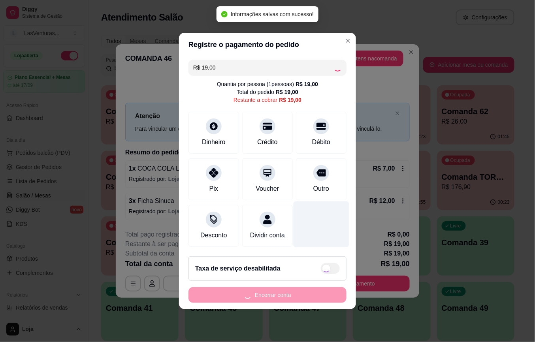
type input "R$ 0,00"
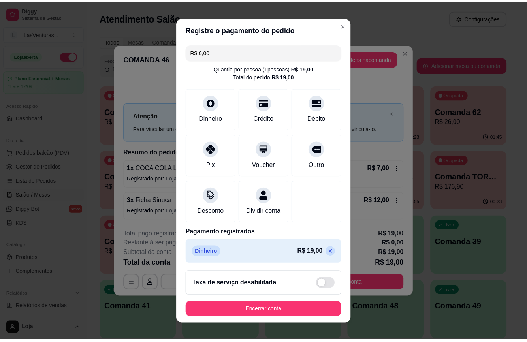
scroll to position [12, 0]
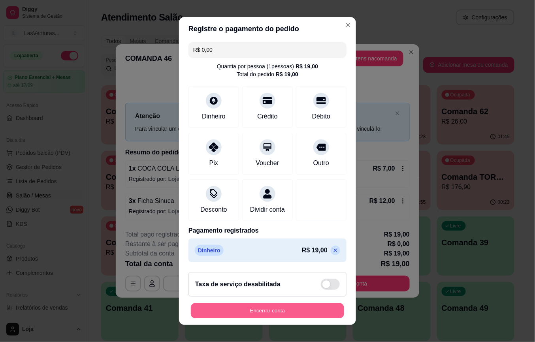
click at [263, 312] on button "Encerrar conta" at bounding box center [267, 310] width 153 height 15
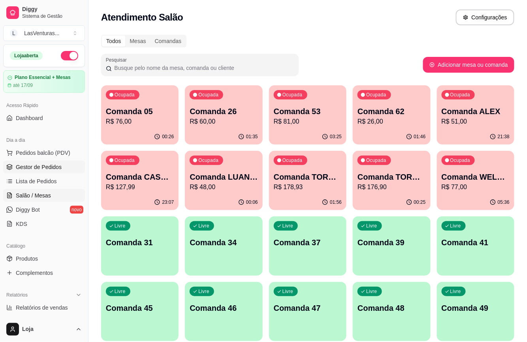
click at [26, 169] on span "Gestor de Pedidos" at bounding box center [39, 167] width 46 height 8
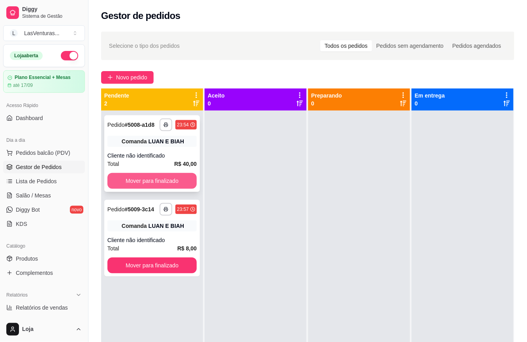
click at [164, 181] on button "Mover para finalizado" at bounding box center [152, 181] width 89 height 16
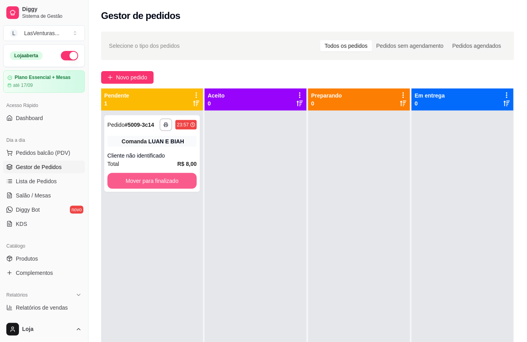
click at [164, 181] on button "Mover para finalizado" at bounding box center [152, 181] width 89 height 16
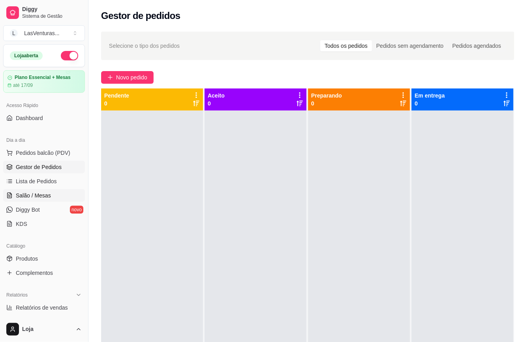
click at [40, 197] on span "Salão / Mesas" at bounding box center [33, 196] width 35 height 8
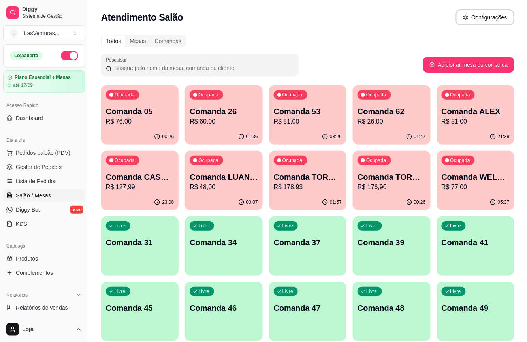
click at [391, 138] on div "01:47" at bounding box center [391, 136] width 77 height 15
click at [311, 121] on p "R$ 81,00" at bounding box center [308, 121] width 68 height 9
click at [219, 129] on button "Ocupada Comanda 26 R$ 60,00 01:39" at bounding box center [223, 114] width 77 height 59
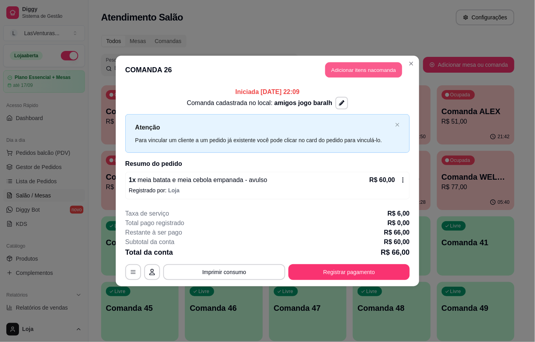
click at [353, 72] on button "Adicionar itens na comanda" at bounding box center [363, 69] width 77 height 15
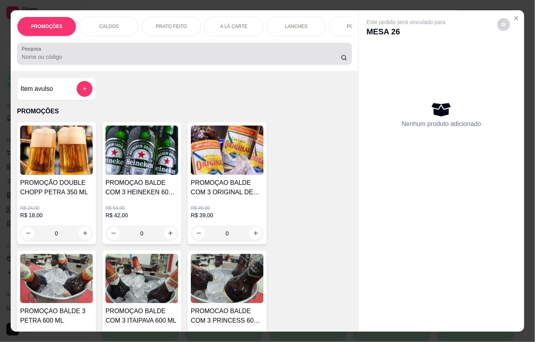
click at [122, 65] on div "Pesquisa" at bounding box center [184, 54] width 335 height 22
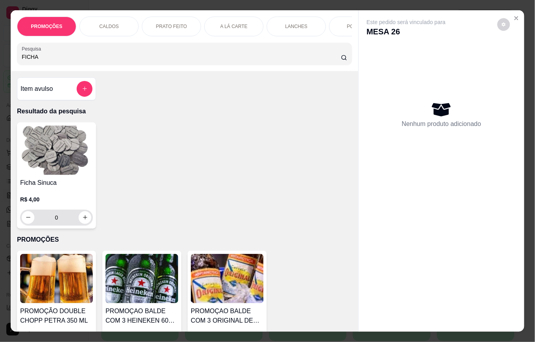
type input "FICHA"
click at [54, 221] on input "0" at bounding box center [56, 218] width 44 height 16
type input "6"
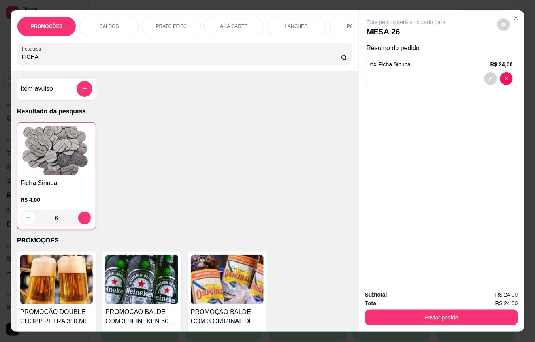
type input "6"
click at [68, 61] on input "FICHA" at bounding box center [181, 57] width 319 height 8
type input "F"
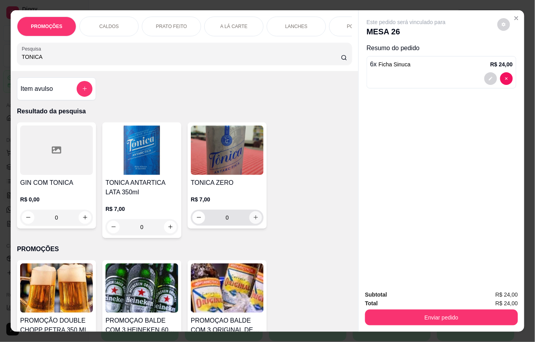
type input "TONICA"
click at [253, 221] on icon "increase-product-quantity" at bounding box center [256, 218] width 6 height 6
type input "1"
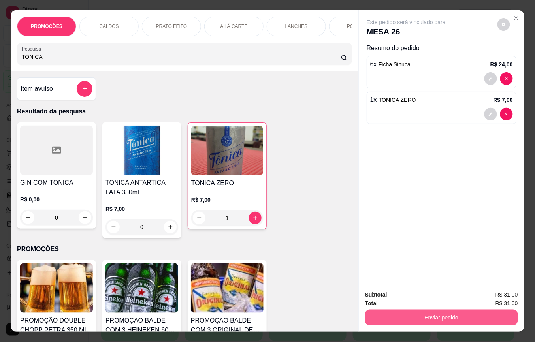
click at [379, 315] on button "Enviar pedido" at bounding box center [441, 318] width 153 height 16
click at [391, 296] on button "Não registrar e enviar pedido" at bounding box center [415, 294] width 80 height 15
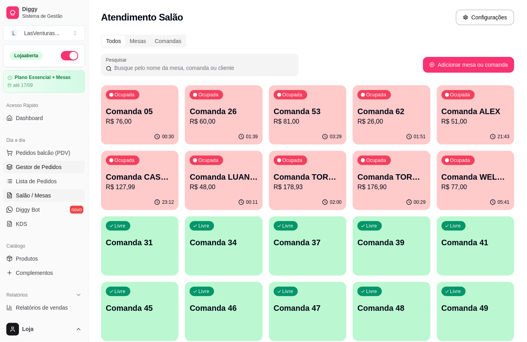
click at [46, 171] on span "Gestor de Pedidos" at bounding box center [39, 167] width 46 height 8
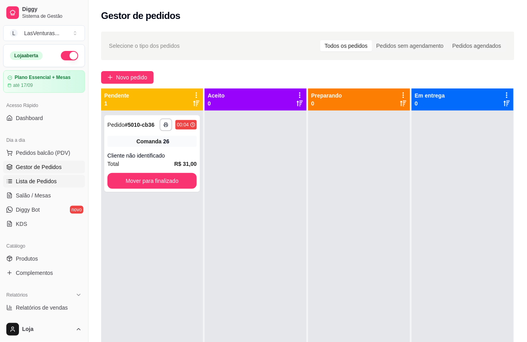
click at [44, 184] on span "Lista de Pedidos" at bounding box center [36, 181] width 41 height 8
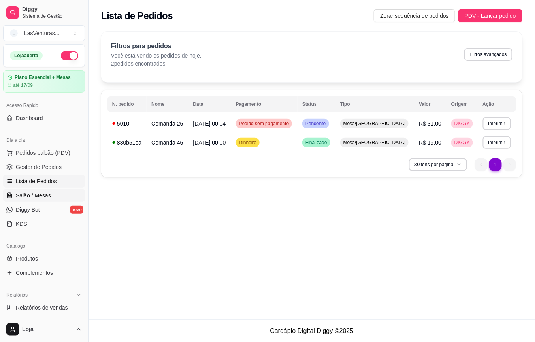
click at [37, 195] on span "Salão / Mesas" at bounding box center [33, 196] width 35 height 8
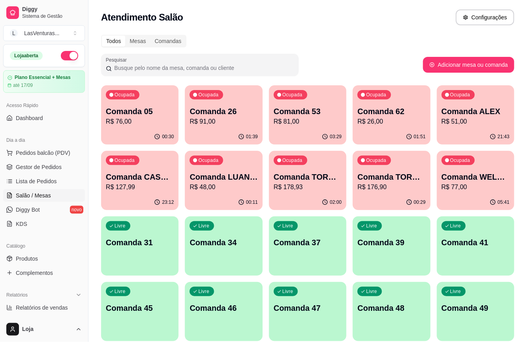
click at [329, 128] on div "Ocupada Comanda 53 R$ 81,00" at bounding box center [307, 107] width 77 height 44
click at [217, 130] on button "Ocupada Comanda 26 R$ 91,00 01:39" at bounding box center [223, 114] width 77 height 59
click at [377, 115] on p "Comanda 62" at bounding box center [392, 111] width 68 height 11
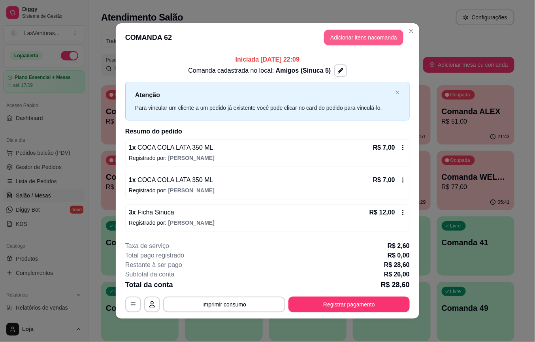
click at [364, 40] on button "Adicionar itens na comanda" at bounding box center [363, 38] width 79 height 16
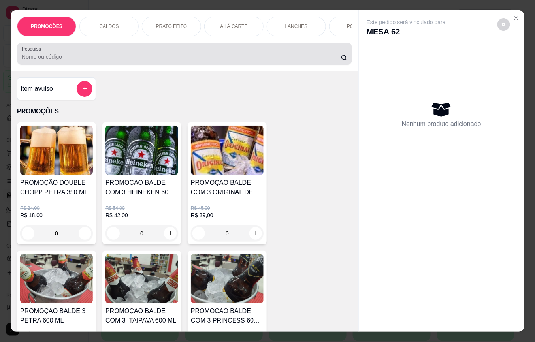
click at [186, 65] on div "Pesquisa" at bounding box center [184, 54] width 335 height 22
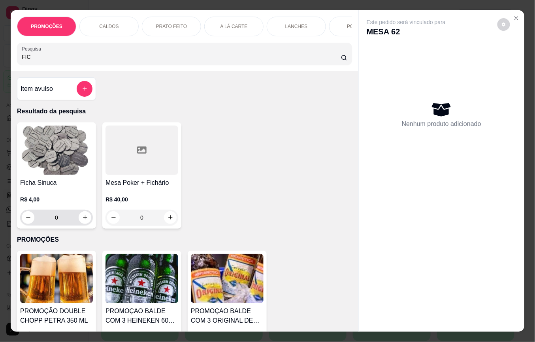
type input "FIC"
click at [64, 222] on input "0" at bounding box center [56, 218] width 44 height 16
type input "4"
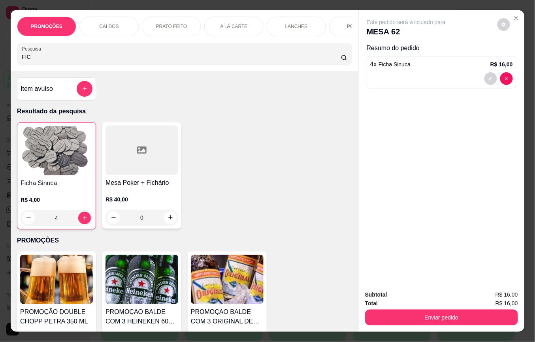
type input "4"
click at [376, 310] on button "Enviar pedido" at bounding box center [441, 318] width 153 height 16
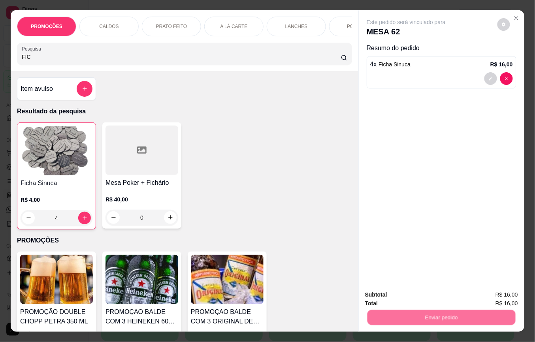
click at [379, 298] on button "Não registrar e enviar pedido" at bounding box center [415, 294] width 82 height 15
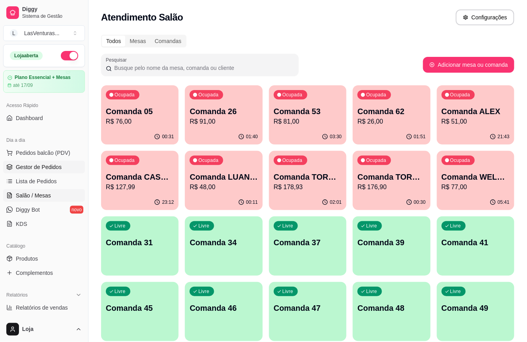
click at [47, 168] on span "Gestor de Pedidos" at bounding box center [39, 167] width 46 height 8
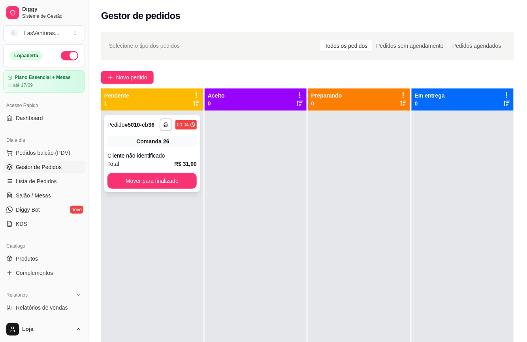
click at [165, 171] on div "**********" at bounding box center [152, 153] width 96 height 77
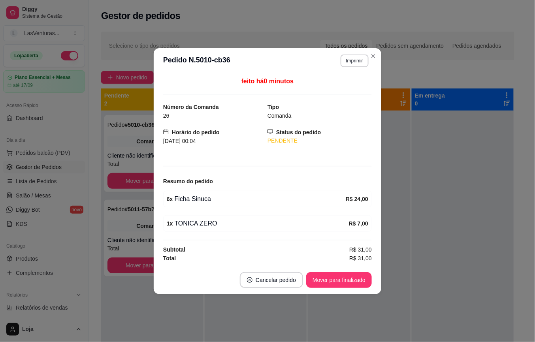
click at [157, 181] on div "feito há 0 minutos Número da Comanda 26 Tipo Comanda Horário do pedido [DATE] 0…" at bounding box center [268, 170] width 228 height 192
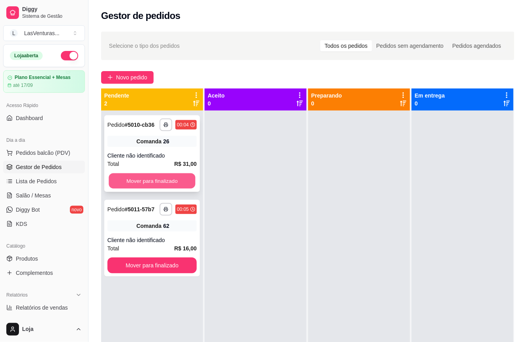
click at [147, 187] on button "Mover para finalizado" at bounding box center [152, 181] width 87 height 15
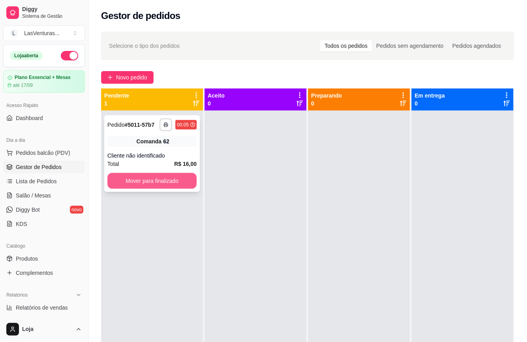
click at [152, 185] on button "Mover para finalizado" at bounding box center [152, 181] width 89 height 16
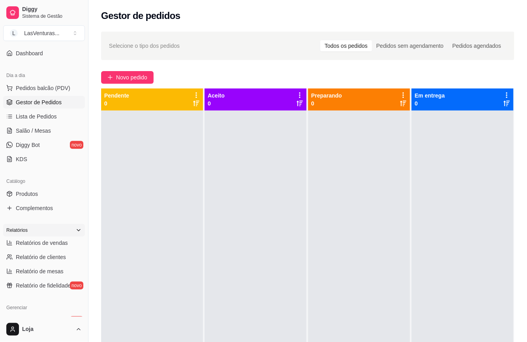
scroll to position [105, 0]
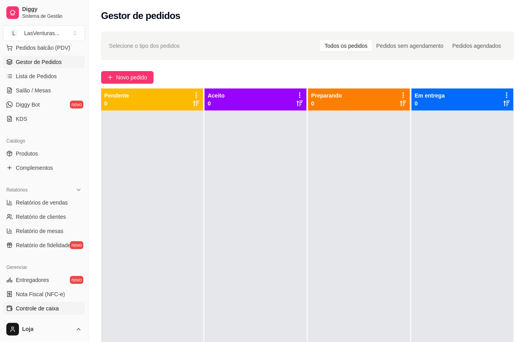
click at [47, 309] on span "Controle de caixa" at bounding box center [37, 309] width 43 height 8
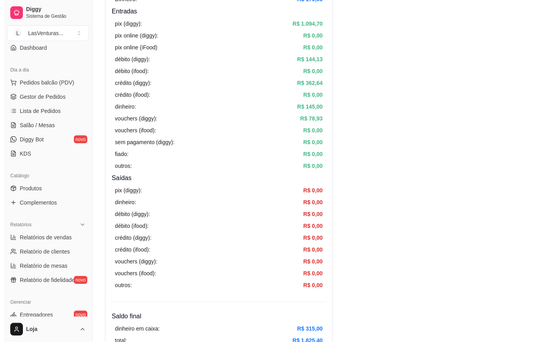
scroll to position [53, 0]
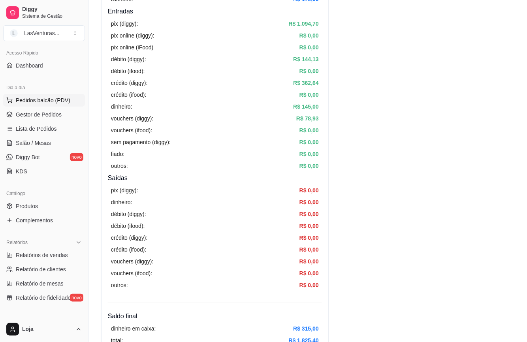
click at [35, 98] on span "Pedidos balcão (PDV)" at bounding box center [43, 100] width 55 height 8
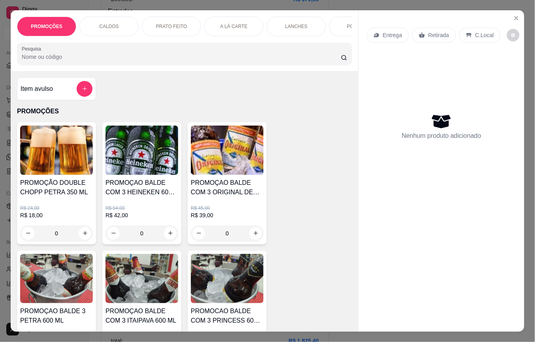
click at [71, 61] on input "Pesquisa" at bounding box center [181, 57] width 319 height 8
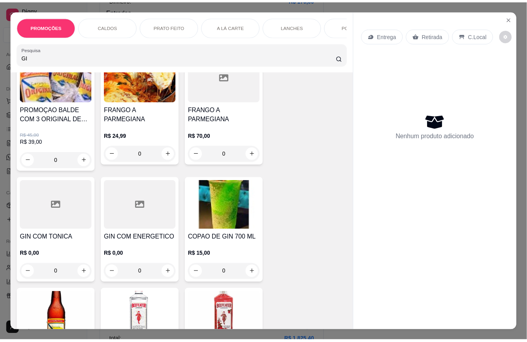
scroll to position [105, 0]
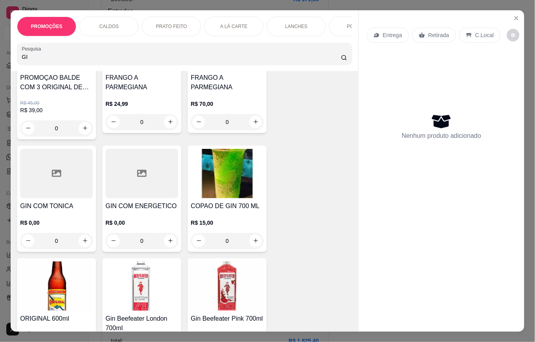
type input "GI"
click at [252, 246] on div "0" at bounding box center [227, 241] width 73 height 16
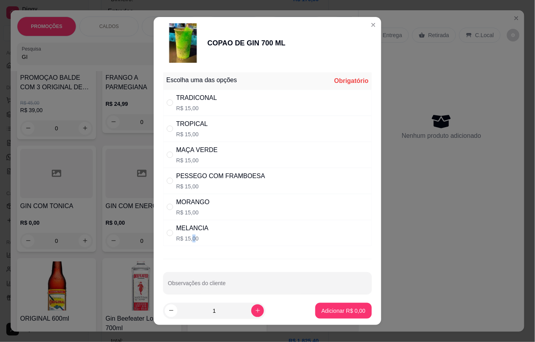
drag, startPoint x: 190, startPoint y: 238, endPoint x: 247, endPoint y: 262, distance: 62.5
click at [194, 239] on p "R$ 15,00" at bounding box center [192, 239] width 32 height 8
radio input "true"
click at [320, 310] on p "Adicionar R$ 15,00" at bounding box center [342, 311] width 47 height 8
type input "1"
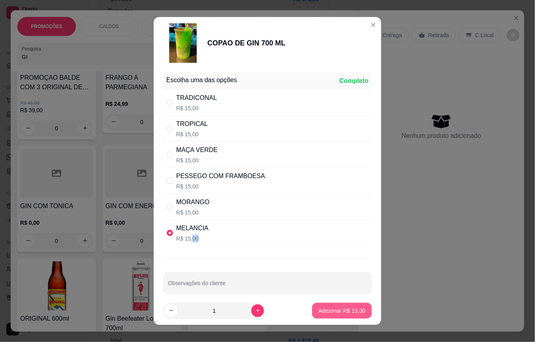
type input "1"
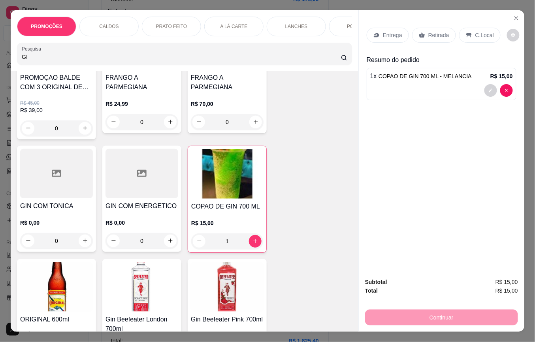
click at [404, 312] on div "Continuar" at bounding box center [441, 317] width 153 height 18
drag, startPoint x: 435, startPoint y: 30, endPoint x: 437, endPoint y: 112, distance: 82.2
click at [435, 32] on p "Retirada" at bounding box center [438, 35] width 21 height 8
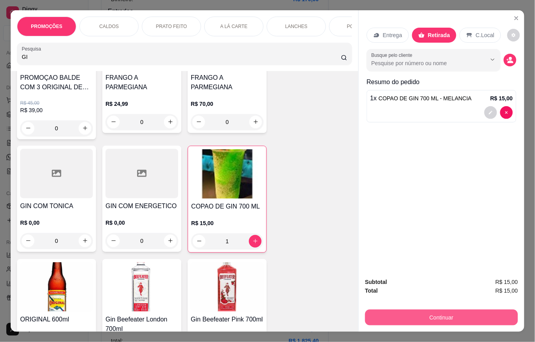
click at [399, 315] on button "Continuar" at bounding box center [441, 318] width 153 height 16
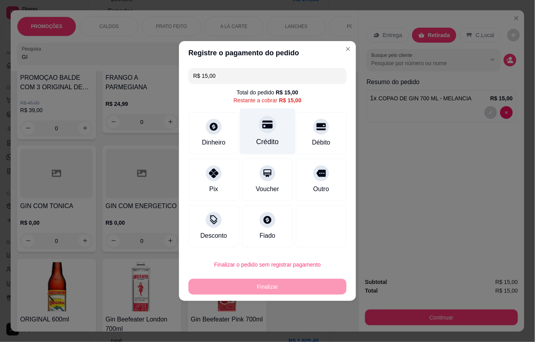
click at [263, 132] on div at bounding box center [267, 124] width 17 height 17
type input "R$ 0,00"
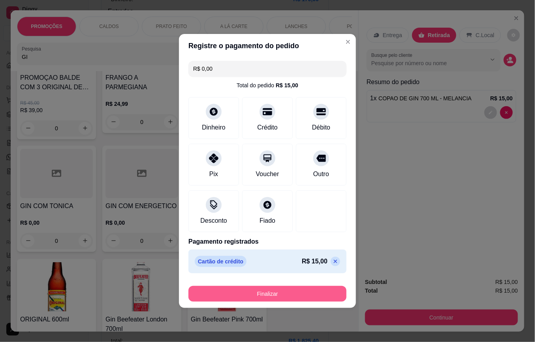
click at [299, 296] on button "Finalizar" at bounding box center [268, 294] width 158 height 16
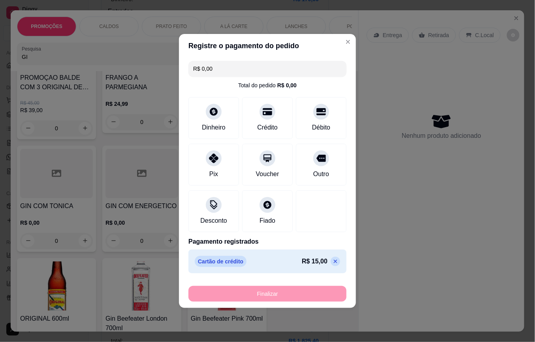
type input "0"
type input "-R$ 15,00"
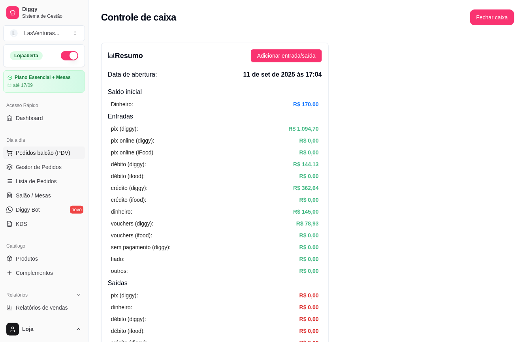
click at [54, 151] on span "Pedidos balcão (PDV)" at bounding box center [43, 153] width 55 height 8
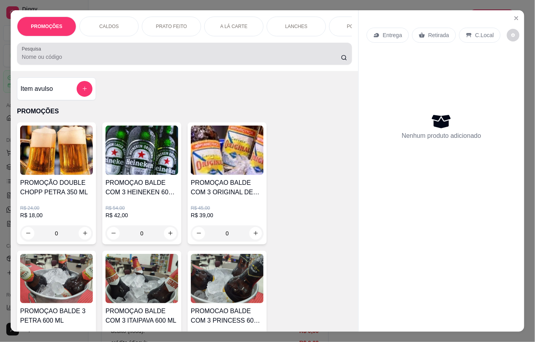
click at [81, 61] on input "Pesquisa" at bounding box center [181, 57] width 319 height 8
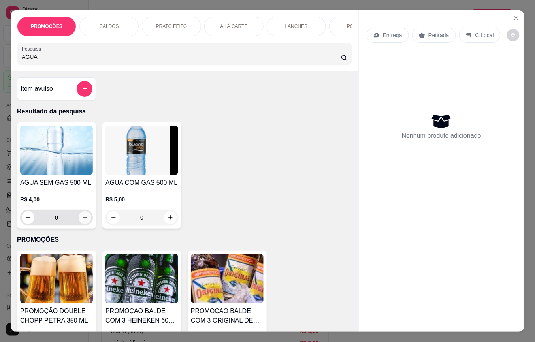
type input "AGUA"
click at [80, 224] on button "increase-product-quantity" at bounding box center [85, 217] width 12 height 12
type input "1"
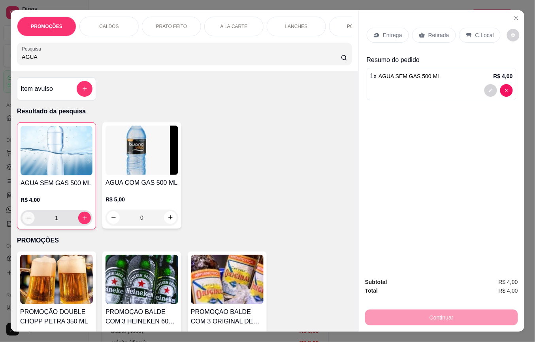
click at [26, 221] on icon "decrease-product-quantity" at bounding box center [29, 218] width 6 height 6
type input "0"
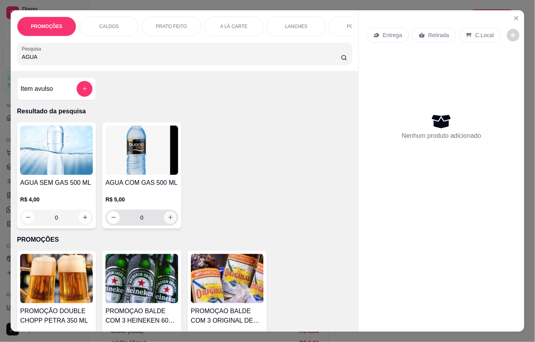
click at [168, 221] on icon "increase-product-quantity" at bounding box center [171, 218] width 6 height 6
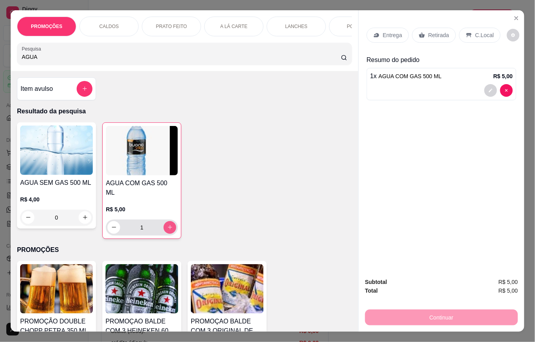
type input "1"
click at [187, 230] on div "AGUA SEM GAS 500 ML R$ 4,00 0 AGUA COM GAS 500 ML R$ 5,00 1" at bounding box center [184, 181] width 335 height 117
click at [182, 232] on div "AGUA SEM GAS 500 ML R$ 4,00 0 AGUA COM GAS 500 ML R$ 5,00 1" at bounding box center [184, 181] width 335 height 117
click at [83, 221] on icon "increase-product-quantity" at bounding box center [85, 218] width 6 height 6
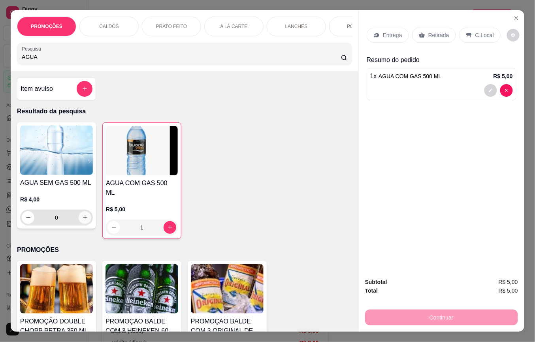
type input "1"
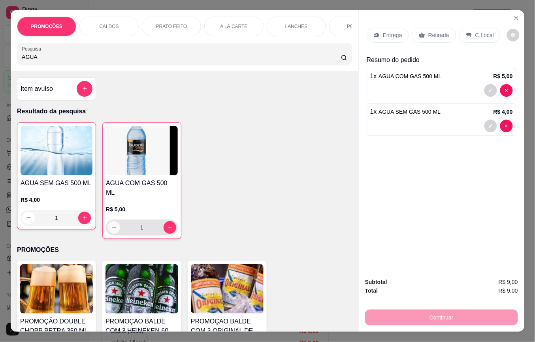
click at [112, 225] on icon "decrease-product-quantity" at bounding box center [114, 228] width 6 height 6
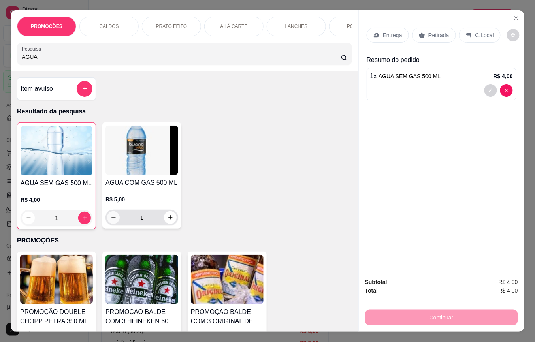
type input "0"
drag, startPoint x: 422, startPoint y: 32, endPoint x: 431, endPoint y: 32, distance: 8.7
click at [423, 32] on div "Retirada" at bounding box center [434, 35] width 44 height 15
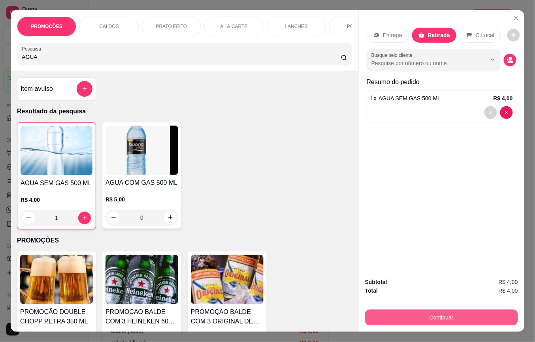
click at [449, 312] on button "Continuar" at bounding box center [441, 318] width 153 height 16
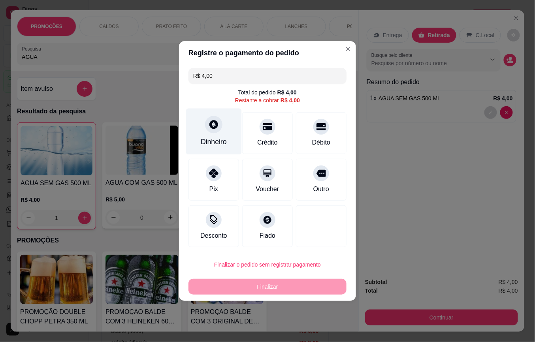
click at [217, 128] on icon at bounding box center [214, 124] width 10 height 10
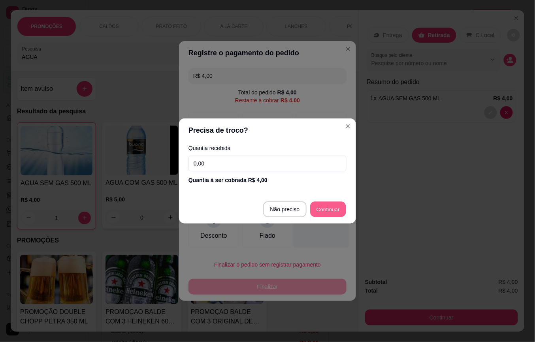
type input "R$ 0,00"
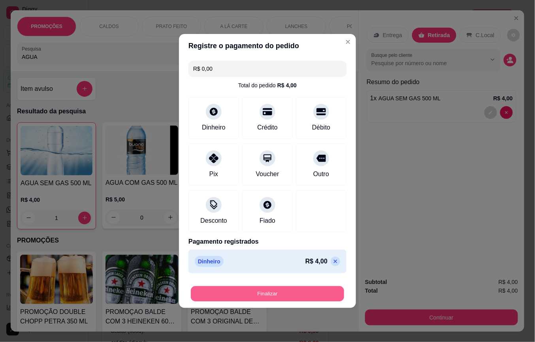
click at [285, 294] on button "Finalizar" at bounding box center [267, 294] width 153 height 15
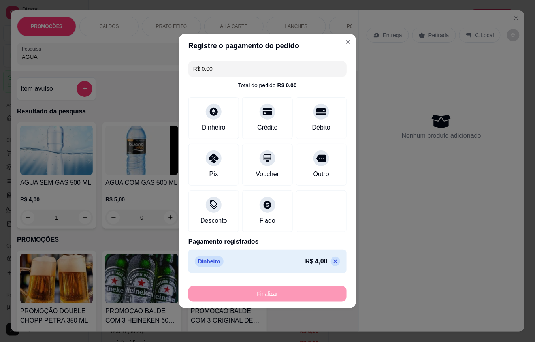
type input "0"
type input "-R$ 4,00"
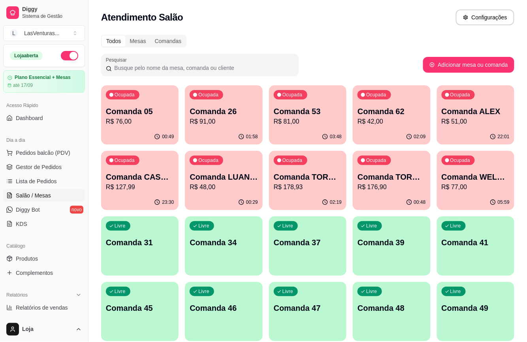
click at [374, 125] on p "R$ 42,00" at bounding box center [392, 121] width 68 height 9
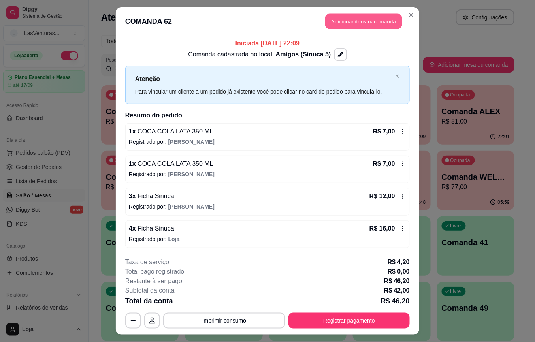
click at [355, 17] on button "Adicionar itens na comanda" at bounding box center [363, 21] width 77 height 15
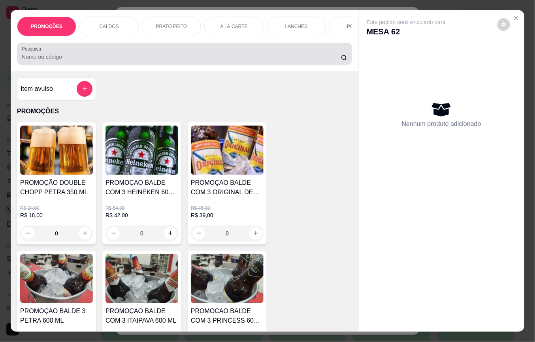
click at [254, 60] on input "Pesquisa" at bounding box center [181, 57] width 319 height 8
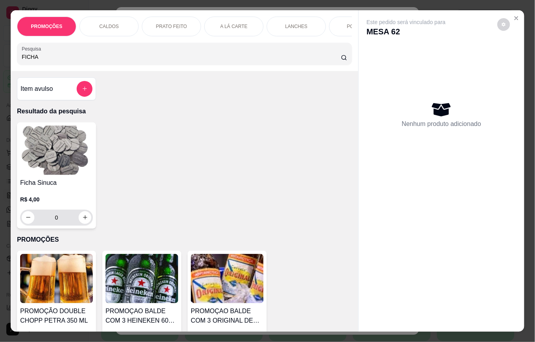
type input "FICHA"
click at [64, 224] on input "0" at bounding box center [56, 218] width 44 height 16
type input "2"
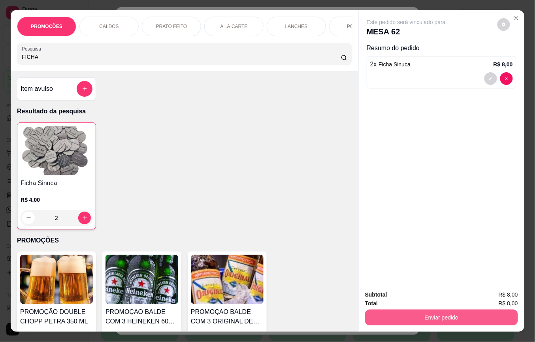
type input "2"
click at [409, 310] on button "Enviar pedido" at bounding box center [441, 318] width 153 height 16
click at [410, 295] on button "Não registrar e enviar pedido" at bounding box center [415, 294] width 82 height 15
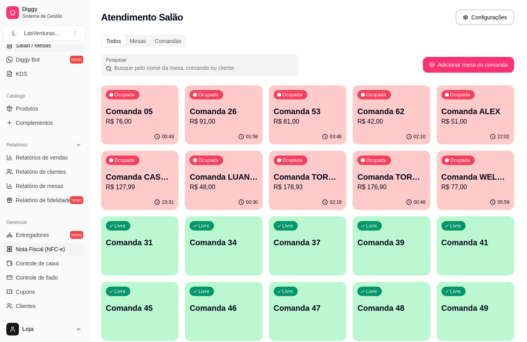
scroll to position [158, 0]
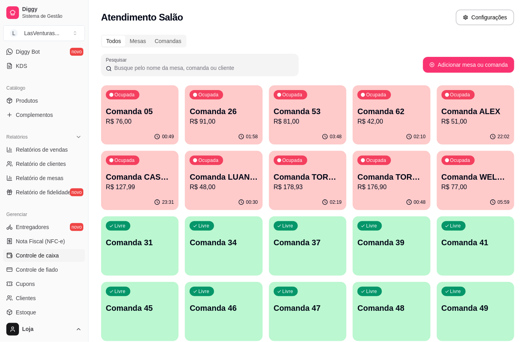
click at [46, 260] on span "Controle de caixa" at bounding box center [37, 256] width 43 height 8
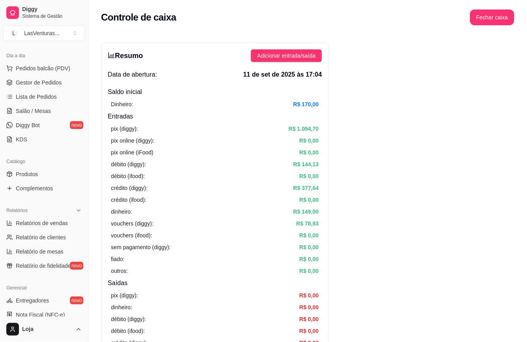
scroll to position [53, 0]
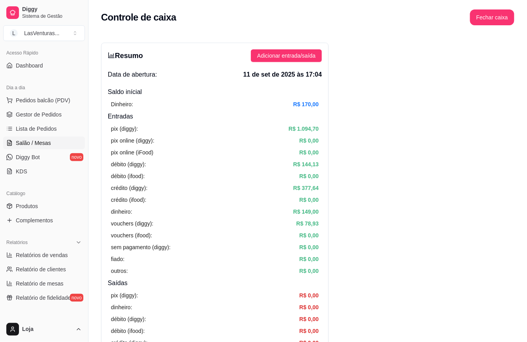
click at [38, 142] on span "Salão / Mesas" at bounding box center [33, 143] width 35 height 8
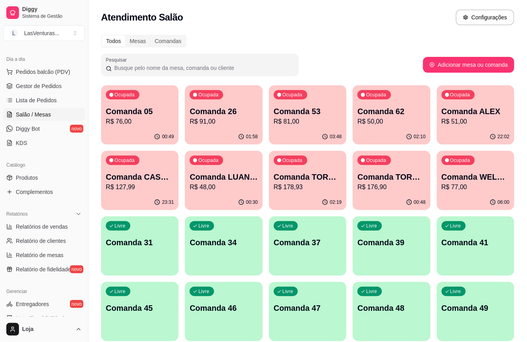
scroll to position [105, 0]
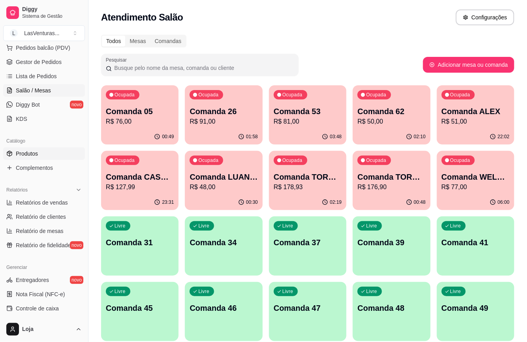
click at [27, 154] on span "Produtos" at bounding box center [27, 154] width 22 height 8
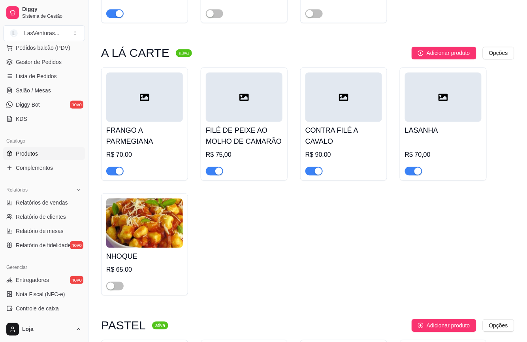
scroll to position [1212, 0]
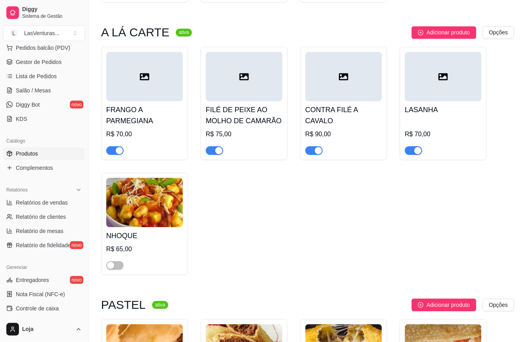
drag, startPoint x: 122, startPoint y: 152, endPoint x: 138, endPoint y: 146, distance: 17.3
click at [123, 152] on div "button" at bounding box center [119, 150] width 7 height 7
click at [219, 150] on div "button" at bounding box center [218, 150] width 7 height 7
drag, startPoint x: 313, startPoint y: 151, endPoint x: 359, endPoint y: 160, distance: 46.4
click at [315, 151] on button "button" at bounding box center [314, 150] width 17 height 9
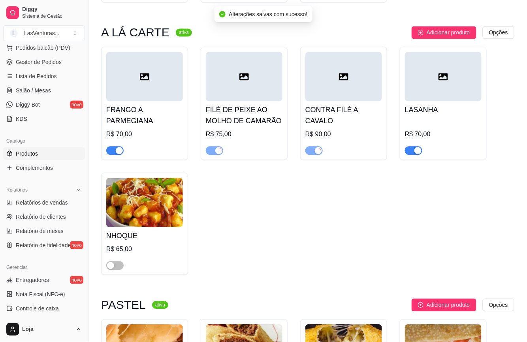
click at [415, 154] on div "button" at bounding box center [418, 150] width 7 height 7
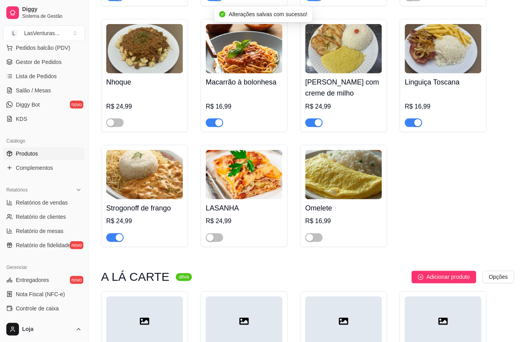
scroll to position [949, 0]
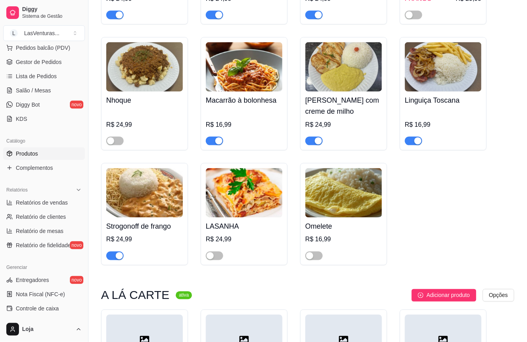
click at [219, 139] on div "button" at bounding box center [218, 141] width 7 height 7
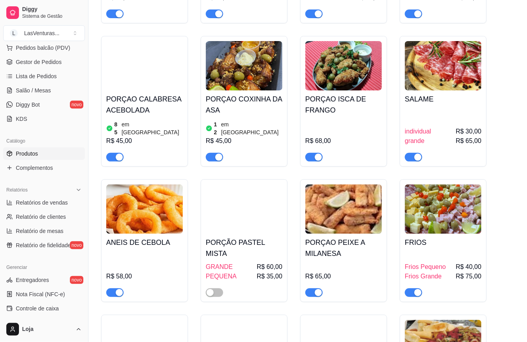
scroll to position [2372, 0]
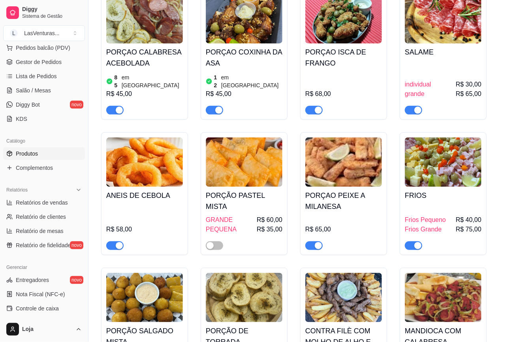
click at [465, 181] on img at bounding box center [443, 162] width 77 height 49
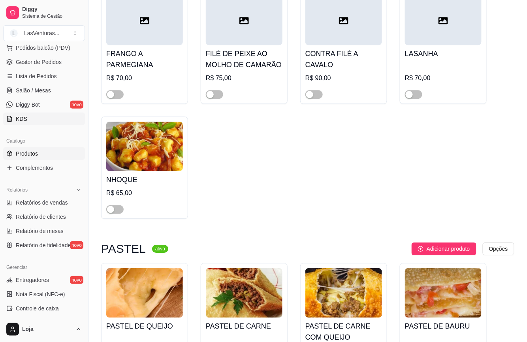
scroll to position [1265, 0]
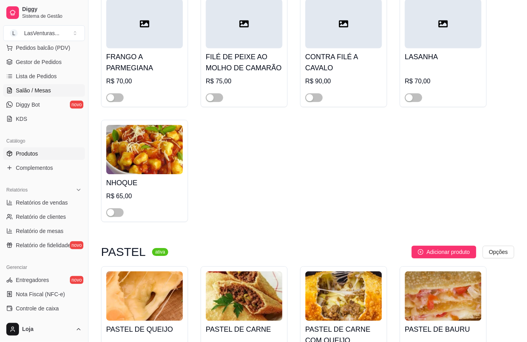
click at [30, 91] on span "Salão / Mesas" at bounding box center [33, 91] width 35 height 8
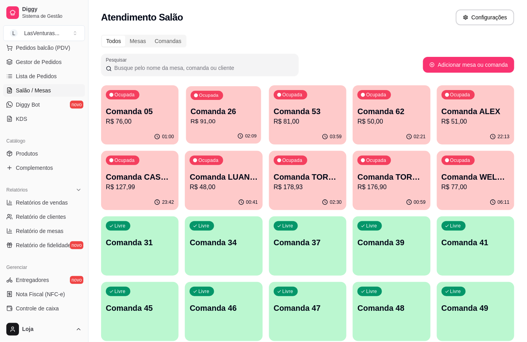
click at [240, 123] on p "R$ 91,00" at bounding box center [224, 121] width 66 height 9
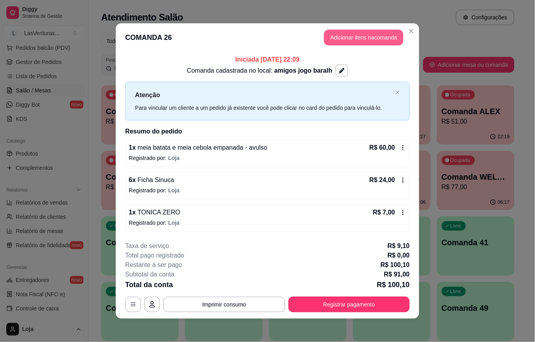
click at [356, 37] on button "Adicionar itens na comanda" at bounding box center [363, 38] width 79 height 16
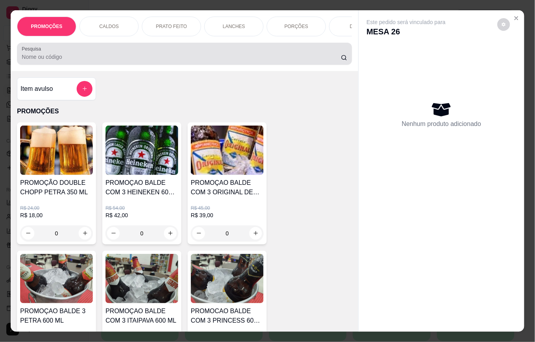
click at [193, 60] on input "Pesquisa" at bounding box center [181, 57] width 319 height 8
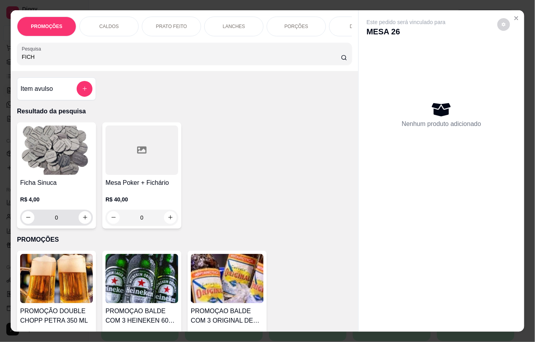
type input "FICH"
click at [62, 225] on input "0" at bounding box center [56, 218] width 44 height 16
type input "3"
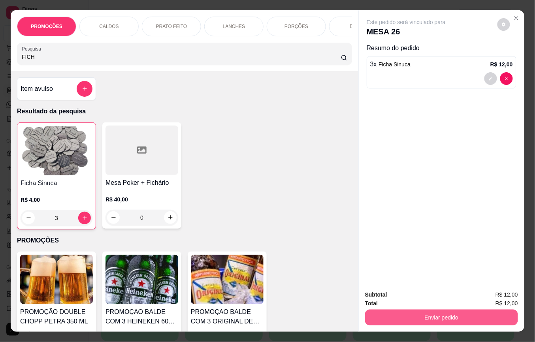
type input "3"
click at [437, 313] on button "Enviar pedido" at bounding box center [441, 318] width 153 height 16
click at [429, 293] on button "Não registrar e enviar pedido" at bounding box center [415, 294] width 82 height 15
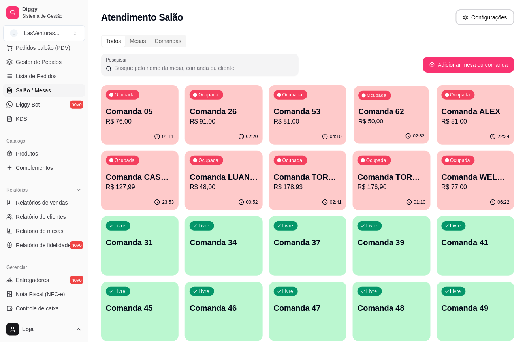
click at [398, 128] on div "Ocupada Comanda 62 R$ 50,00" at bounding box center [391, 107] width 75 height 43
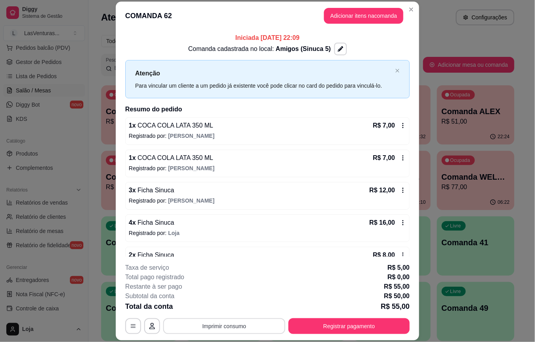
click at [247, 326] on button "Imprimir consumo" at bounding box center [224, 327] width 122 height 16
click at [230, 310] on button "IMPRESSORA" at bounding box center [222, 308] width 57 height 13
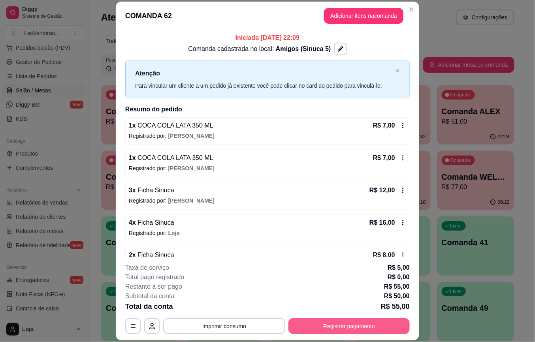
click at [318, 326] on button "Registrar pagamento" at bounding box center [349, 327] width 121 height 16
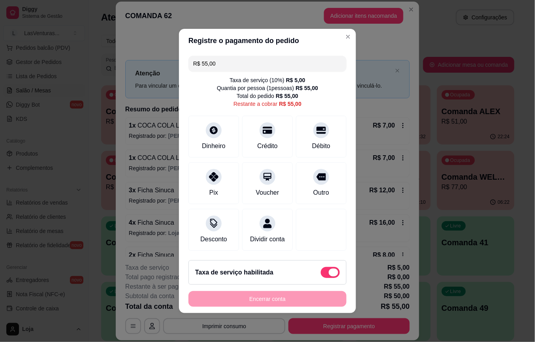
click at [329, 277] on span at bounding box center [333, 273] width 9 height 8
click at [322, 277] on input "checkbox" at bounding box center [323, 276] width 5 height 5
checkbox input "true"
type input "R$ 50,00"
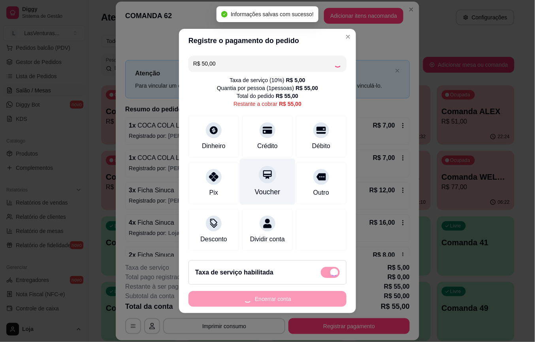
checkbox input "false"
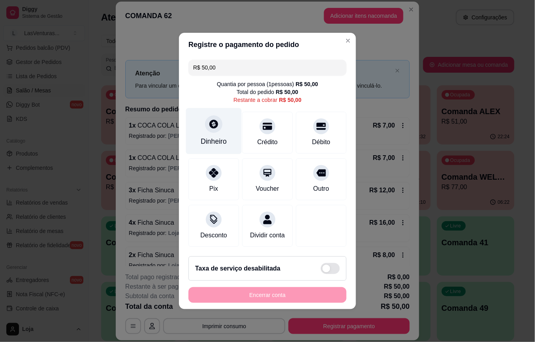
click at [214, 120] on icon at bounding box center [213, 124] width 9 height 9
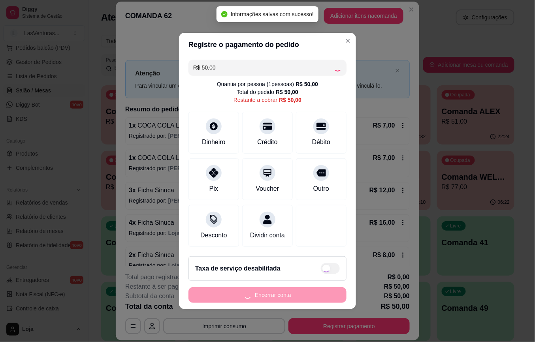
type input "R$ 0,00"
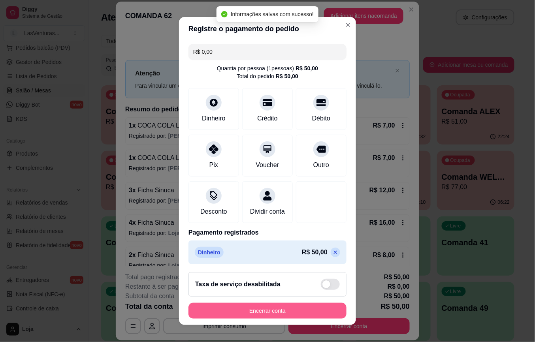
click at [296, 313] on button "Encerrar conta" at bounding box center [268, 311] width 158 height 16
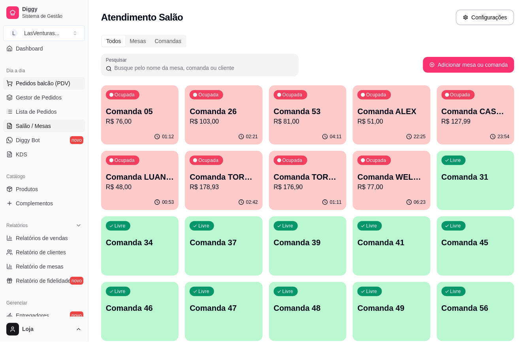
scroll to position [53, 0]
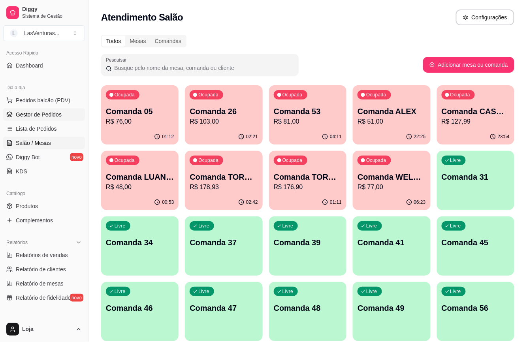
click at [42, 114] on span "Gestor de Pedidos" at bounding box center [39, 115] width 46 height 8
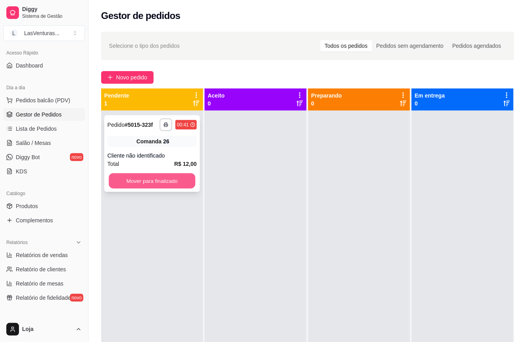
click at [144, 182] on button "Mover para finalizado" at bounding box center [152, 181] width 87 height 15
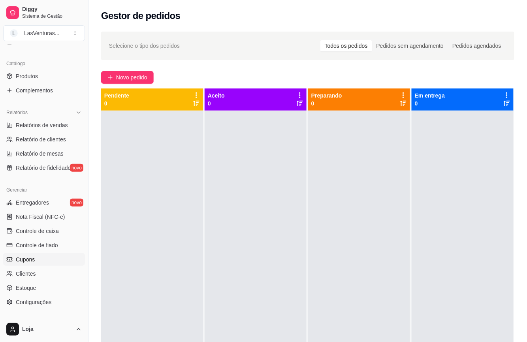
scroll to position [211, 0]
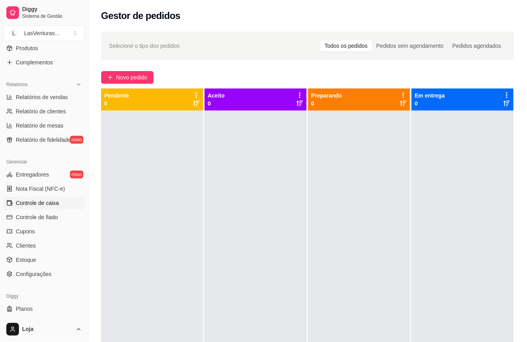
click at [46, 202] on span "Controle de caixa" at bounding box center [37, 203] width 43 height 8
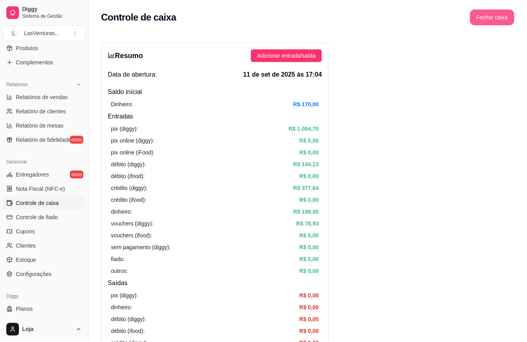
click at [486, 17] on button "Fechar caixa" at bounding box center [492, 17] width 44 height 16
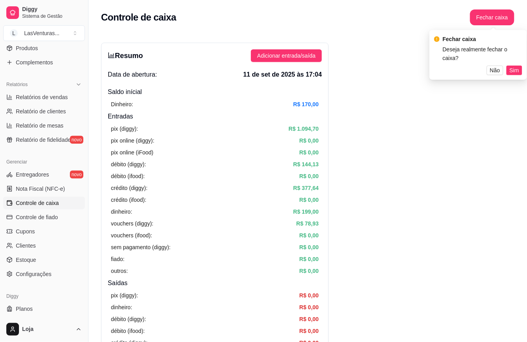
click at [511, 66] on span "Sim" at bounding box center [514, 70] width 9 height 9
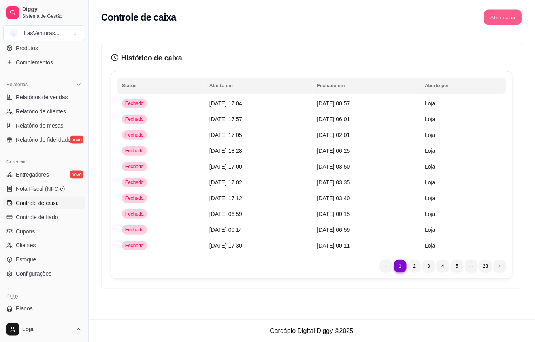
click at [515, 18] on button "Abrir caixa" at bounding box center [503, 17] width 38 height 15
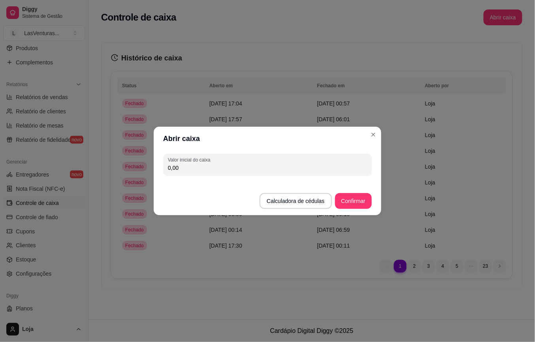
click at [267, 168] on input "0,00" at bounding box center [267, 168] width 199 height 8
type input "170,00"
click at [346, 197] on button "Confirmar" at bounding box center [354, 201] width 36 height 15
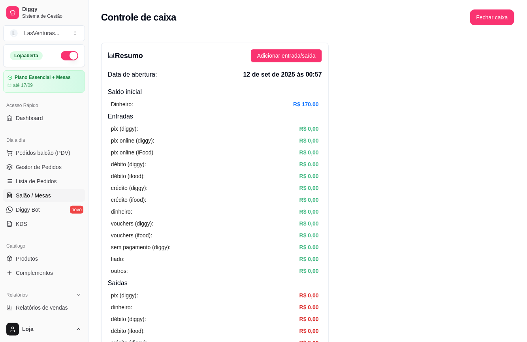
click at [25, 196] on span "Salão / Mesas" at bounding box center [33, 196] width 35 height 8
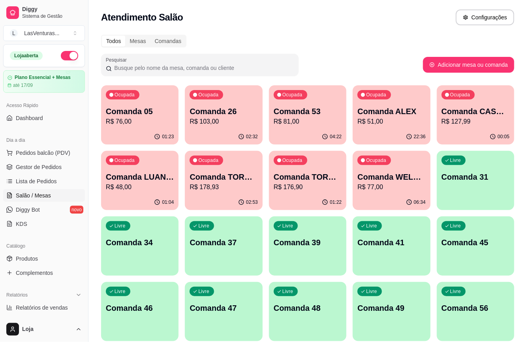
click at [157, 116] on div "Comanda 05 R$ 76,00" at bounding box center [140, 116] width 68 height 21
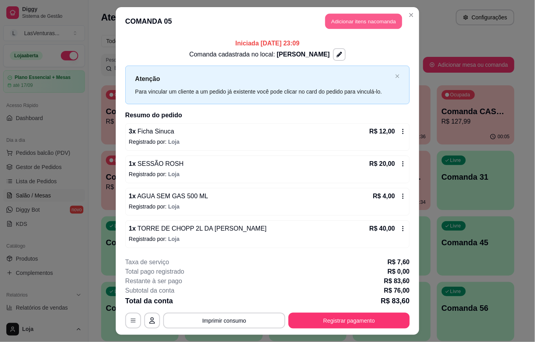
click at [343, 21] on button "Adicionar itens na comanda" at bounding box center [363, 21] width 77 height 15
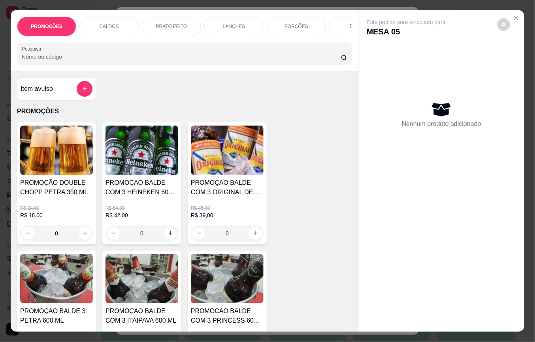
click at [117, 65] on div "Pesquisa" at bounding box center [184, 54] width 335 height 22
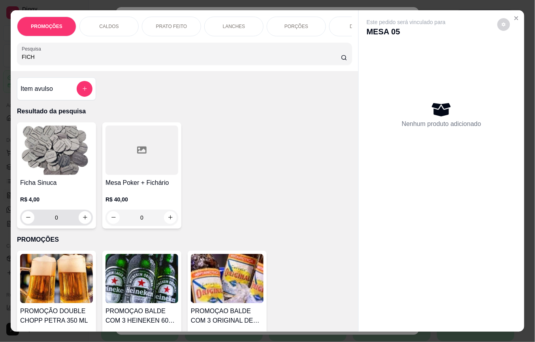
type input "FICH"
click at [64, 222] on input "0" at bounding box center [56, 218] width 44 height 16
type input "1"
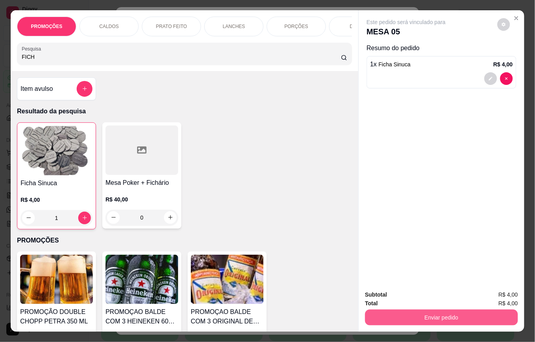
type input "1"
click at [372, 318] on button "Enviar pedido" at bounding box center [441, 318] width 153 height 16
click at [382, 297] on button "Não registrar e enviar pedido" at bounding box center [415, 294] width 82 height 15
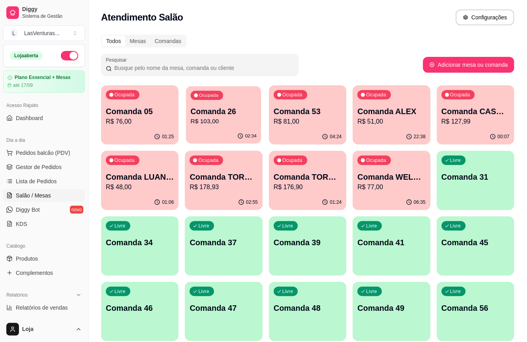
click at [232, 118] on p "R$ 103,00" at bounding box center [224, 121] width 66 height 9
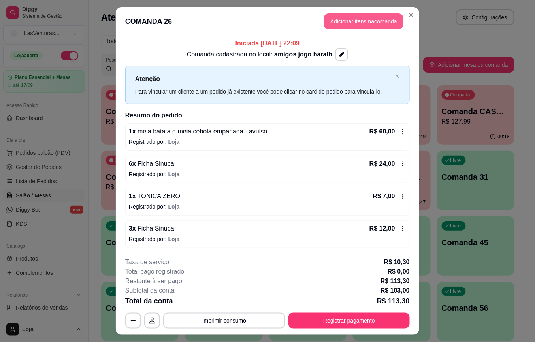
click at [351, 21] on button "Adicionar itens na comanda" at bounding box center [363, 21] width 79 height 16
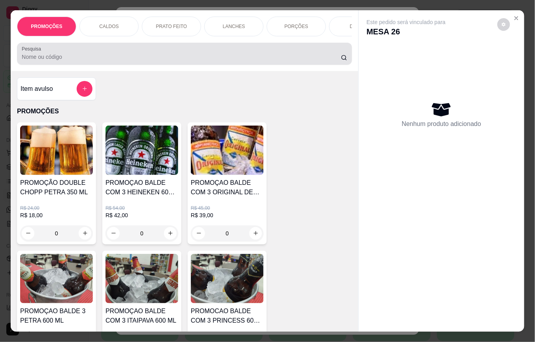
click at [134, 62] on div at bounding box center [185, 54] width 326 height 16
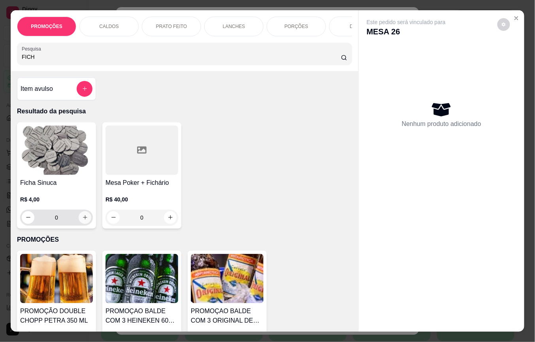
type input "FICH"
click at [82, 221] on icon "increase-product-quantity" at bounding box center [85, 218] width 6 height 6
type input "1"
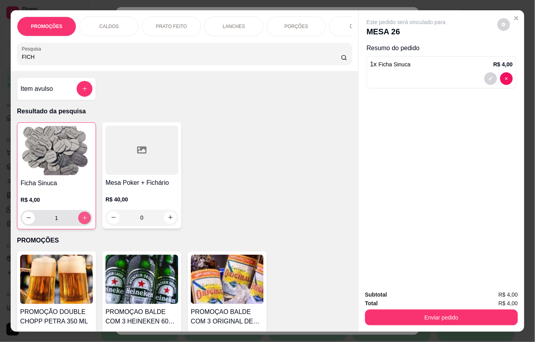
click at [82, 221] on icon "increase-product-quantity" at bounding box center [85, 218] width 6 height 6
type input "2"
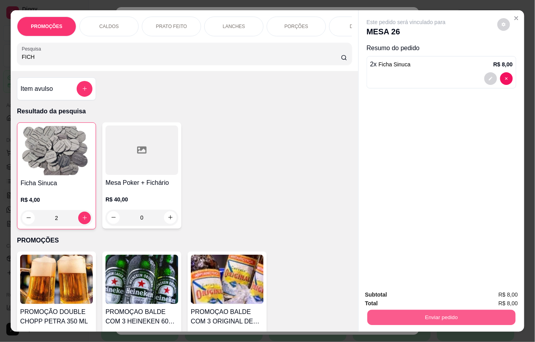
click at [384, 318] on button "Enviar pedido" at bounding box center [442, 317] width 148 height 15
click at [389, 296] on button "Não registrar e enviar pedido" at bounding box center [415, 294] width 80 height 15
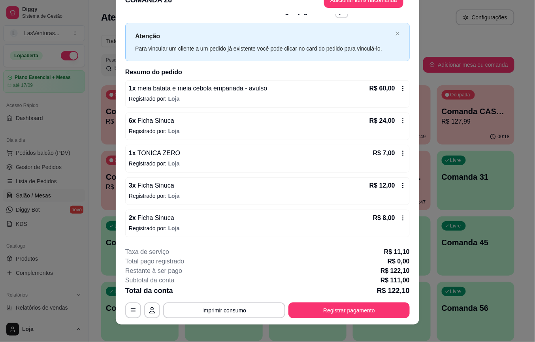
scroll to position [24, 0]
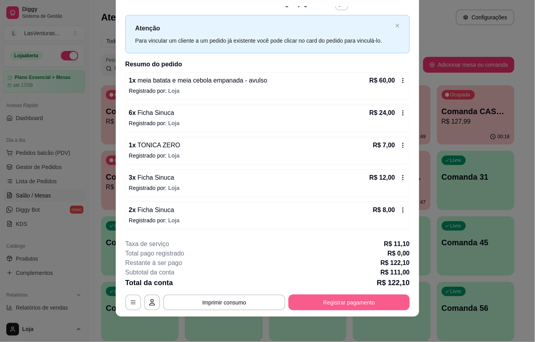
click at [353, 307] on button "Registrar pagamento" at bounding box center [349, 303] width 121 height 16
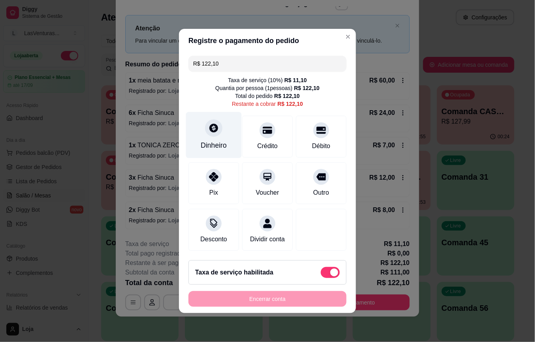
click at [199, 130] on div "Dinheiro" at bounding box center [214, 135] width 56 height 46
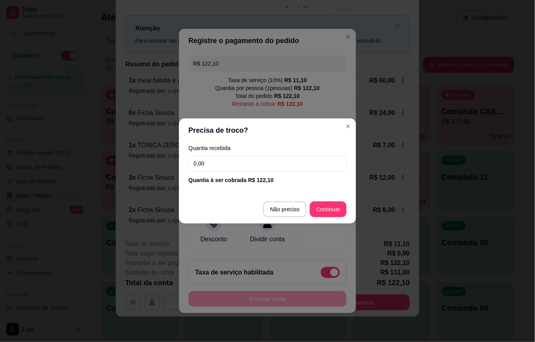
click at [249, 158] on input "0,00" at bounding box center [268, 164] width 158 height 16
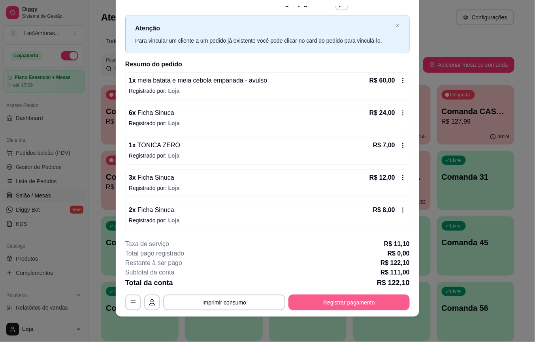
click at [330, 297] on button "Registrar pagamento" at bounding box center [349, 303] width 121 height 16
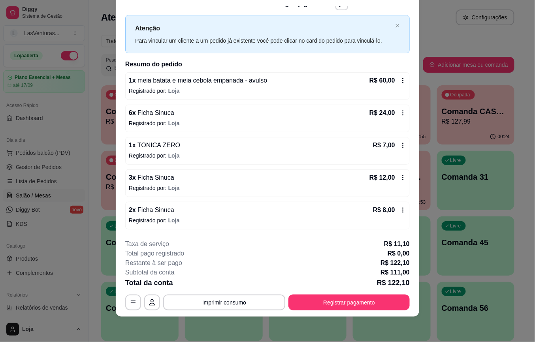
click at [330, 271] on div "Taxa de serviço habilitada" at bounding box center [268, 272] width 158 height 25
type input "R$ 111,00"
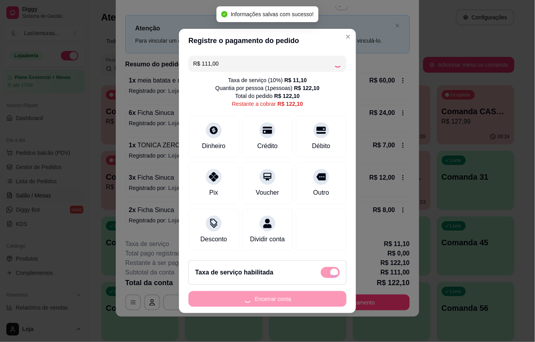
checkbox input "false"
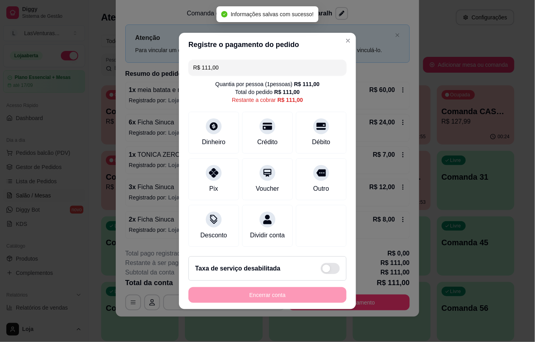
scroll to position [13, 0]
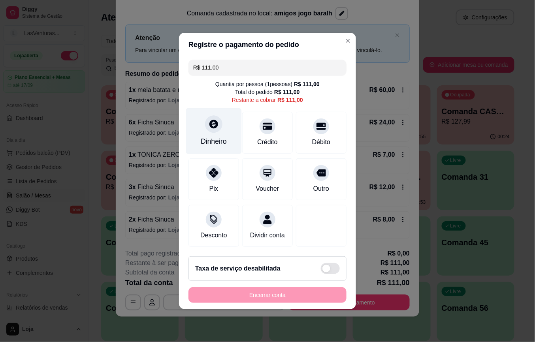
click at [228, 123] on div "Dinheiro" at bounding box center [214, 131] width 56 height 46
click at [220, 160] on input "0,00" at bounding box center [268, 164] width 158 height 16
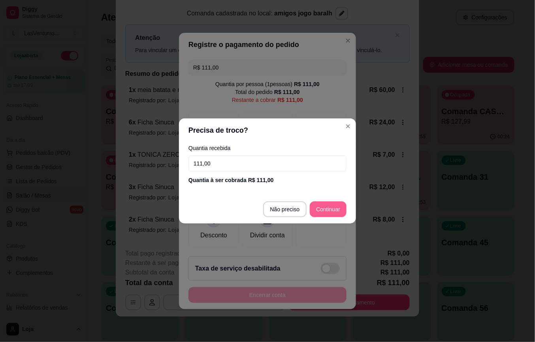
type input "111,00"
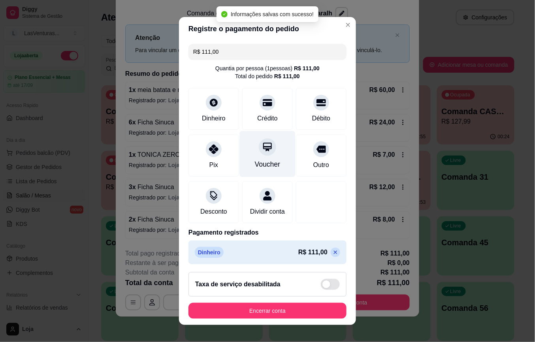
type input "R$ 0,00"
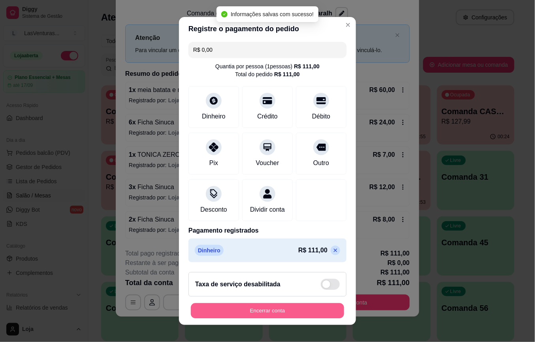
click at [249, 304] on button "Encerrar conta" at bounding box center [267, 310] width 153 height 15
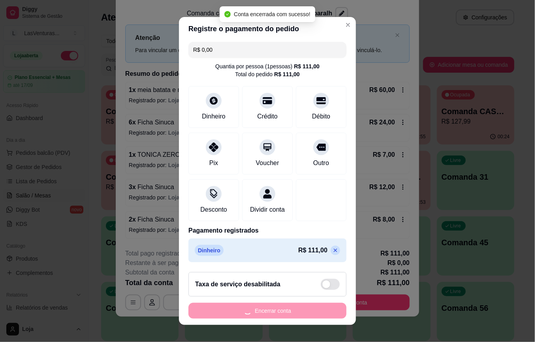
scroll to position [0, 0]
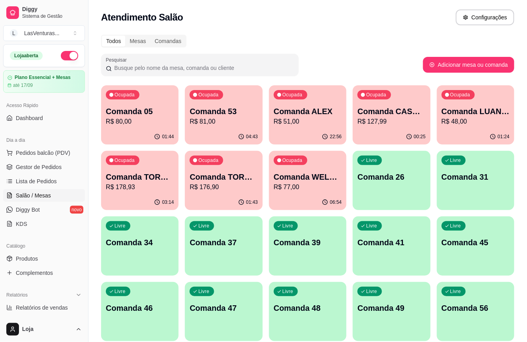
click at [147, 116] on p "Comanda 05" at bounding box center [140, 111] width 68 height 11
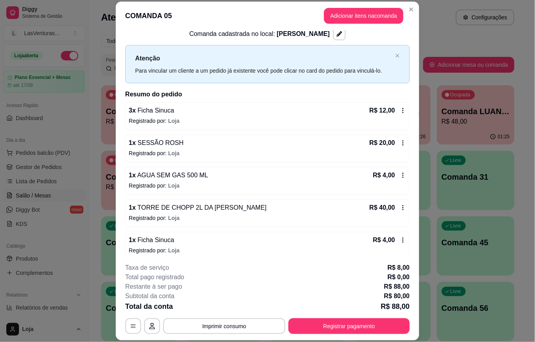
scroll to position [22, 0]
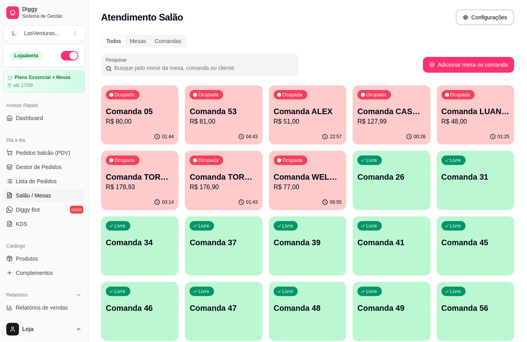
click at [228, 119] on p "R$ 81,00" at bounding box center [224, 121] width 68 height 9
click at [138, 120] on p "R$ 80,00" at bounding box center [140, 121] width 66 height 9
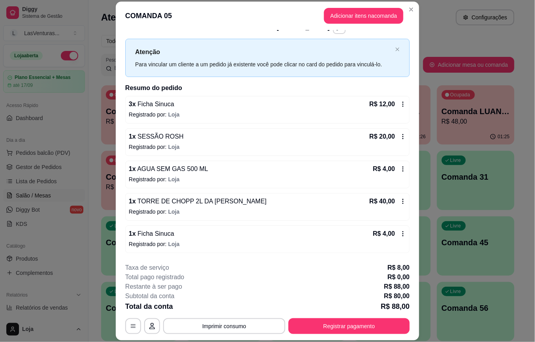
scroll to position [24, 0]
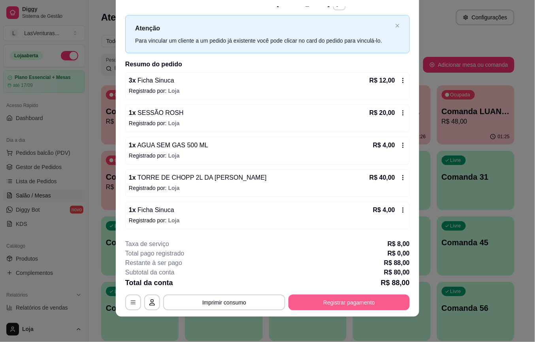
click at [342, 304] on button "Registrar pagamento" at bounding box center [349, 303] width 121 height 16
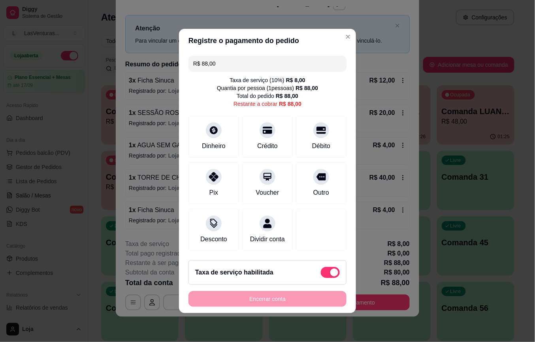
click at [229, 56] on input "R$ 88,00" at bounding box center [267, 64] width 149 height 16
click at [263, 130] on div at bounding box center [267, 127] width 17 height 17
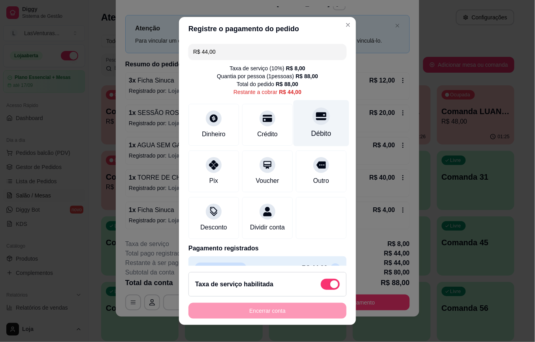
click at [316, 120] on icon at bounding box center [321, 117] width 10 height 8
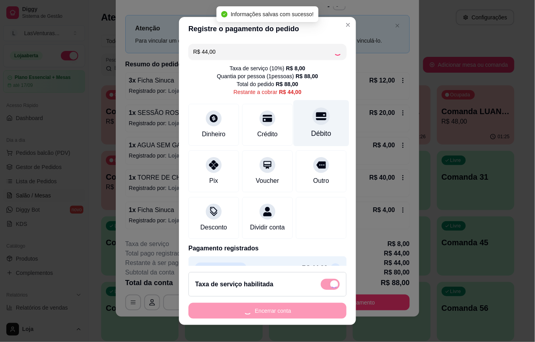
type input "R$ 0,00"
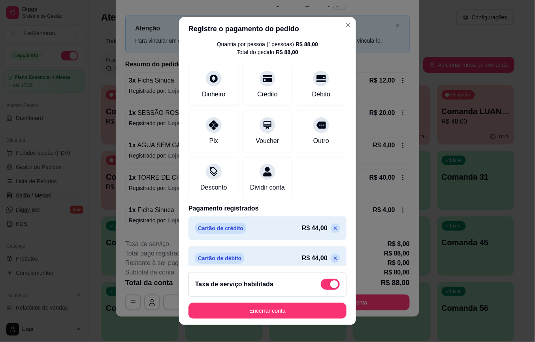
scroll to position [50, 0]
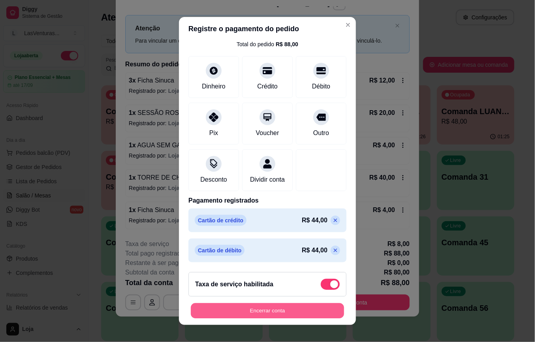
click at [244, 309] on button "Encerrar conta" at bounding box center [267, 310] width 153 height 15
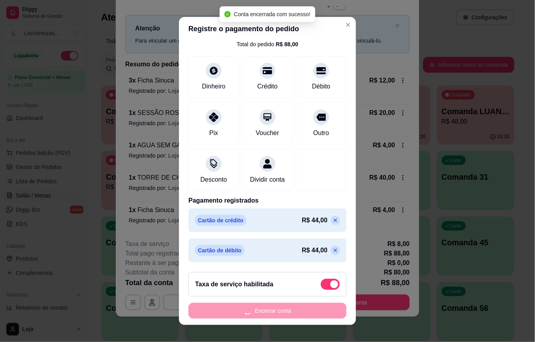
scroll to position [0, 0]
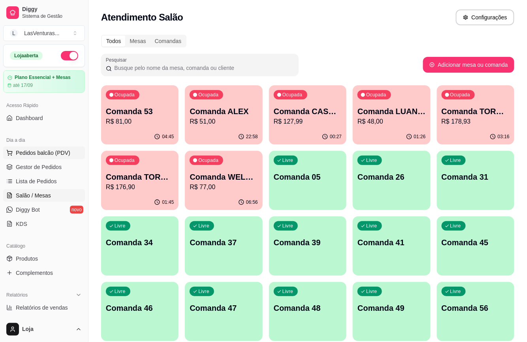
click at [32, 156] on span "Pedidos balcão (PDV)" at bounding box center [43, 153] width 55 height 8
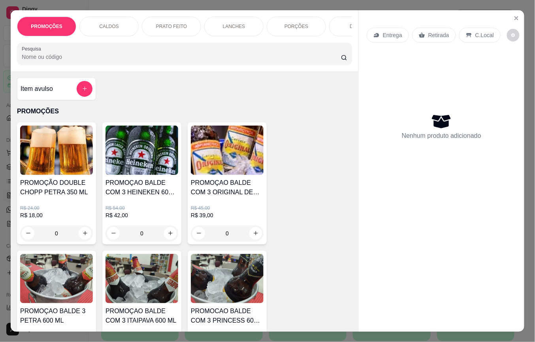
click at [67, 61] on input "Pesquisa" at bounding box center [181, 57] width 319 height 8
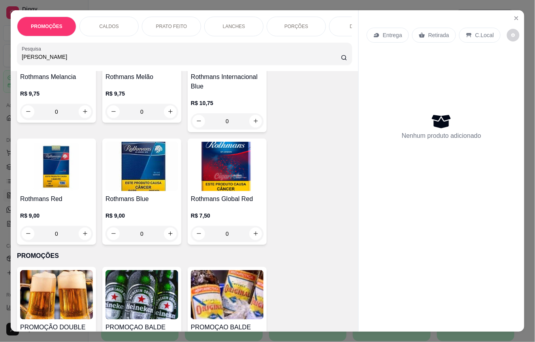
scroll to position [158, 0]
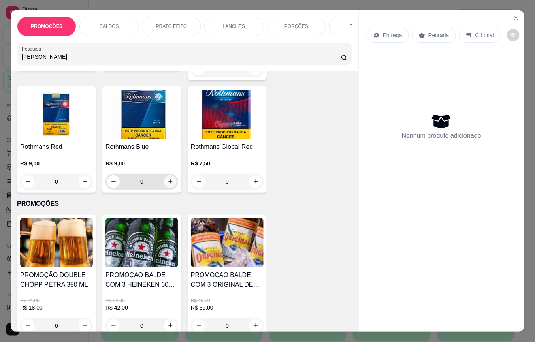
type input "ROTH"
click at [168, 185] on icon "increase-product-quantity" at bounding box center [171, 182] width 6 height 6
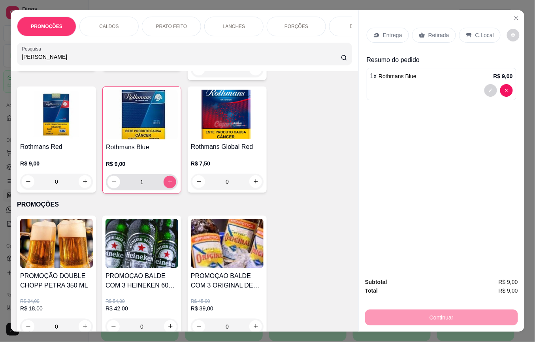
type input "1"
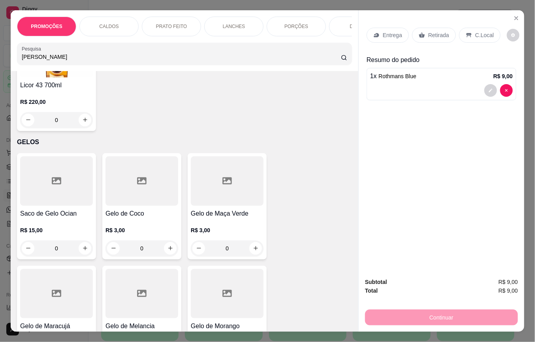
scroll to position [8432, 0]
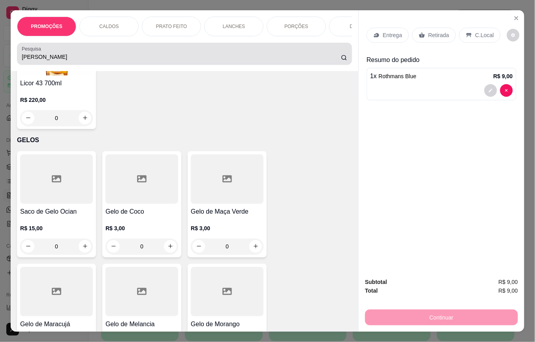
click at [62, 55] on div "ROTH" at bounding box center [185, 54] width 326 height 16
click at [62, 56] on div "ROTH" at bounding box center [185, 54] width 326 height 16
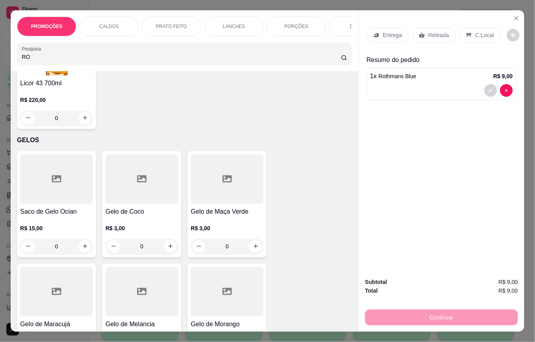
type input "R"
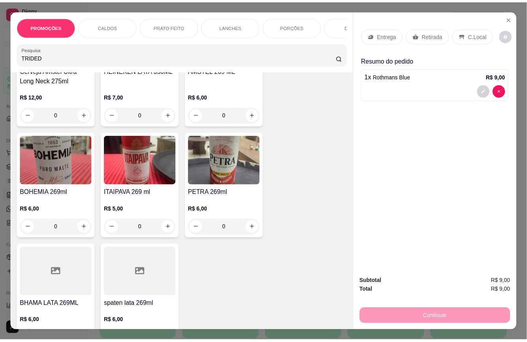
scroll to position [0, 0]
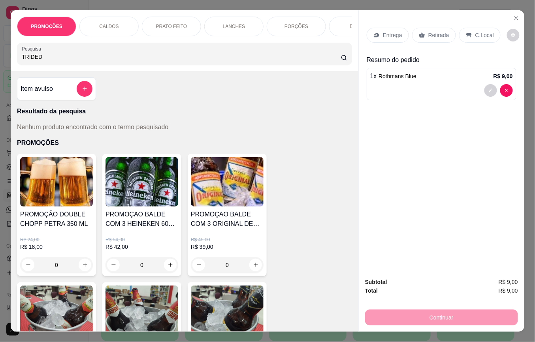
drag, startPoint x: 48, startPoint y: 70, endPoint x: 51, endPoint y: 60, distance: 9.8
click at [48, 68] on div "PROMOÇÕES CALDOS PRATO FEITO LANCHES PORÇÕES DRINKS DRINK SEM ÁLCOOL ÁGUAS REFR…" at bounding box center [185, 40] width 348 height 61
click at [53, 57] on input "TRIDED" at bounding box center [181, 57] width 319 height 8
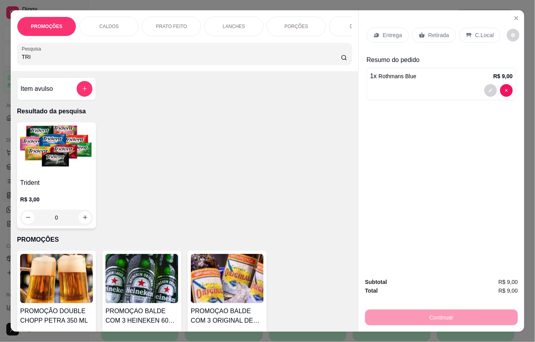
type input "TRI"
click at [84, 217] on div "0" at bounding box center [56, 218] width 73 height 16
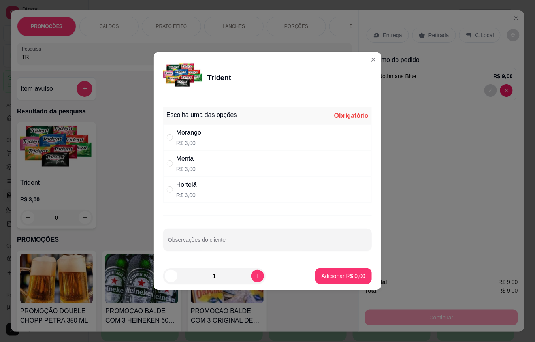
click at [193, 144] on p "R$ 3,00" at bounding box center [188, 143] width 25 height 8
radio input "true"
click at [332, 276] on p "Adicionar R$ 3,00" at bounding box center [344, 276] width 44 height 8
type input "1"
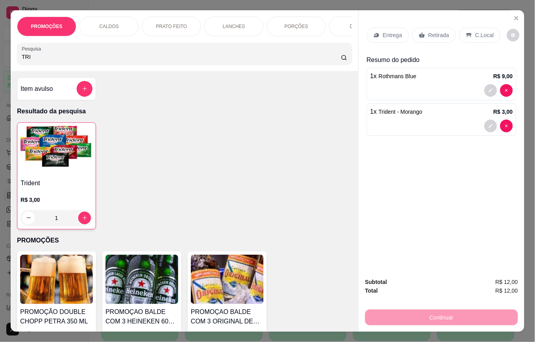
click at [426, 38] on div "Retirada" at bounding box center [434, 35] width 44 height 15
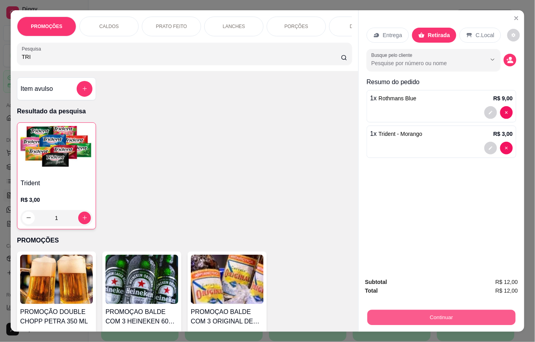
click at [451, 310] on button "Continuar" at bounding box center [442, 317] width 148 height 15
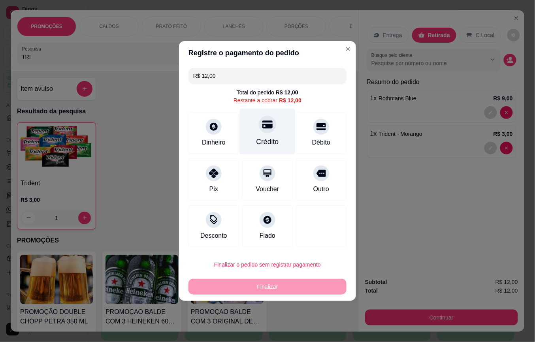
click at [266, 132] on div at bounding box center [267, 124] width 17 height 17
type input "R$ 0,00"
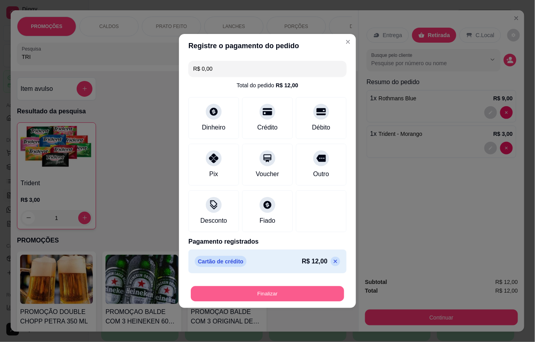
click at [265, 290] on button "Finalizar" at bounding box center [267, 294] width 153 height 15
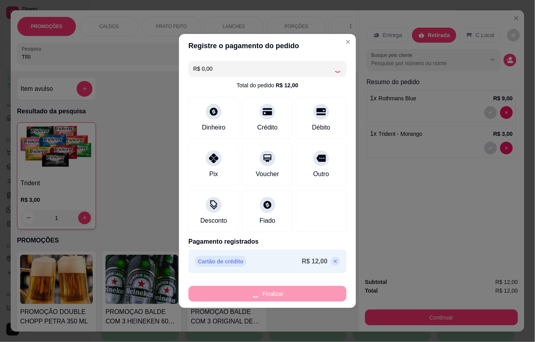
type input "0"
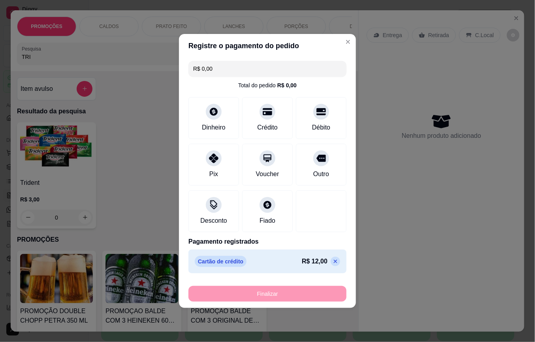
type input "-R$ 12,00"
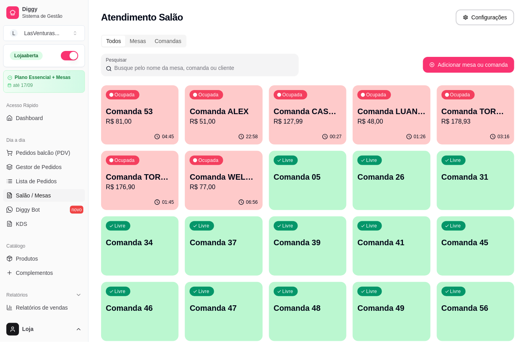
click at [152, 112] on p "Comanda 53" at bounding box center [140, 111] width 68 height 11
click at [46, 181] on span "Lista de Pedidos" at bounding box center [36, 181] width 41 height 8
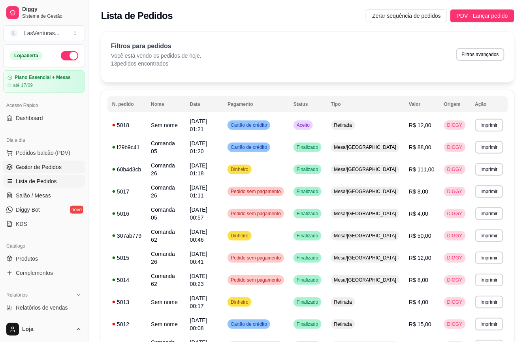
click at [51, 166] on span "Gestor de Pedidos" at bounding box center [39, 167] width 46 height 8
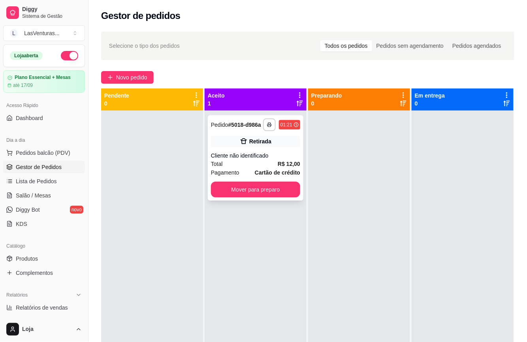
click at [230, 188] on button "Mover para preparo" at bounding box center [255, 190] width 89 height 16
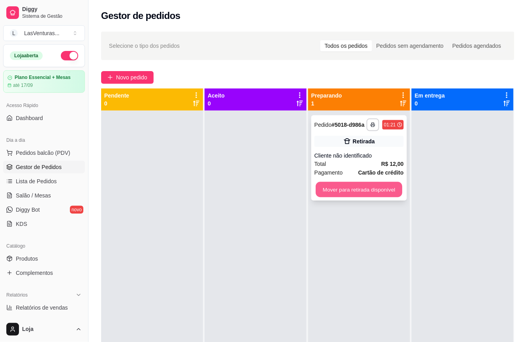
click at [334, 188] on button "Mover para retirada disponível" at bounding box center [359, 189] width 87 height 15
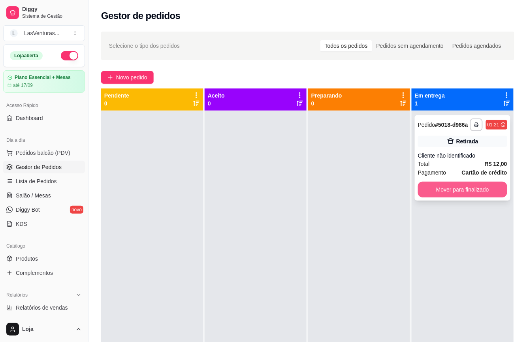
click at [449, 190] on button "Mover para finalizado" at bounding box center [462, 190] width 89 height 16
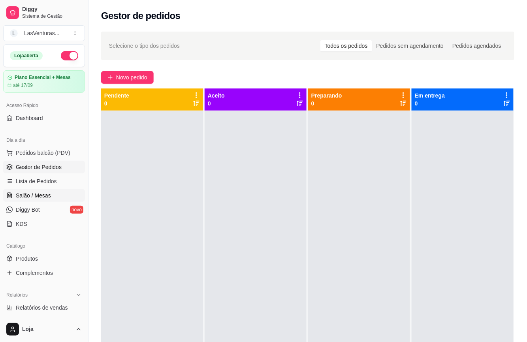
click at [34, 198] on span "Salão / Mesas" at bounding box center [33, 196] width 35 height 8
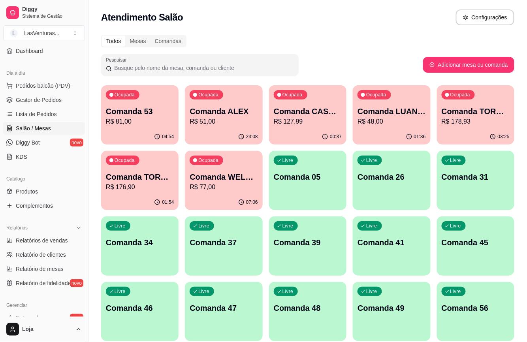
scroll to position [158, 0]
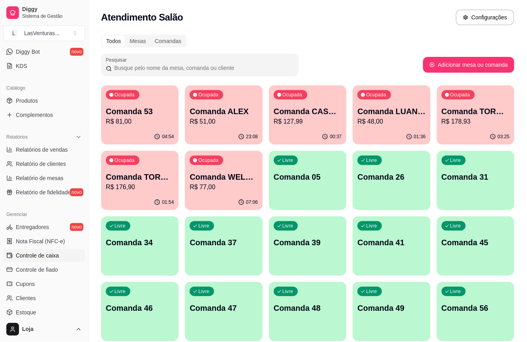
click at [46, 253] on span "Controle de caixa" at bounding box center [37, 256] width 43 height 8
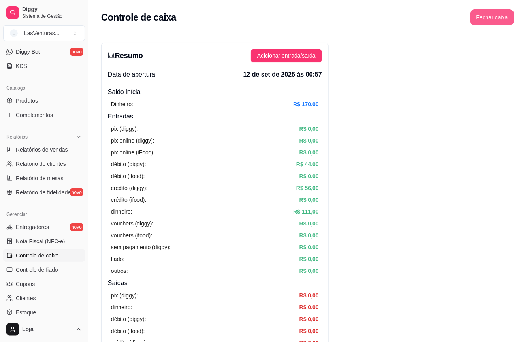
click at [485, 21] on button "Fechar caixa" at bounding box center [492, 17] width 44 height 16
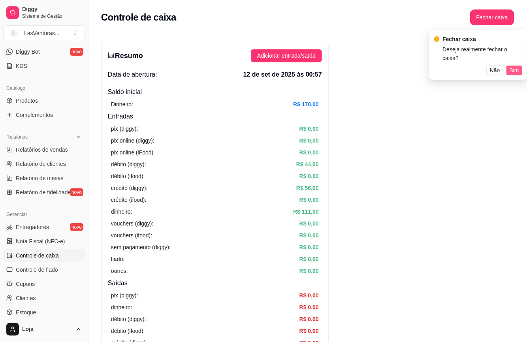
click at [516, 66] on span "Sim" at bounding box center [514, 70] width 9 height 9
